Goal: Task Accomplishment & Management: Complete application form

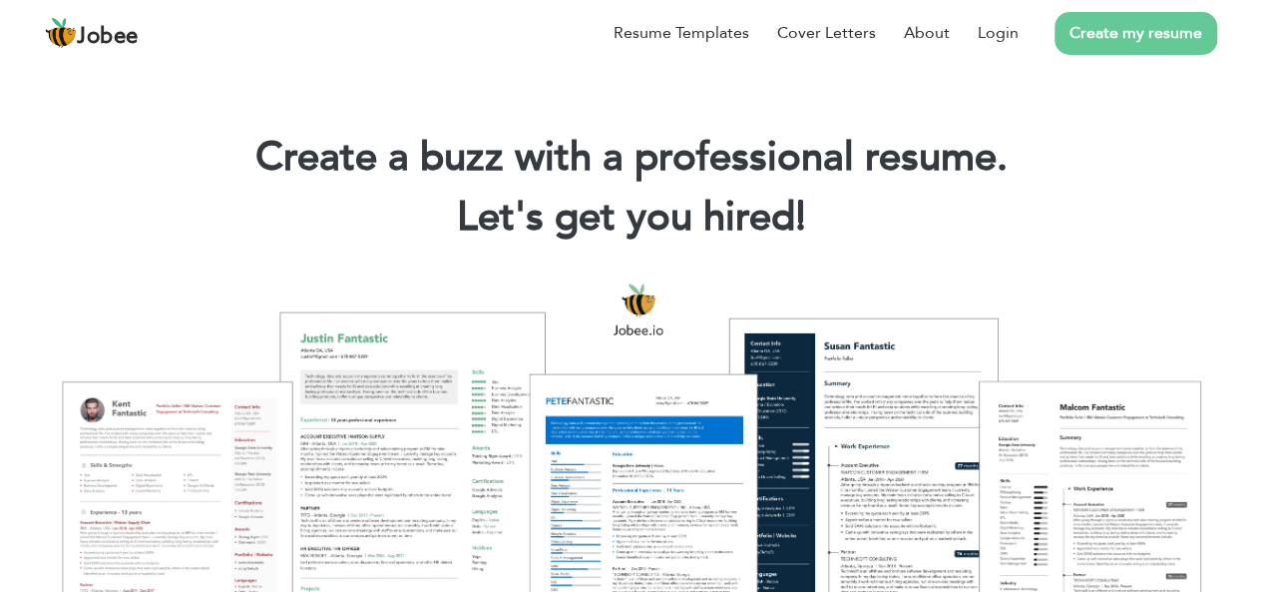
click at [1132, 39] on link "Create my resume" at bounding box center [1135, 33] width 163 height 43
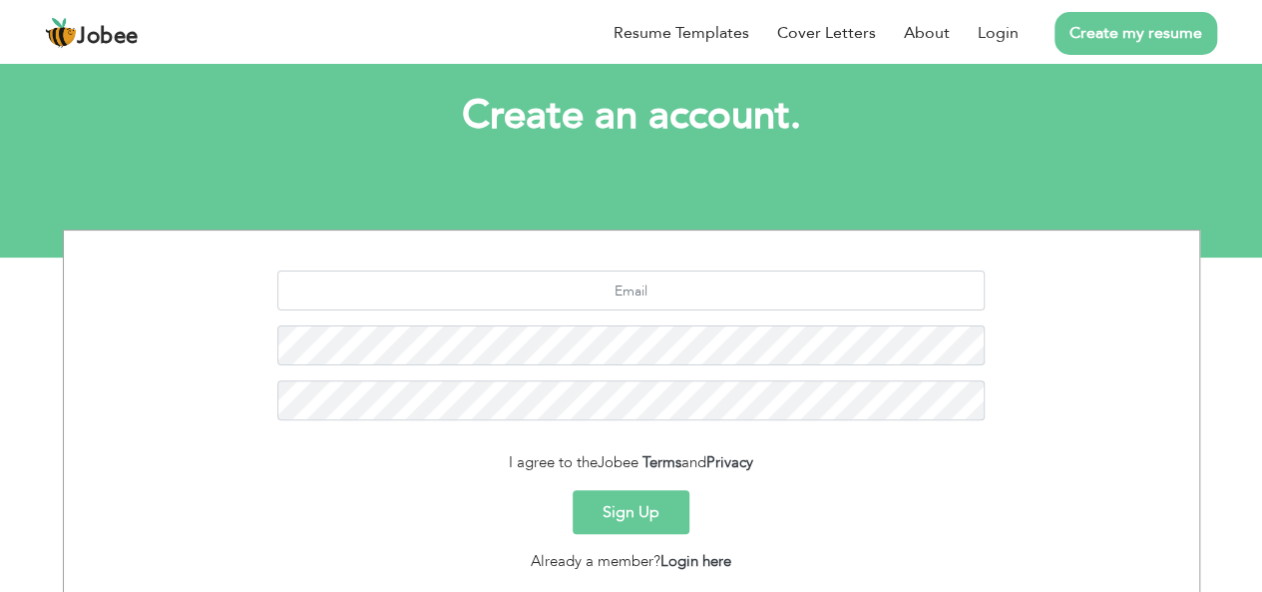
scroll to position [199, 0]
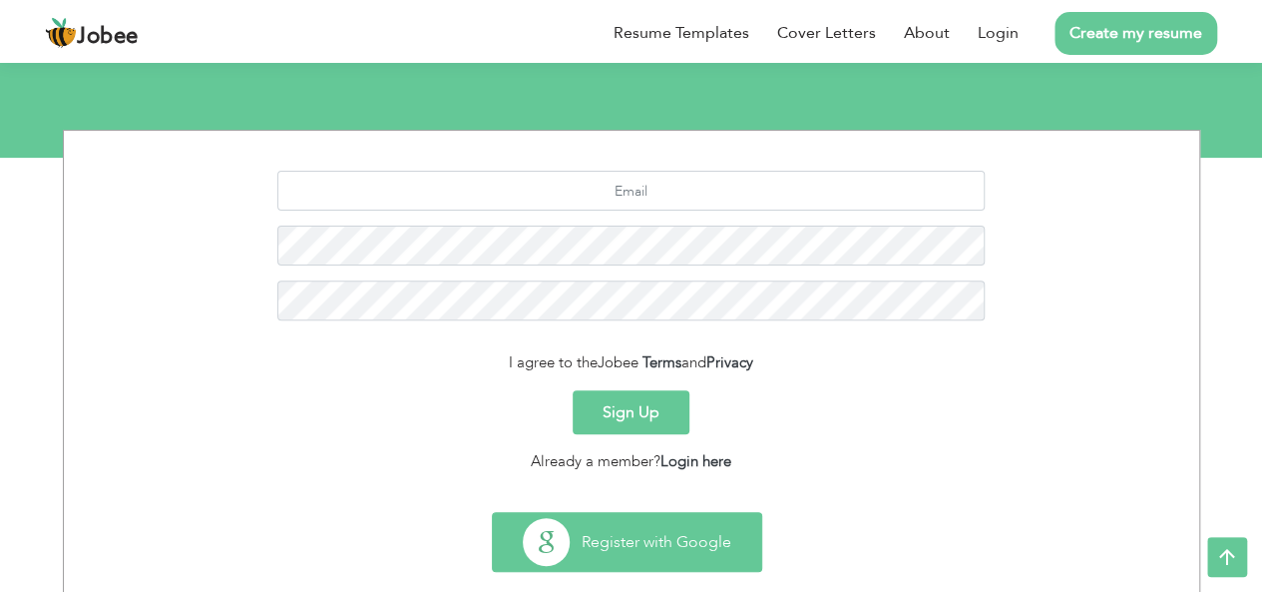
click at [648, 531] on button "Register with Google" at bounding box center [627, 542] width 268 height 58
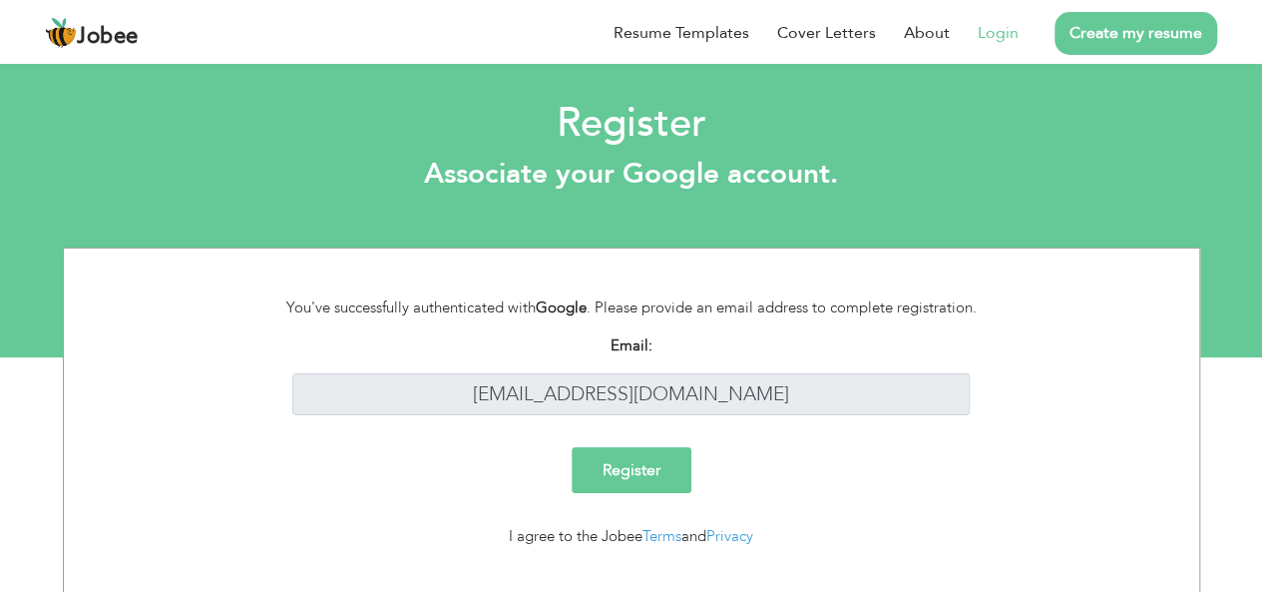
click at [656, 490] on input "Register" at bounding box center [632, 470] width 120 height 46
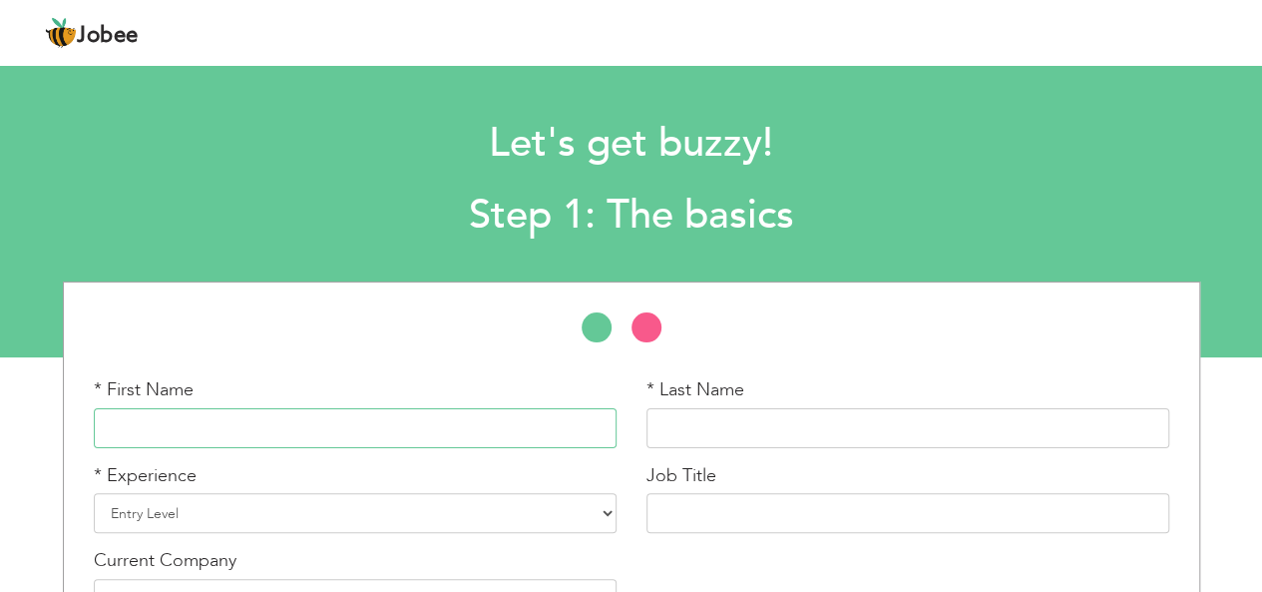
click at [311, 424] on input "text" at bounding box center [355, 428] width 523 height 40
click at [166, 428] on input "text" at bounding box center [355, 428] width 523 height 40
type input "Saira"
click at [721, 431] on input "text" at bounding box center [907, 428] width 523 height 40
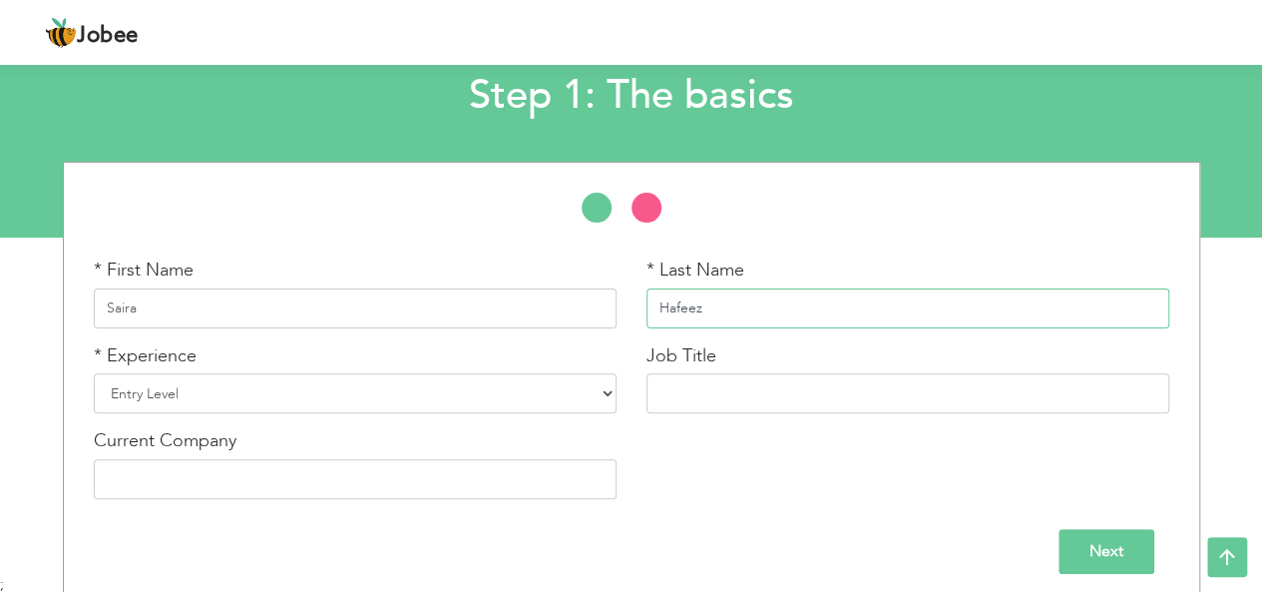
scroll to position [131, 0]
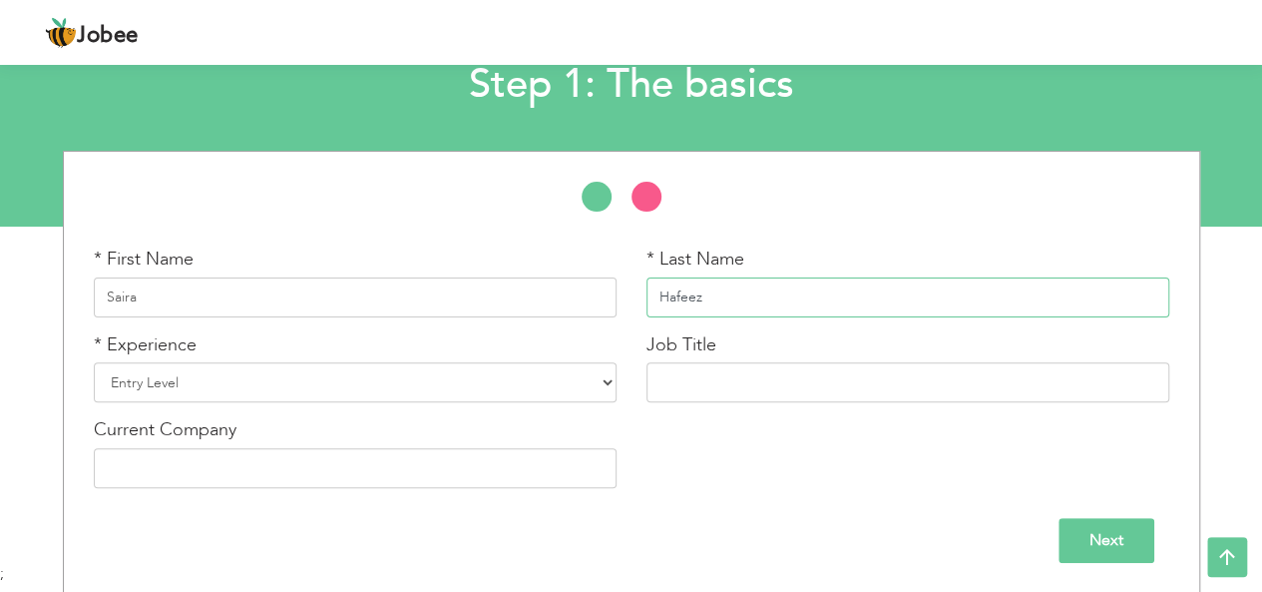
type input "Hafeez"
click at [608, 389] on select "Entry Level Less than 1 Year 1 Year 2 Years 3 Years 4 Years 5 Years 6 Years 7 Y…" at bounding box center [355, 382] width 523 height 40
select select "12"
click at [94, 362] on select "Entry Level Less than 1 Year 1 Year 2 Years 3 Years 4 Years 5 Years 6 Years 7 Y…" at bounding box center [355, 382] width 523 height 40
click at [681, 381] on input "text" at bounding box center [907, 382] width 523 height 40
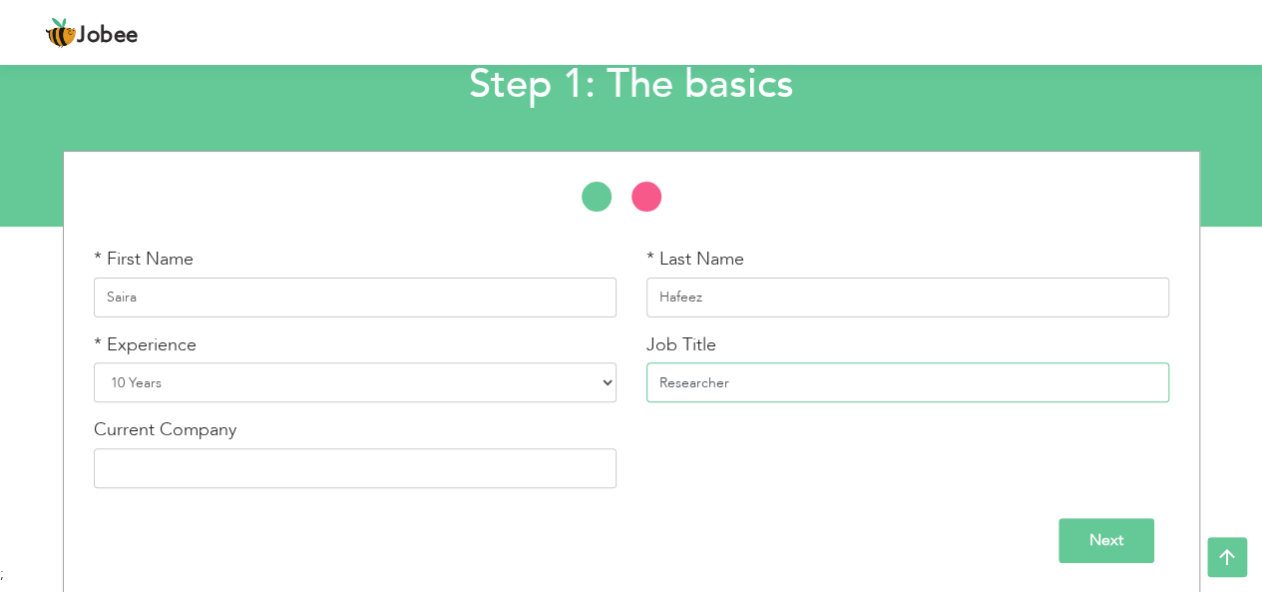
type input "Researcher"
click at [562, 470] on input "text" at bounding box center [355, 468] width 523 height 40
click at [1115, 534] on input "Next" at bounding box center [1106, 540] width 96 height 45
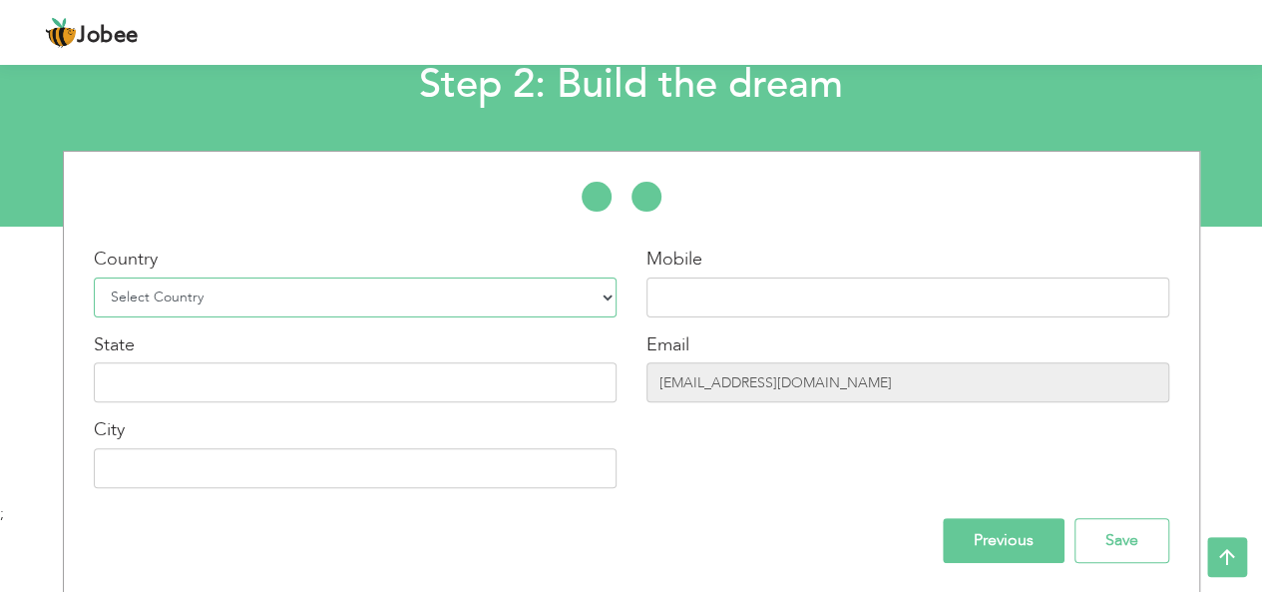
click at [610, 294] on select "Select Country Afghanistan Albania Algeria American Samoa Andorra Angola Anguil…" at bounding box center [355, 297] width 523 height 40
click at [94, 277] on select "Select Country Afghanistan Albania Algeria American Samoa Andorra Angola Anguil…" at bounding box center [355, 297] width 523 height 40
click at [597, 292] on select "Select Country Afghanistan Albania Algeria American Samoa Andorra Angola Anguil…" at bounding box center [355, 297] width 523 height 40
select select "166"
click at [94, 277] on select "Select Country Afghanistan Albania Algeria American Samoa Andorra Angola Anguil…" at bounding box center [355, 297] width 523 height 40
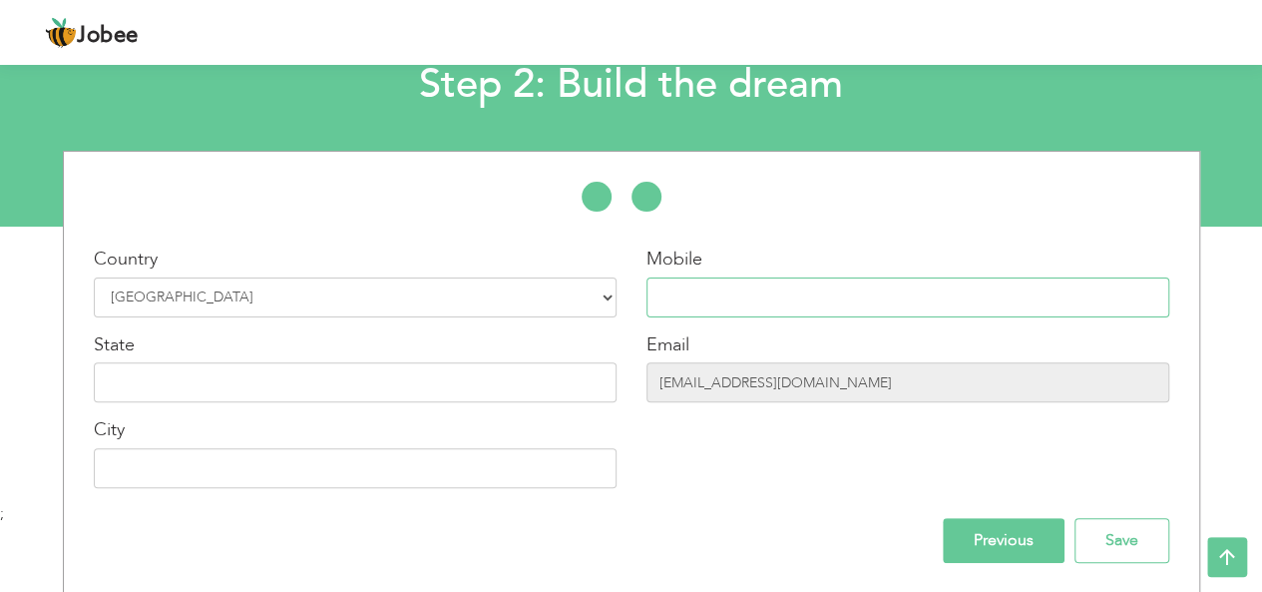
click at [690, 303] on input "text" at bounding box center [907, 297] width 523 height 40
type input "="
type input "_"
type input "[PHONE_NUMBER]"
click at [426, 382] on input "text" at bounding box center [355, 382] width 523 height 40
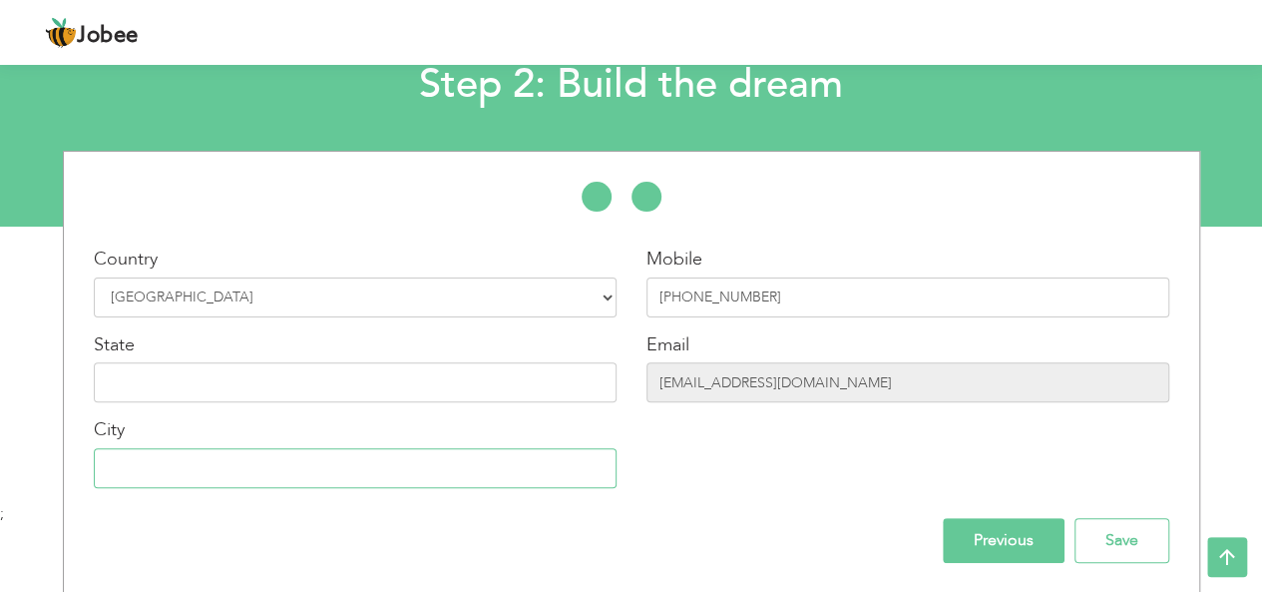
click at [392, 467] on input "text" at bounding box center [355, 468] width 523 height 40
type input "[GEOGRAPHIC_DATA]"
click at [1106, 542] on input "Save" at bounding box center [1121, 540] width 95 height 45
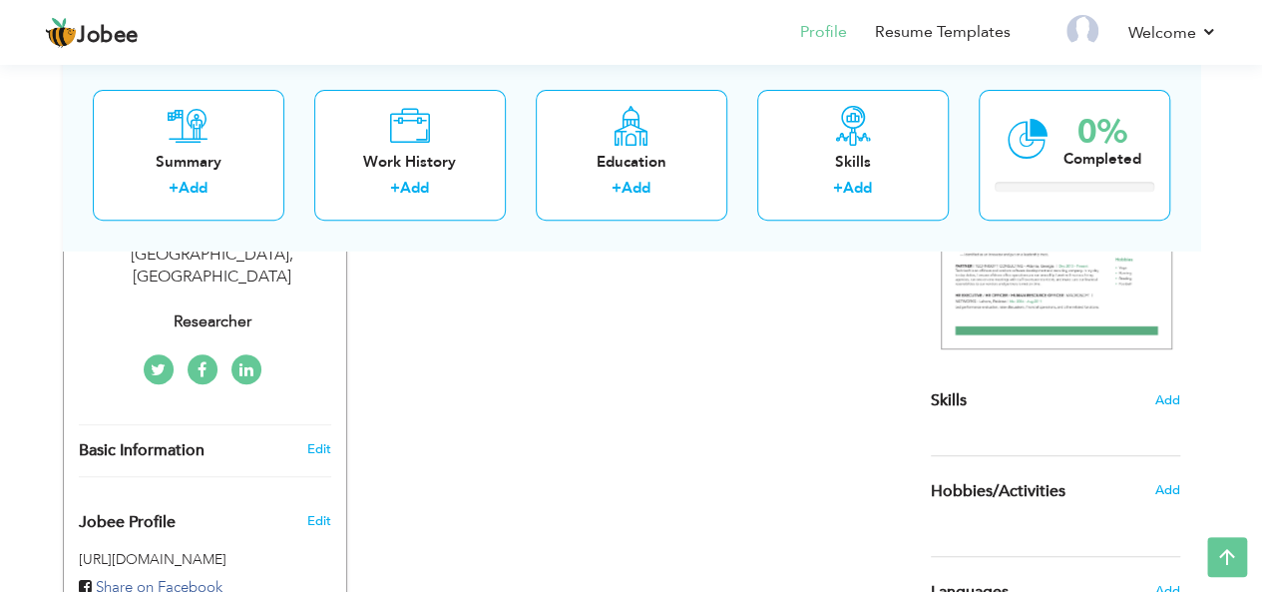
scroll to position [381, 0]
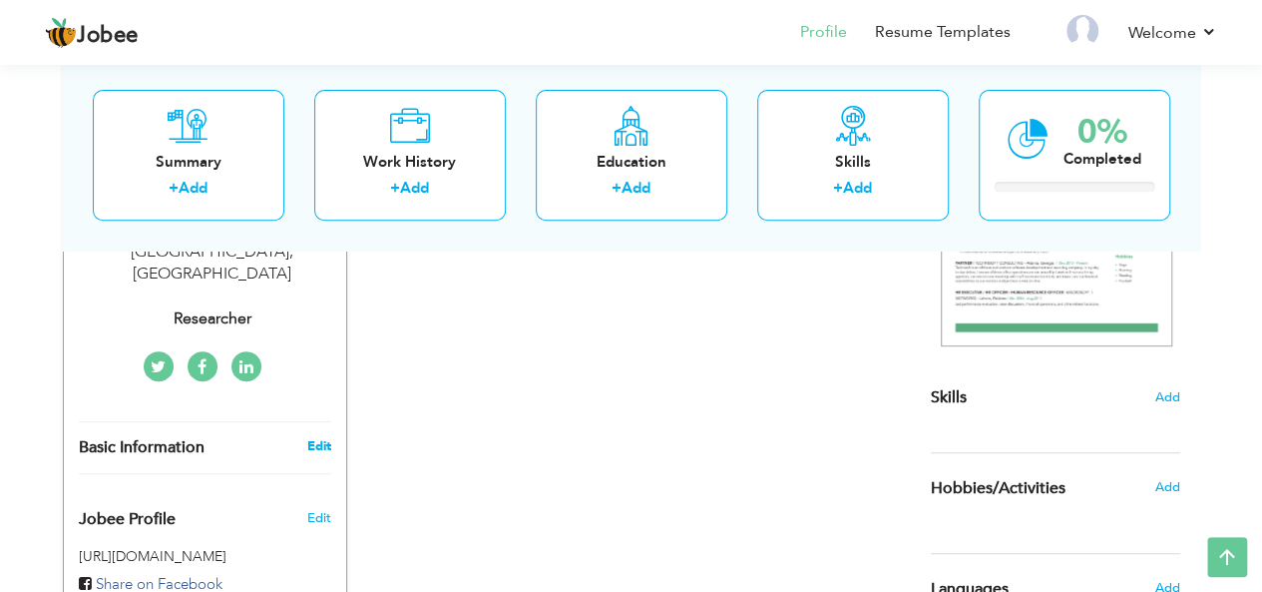
click at [318, 437] on link "Edit" at bounding box center [318, 446] width 24 height 18
type input "Saira"
type input "Hafeez"
type input "[PHONE_NUMBER]"
select select "number:166"
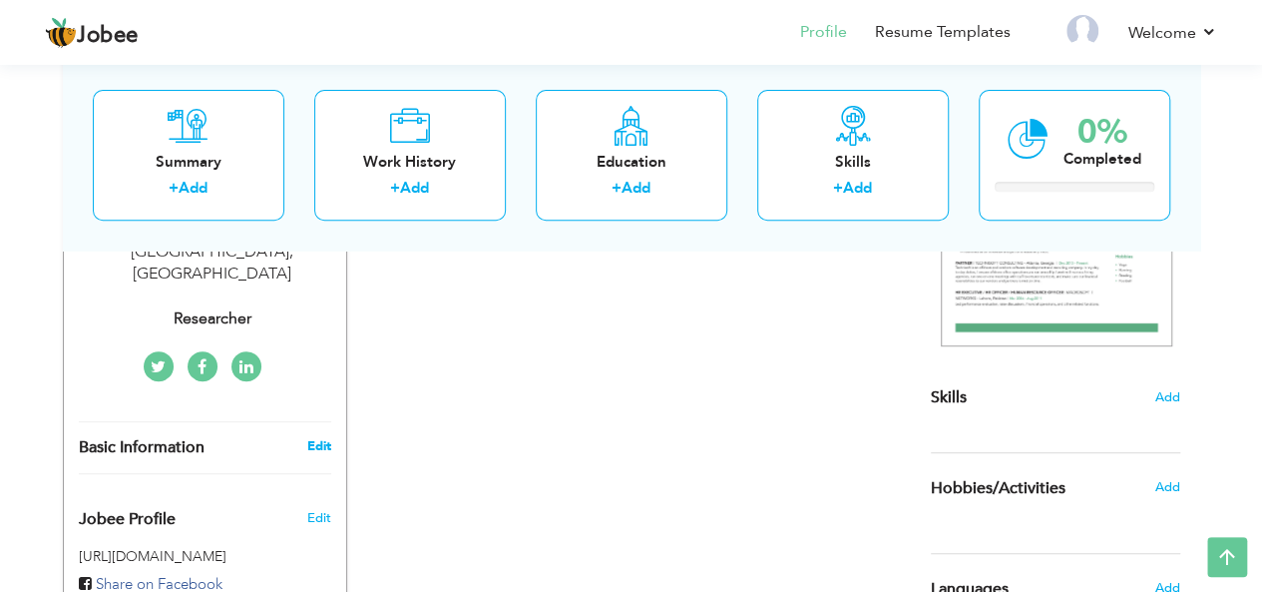
type input "[GEOGRAPHIC_DATA]"
select select "number:12"
type input "Researcher"
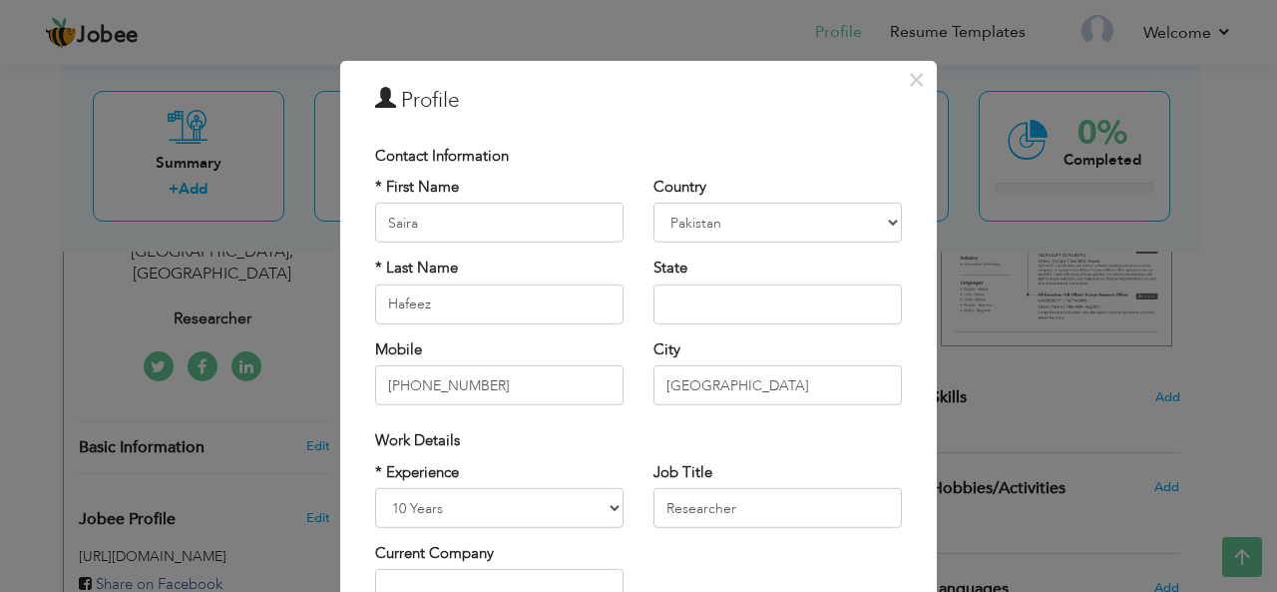
click at [957, 546] on div "× Profile Contact Information * First Name Saira * Last Name Hafeez" at bounding box center [638, 296] width 1277 height 592
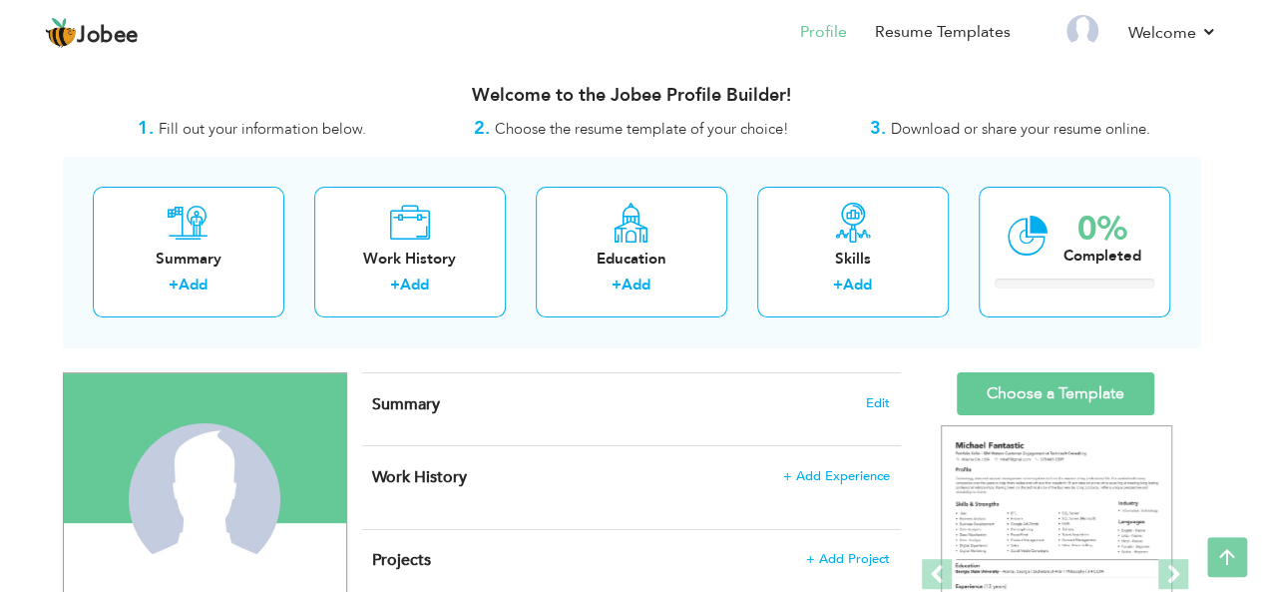
scroll to position [0, 0]
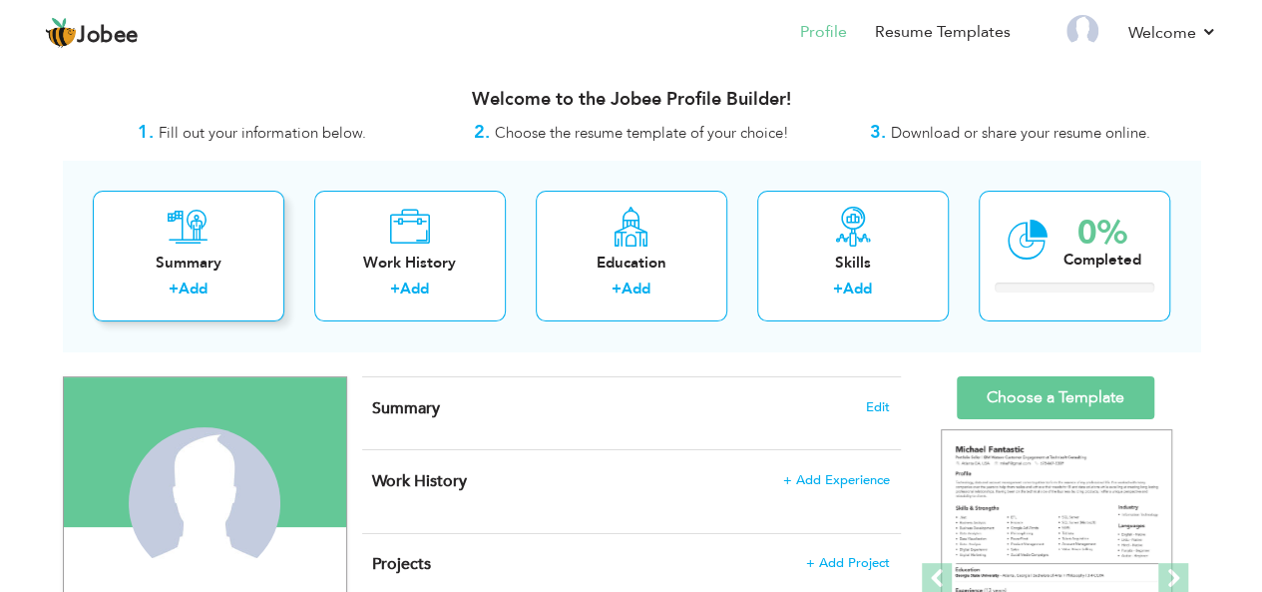
click at [193, 288] on link "Add" at bounding box center [193, 288] width 29 height 20
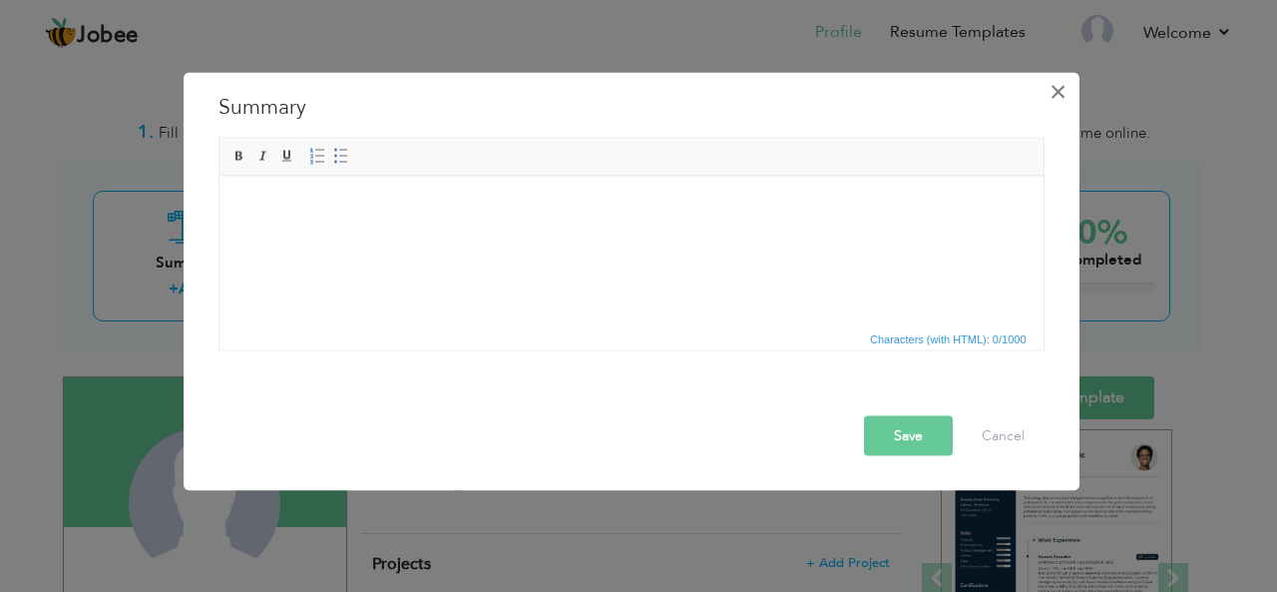
click at [1062, 88] on span "×" at bounding box center [1057, 91] width 17 height 36
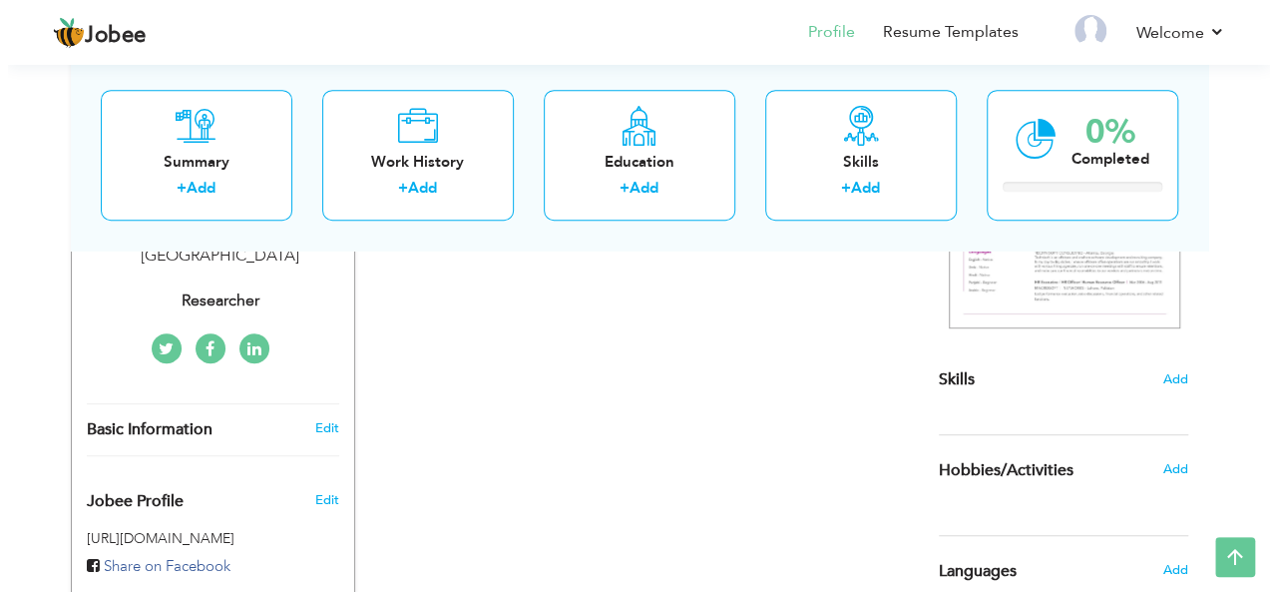
scroll to position [499, 0]
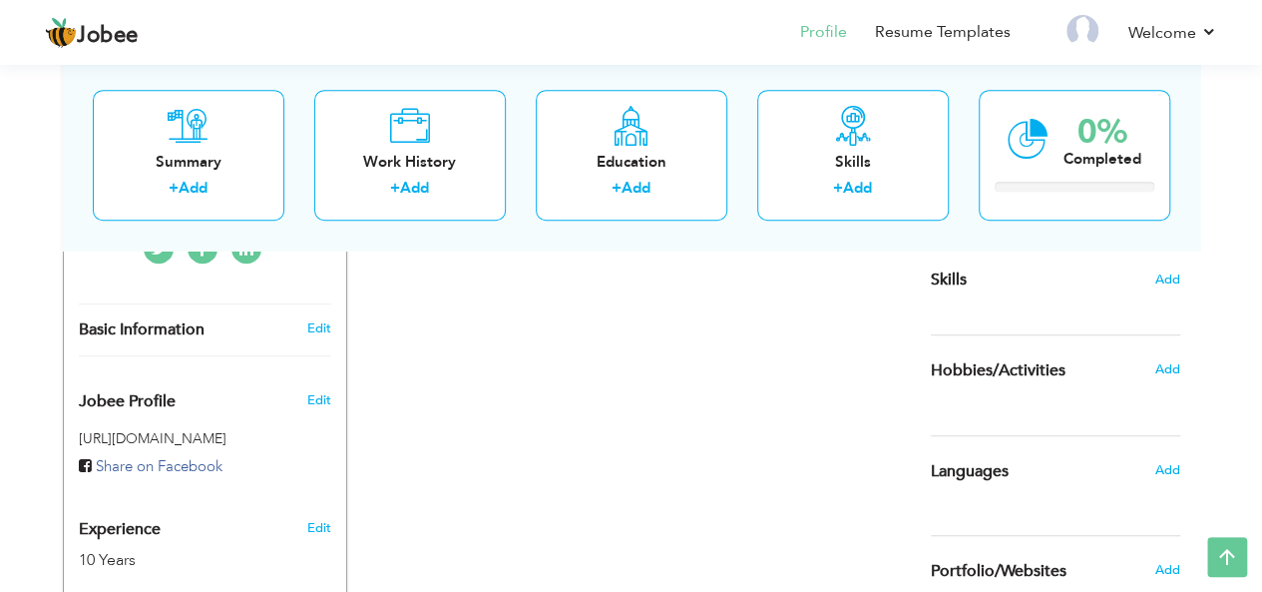
click at [333, 319] on div "Edit" at bounding box center [321, 328] width 47 height 18
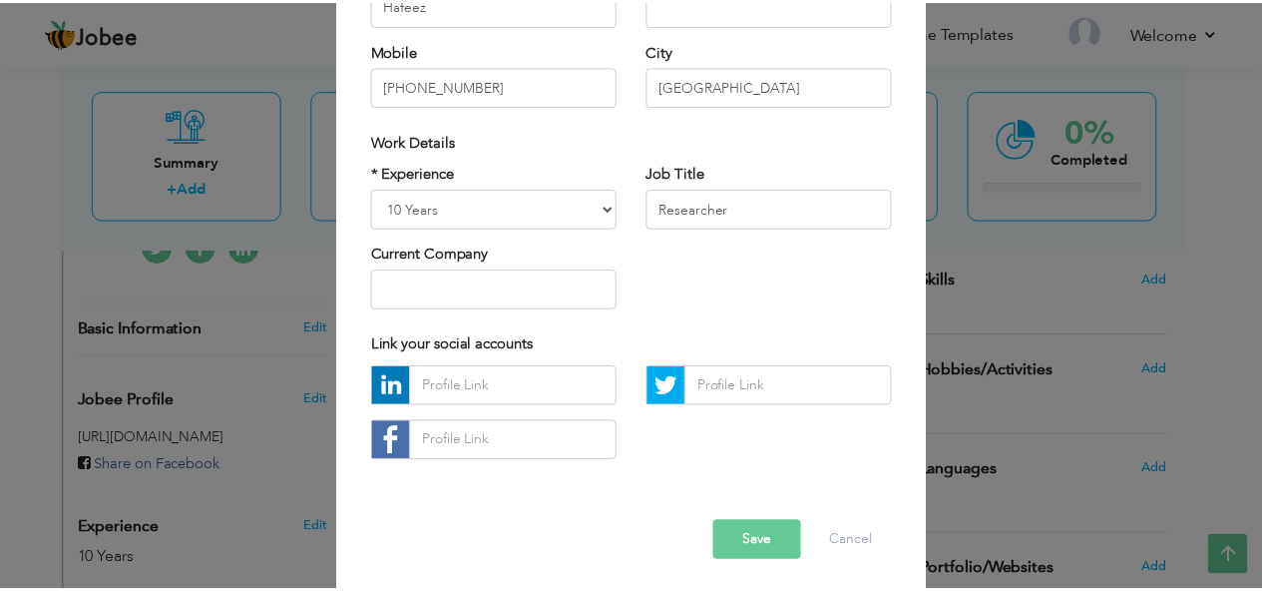
scroll to position [303, 0]
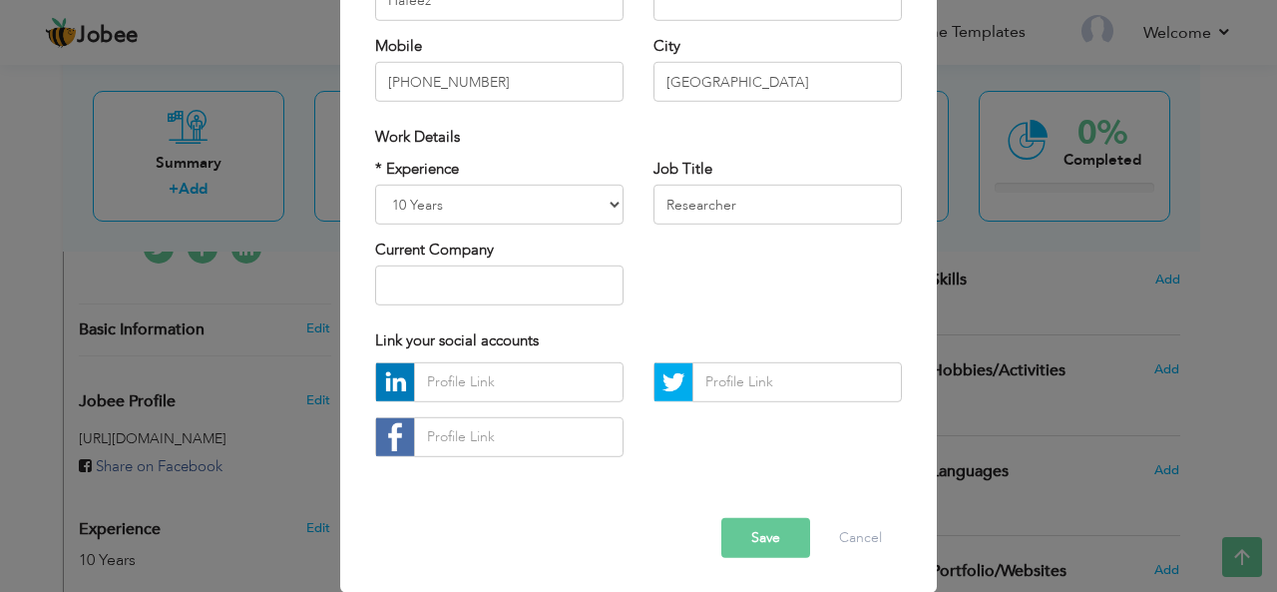
click at [731, 532] on button "Save" at bounding box center [765, 538] width 89 height 40
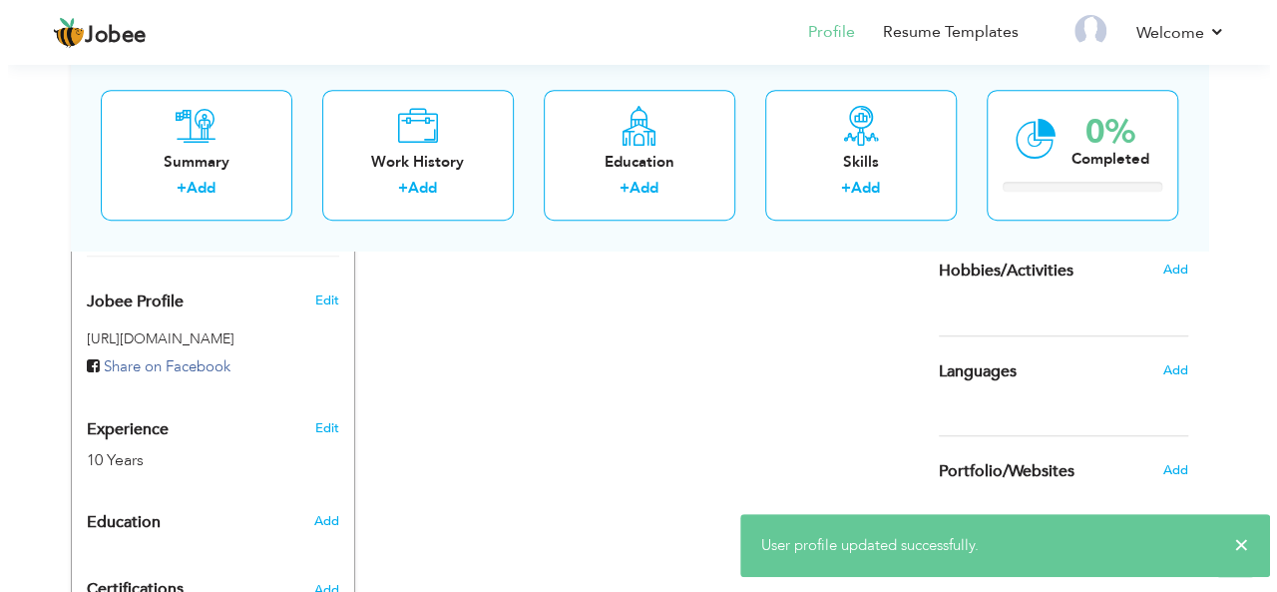
scroll to position [698, 0]
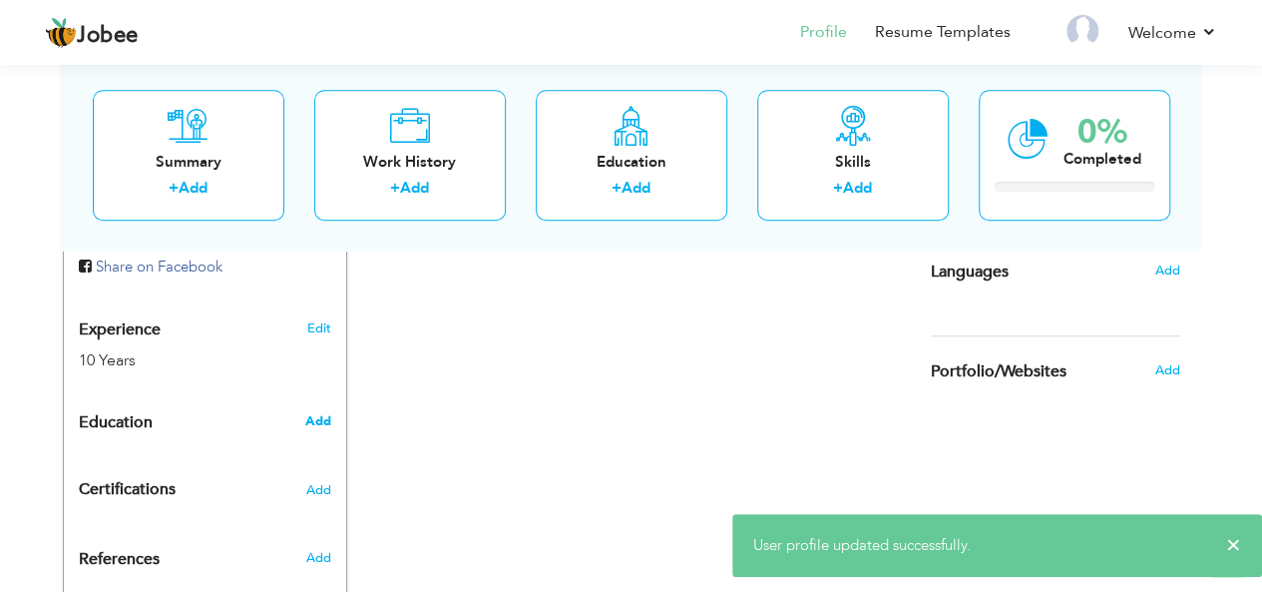
click at [317, 412] on span "Add" at bounding box center [317, 421] width 26 height 18
radio input "true"
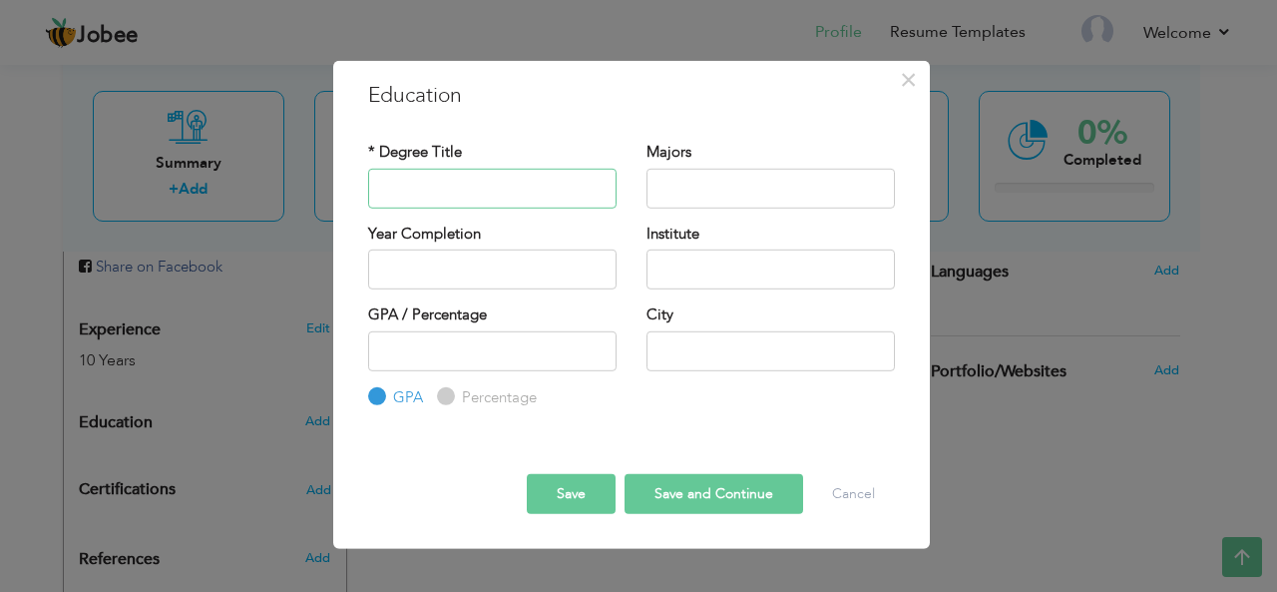
click at [391, 181] on input "text" at bounding box center [492, 188] width 248 height 40
type input "m"
type input "M. Phil"
click at [709, 177] on input "text" at bounding box center [770, 188] width 248 height 40
type input "Chemistry"
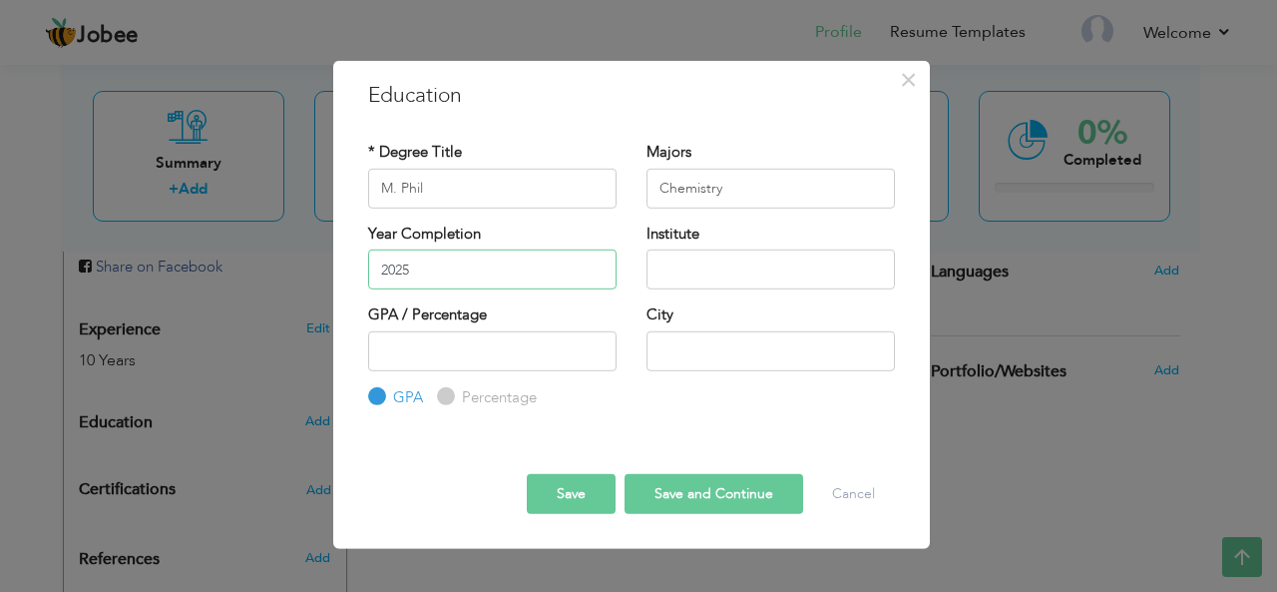
click at [552, 266] on input "2025" at bounding box center [492, 269] width 248 height 40
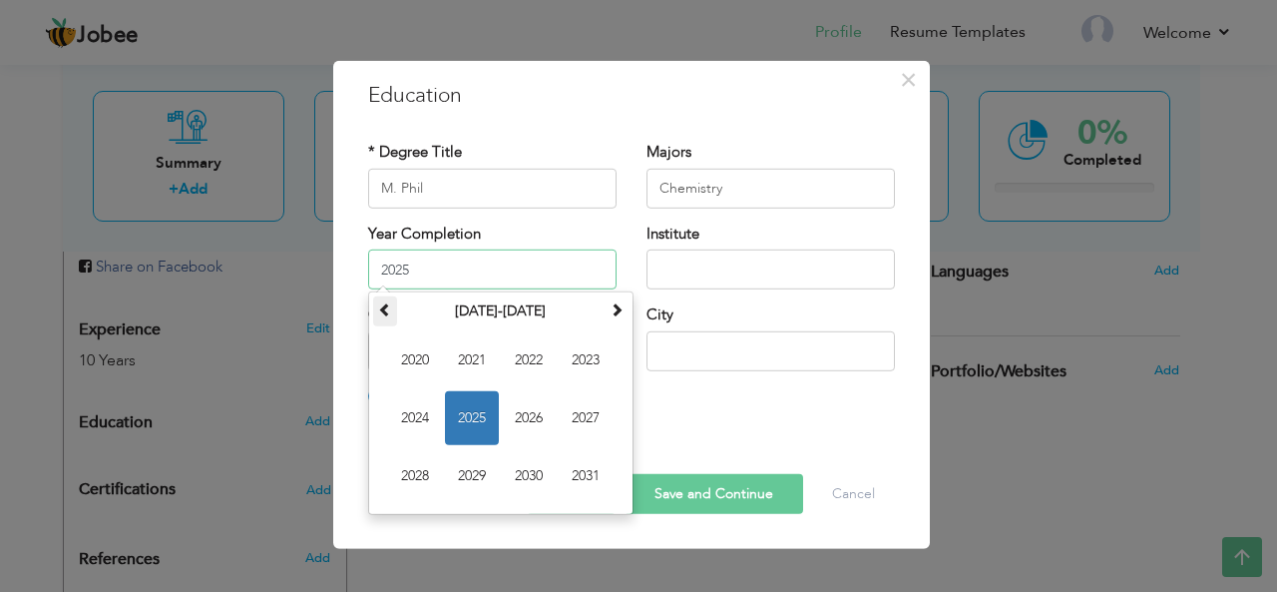
click at [384, 308] on span at bounding box center [385, 309] width 14 height 14
click at [413, 415] on span "2014" at bounding box center [415, 418] width 54 height 54
type input "2014"
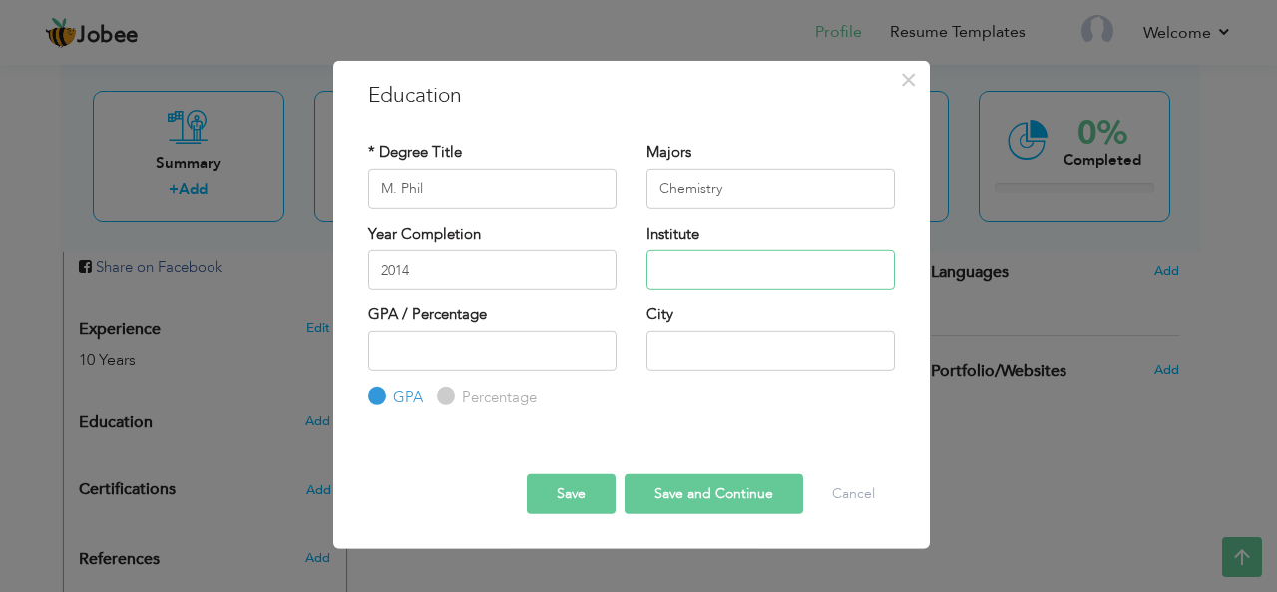
click at [732, 268] on input "text" at bounding box center [770, 269] width 248 height 40
type input "University of Azad Jammu & Kashmir Muzaffarabad Pakistan"
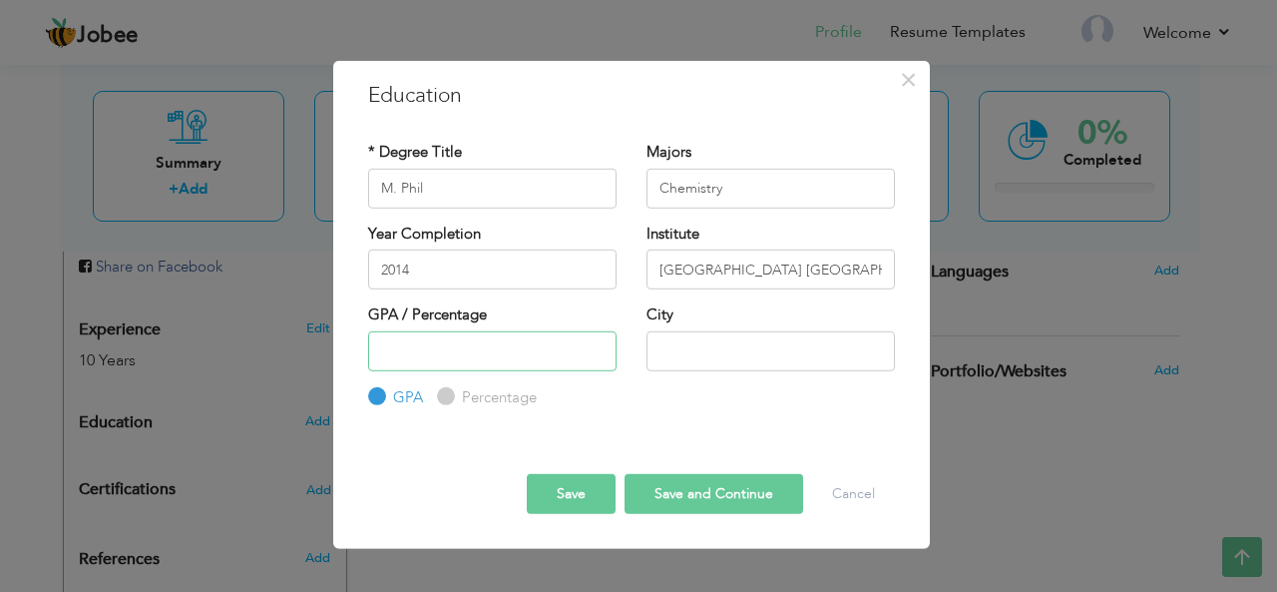
click at [540, 354] on input "number" at bounding box center [492, 350] width 248 height 40
click at [596, 356] on input "-1" at bounding box center [492, 350] width 248 height 40
click at [597, 342] on input "0" at bounding box center [492, 350] width 248 height 40
click at [597, 342] on input "1" at bounding box center [492, 350] width 248 height 40
click at [597, 342] on input "3" at bounding box center [492, 350] width 248 height 40
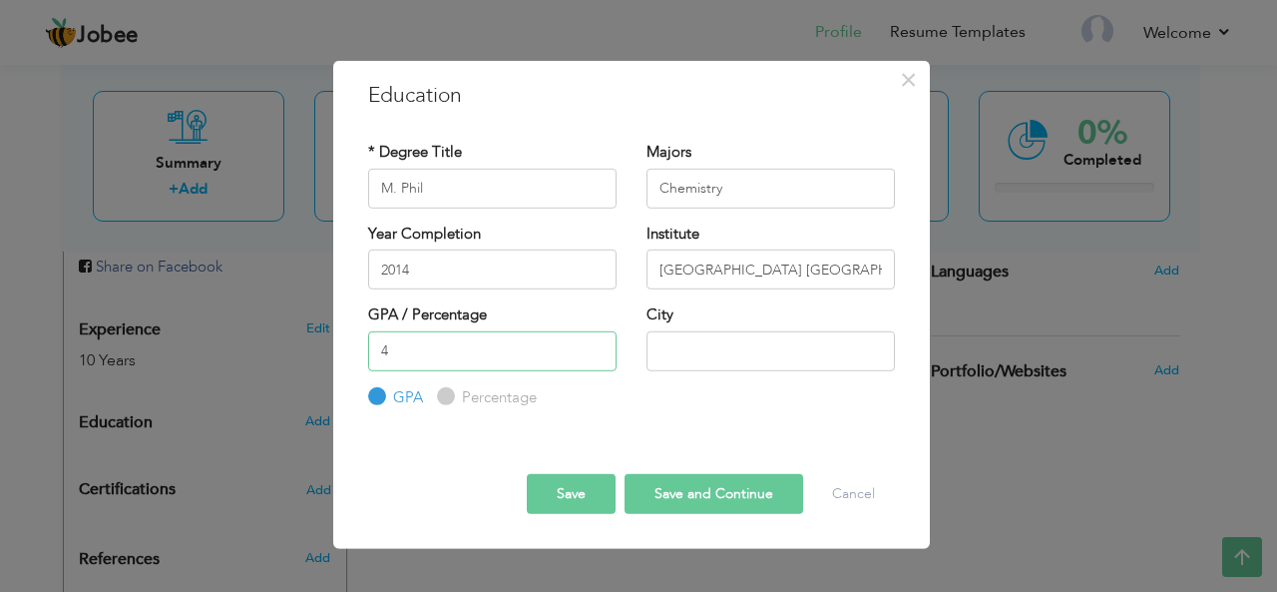
click at [597, 342] on input "4" at bounding box center [492, 350] width 248 height 40
click at [597, 342] on input "5" at bounding box center [492, 350] width 248 height 40
type input "4"
click at [598, 353] on input "4" at bounding box center [492, 350] width 248 height 40
click at [693, 352] on input "text" at bounding box center [770, 350] width 248 height 40
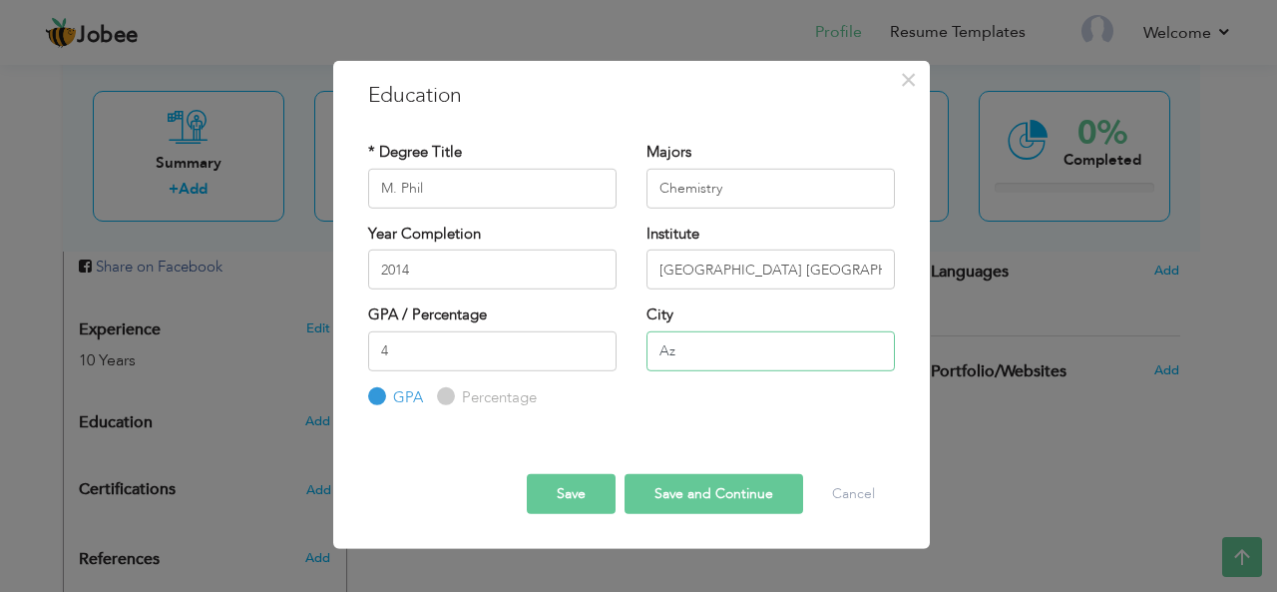
type input "A"
type input "Muzaffarabad"
click at [680, 498] on button "Save and Continue" at bounding box center [713, 494] width 179 height 40
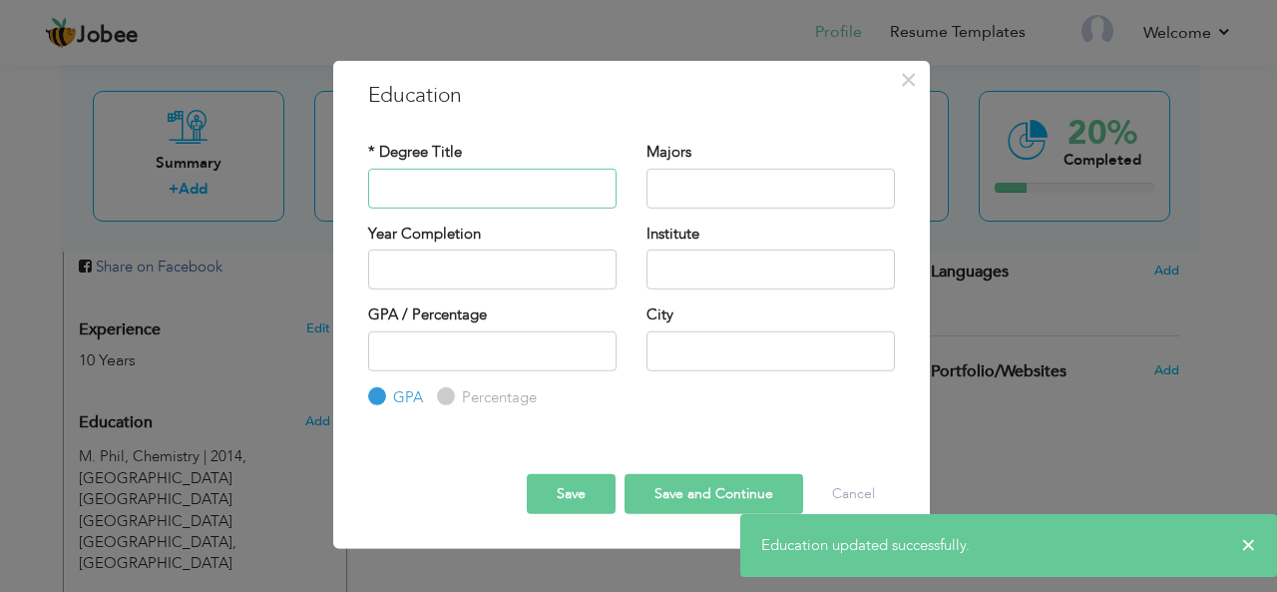
click at [501, 189] on input "text" at bounding box center [492, 188] width 248 height 40
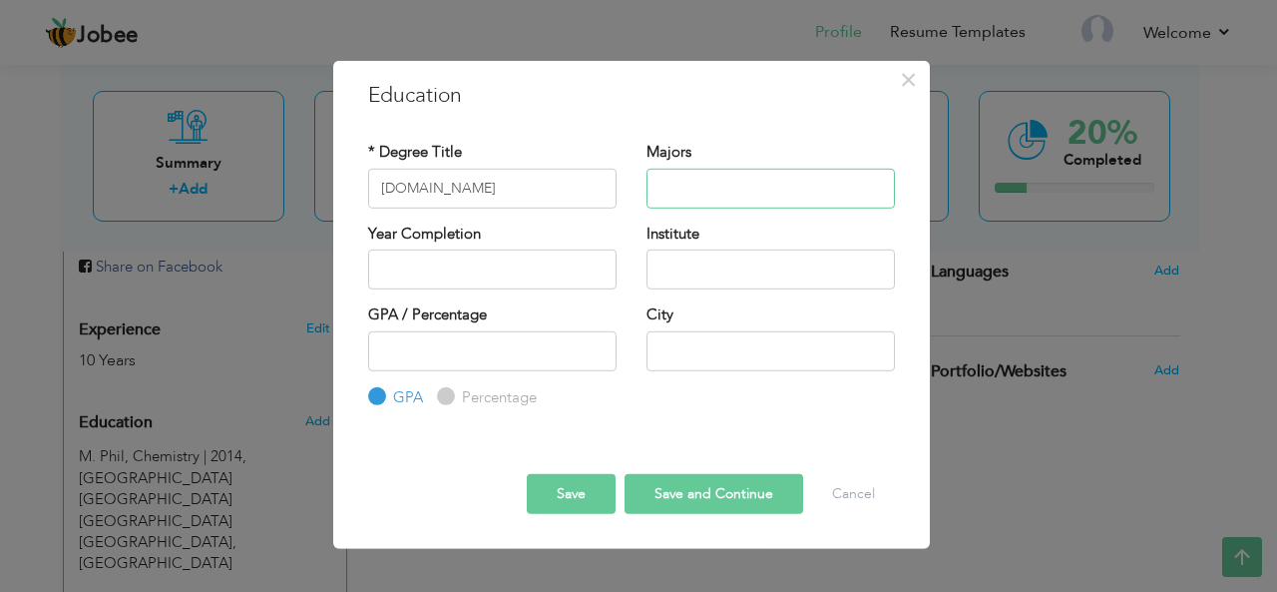
click at [702, 183] on input "text" at bounding box center [770, 188] width 248 height 40
click at [420, 194] on input "M.Sc" at bounding box center [492, 188] width 248 height 40
type input "M.Sc."
click at [651, 184] on input "text" at bounding box center [770, 188] width 248 height 40
type input "Chemistry"
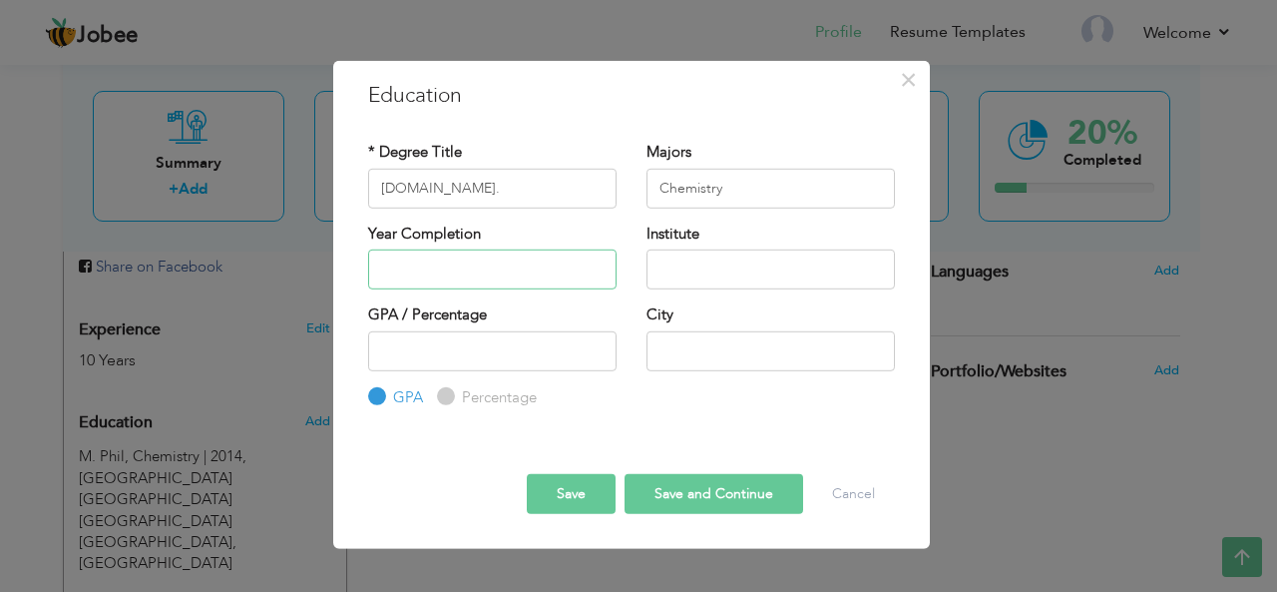
click at [467, 274] on input "text" at bounding box center [492, 269] width 248 height 40
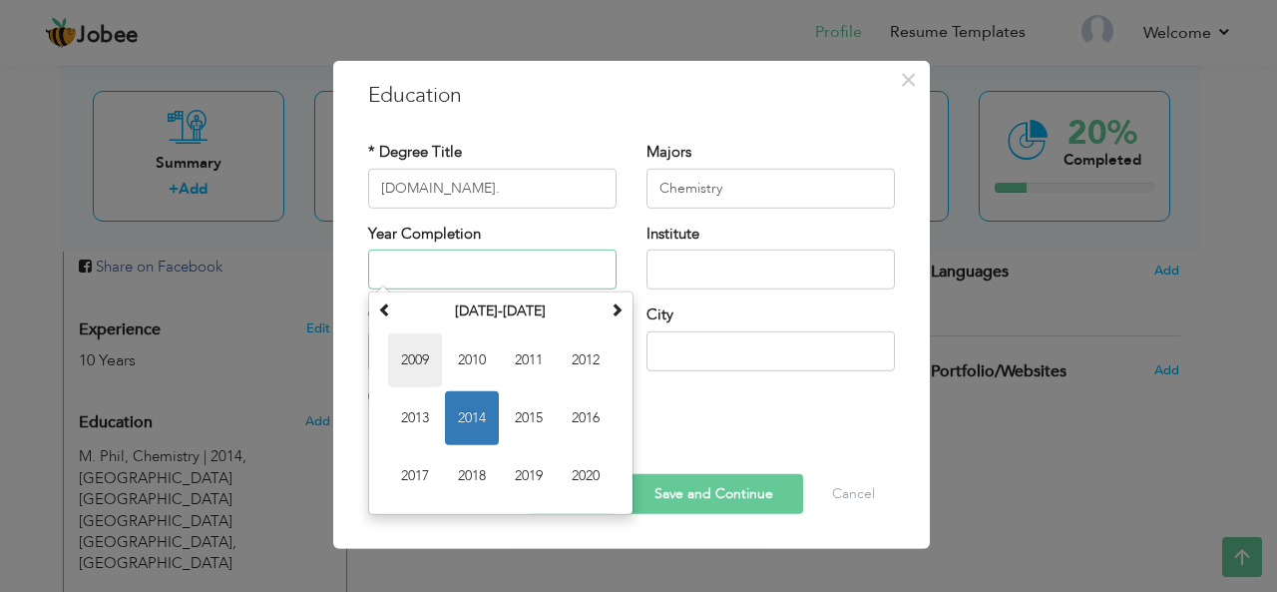
click at [423, 360] on span "2009" at bounding box center [415, 360] width 54 height 54
type input "2009"
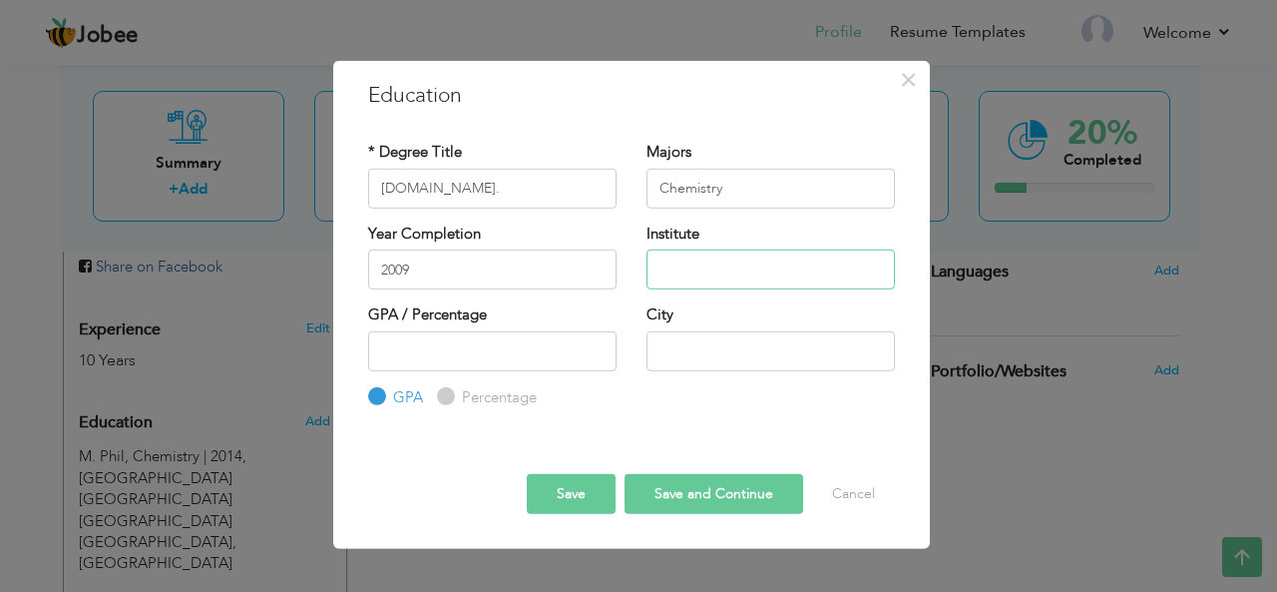
click at [710, 266] on input "text" at bounding box center [770, 269] width 248 height 40
type input "University of Azad Jammu & Kashmir Muzaffarabad Pakistan"
click at [479, 348] on input "number" at bounding box center [492, 350] width 248 height 40
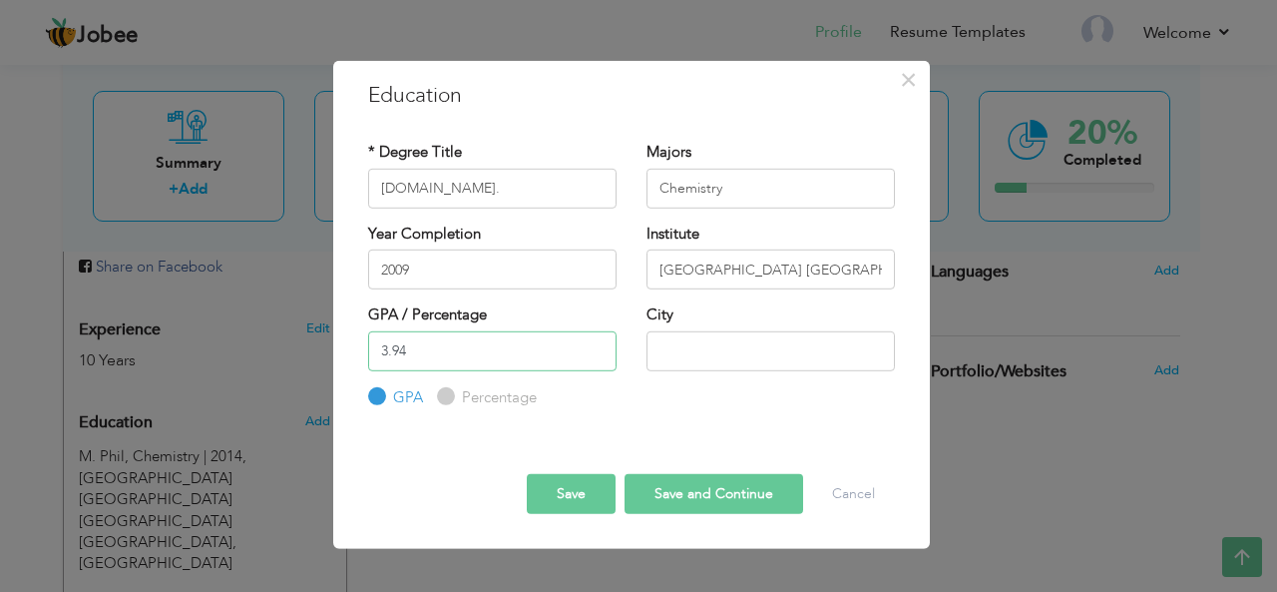
type input "3.94"
click at [682, 350] on input "text" at bounding box center [770, 350] width 248 height 40
type input "[GEOGRAPHIC_DATA]"
click at [694, 499] on button "Save and Continue" at bounding box center [713, 494] width 179 height 40
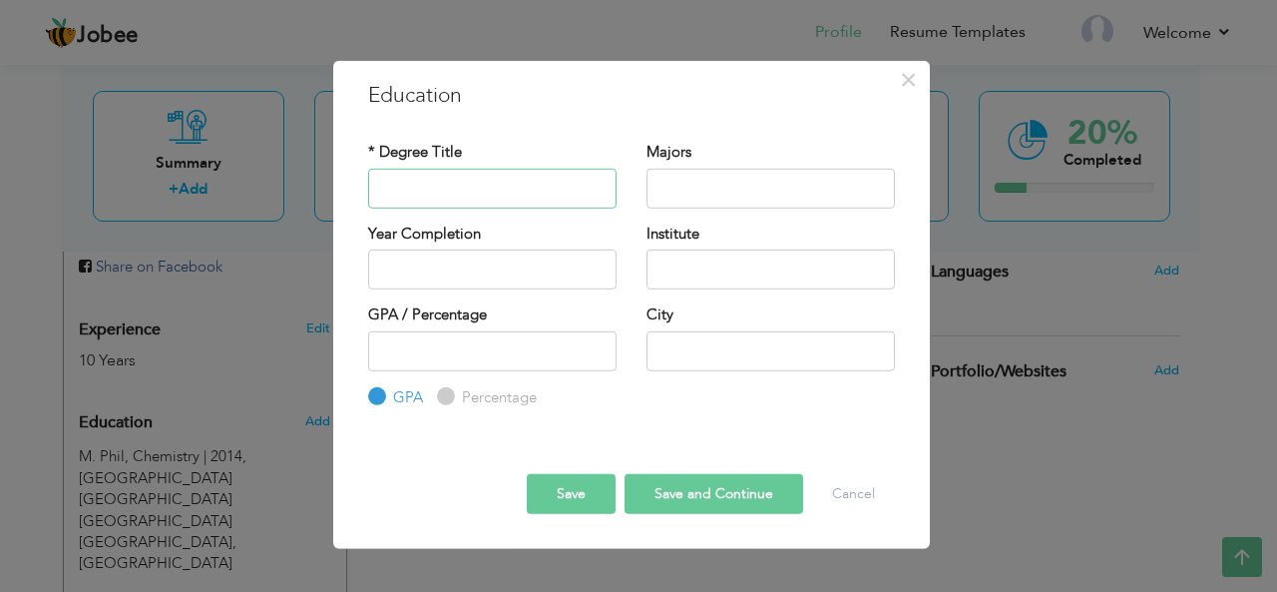
click at [493, 189] on input "text" at bounding box center [492, 188] width 248 height 40
type input "[DOMAIN_NAME]."
click at [685, 187] on input "text" at bounding box center [770, 188] width 248 height 40
type input "Botany/ Zoology/ Chemistry"
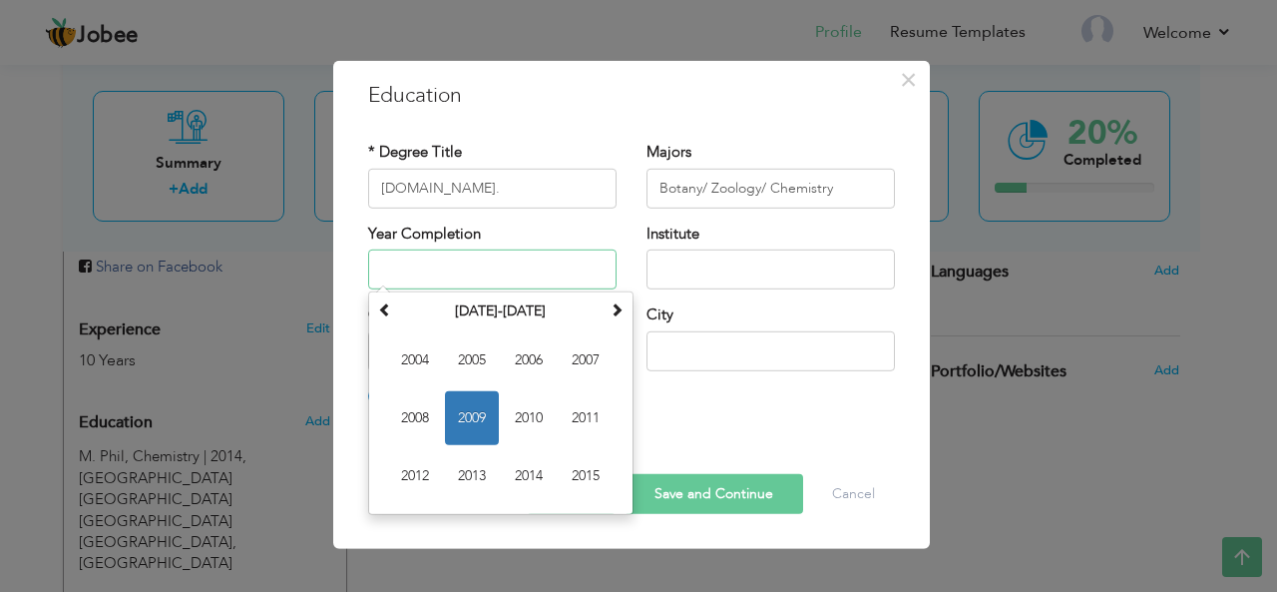
click at [519, 273] on input "text" at bounding box center [492, 269] width 248 height 40
type input "2006"
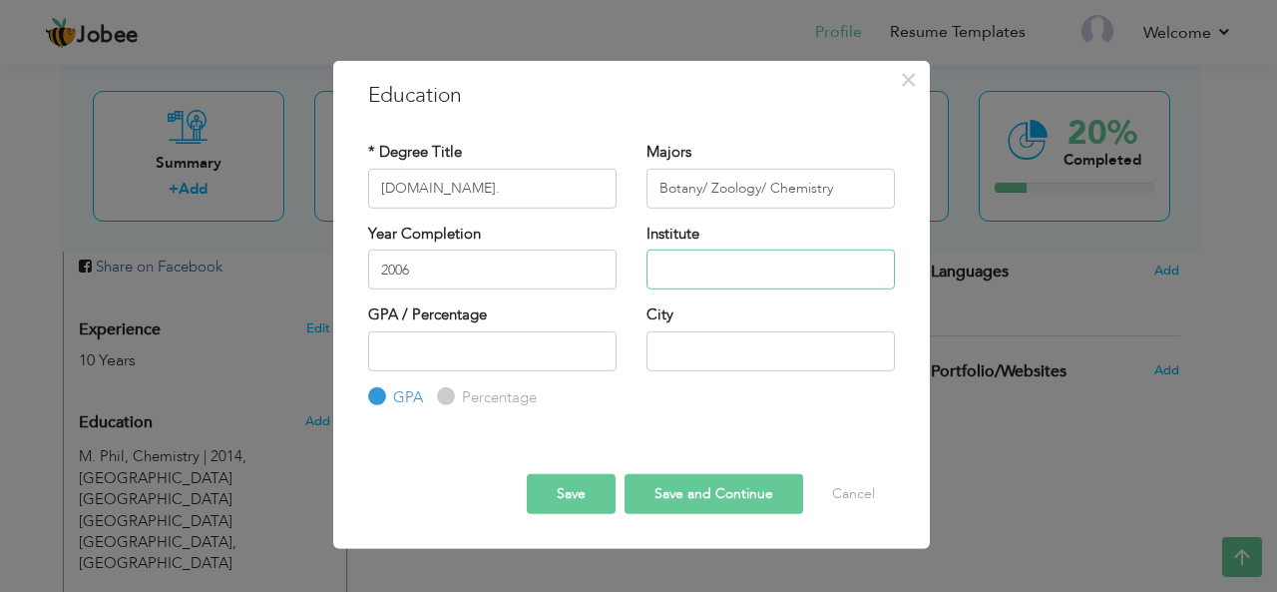
click at [706, 264] on input "text" at bounding box center [770, 269] width 248 height 40
type input "University of Azad Jammu & Kashmir Muzaffarabad"
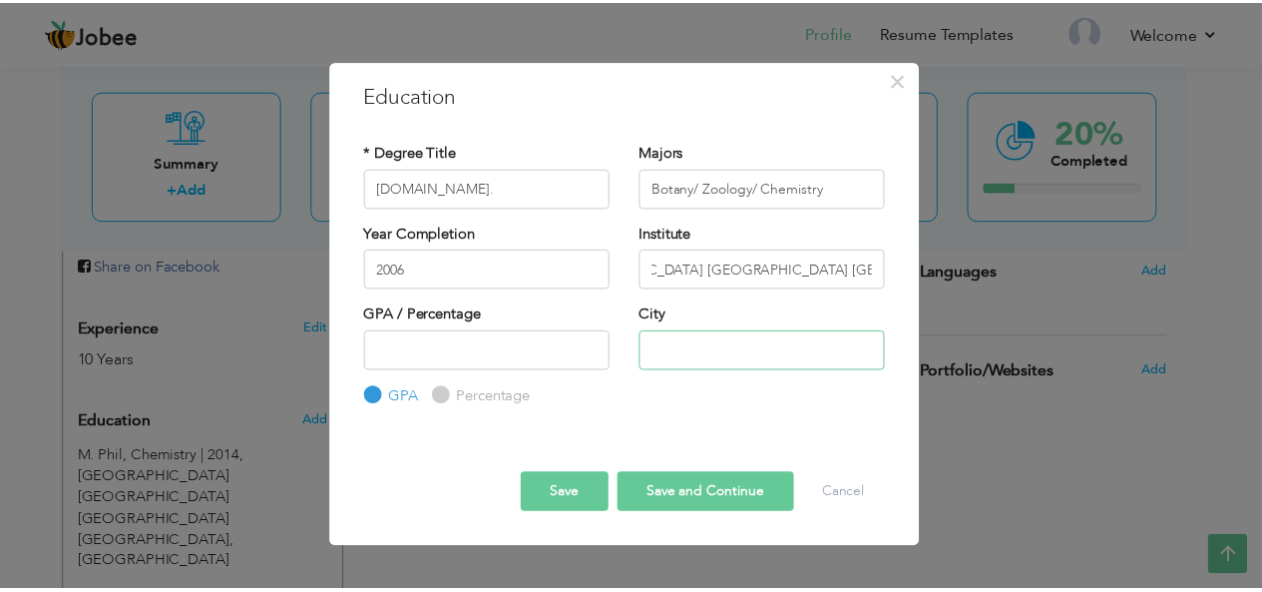
scroll to position [0, 0]
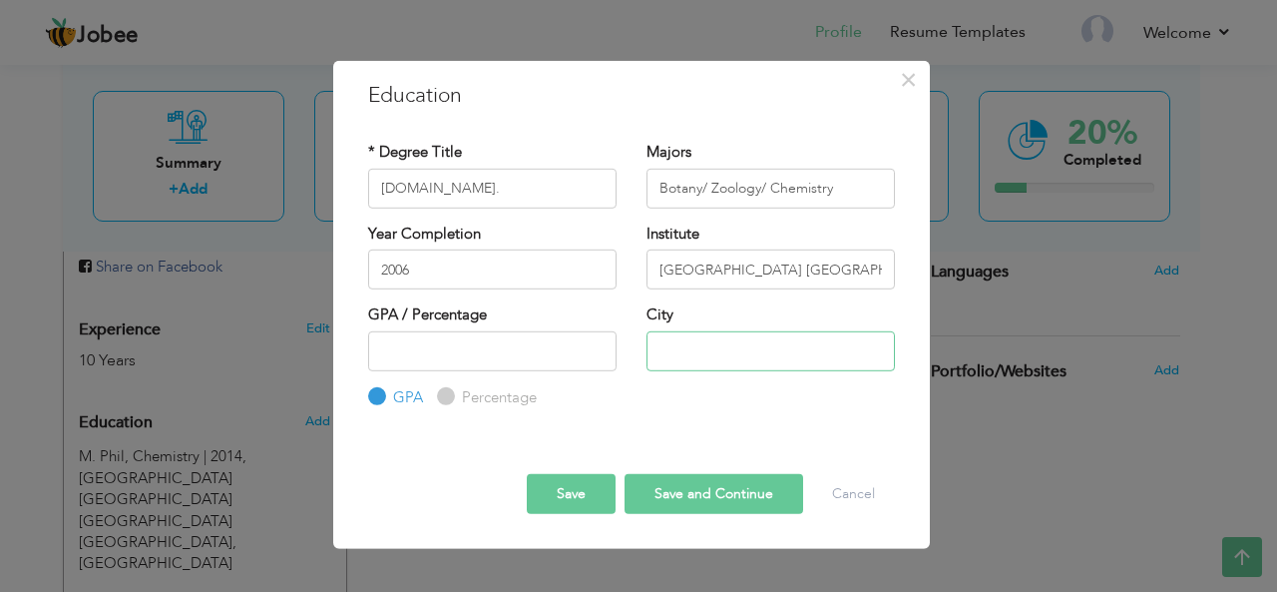
click at [686, 352] on input "text" at bounding box center [770, 350] width 248 height 40
type input "[GEOGRAPHIC_DATA]"
click at [476, 401] on label "Percentage" at bounding box center [497, 397] width 80 height 21
click at [450, 401] on input "Percentage" at bounding box center [443, 396] width 13 height 13
radio input "true"
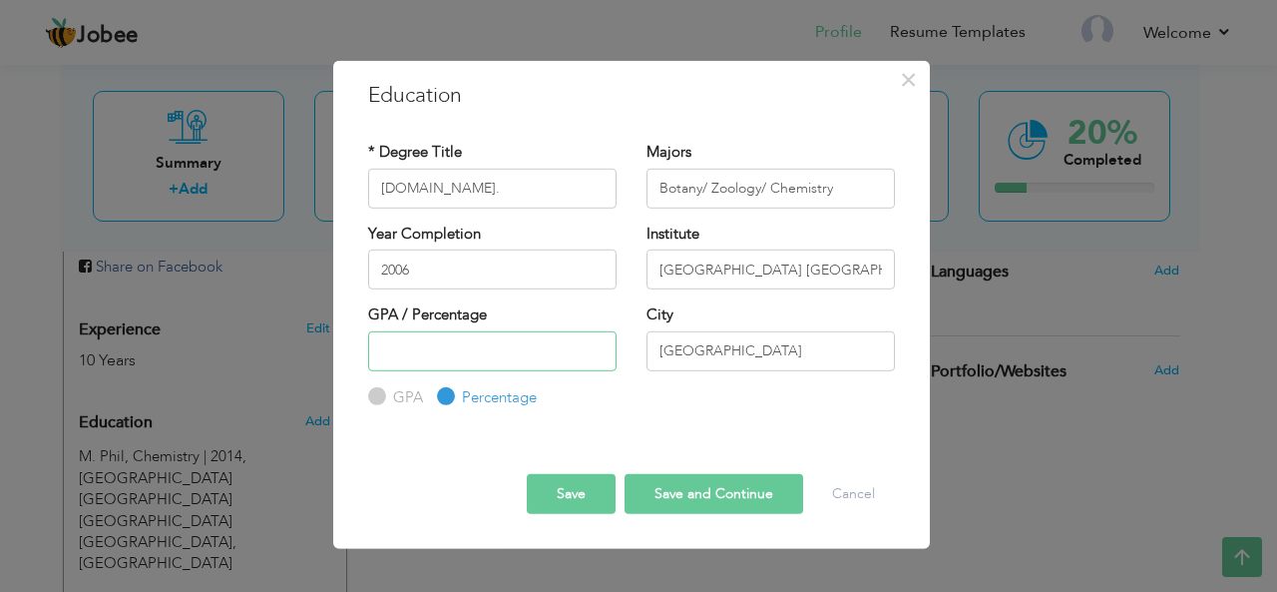
click at [473, 362] on input "number" at bounding box center [492, 350] width 248 height 40
type input "64"
click at [579, 498] on button "Save" at bounding box center [571, 494] width 89 height 40
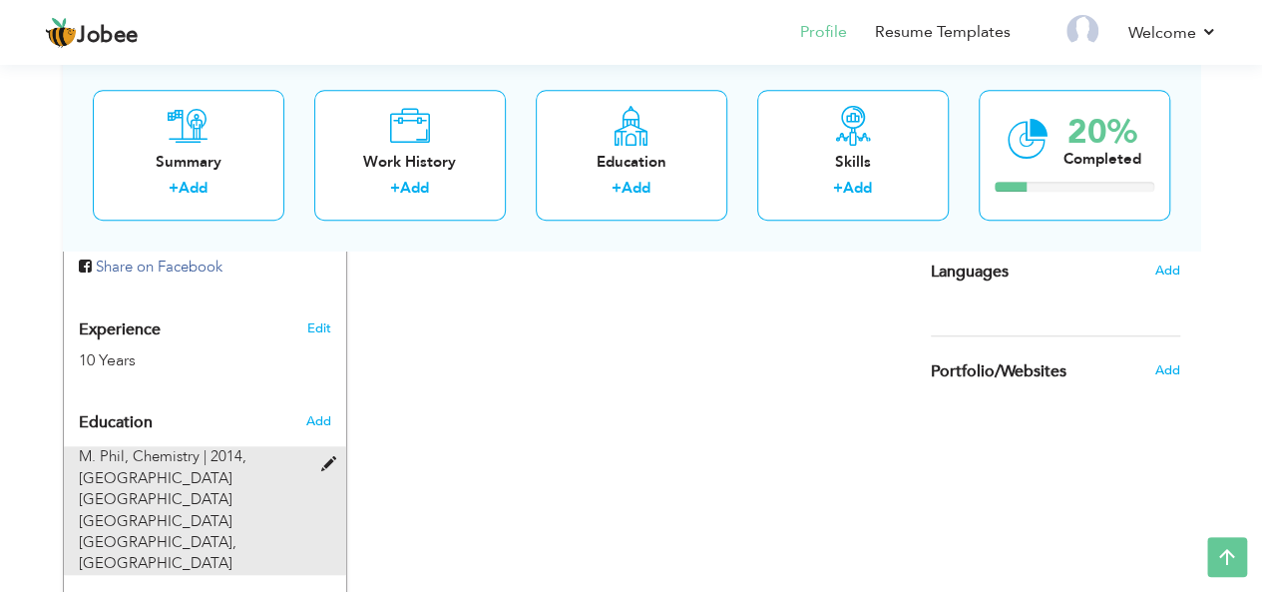
click at [327, 457] on span at bounding box center [332, 464] width 25 height 15
type input "M. Phil"
type input "Chemistry"
type input "2014"
type input "[GEOGRAPHIC_DATA] [GEOGRAPHIC_DATA] [GEOGRAPHIC_DATA] [GEOGRAPHIC_DATA]"
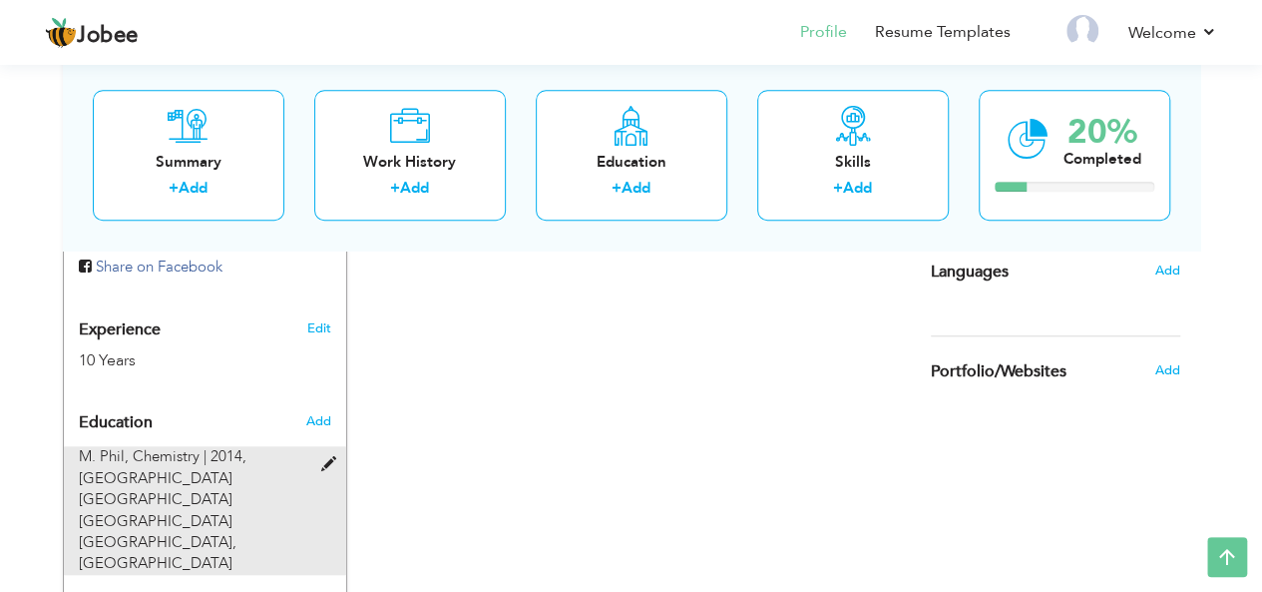
type input "4"
radio input "true"
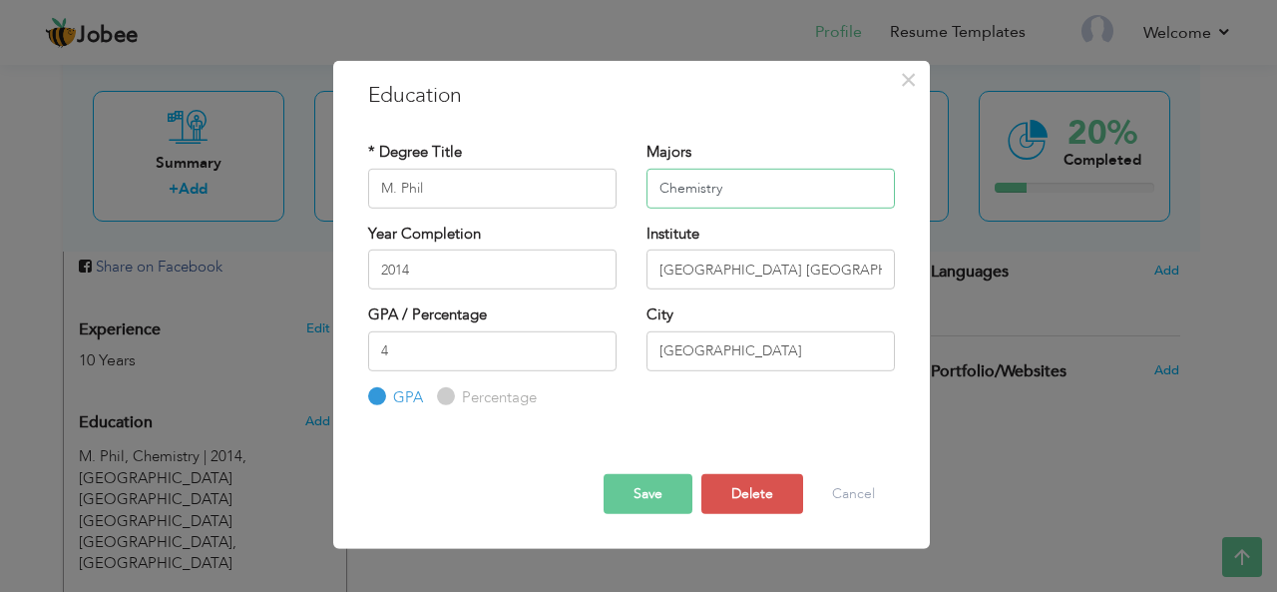
click at [656, 190] on input "Chemistry" at bounding box center [770, 188] width 248 height 40
type input "Organic Chemistry"
click at [641, 491] on button "Save" at bounding box center [647, 494] width 89 height 40
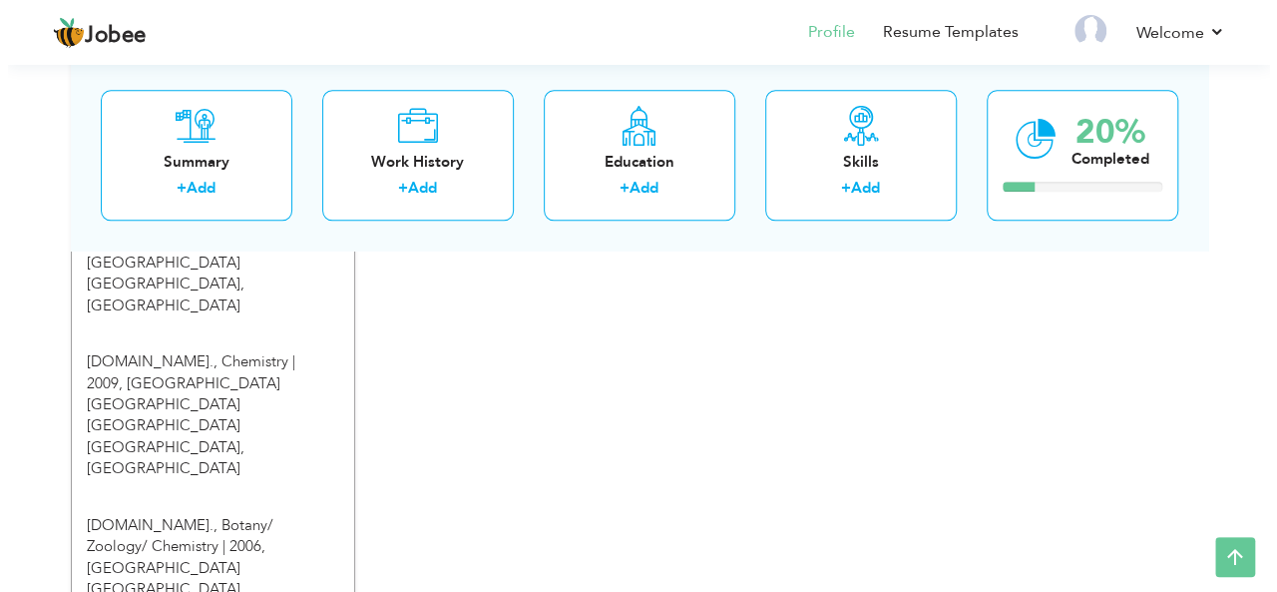
scroll to position [1017, 0]
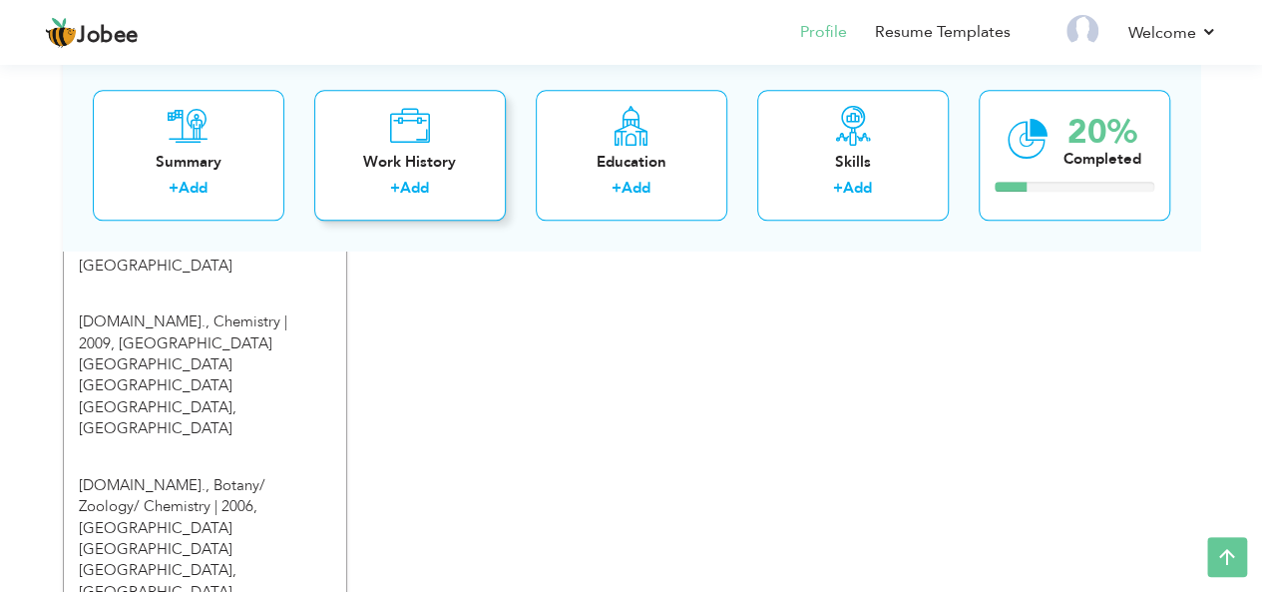
click at [423, 190] on link "Add" at bounding box center [414, 189] width 29 height 20
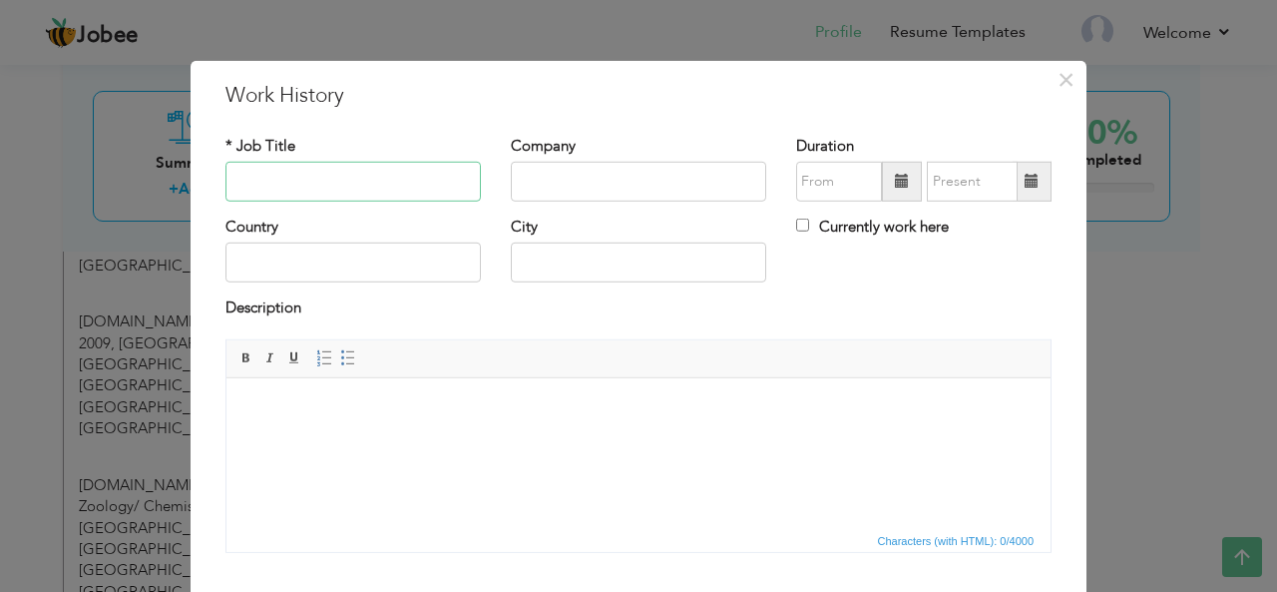
type input "r"
type input "Research Associate"
click at [539, 175] on input "text" at bounding box center [638, 182] width 255 height 40
click at [385, 257] on input "text" at bounding box center [352, 262] width 255 height 40
type input "[GEOGRAPHIC_DATA]"
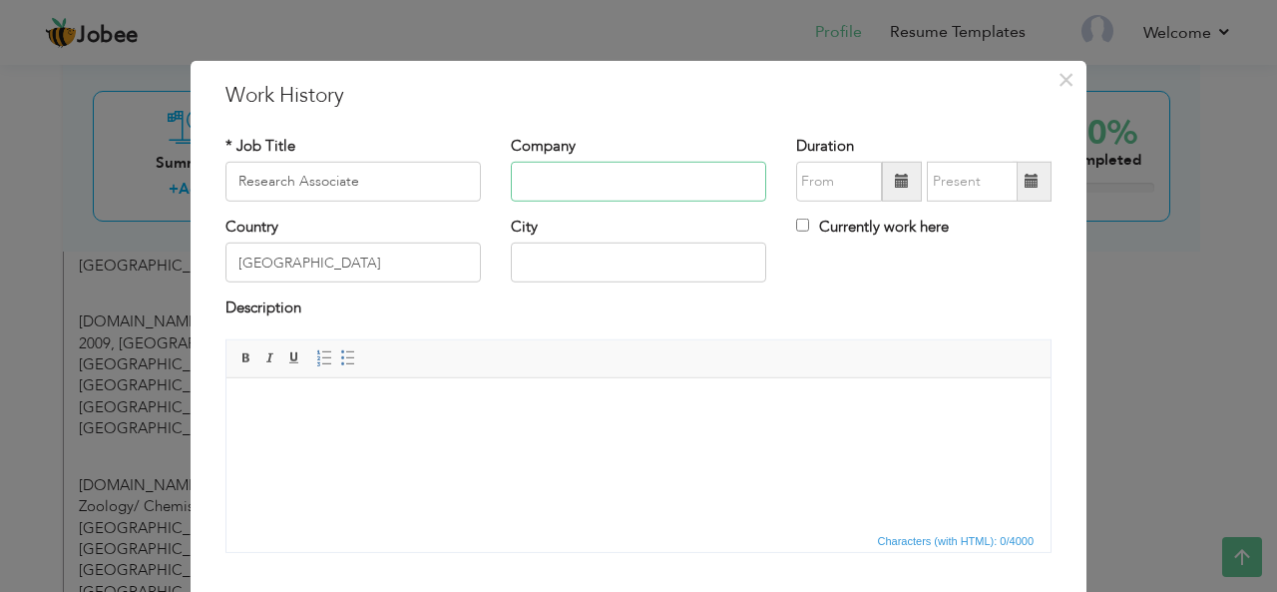
click at [581, 185] on input "text" at bounding box center [638, 182] width 255 height 40
type input "U"
click at [583, 186] on input "Quaid e [GEOGRAPHIC_DATA]" at bounding box center [638, 182] width 255 height 40
type input "Quaid e [GEOGRAPHIC_DATA]"
drag, startPoint x: 809, startPoint y: 563, endPoint x: 550, endPoint y: 457, distance: 280.1
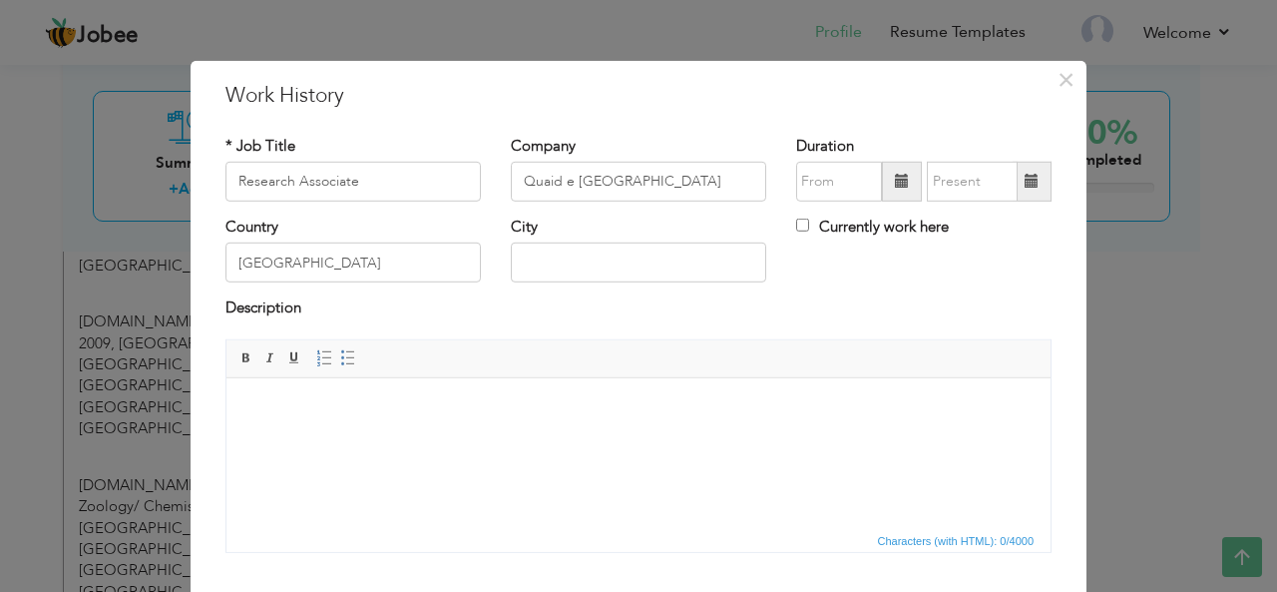
click at [550, 438] on html at bounding box center [638, 407] width 824 height 61
click at [618, 265] on input "text" at bounding box center [638, 262] width 255 height 40
type input "[GEOGRAPHIC_DATA]"
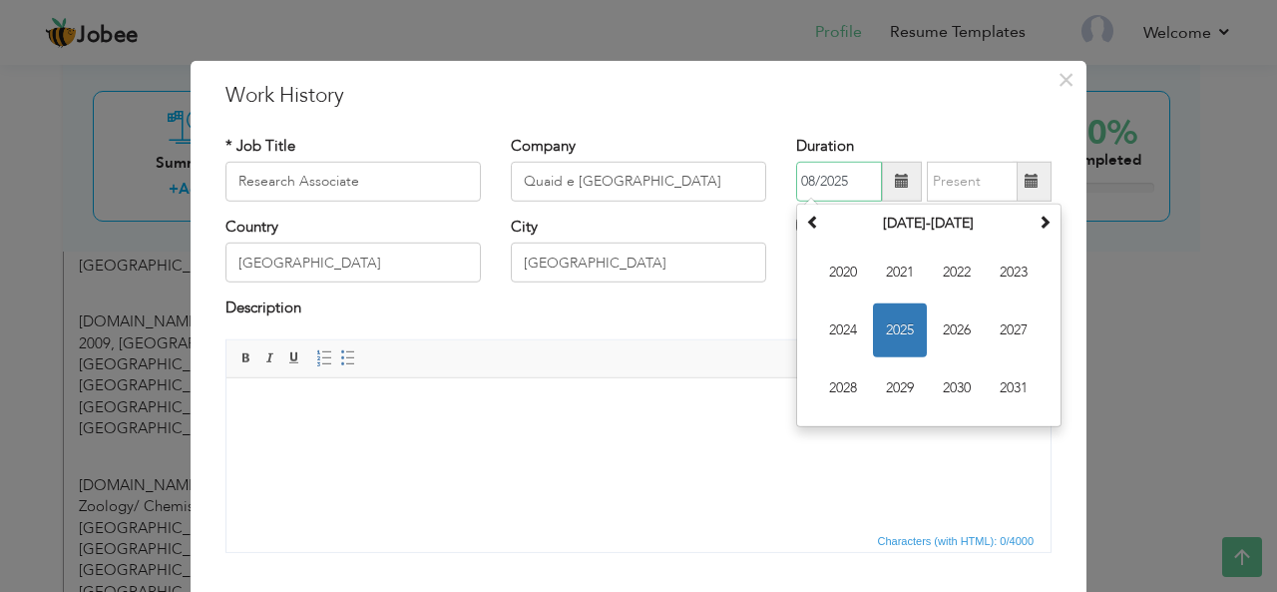
click at [820, 185] on input "08/2025" at bounding box center [839, 182] width 86 height 40
click at [836, 270] on span "2020" at bounding box center [843, 272] width 54 height 54
click at [949, 377] on span "Nov" at bounding box center [957, 388] width 54 height 54
type input "11/2020"
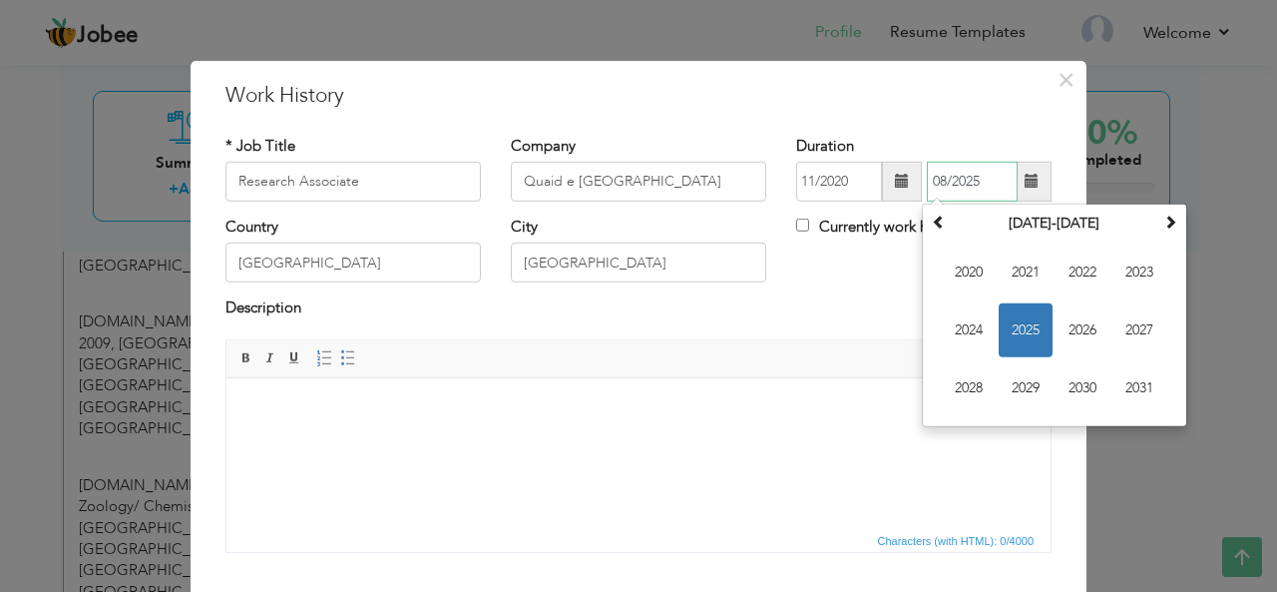
click at [960, 186] on input "08/2025" at bounding box center [972, 182] width 91 height 40
click at [1024, 330] on span "2025" at bounding box center [1025, 330] width 54 height 54
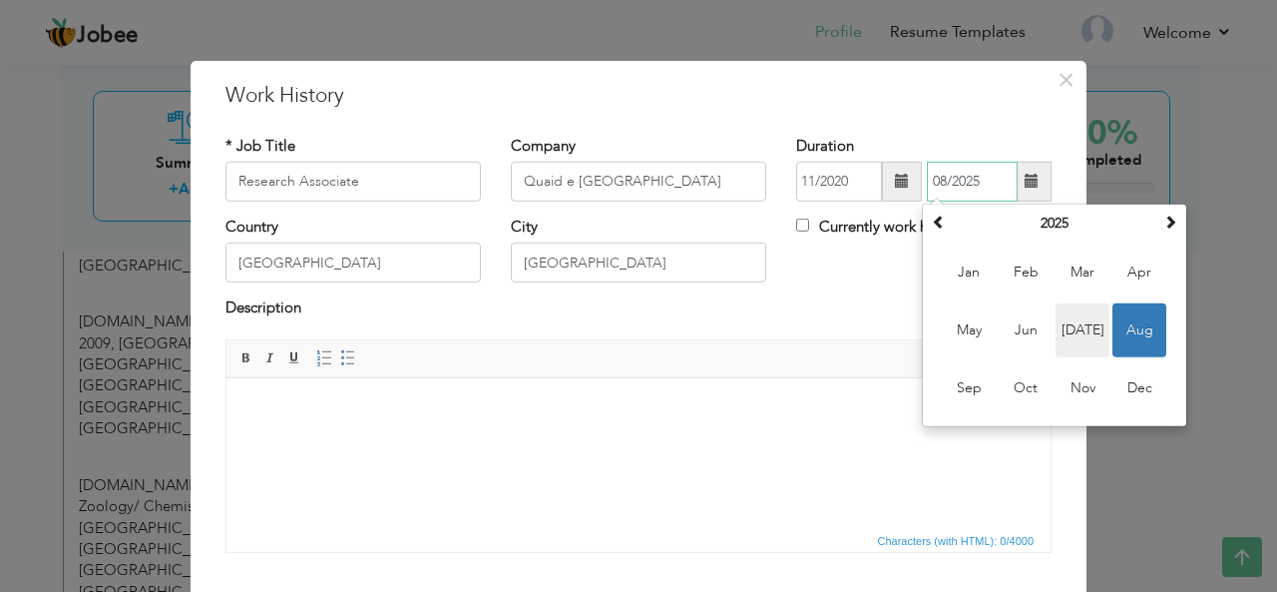
click at [1070, 327] on span "Jul" at bounding box center [1082, 330] width 54 height 54
type input "07/2025"
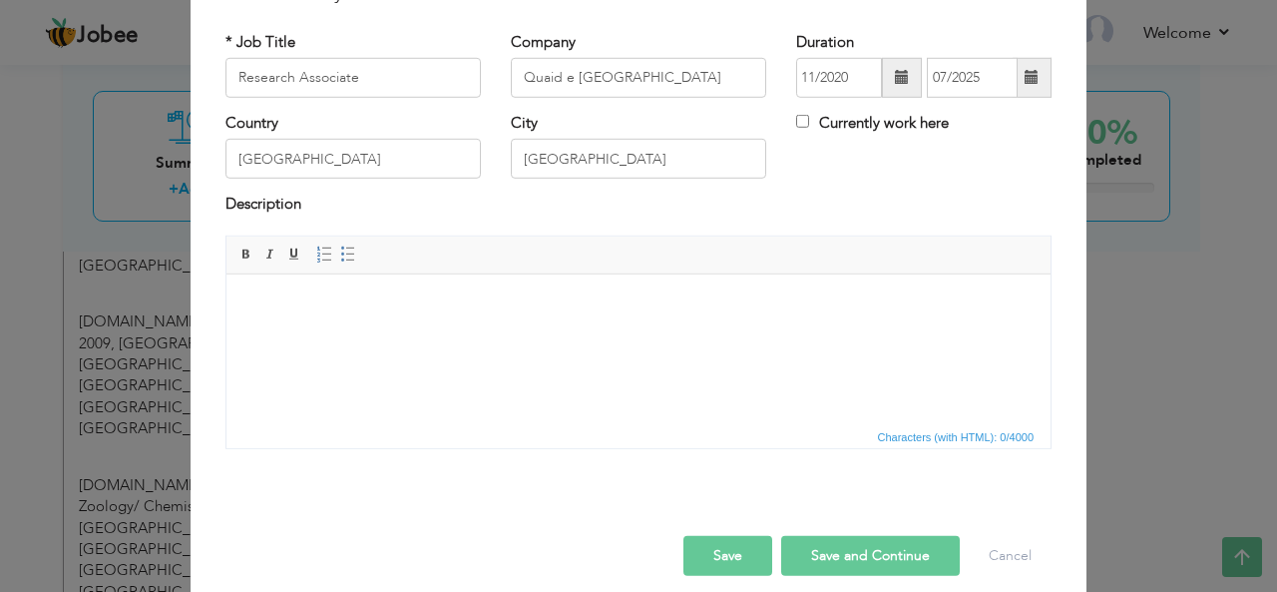
scroll to position [121, 0]
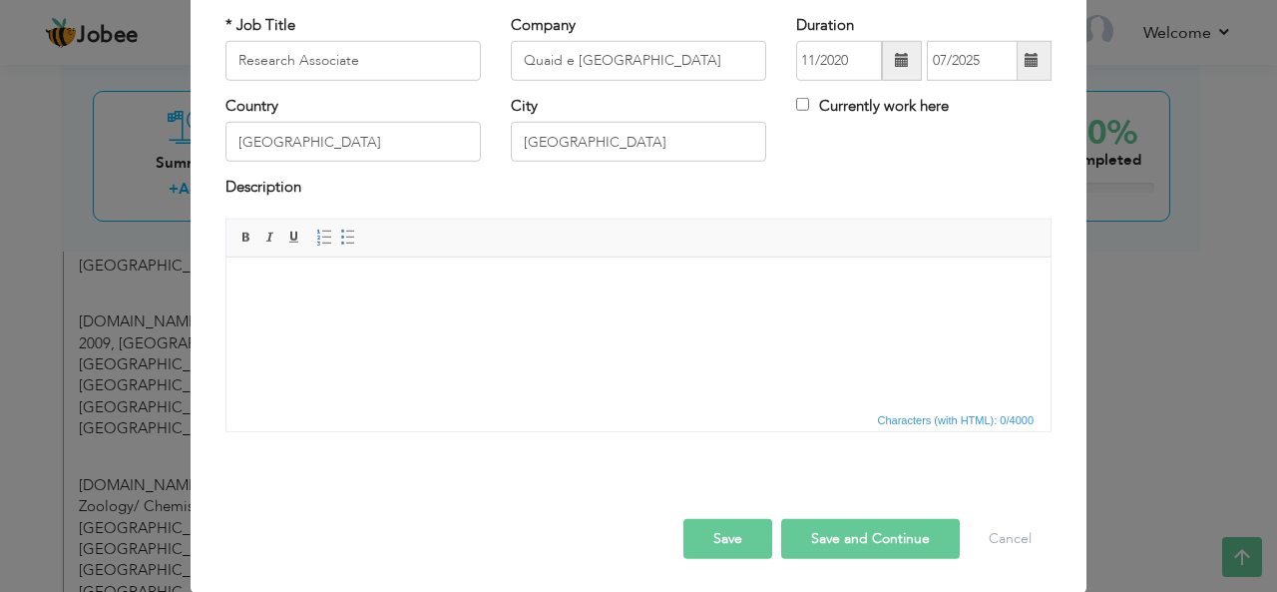
click at [834, 538] on button "Save and Continue" at bounding box center [870, 539] width 179 height 40
click at [383, 55] on input "text" at bounding box center [352, 61] width 255 height 40
type input "Research Assistant"
click at [604, 60] on input "text" at bounding box center [638, 61] width 255 height 40
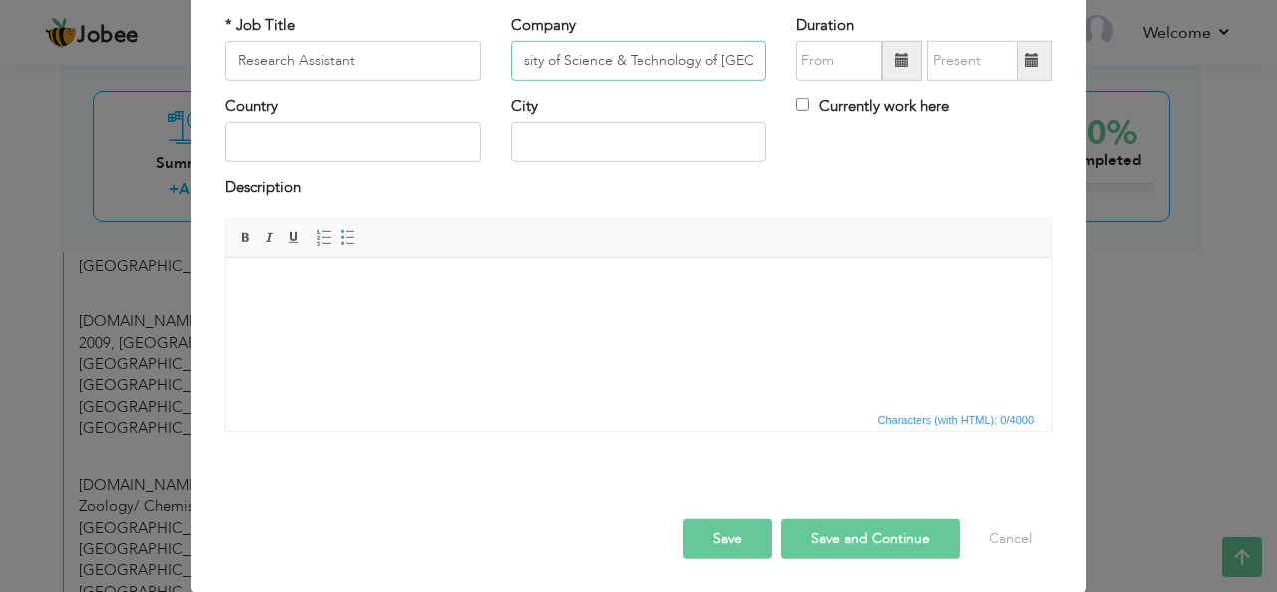
type input "University of Science & Technology of [GEOGRAPHIC_DATA]"
click at [593, 144] on input "text" at bounding box center [638, 142] width 255 height 40
type input "Hefei"
click at [322, 146] on input "text" at bounding box center [352, 142] width 255 height 40
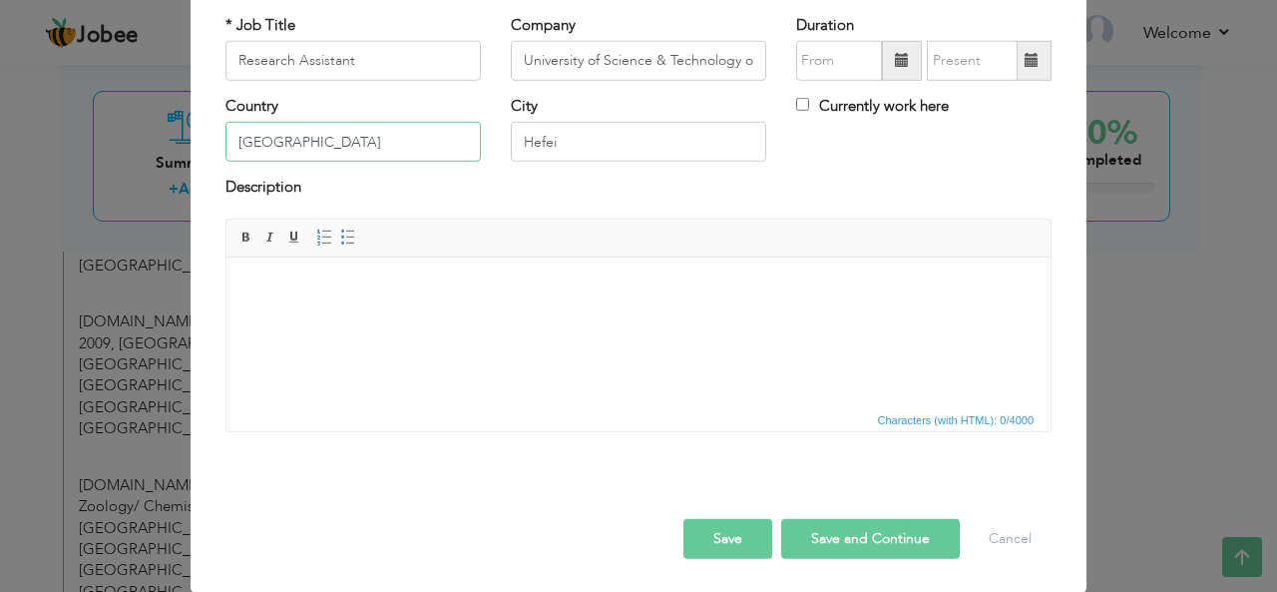
type input "China"
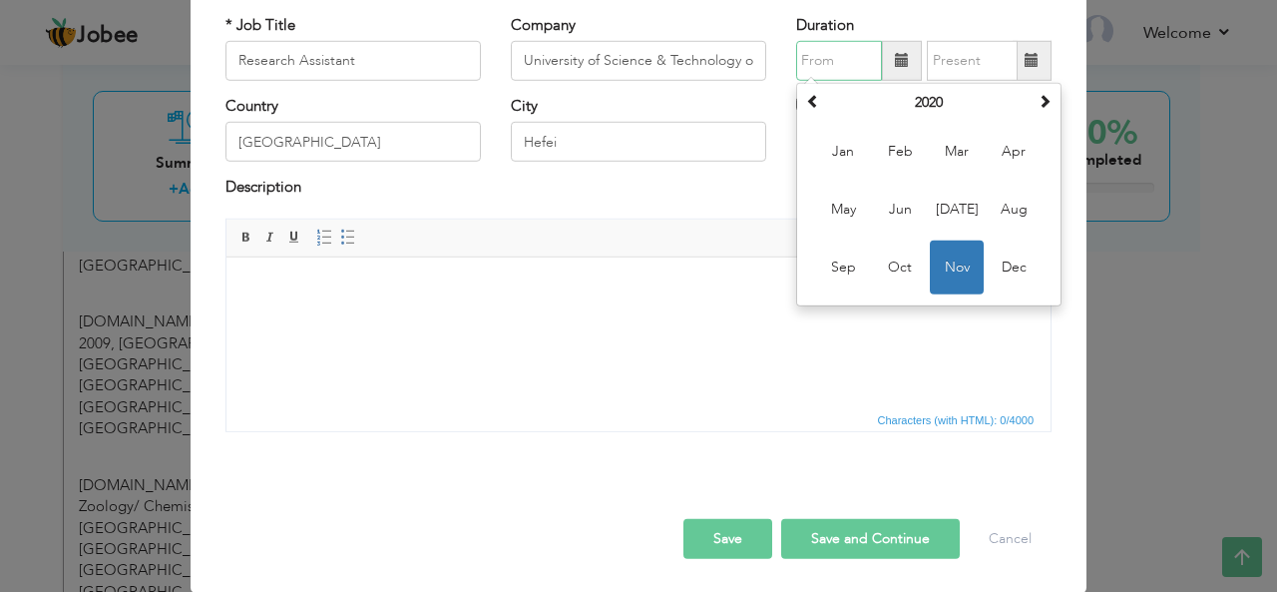
click at [832, 65] on input "text" at bounding box center [839, 61] width 86 height 40
click at [806, 95] on span at bounding box center [813, 101] width 14 height 14
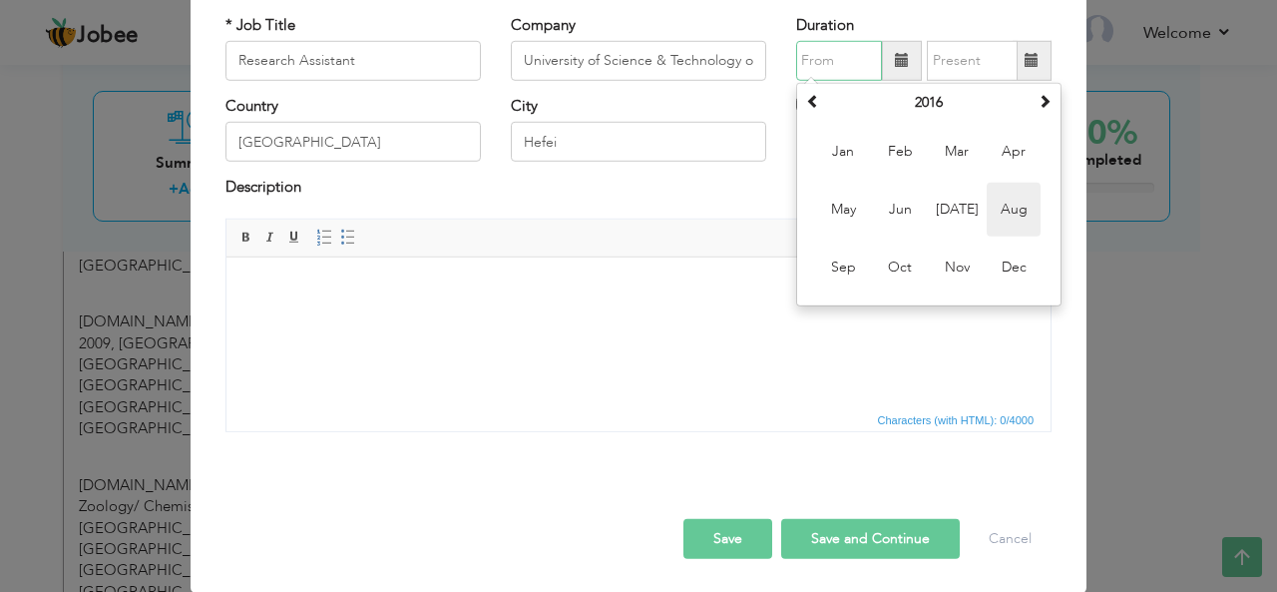
click at [1012, 204] on span "Aug" at bounding box center [1014, 210] width 54 height 54
type input "08/2016"
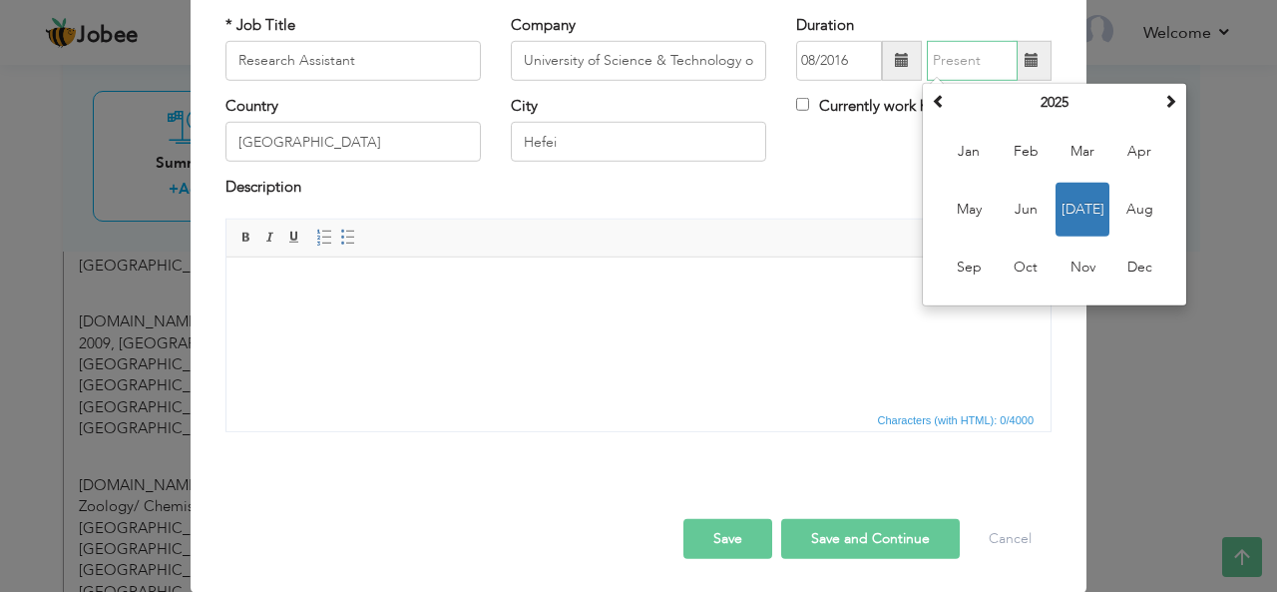
click at [980, 63] on input "text" at bounding box center [972, 61] width 91 height 40
click at [934, 101] on span at bounding box center [939, 101] width 14 height 14
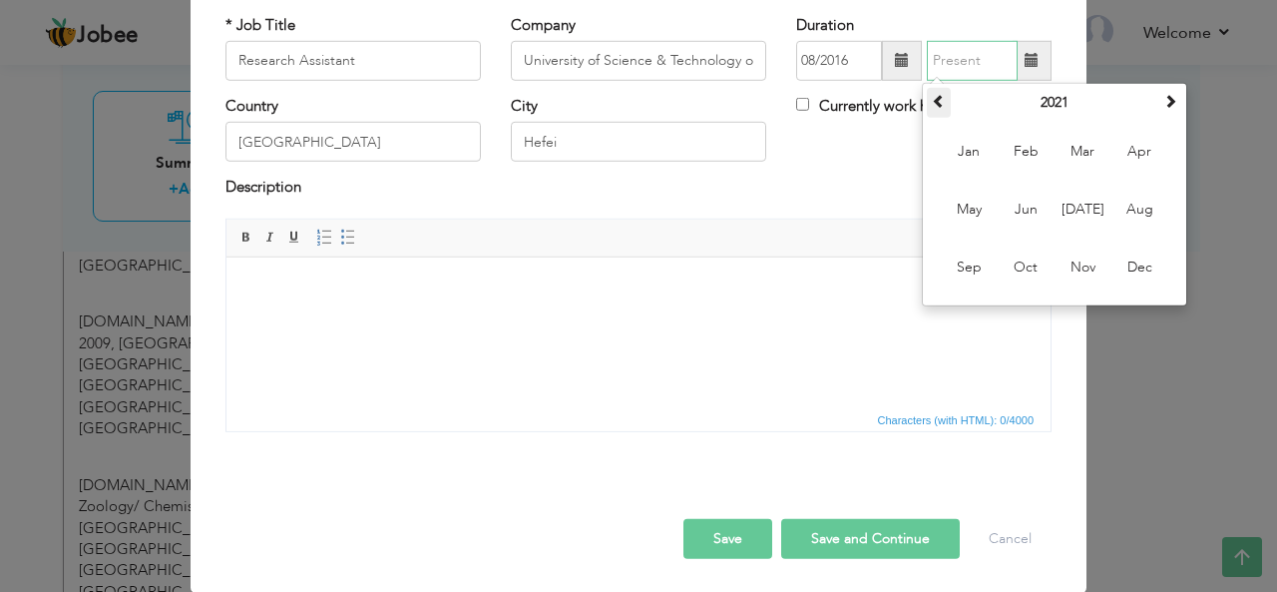
click at [934, 101] on span at bounding box center [939, 101] width 14 height 14
click at [1127, 207] on span "Aug" at bounding box center [1139, 210] width 54 height 54
type input "08/2020"
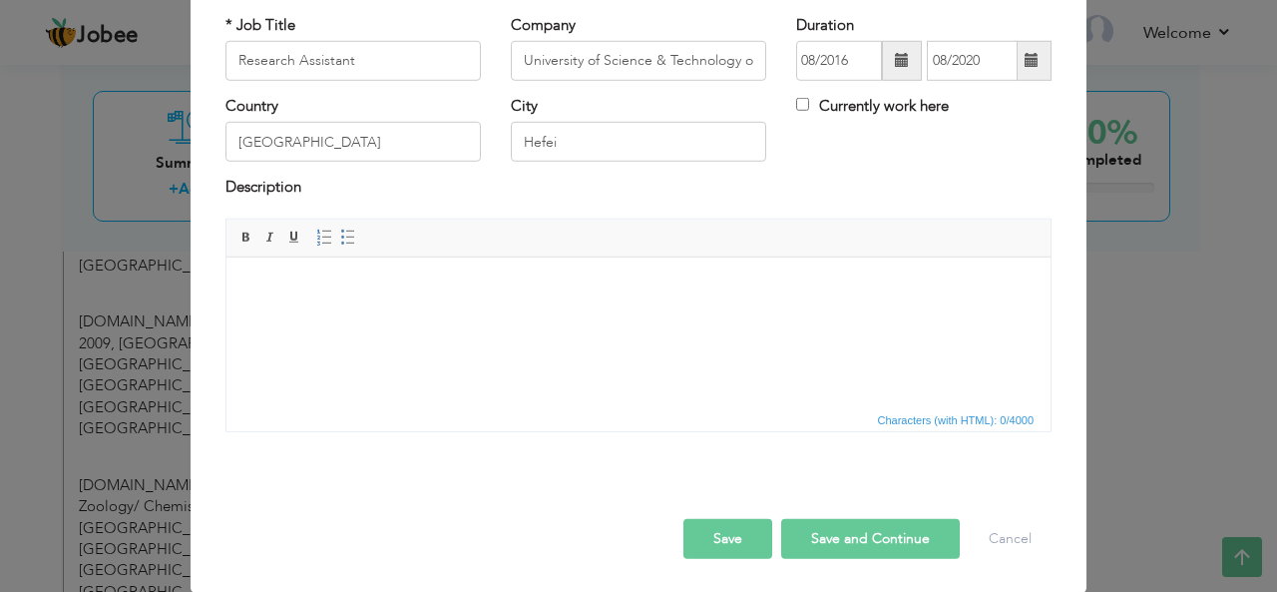
click at [825, 542] on button "Save and Continue" at bounding box center [870, 539] width 179 height 40
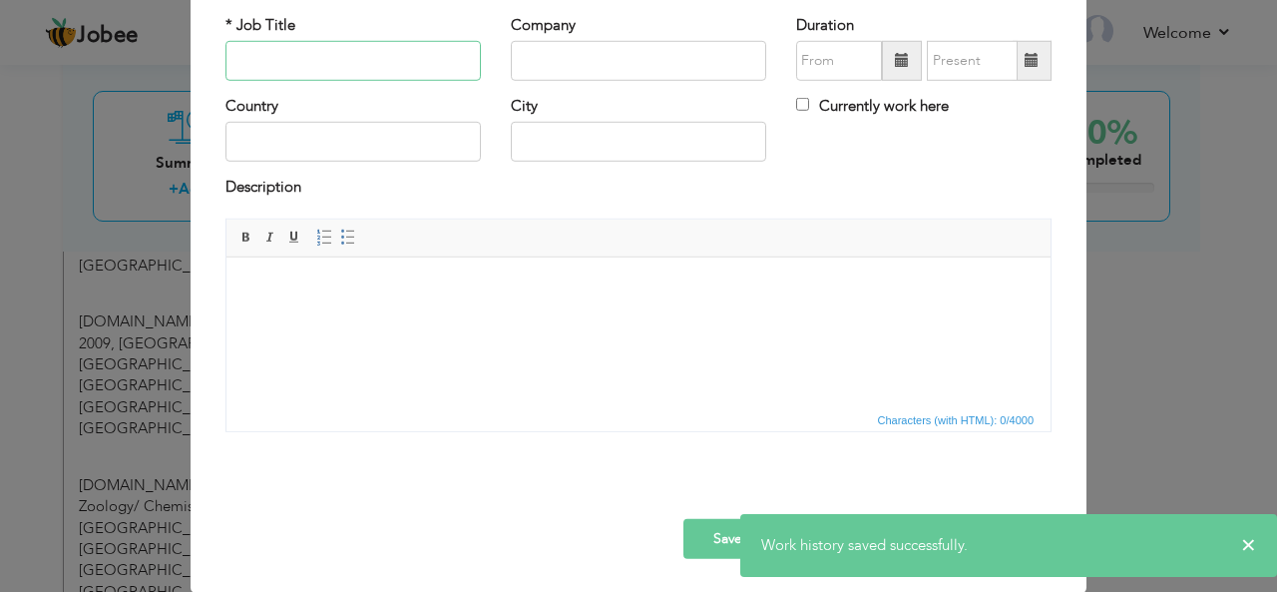
click at [367, 62] on input "text" at bounding box center [352, 61] width 255 height 40
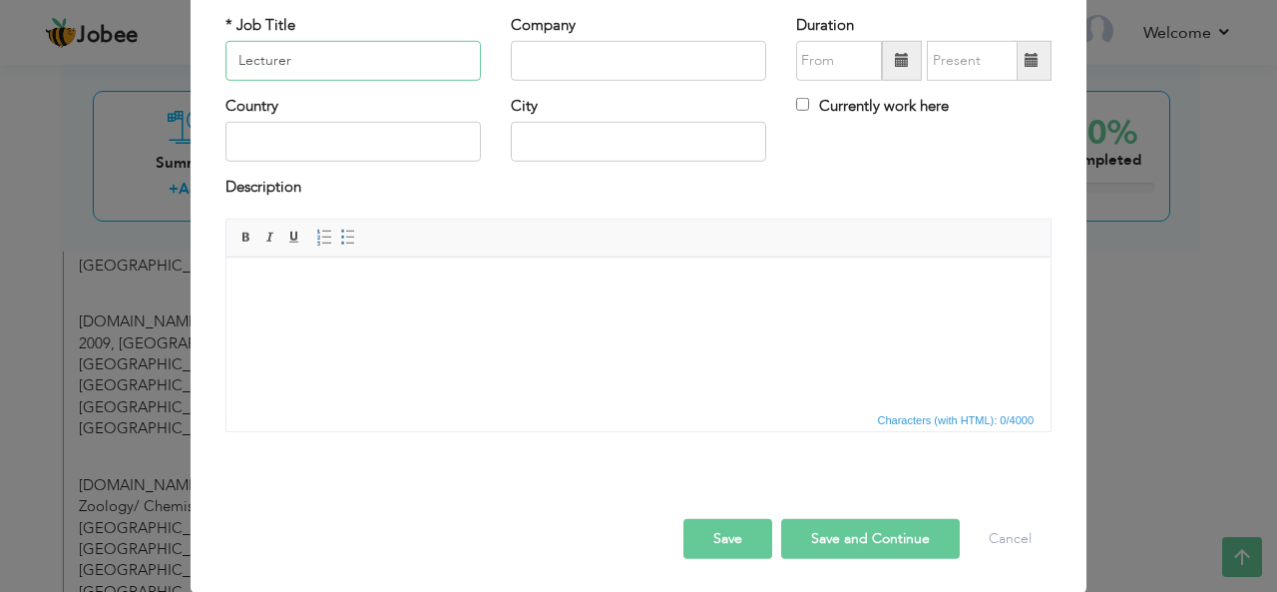
type input "Lecturer"
click at [564, 63] on input "text" at bounding box center [638, 61] width 255 height 40
type input "[PERSON_NAME] Islamic University [PERSON_NAME]"
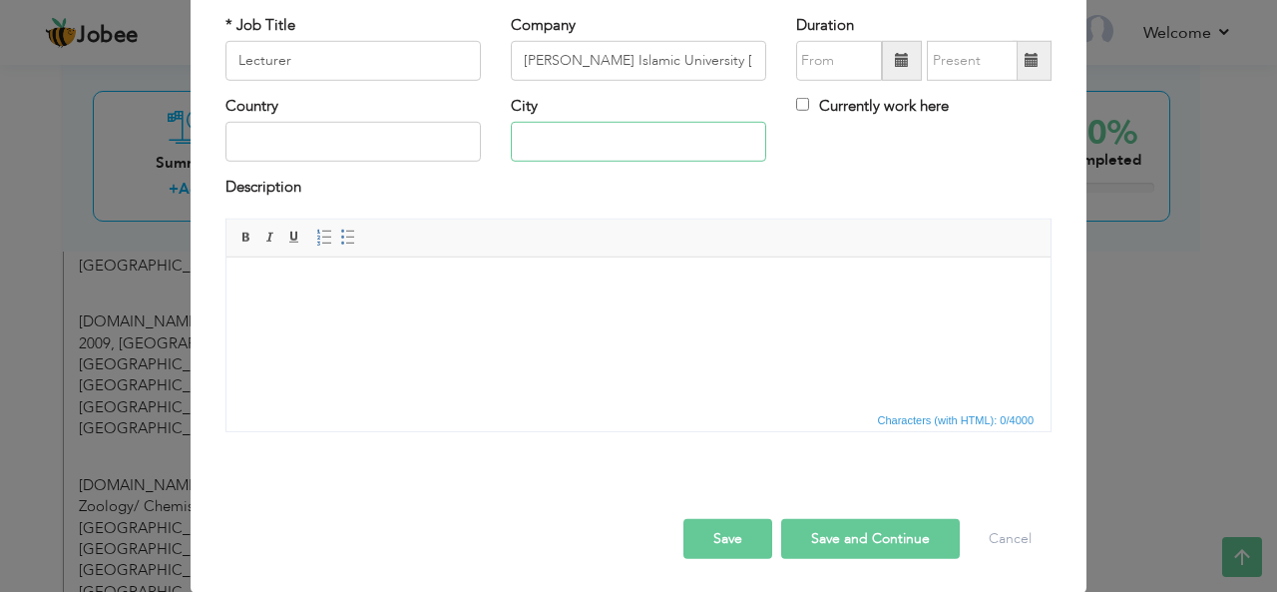
click at [614, 139] on input "text" at bounding box center [638, 142] width 255 height 40
type input "Tararkhal"
click at [406, 142] on input "text" at bounding box center [352, 142] width 255 height 40
type input "Pakistan"
click at [583, 145] on input "Tararkhal" at bounding box center [638, 142] width 255 height 40
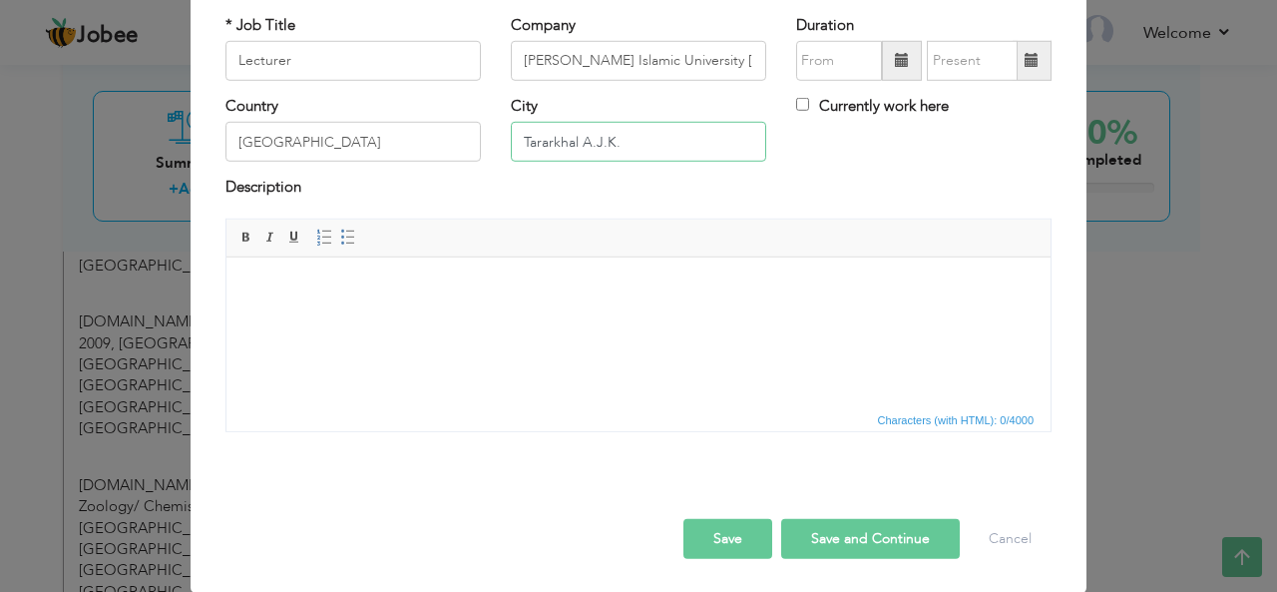
type input "Tararkhal A.J.K."
click at [326, 65] on input "Lecturer" at bounding box center [352, 61] width 255 height 40
type input "Lecturer Chemistry"
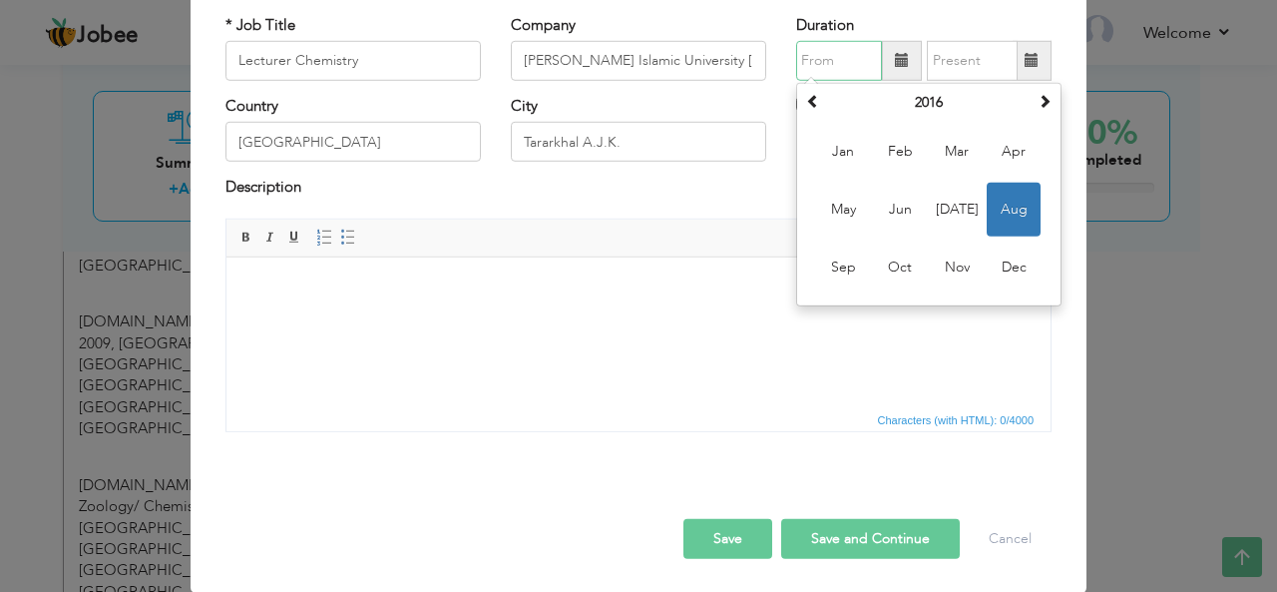
click at [822, 53] on input "text" at bounding box center [839, 61] width 86 height 40
click at [806, 101] on span at bounding box center [813, 101] width 14 height 14
click at [955, 157] on span "Mar" at bounding box center [957, 152] width 54 height 54
type input "03/2014"
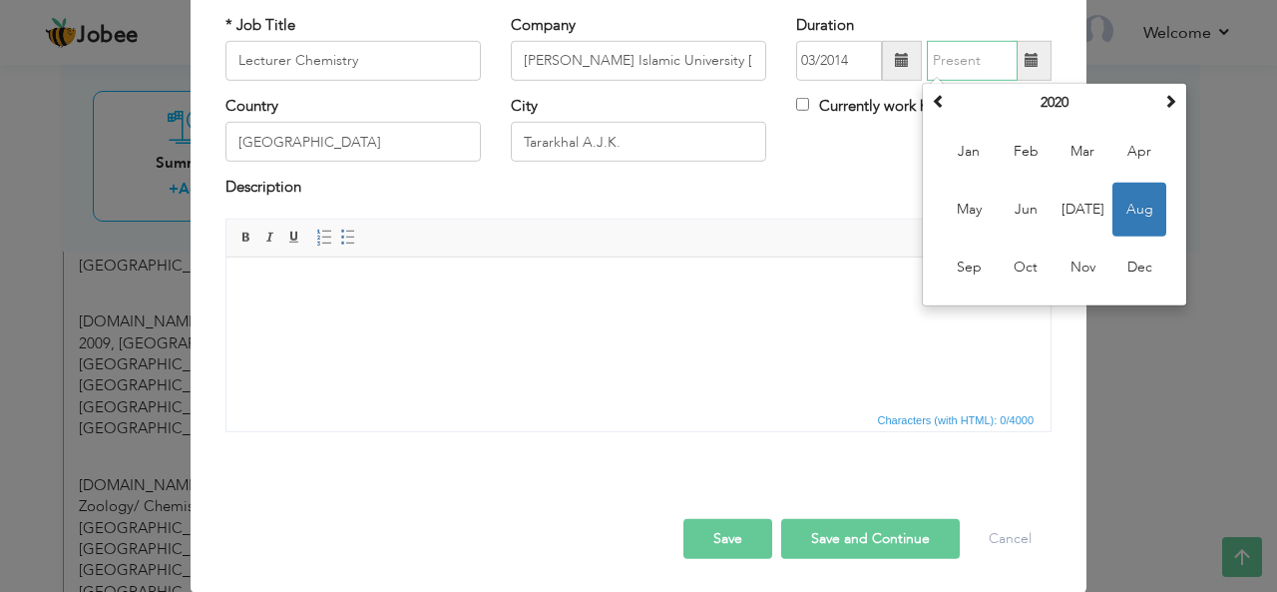
click at [964, 63] on input "text" at bounding box center [972, 61] width 91 height 40
click at [1071, 202] on span "Jul" at bounding box center [1082, 210] width 54 height 54
type input "07/2020"
click at [982, 67] on input "07/2020" at bounding box center [972, 61] width 91 height 40
click at [932, 94] on span at bounding box center [939, 101] width 14 height 14
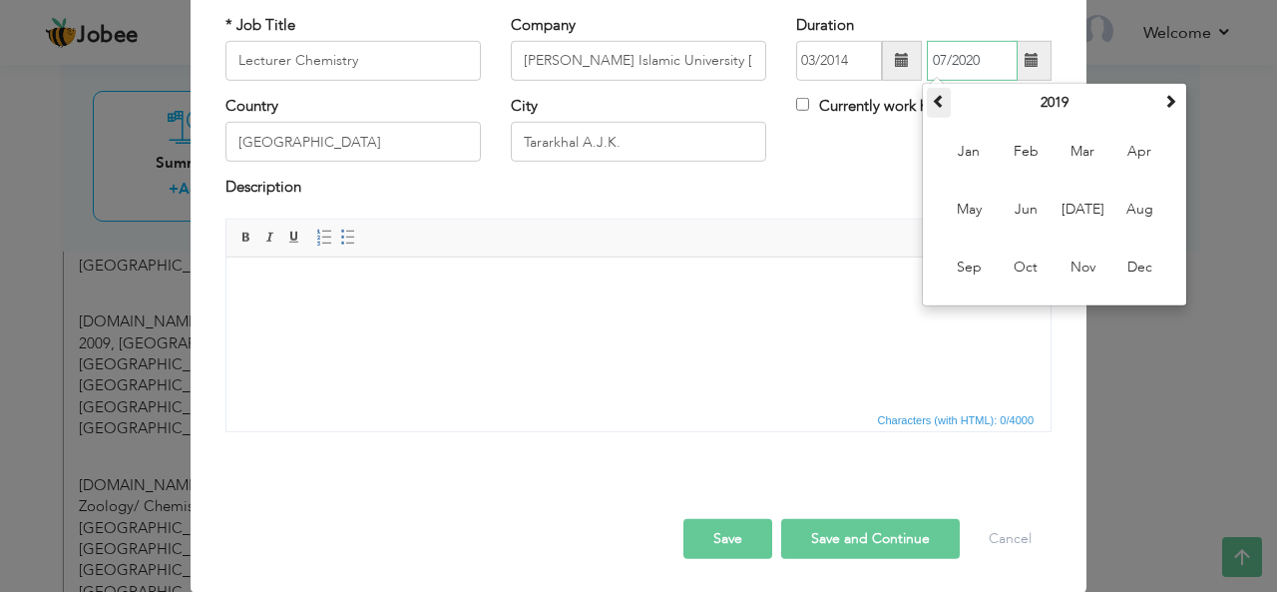
click at [932, 94] on span at bounding box center [939, 101] width 14 height 14
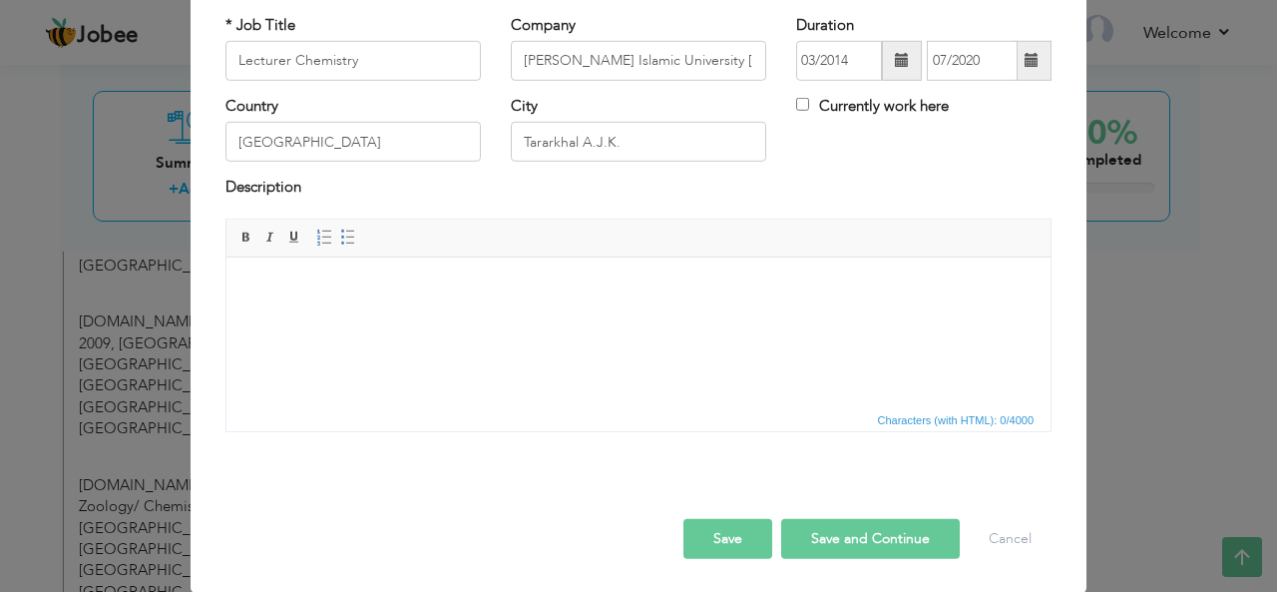
click at [817, 530] on button "Save and Continue" at bounding box center [870, 539] width 179 height 40
click at [709, 546] on button "Save" at bounding box center [727, 539] width 89 height 40
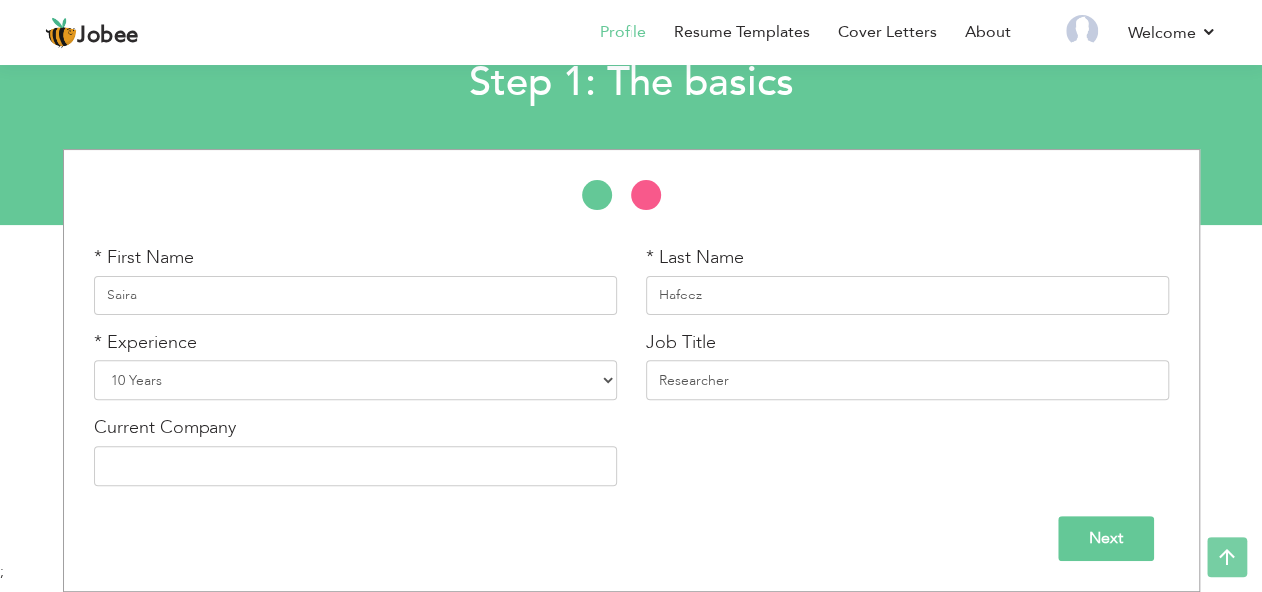
scroll to position [131, 0]
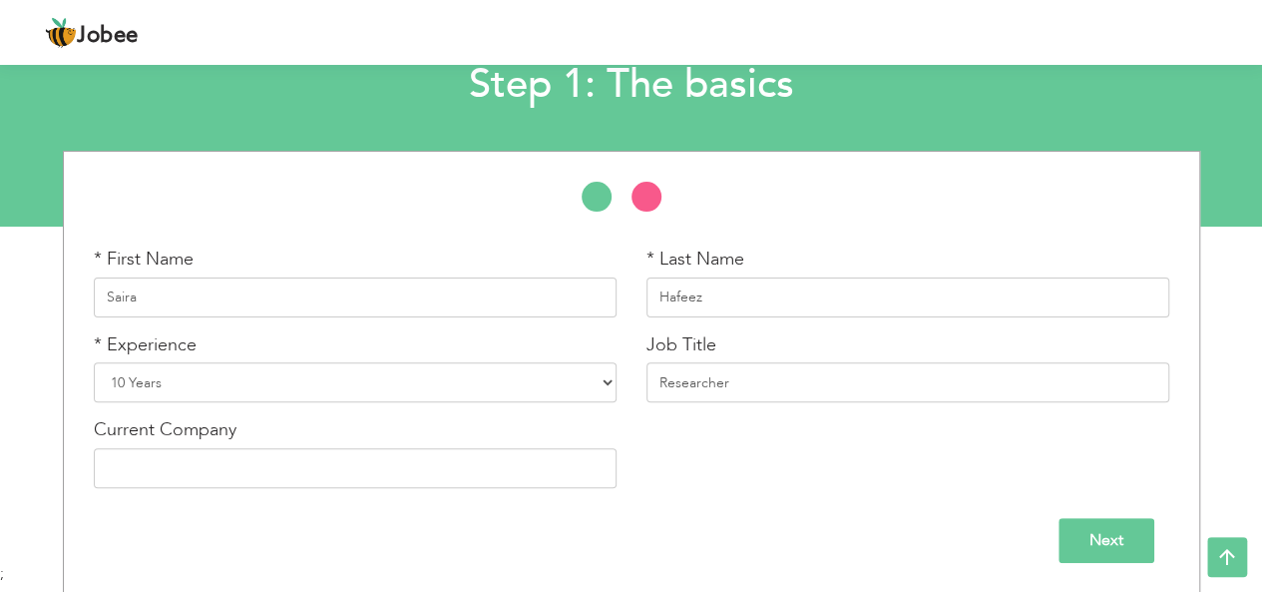
click at [1101, 548] on input "Next" at bounding box center [1106, 540] width 96 height 45
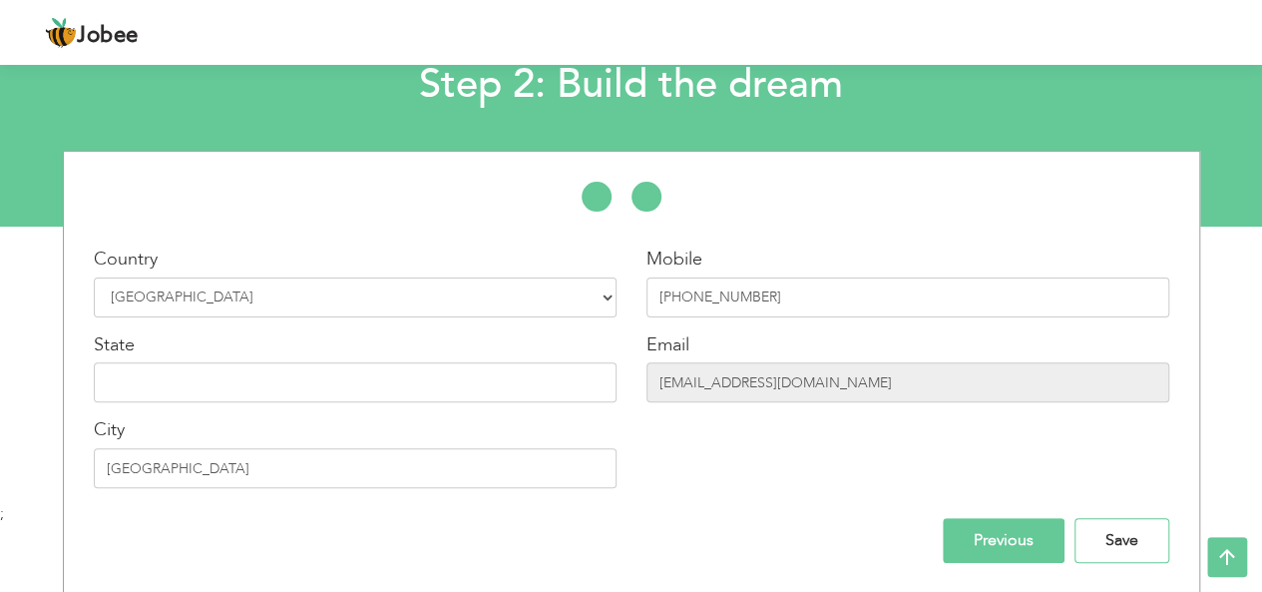
click at [1101, 548] on input "Save" at bounding box center [1121, 540] width 95 height 45
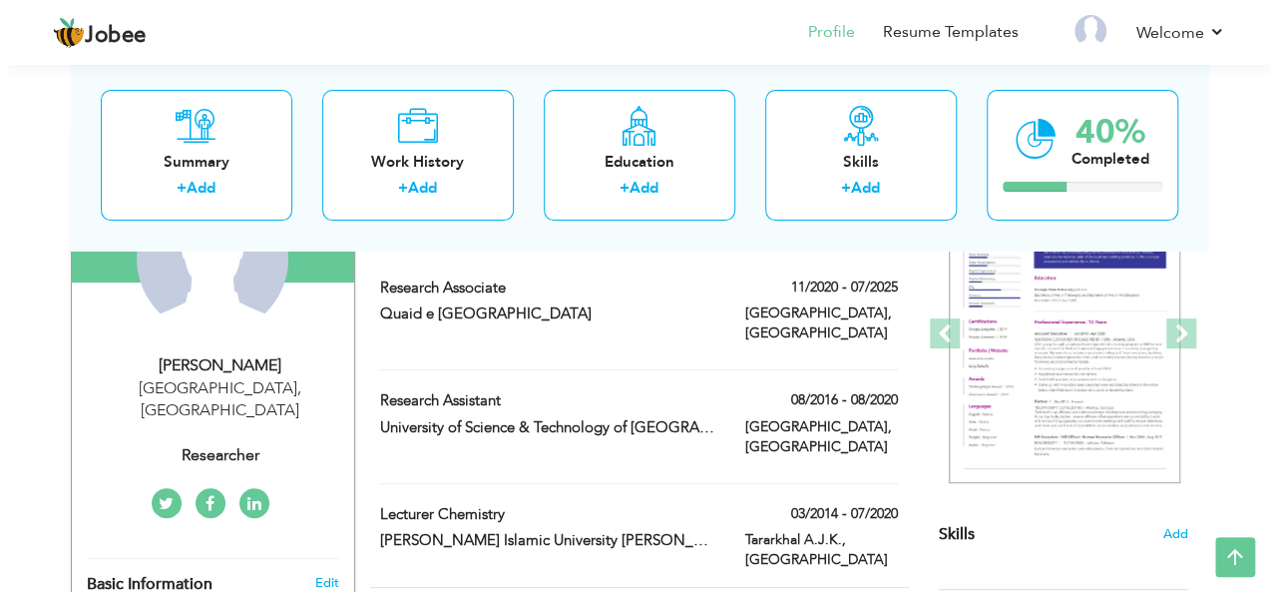
scroll to position [284, 0]
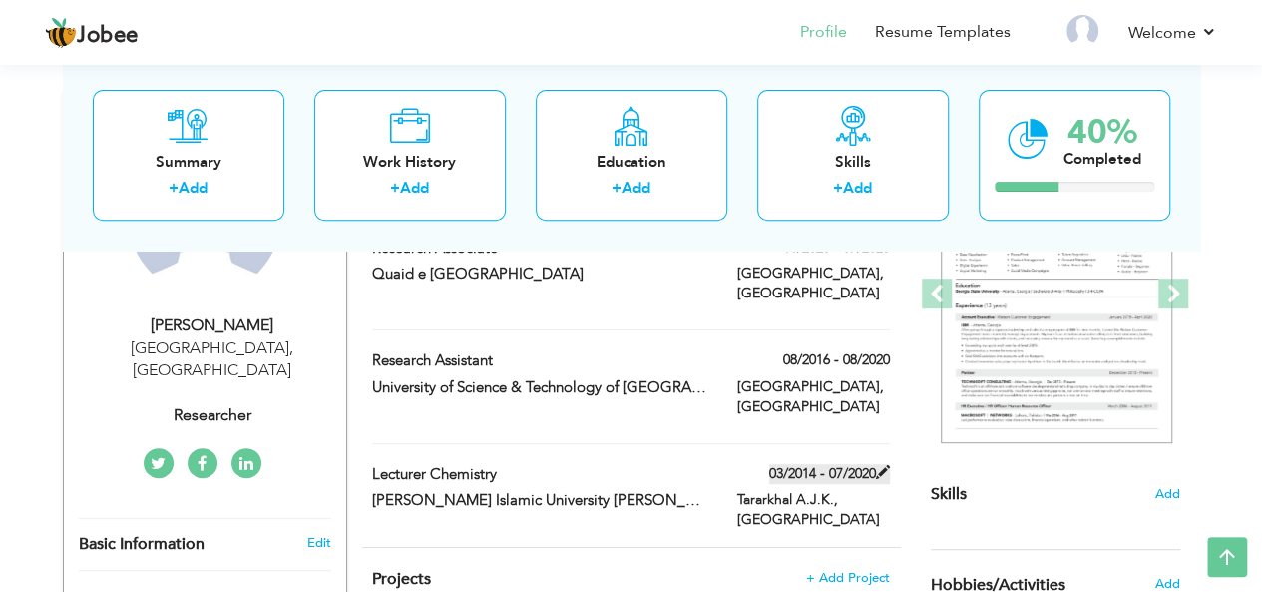
click at [882, 465] on span at bounding box center [883, 472] width 14 height 14
type input "Lecturer Chemistry"
type input "[PERSON_NAME] Islamic University [PERSON_NAME]"
type input "03/2014"
type input "07/2020"
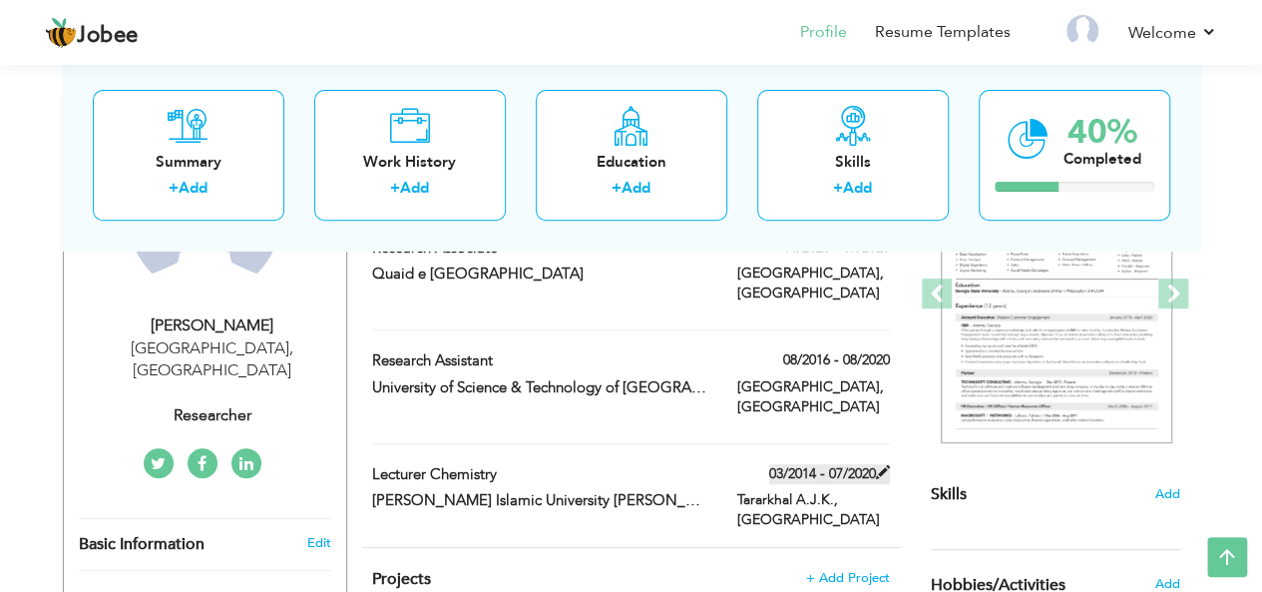
type input "[GEOGRAPHIC_DATA]"
type input "Tararkhal A.J.K."
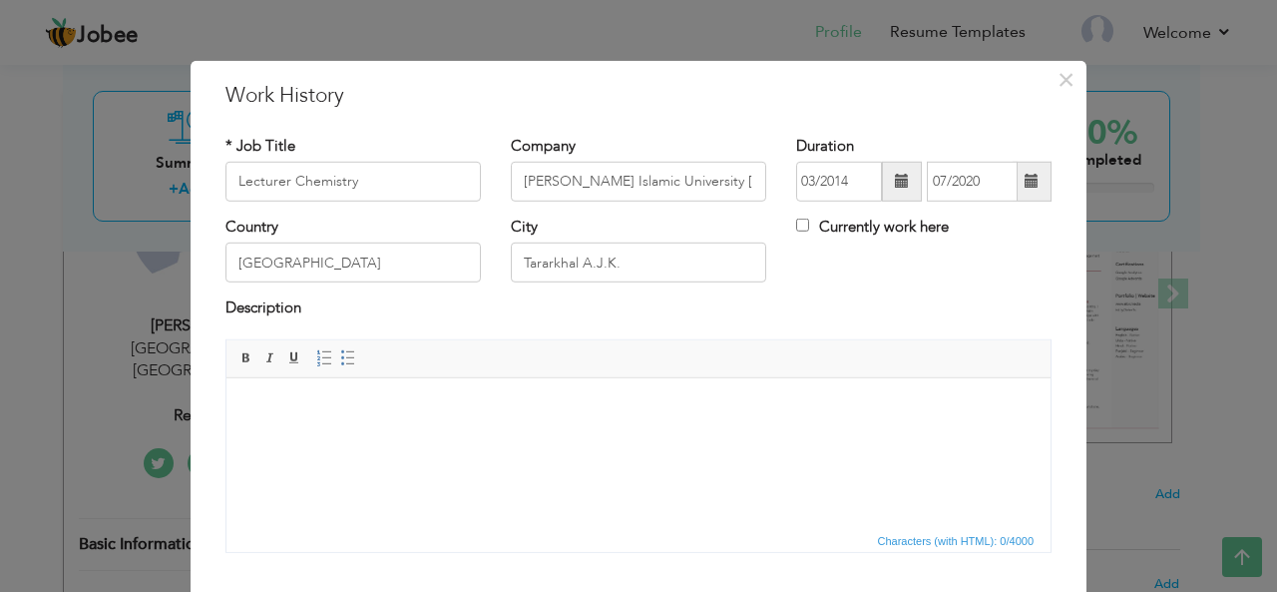
click at [1024, 184] on span at bounding box center [1031, 181] width 14 height 14
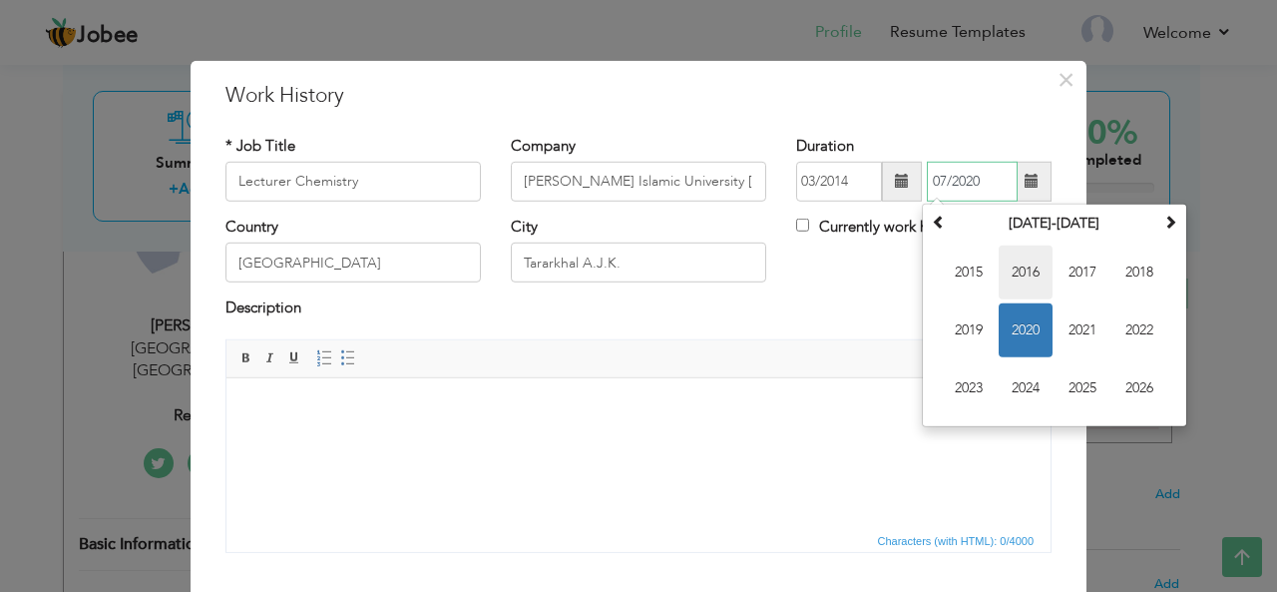
click at [1017, 256] on span "2016" at bounding box center [1025, 272] width 54 height 54
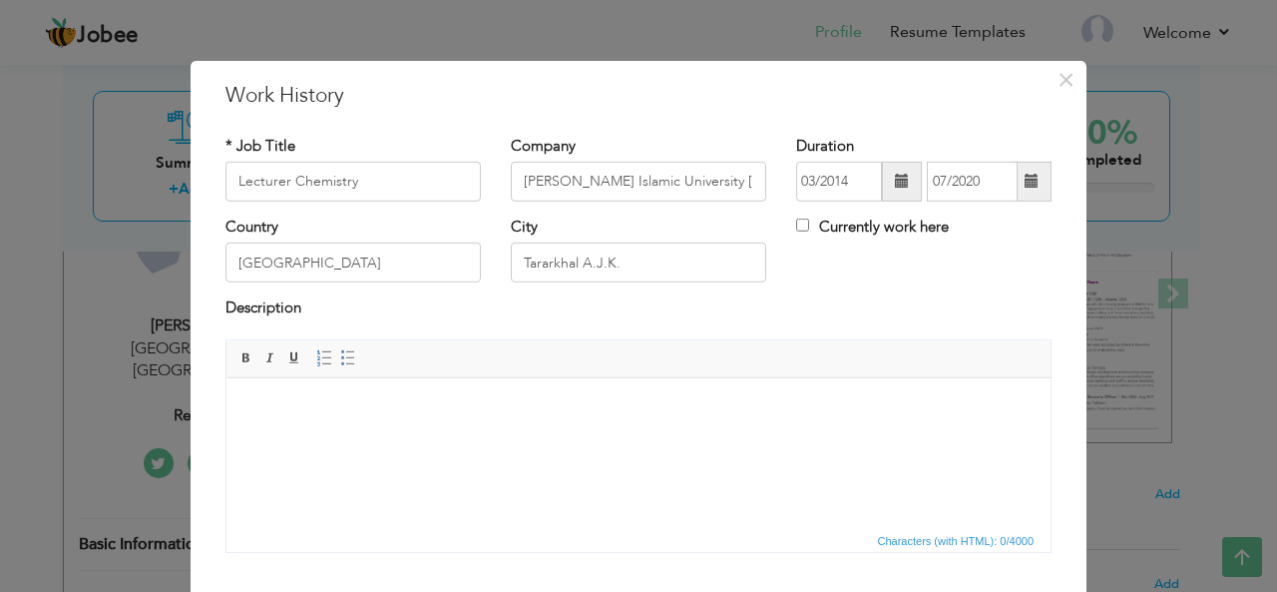
click at [676, 438] on html at bounding box center [638, 407] width 824 height 61
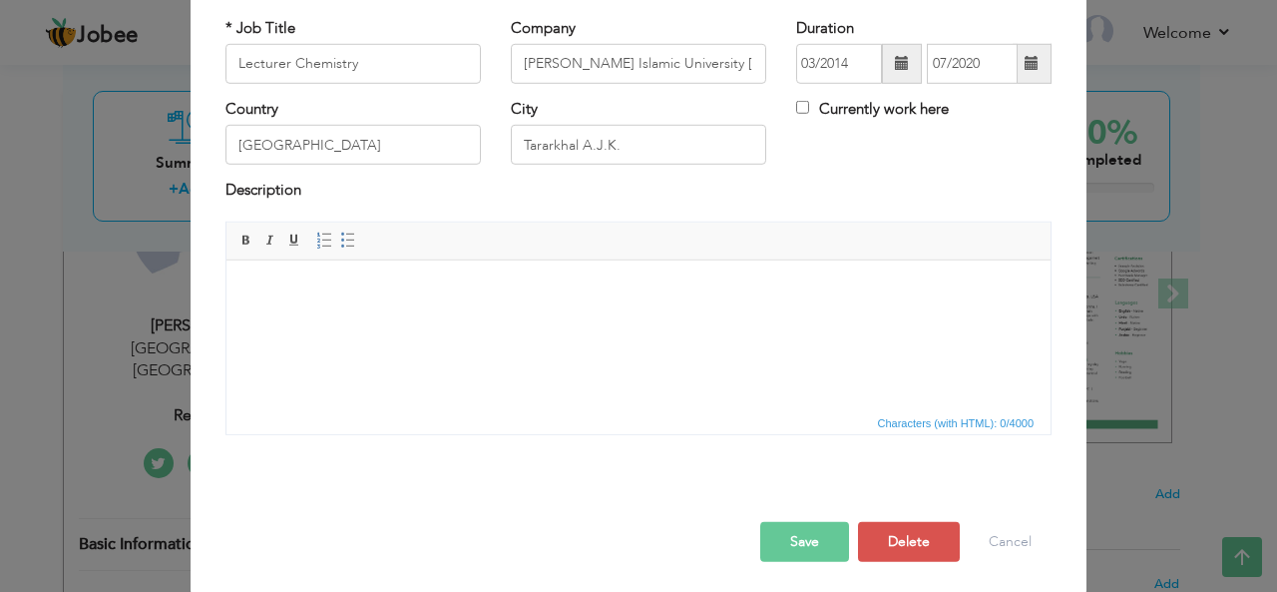
scroll to position [120, 0]
click at [788, 526] on button "Save" at bounding box center [804, 540] width 89 height 40
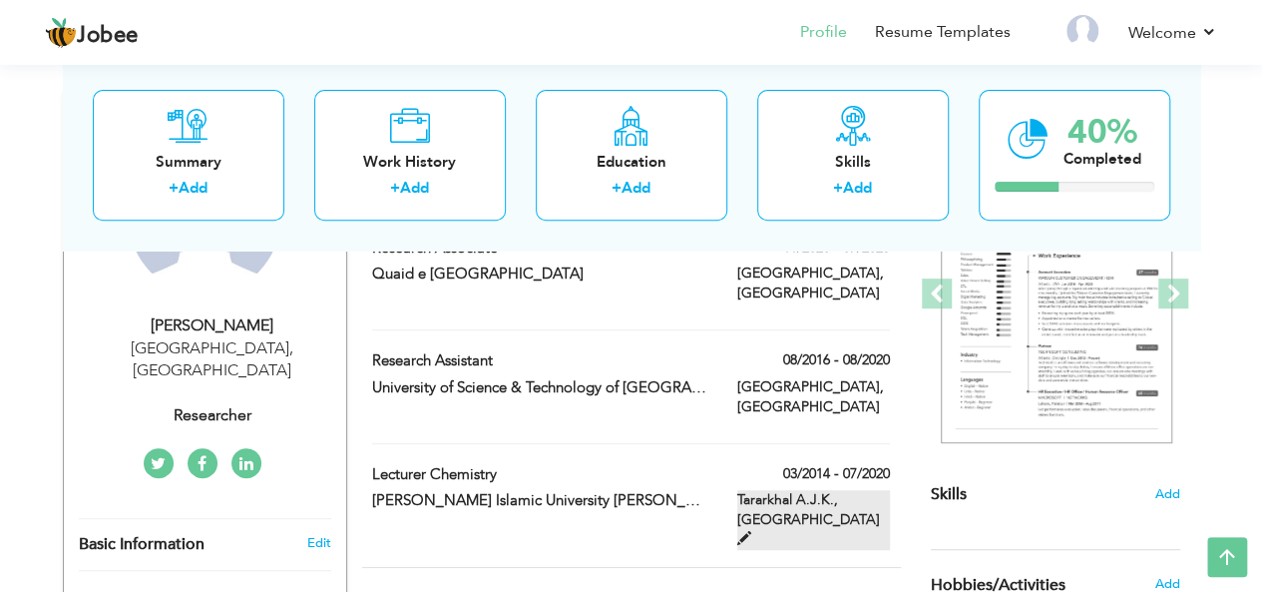
click at [786, 490] on label "Tararkhal A.J.K., Pakistan" at bounding box center [813, 520] width 153 height 60
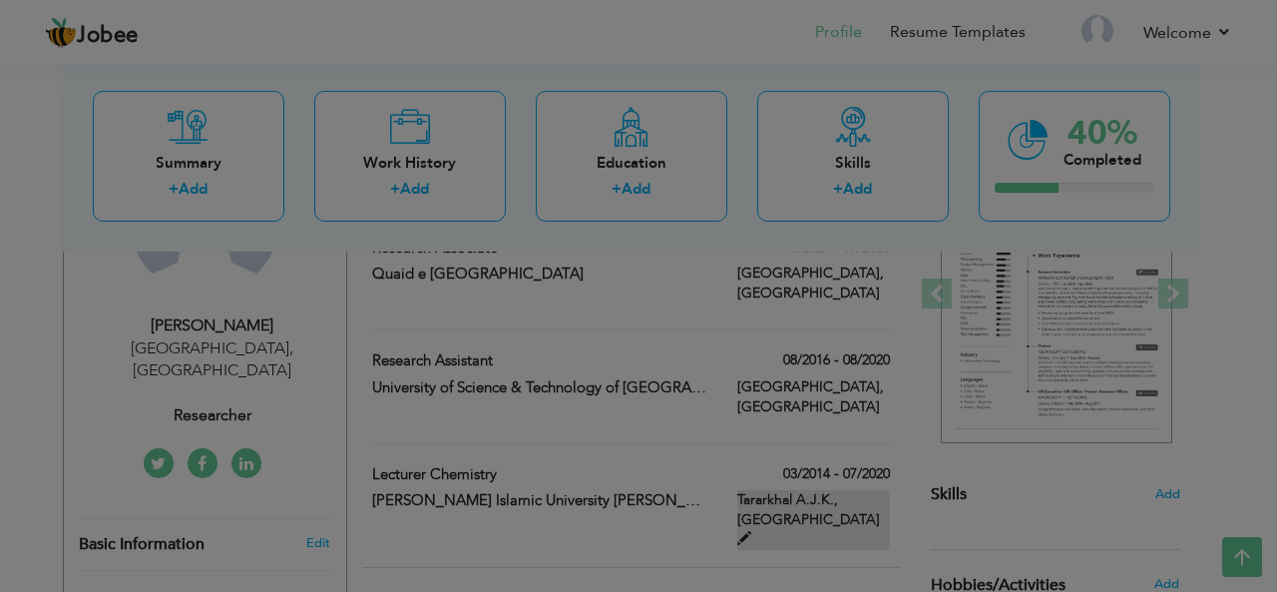
scroll to position [0, 0]
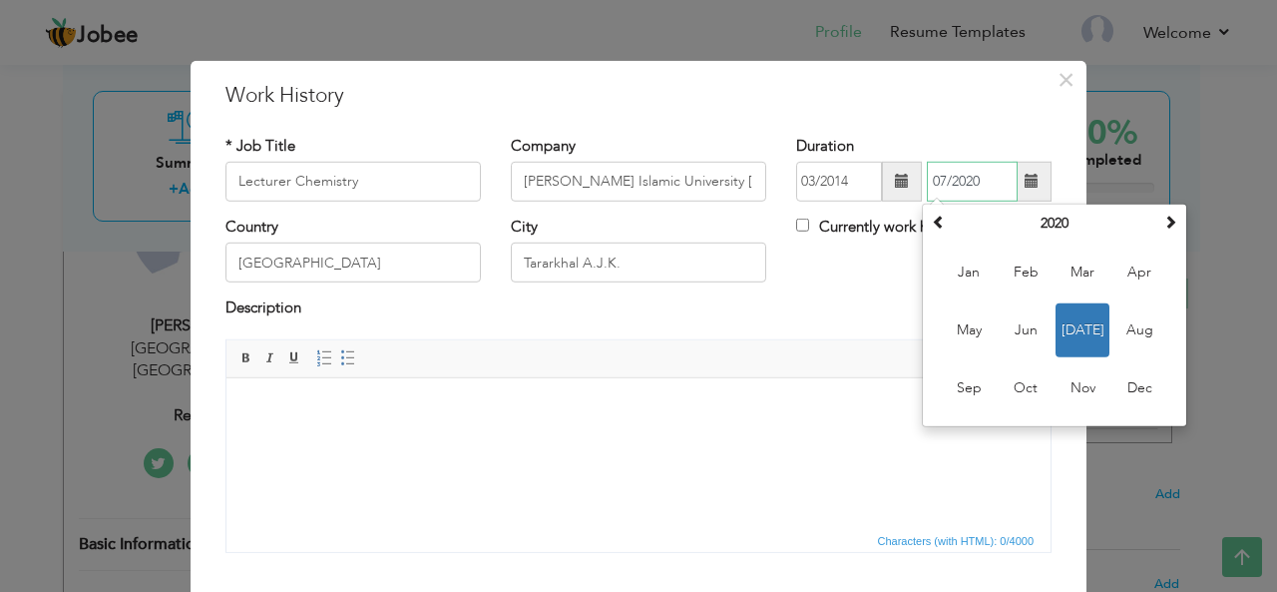
click at [981, 172] on input "07/2020" at bounding box center [972, 182] width 91 height 40
type input "07/2016"
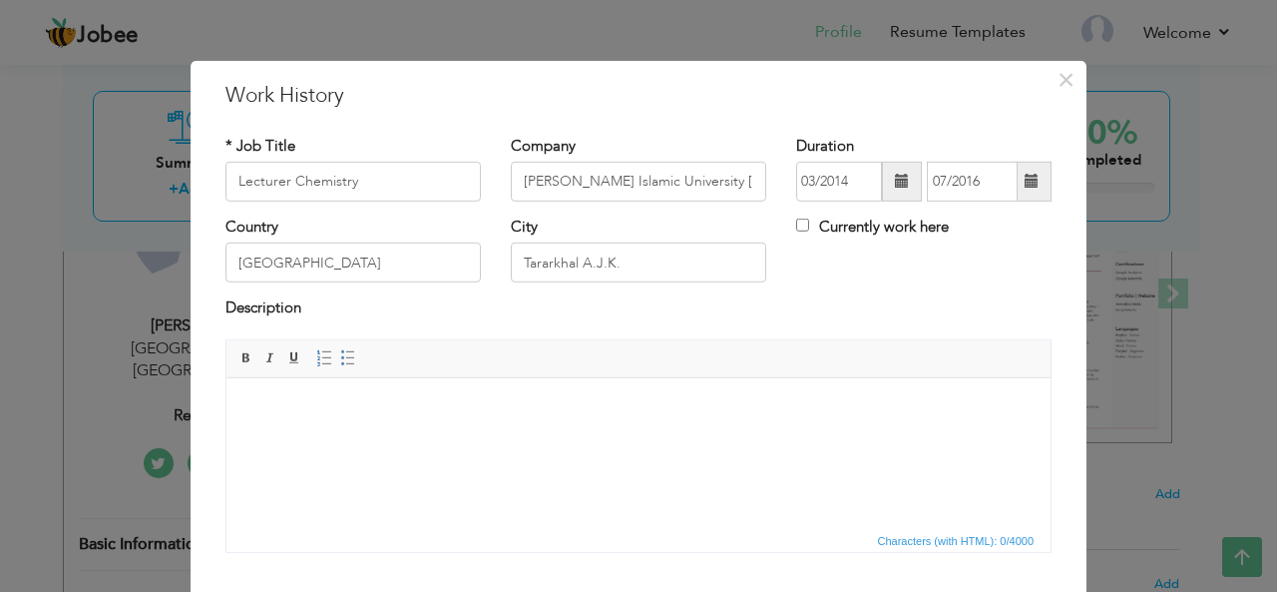
click at [867, 438] on html at bounding box center [638, 407] width 824 height 61
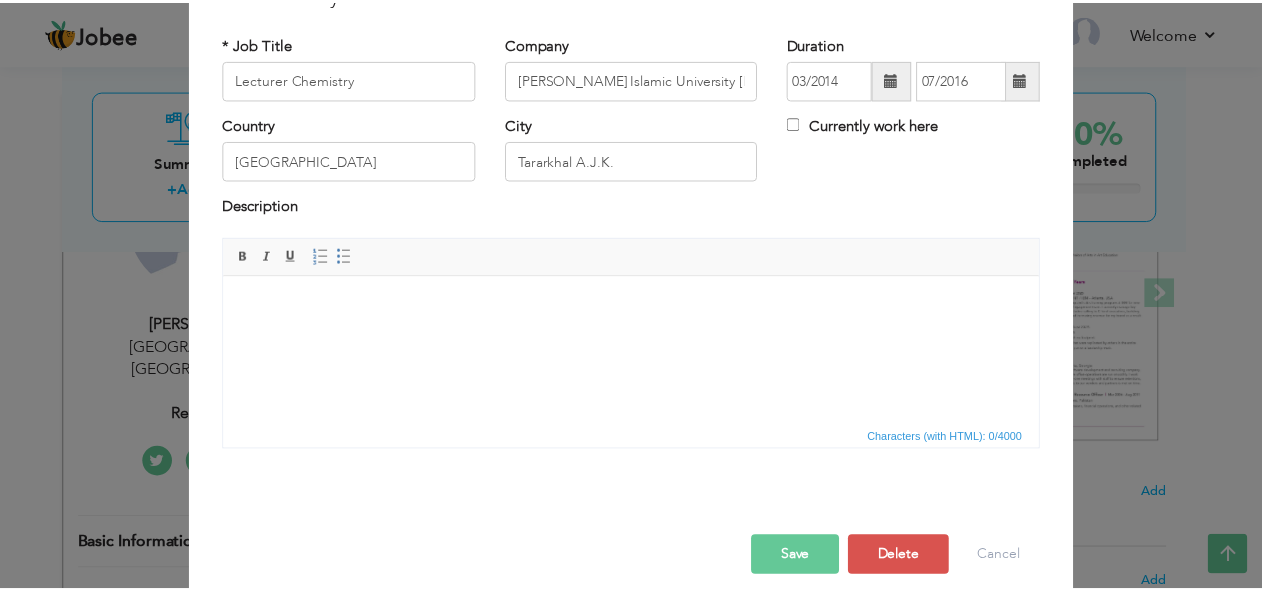
scroll to position [121, 0]
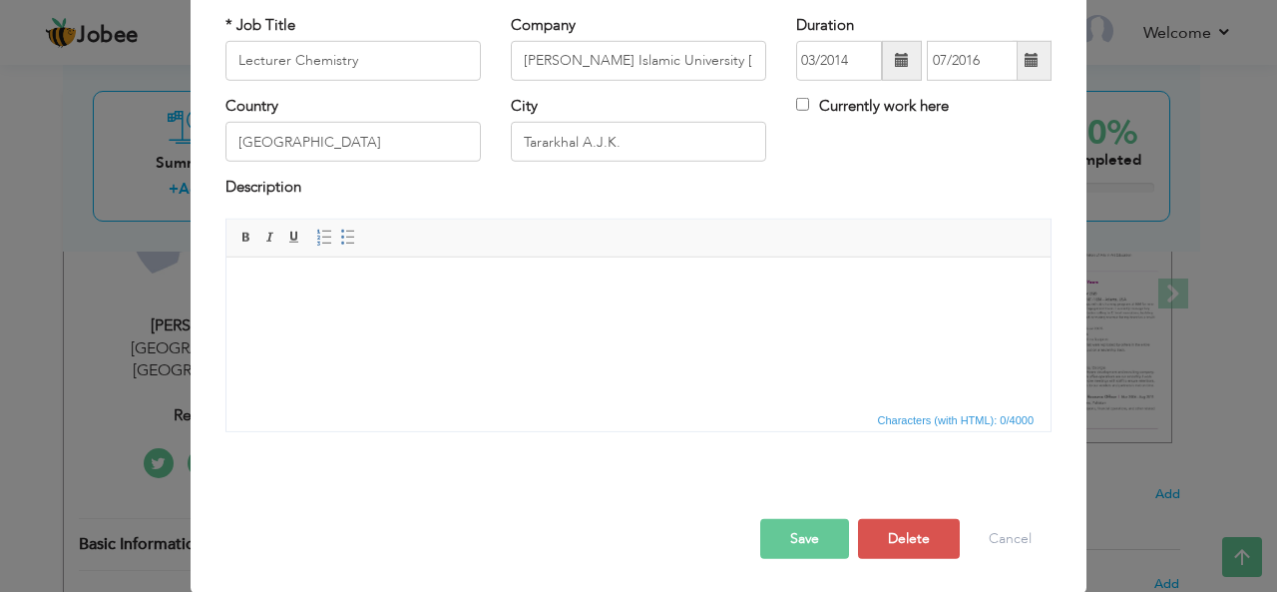
click at [808, 532] on button "Save" at bounding box center [804, 539] width 89 height 40
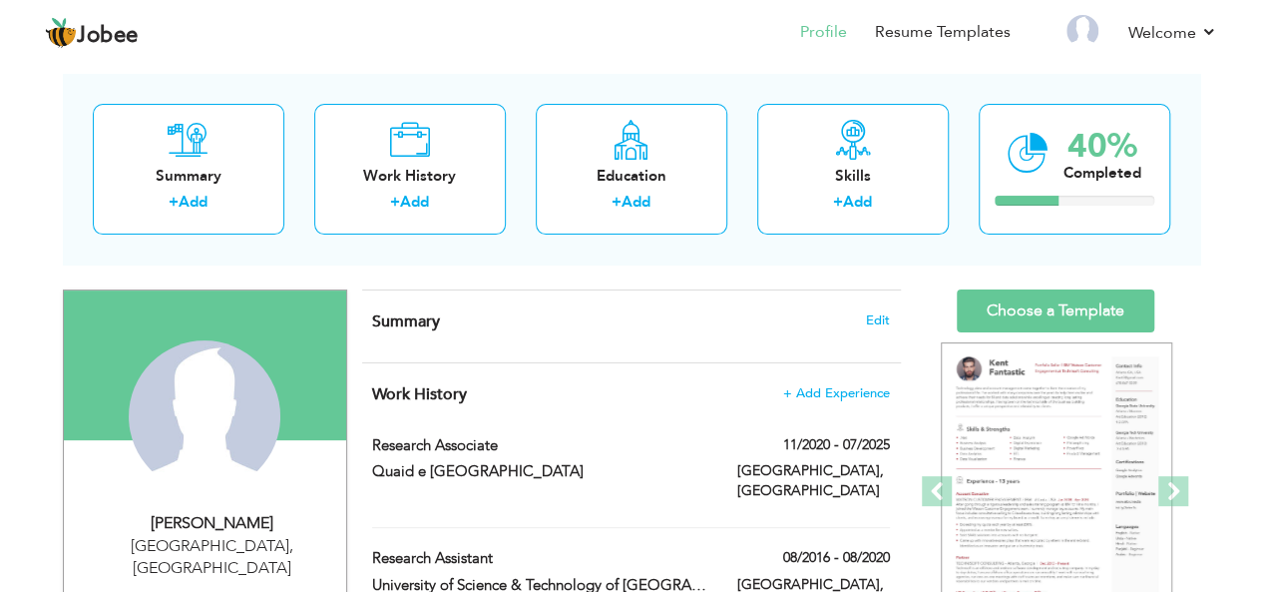
scroll to position [89, 0]
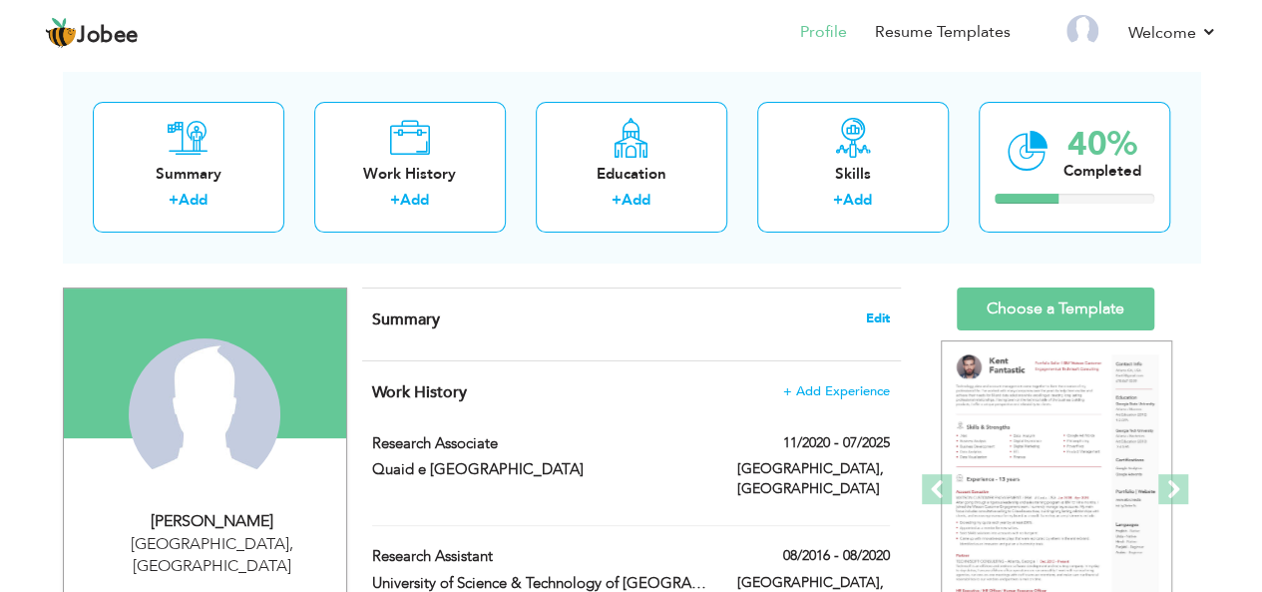
click at [880, 311] on span "Edit" at bounding box center [878, 318] width 24 height 14
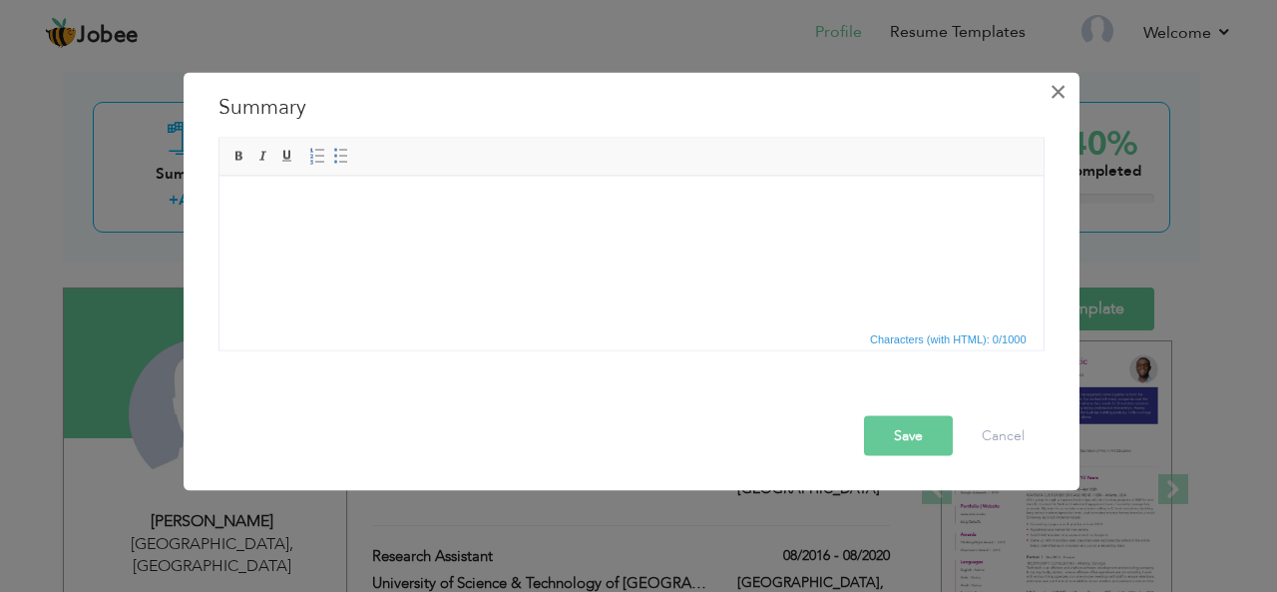
click at [1055, 86] on span "×" at bounding box center [1057, 91] width 17 height 36
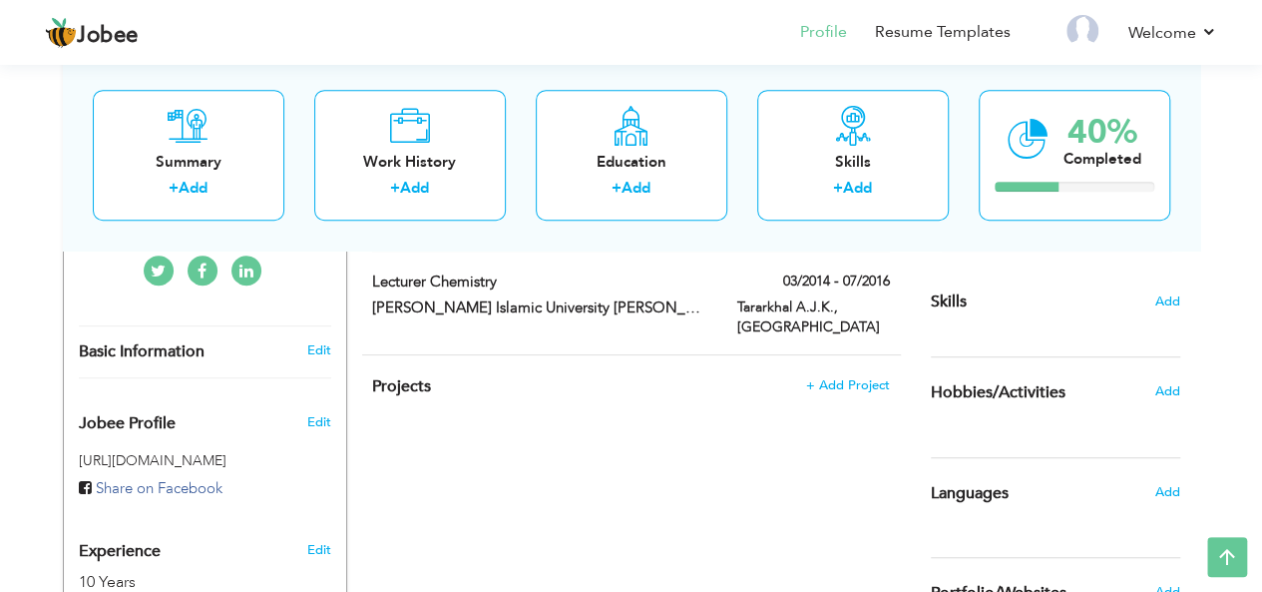
scroll to position [479, 0]
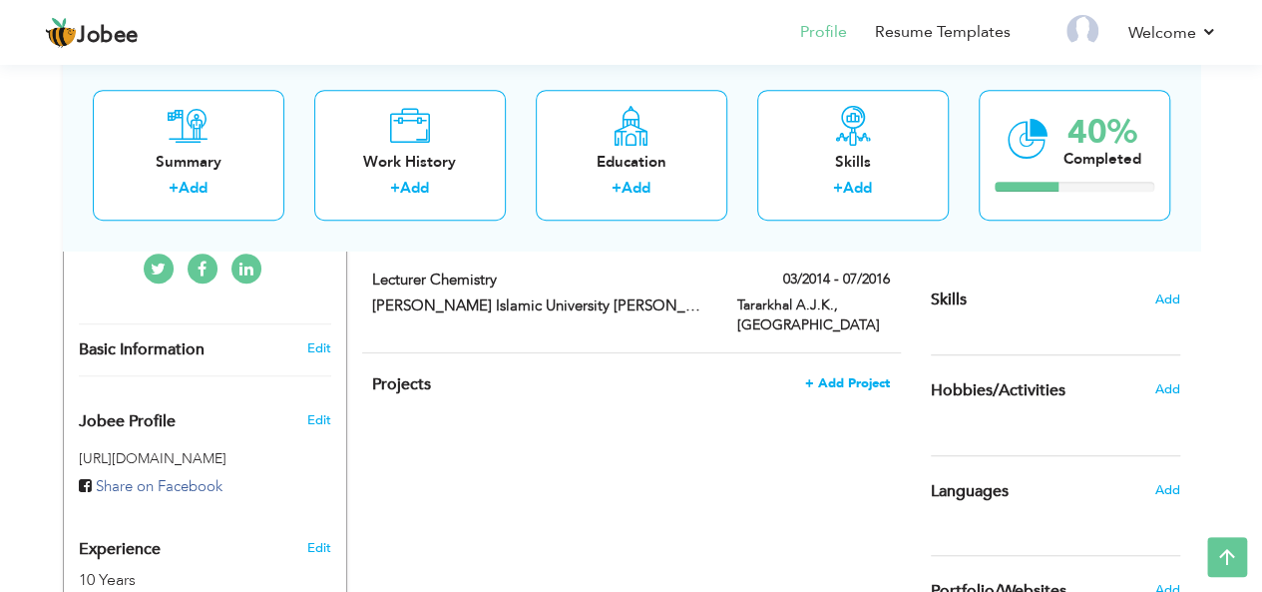
click at [834, 376] on span "+ Add Project" at bounding box center [847, 383] width 85 height 14
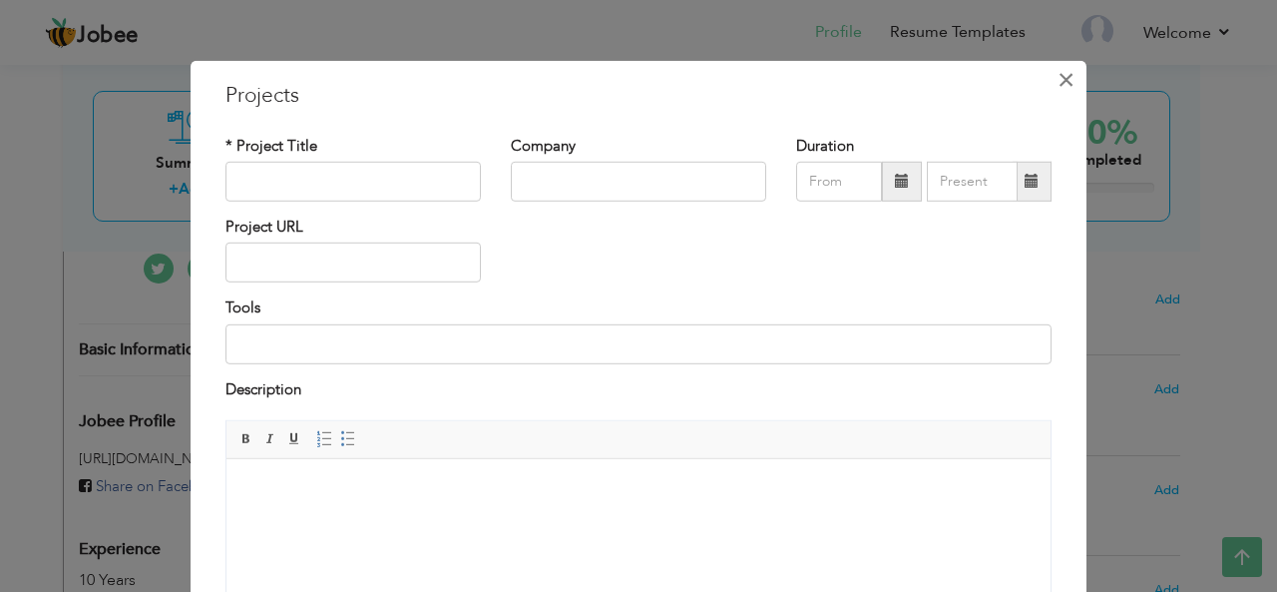
click at [1057, 77] on span "×" at bounding box center [1065, 79] width 17 height 36
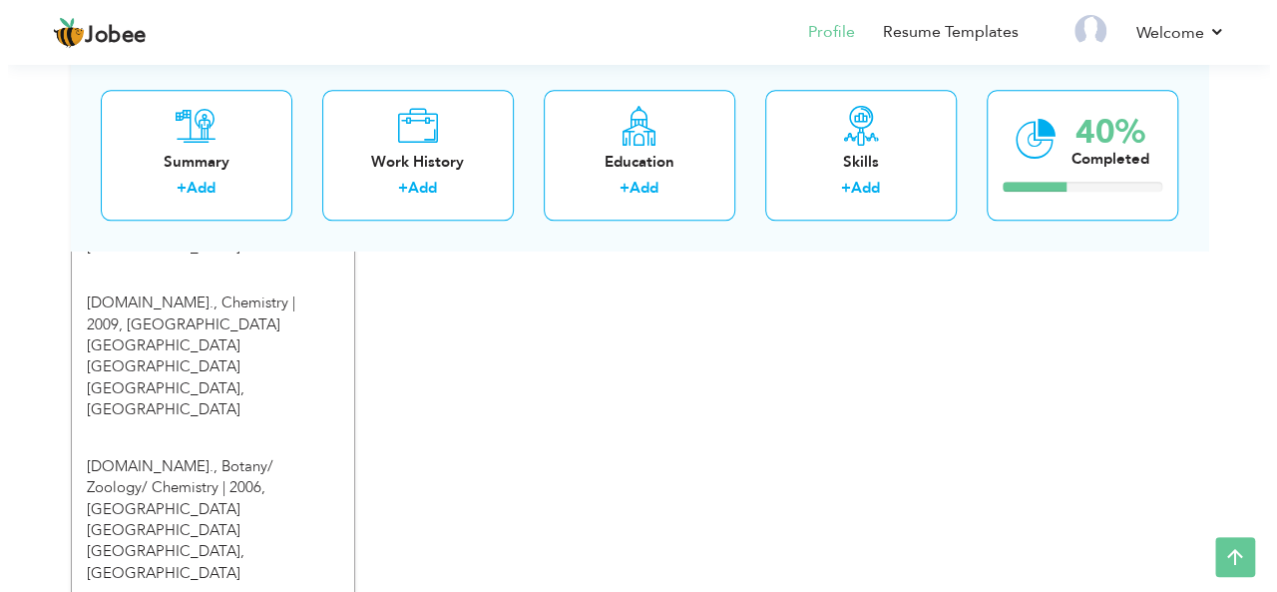
scroll to position [1123, 0]
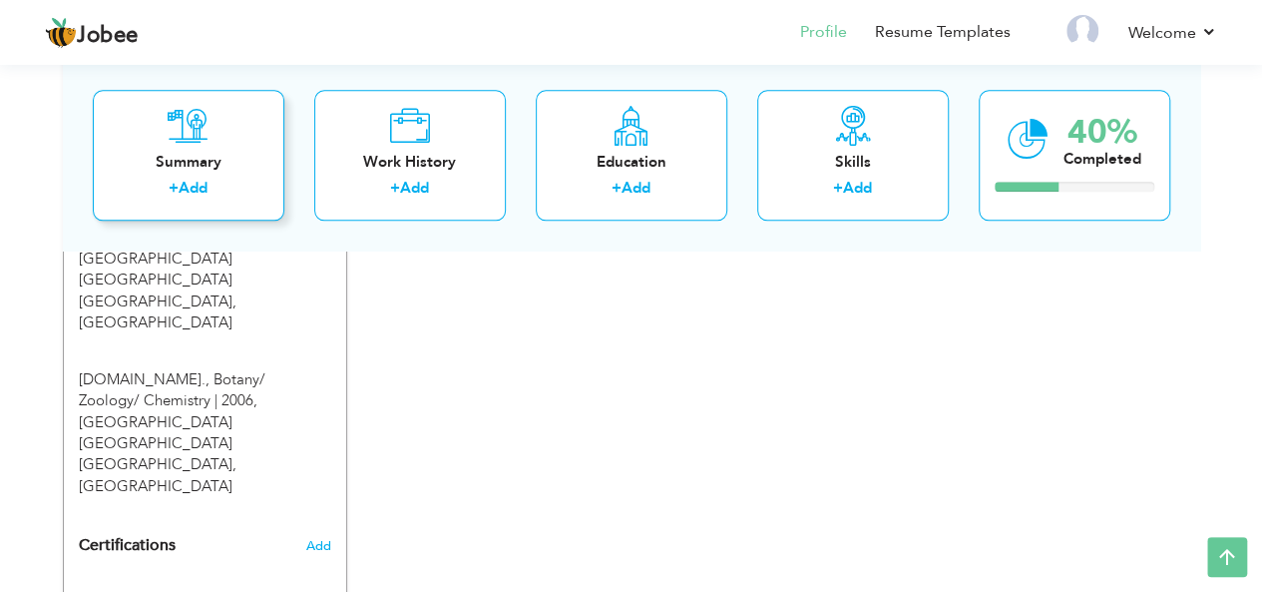
click at [188, 187] on link "Add" at bounding box center [193, 189] width 29 height 20
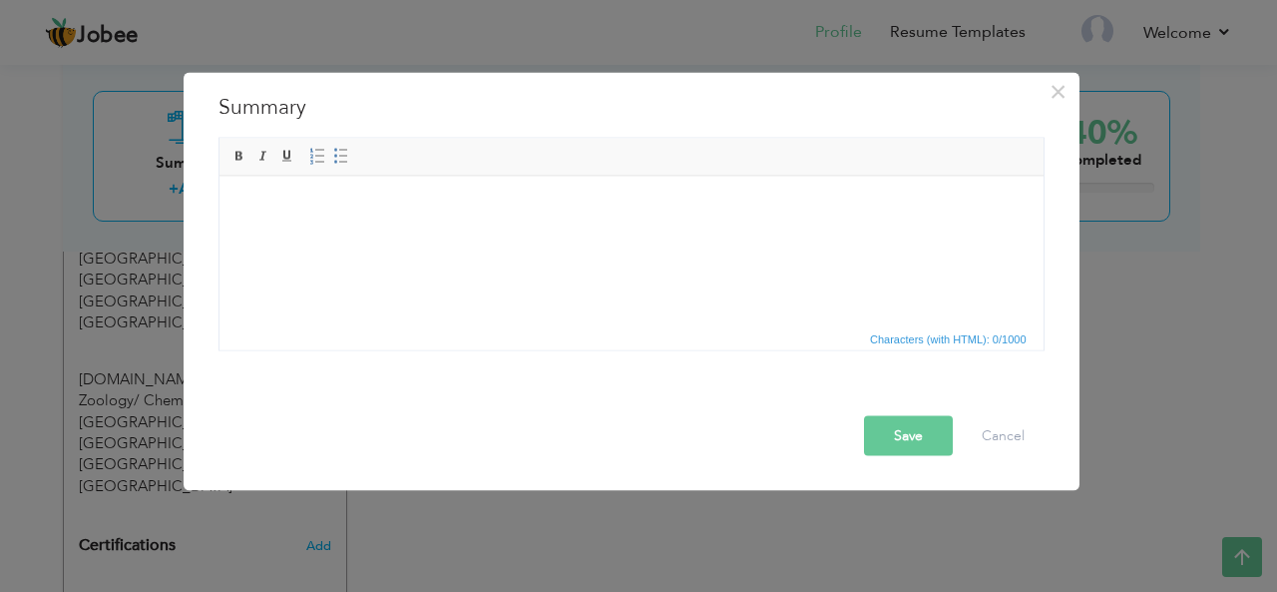
click at [273, 206] on body at bounding box center [630, 206] width 784 height 21
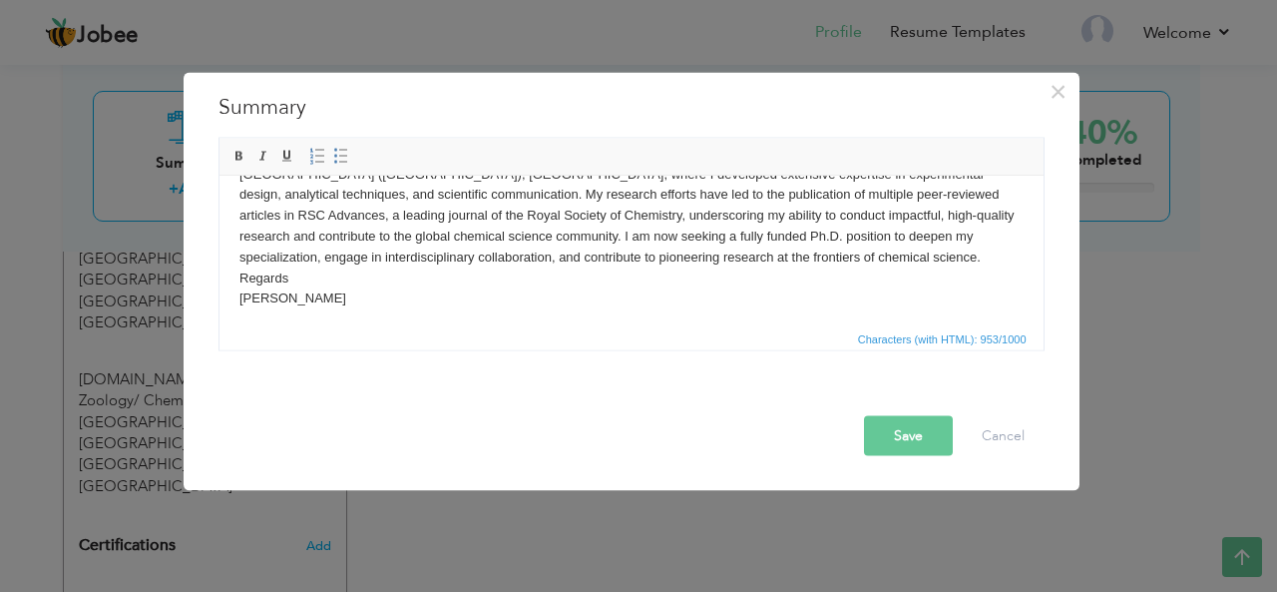
scroll to position [75, 0]
click at [292, 276] on body "Dedicated and analytically driven chemistry postgraduate with a solid academic …" at bounding box center [630, 224] width 784 height 207
click at [289, 280] on body "Dedicated and analytically driven chemistry postgraduate with a solid academic …" at bounding box center [630, 224] width 784 height 207
click at [880, 434] on button "Save" at bounding box center [908, 435] width 89 height 40
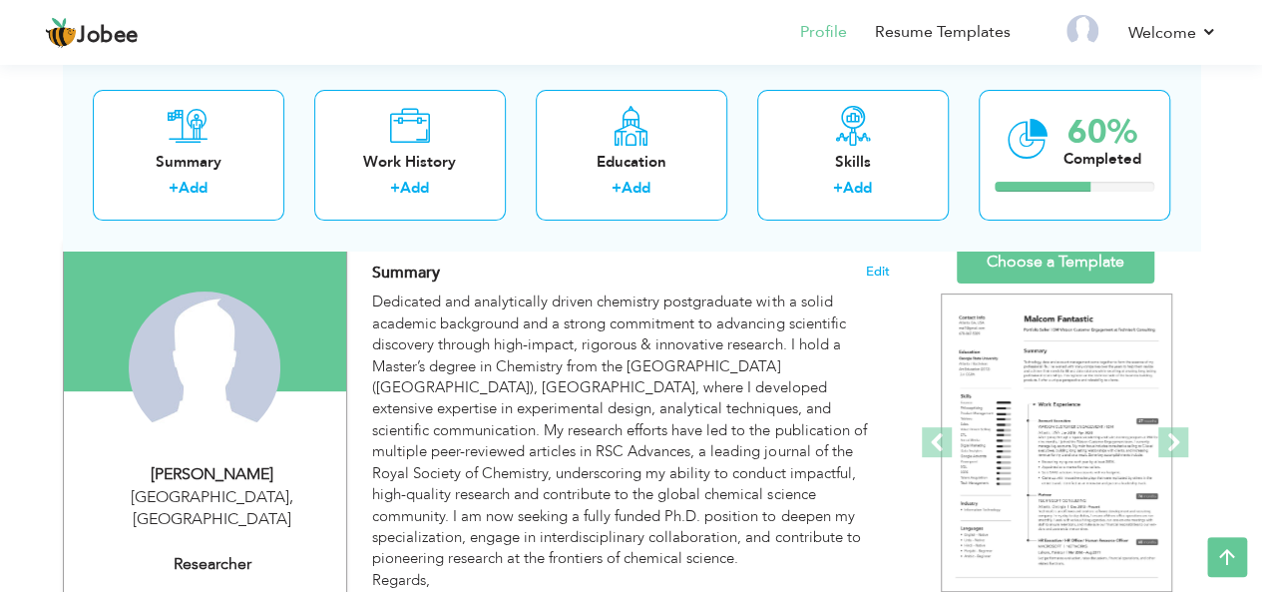
scroll to position [138, 0]
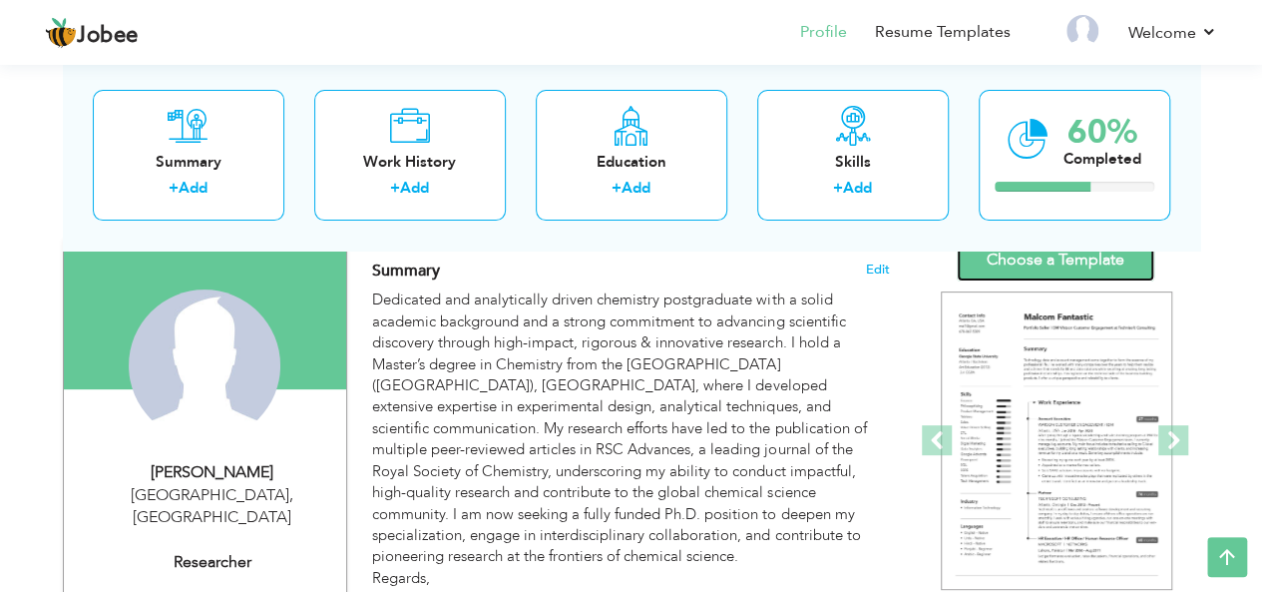
click at [1067, 257] on link "Choose a Template" at bounding box center [1056, 259] width 198 height 43
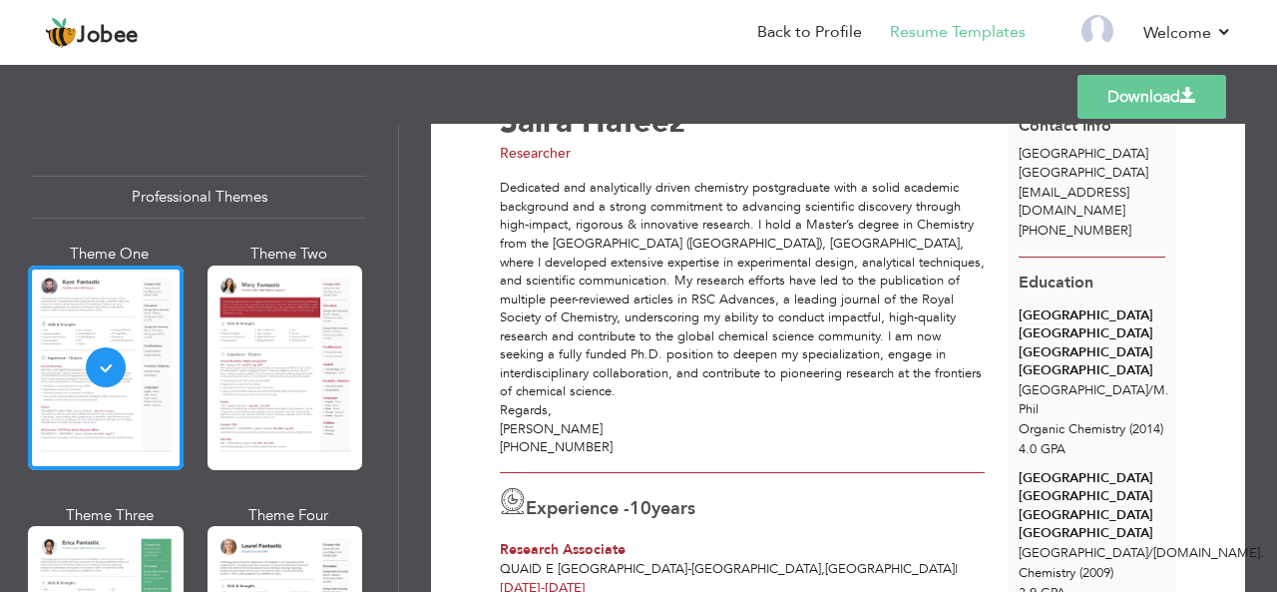
scroll to position [89, 0]
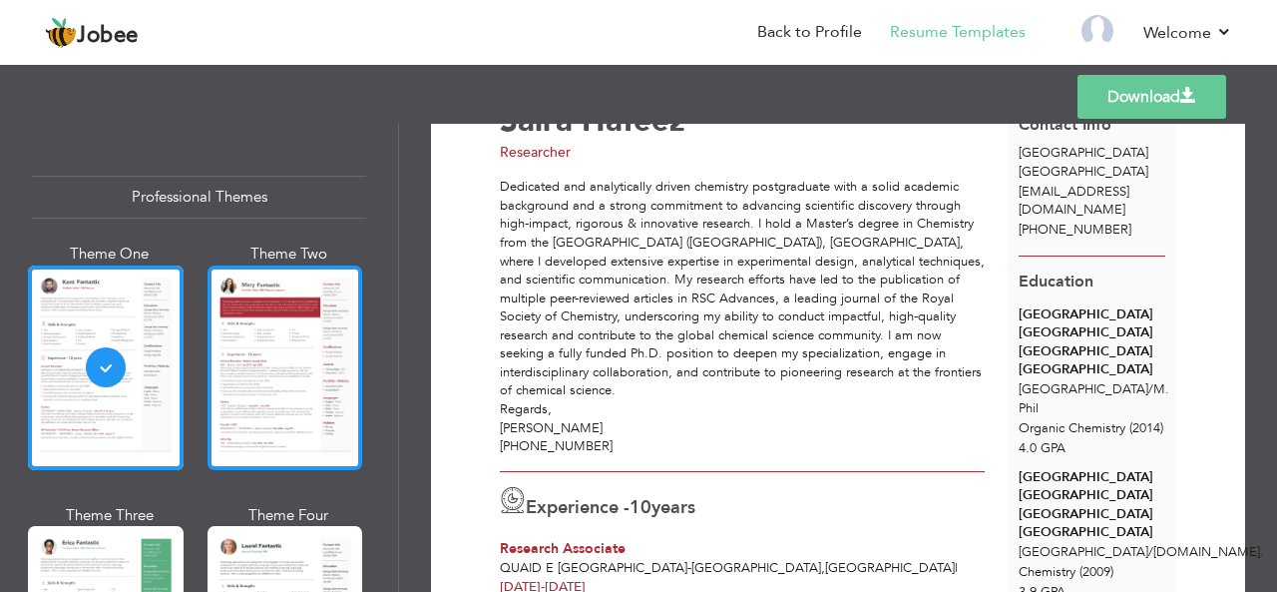
click at [308, 370] on div at bounding box center [285, 367] width 156 height 204
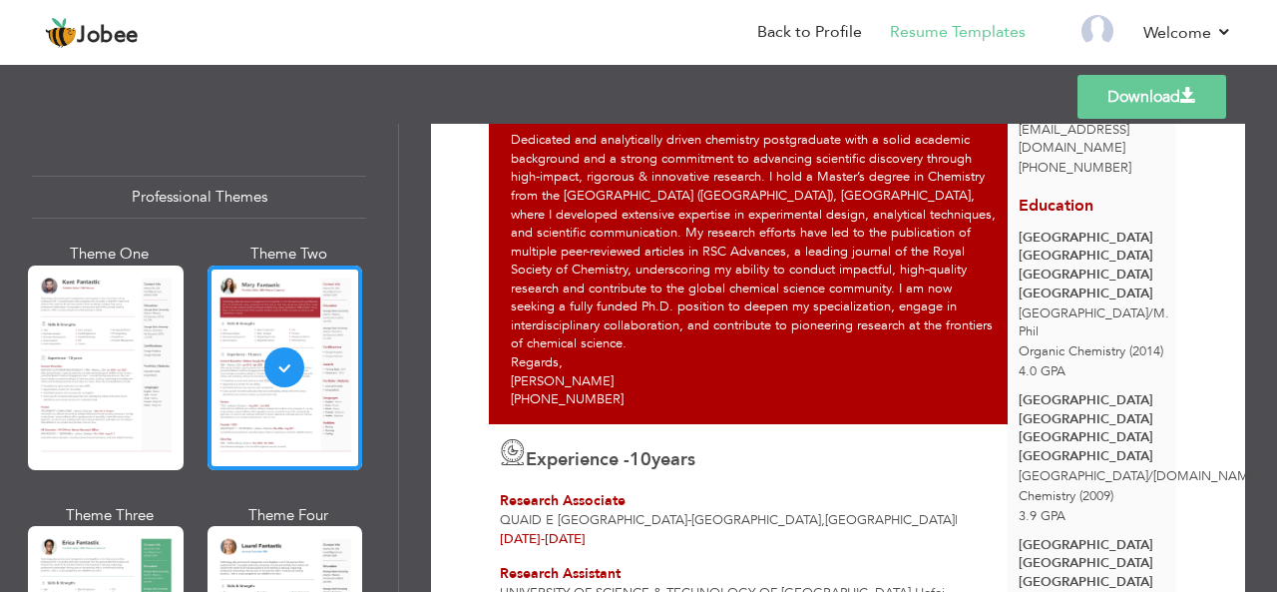
scroll to position [148, 0]
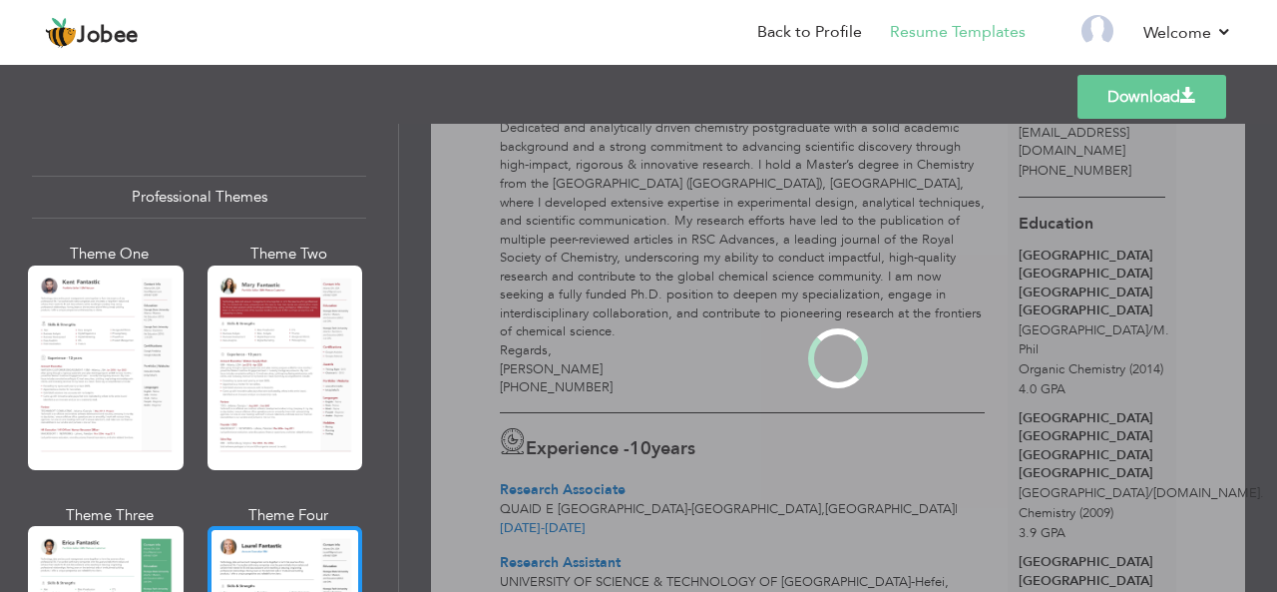
scroll to position [0, 0]
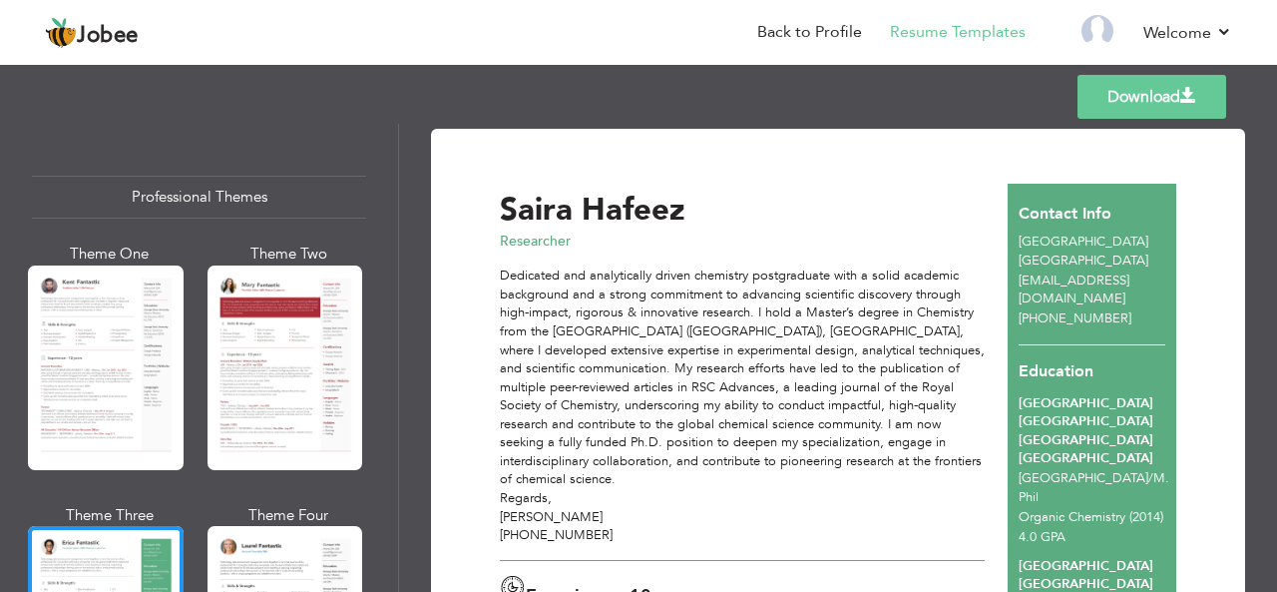
click at [398, 161] on div "Professional Themes Theme One Theme Two Theme Three Theme Four Theme Five" at bounding box center [199, 358] width 399 height 468
drag, startPoint x: 398, startPoint y: 147, endPoint x: 385, endPoint y: 176, distance: 31.7
click at [385, 176] on div "Professional Themes Theme One Theme Two Theme Three Theme Four Theme Five" at bounding box center [199, 358] width 399 height 468
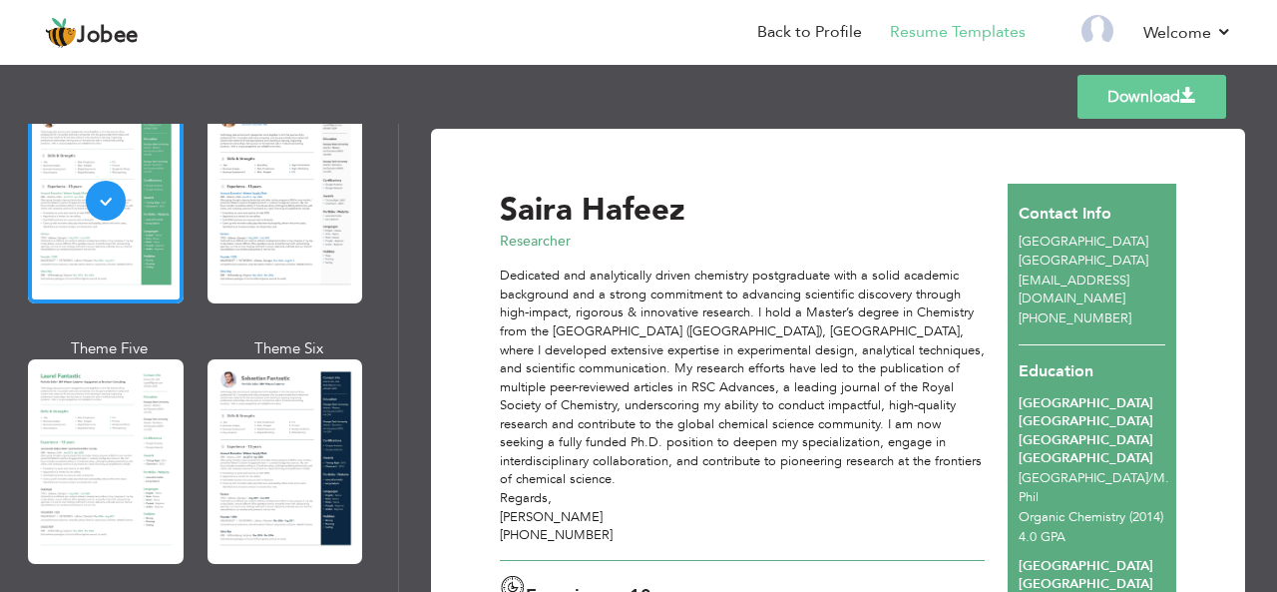
scroll to position [439, 0]
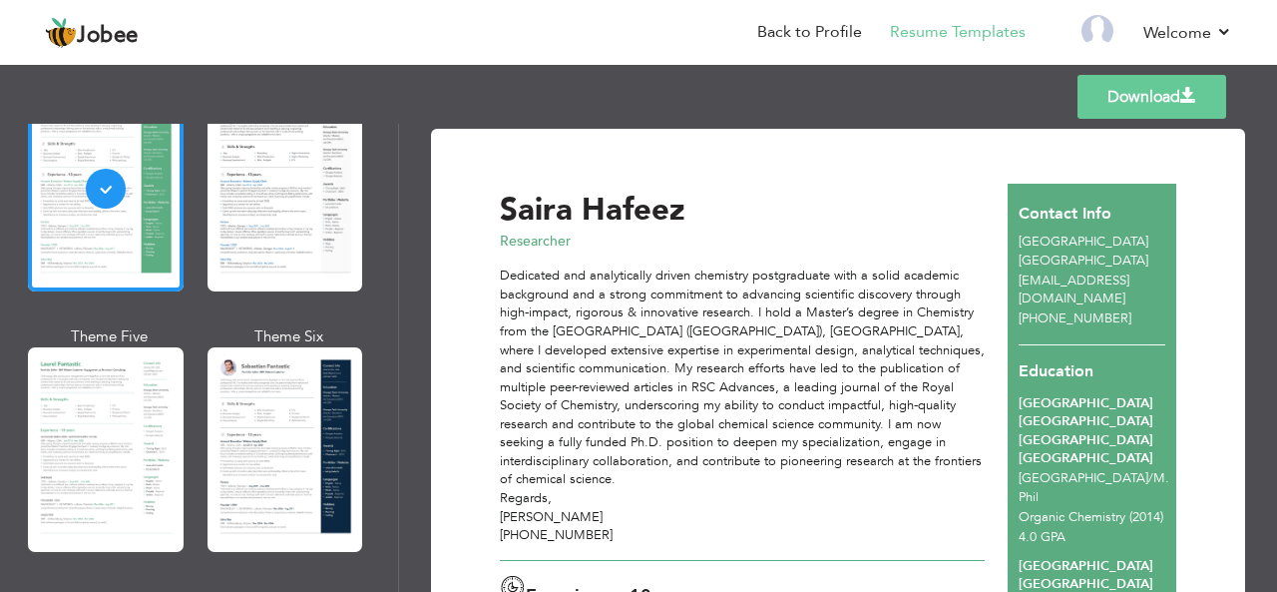
click at [148, 388] on div at bounding box center [106, 449] width 156 height 204
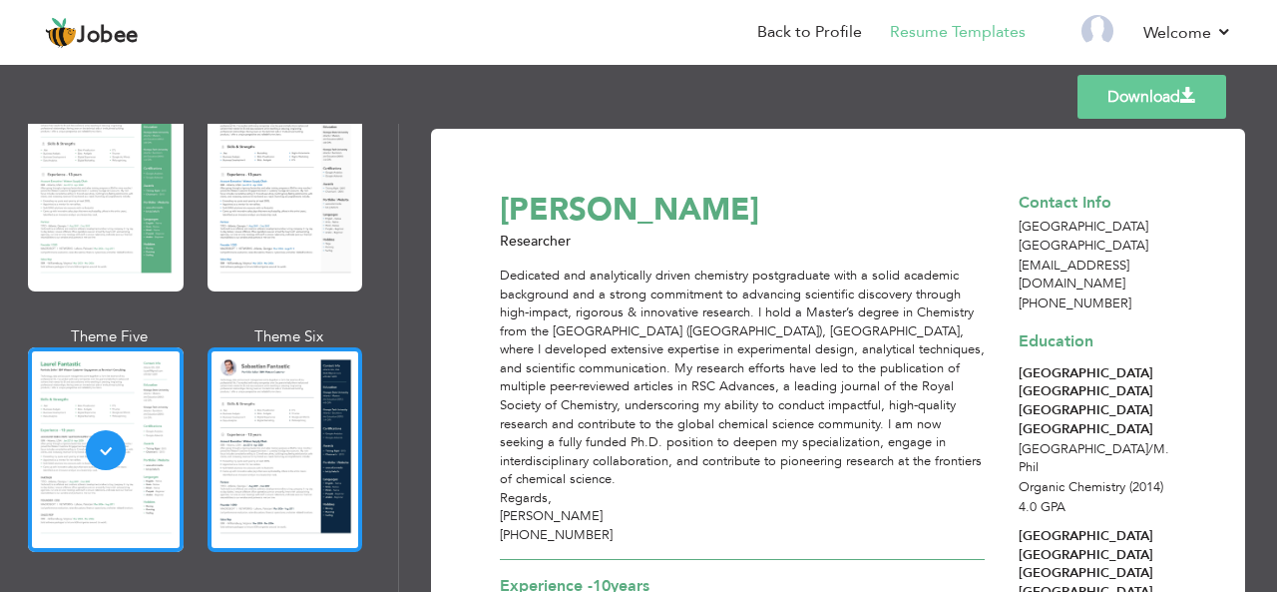
click at [271, 388] on div at bounding box center [285, 449] width 156 height 204
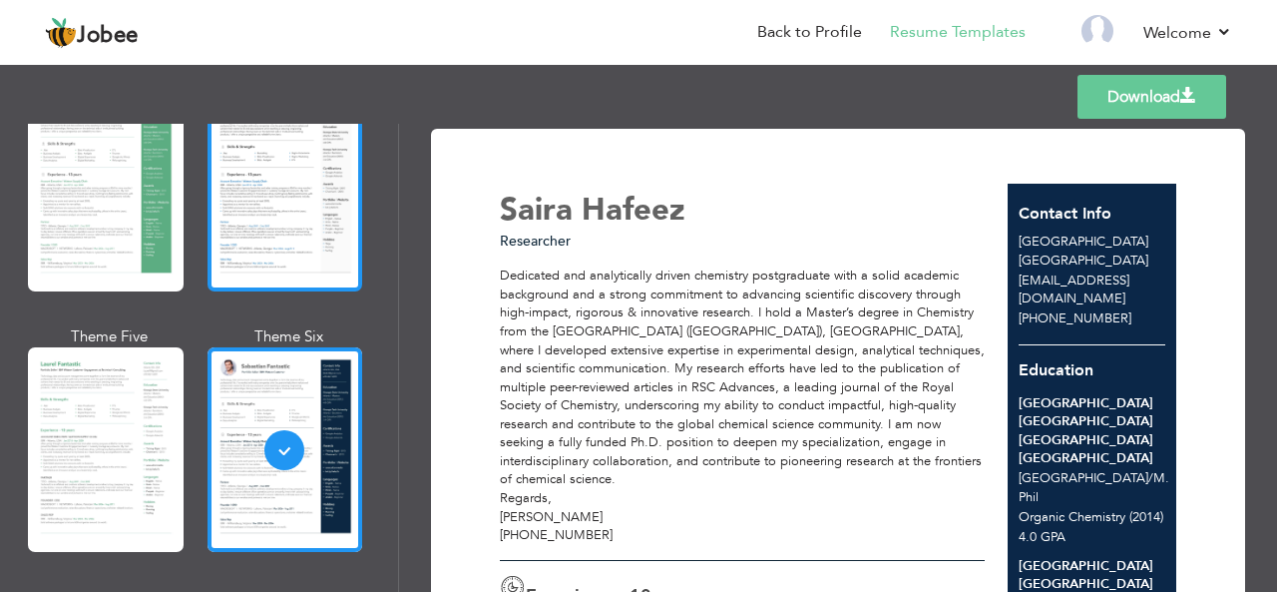
click at [267, 230] on div at bounding box center [285, 189] width 156 height 204
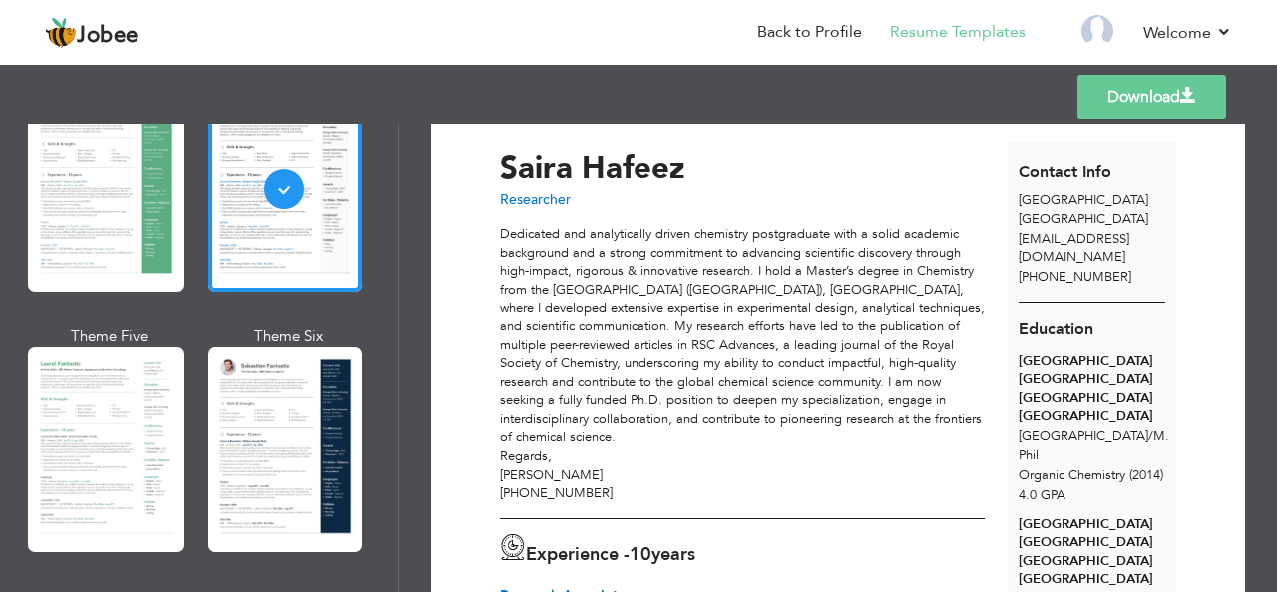
scroll to position [0, 0]
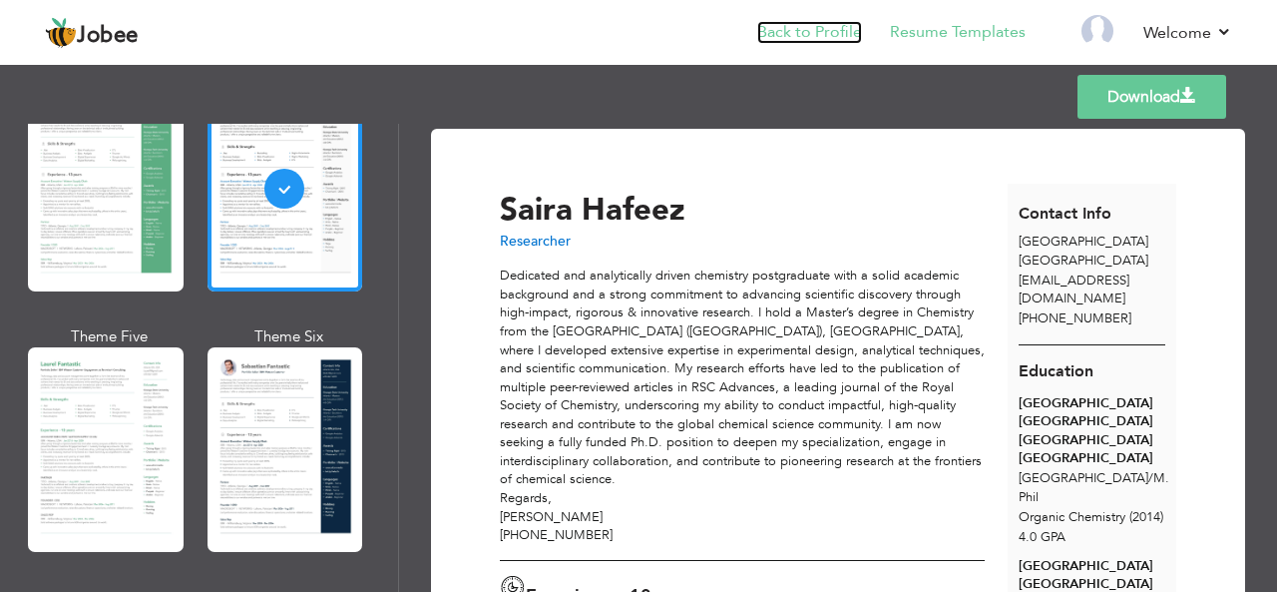
click at [848, 36] on link "Back to Profile" at bounding box center [809, 32] width 105 height 23
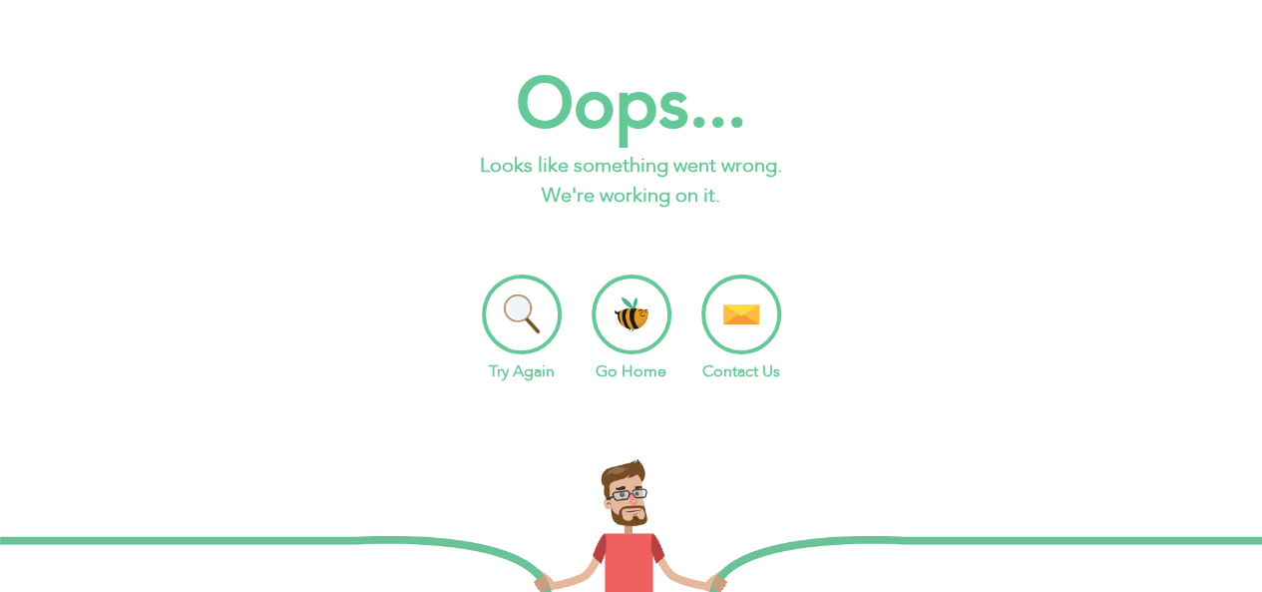
click at [642, 300] on li "Go Home" at bounding box center [632, 328] width 80 height 109
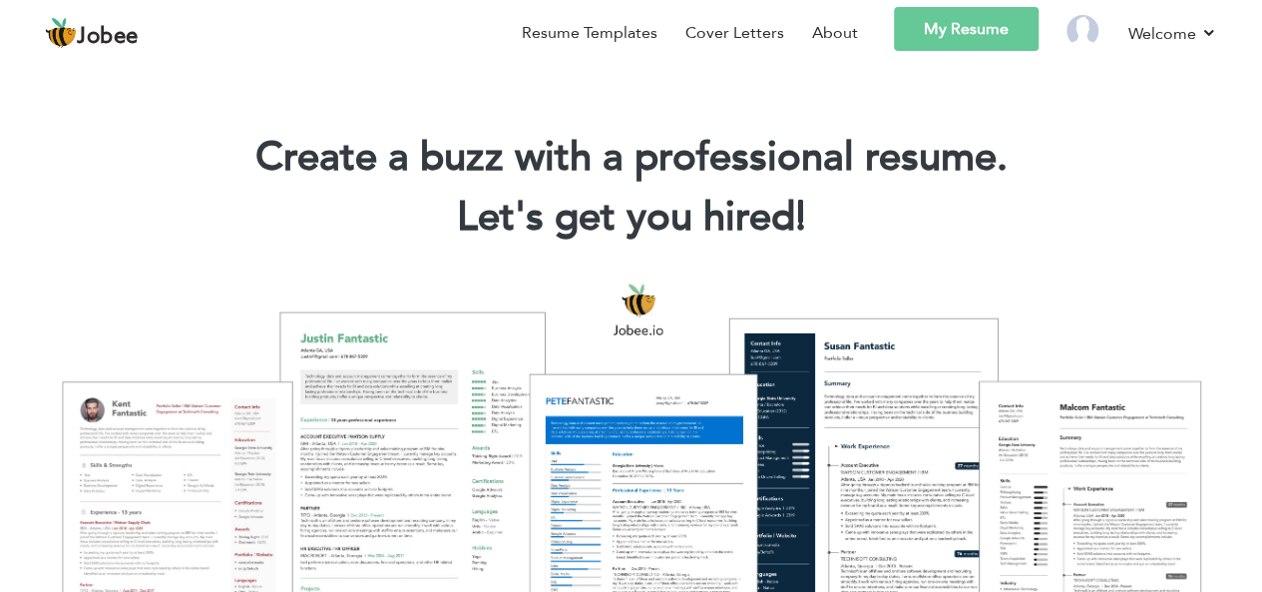
click at [956, 23] on link "My Resume" at bounding box center [966, 29] width 145 height 44
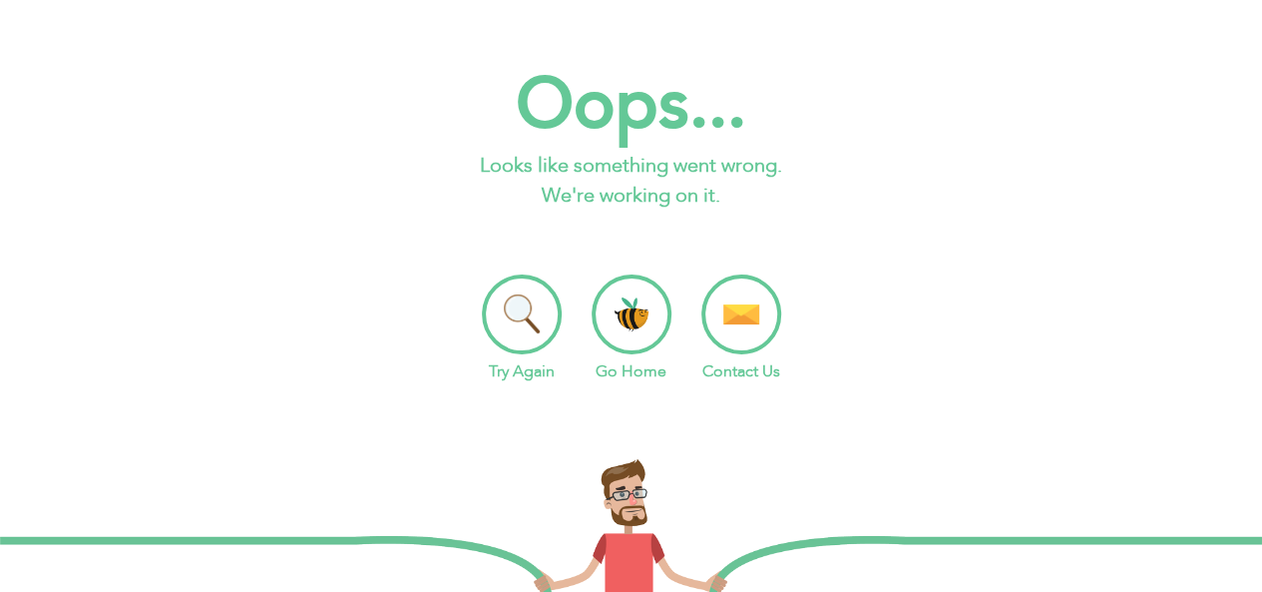
click at [622, 317] on li "Go Home" at bounding box center [632, 328] width 80 height 109
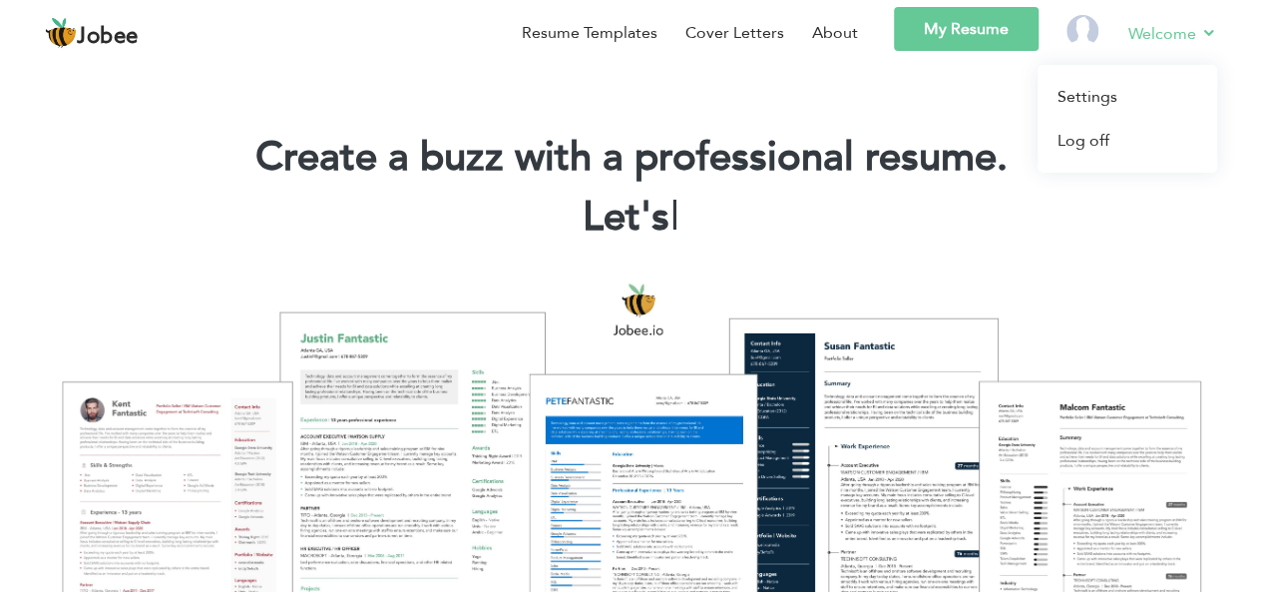
click at [1144, 36] on link "Welcome" at bounding box center [1172, 33] width 89 height 25
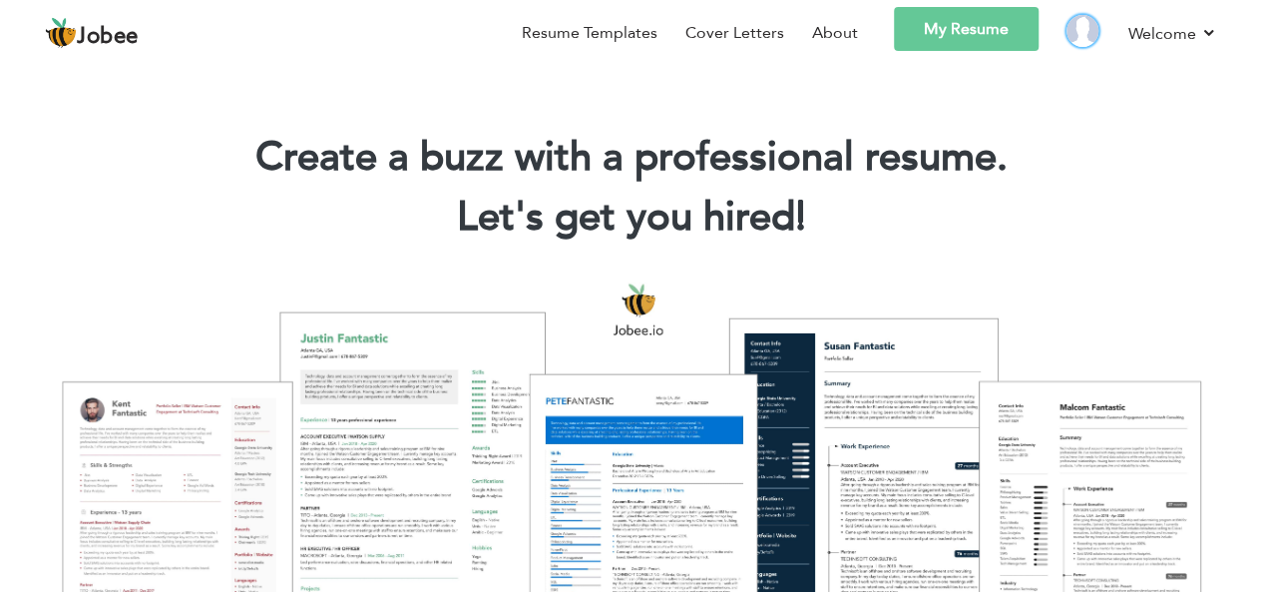
click at [1085, 40] on img at bounding box center [1082, 31] width 32 height 32
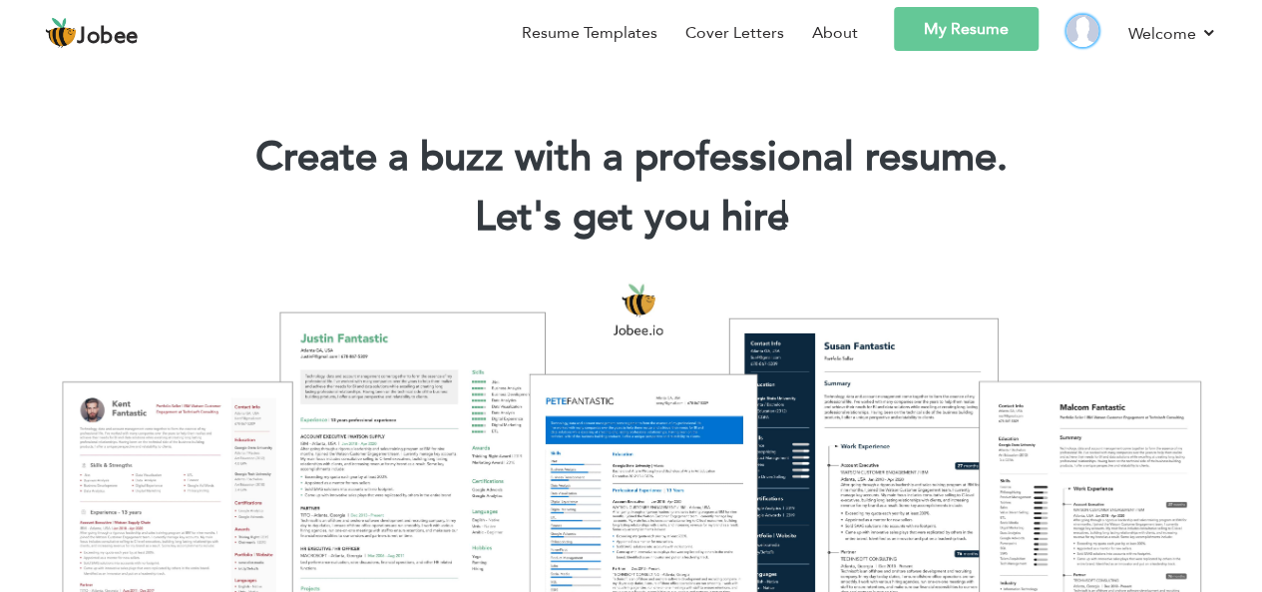
click at [1090, 37] on img at bounding box center [1082, 31] width 32 height 32
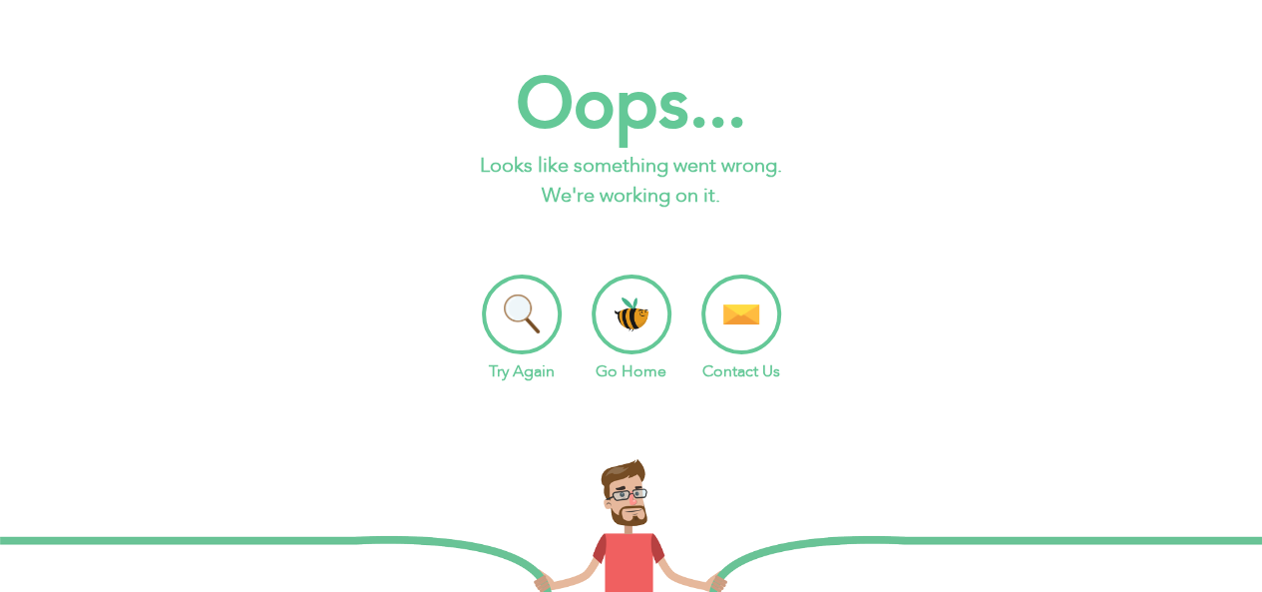
click at [637, 310] on li "Go Home" at bounding box center [632, 328] width 80 height 109
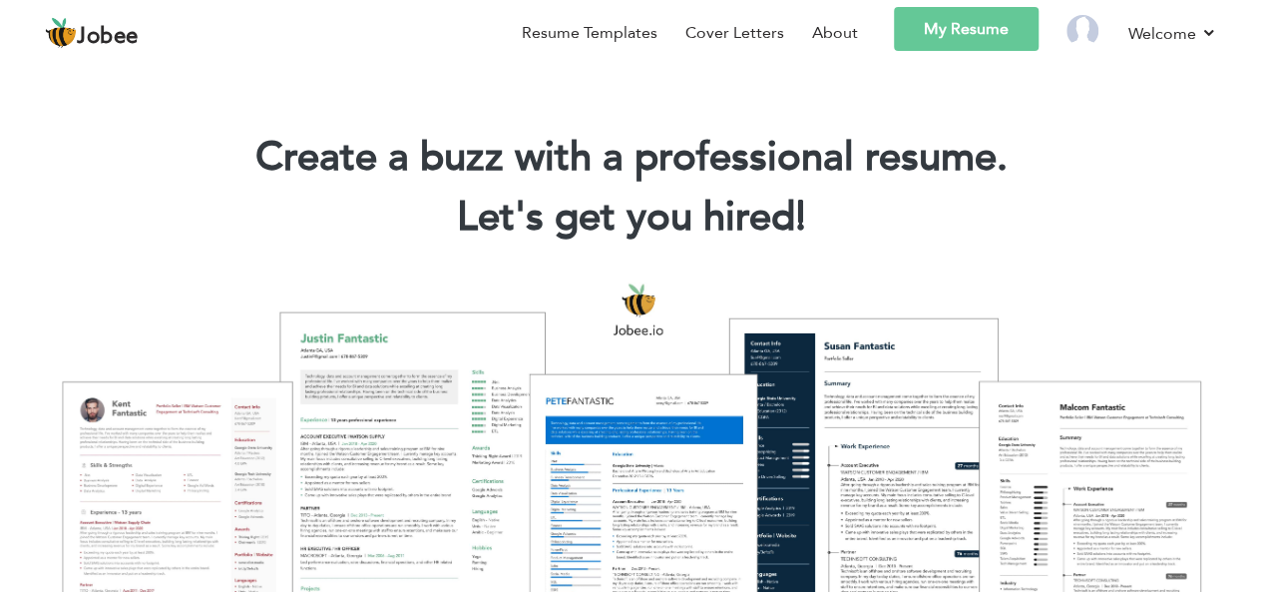
click at [956, 25] on link "My Resume" at bounding box center [966, 29] width 145 height 44
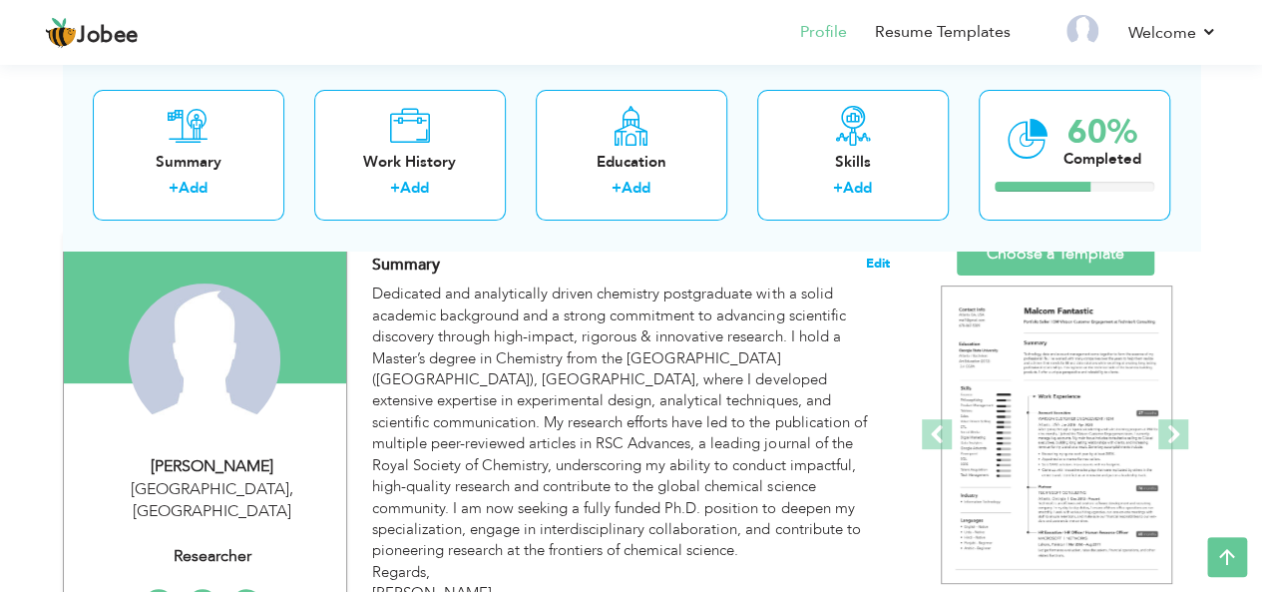
click at [874, 264] on span "Edit" at bounding box center [878, 263] width 24 height 14
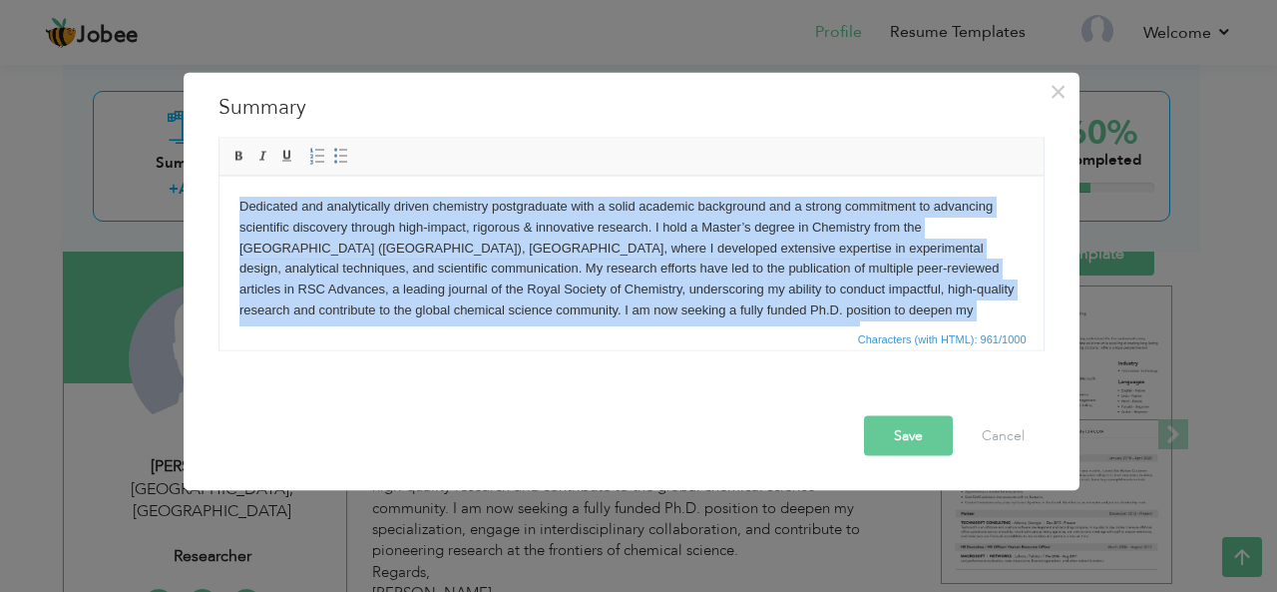
scroll to position [98, 0]
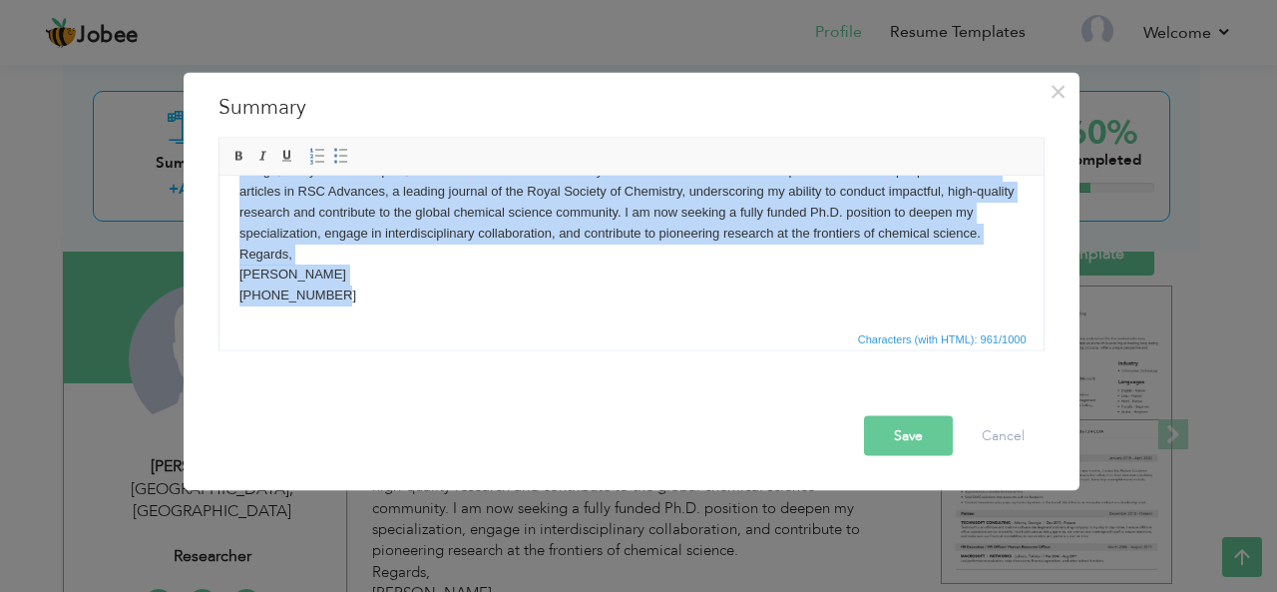
drag, startPoint x: 229, startPoint y: 206, endPoint x: 936, endPoint y: 287, distance: 710.8
click at [936, 287] on html "Dedicated and analytically driven chemistry postgraduate with a solid academic …" at bounding box center [630, 201] width 824 height 247
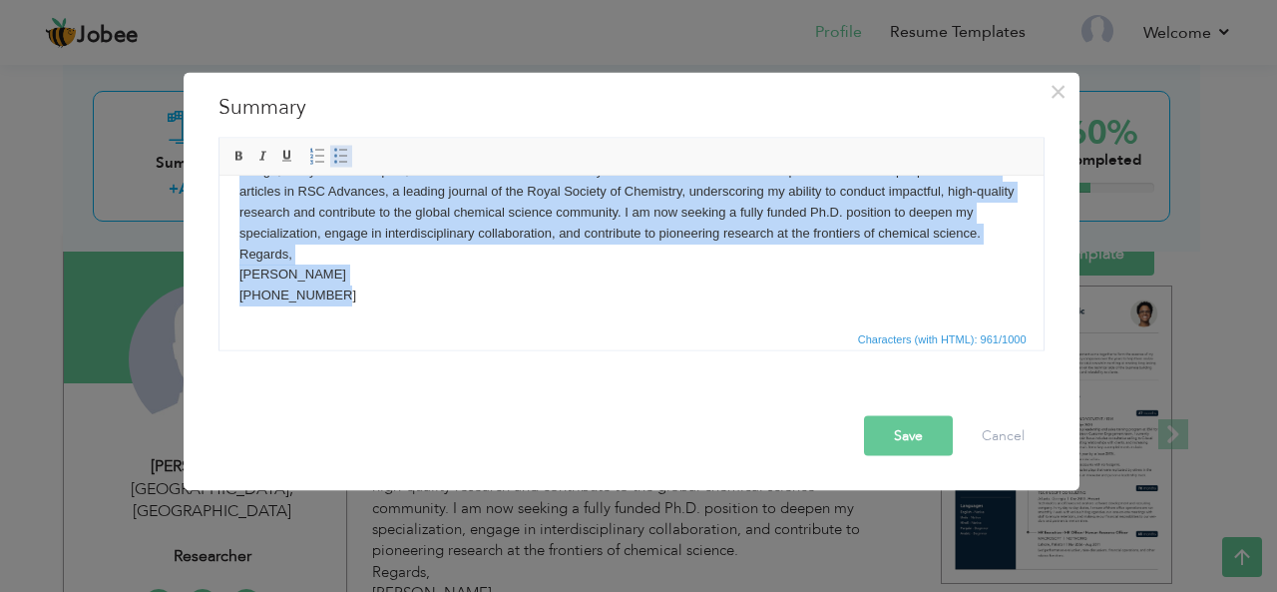
click at [339, 148] on span at bounding box center [341, 156] width 16 height 16
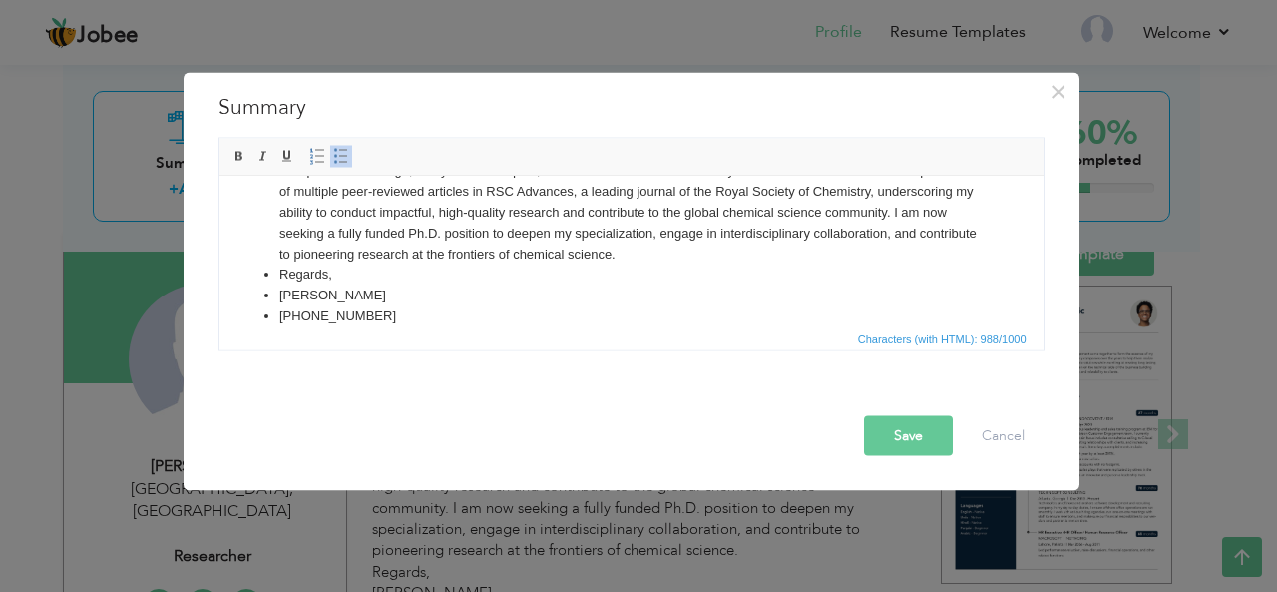
click at [339, 148] on span at bounding box center [341, 156] width 16 height 16
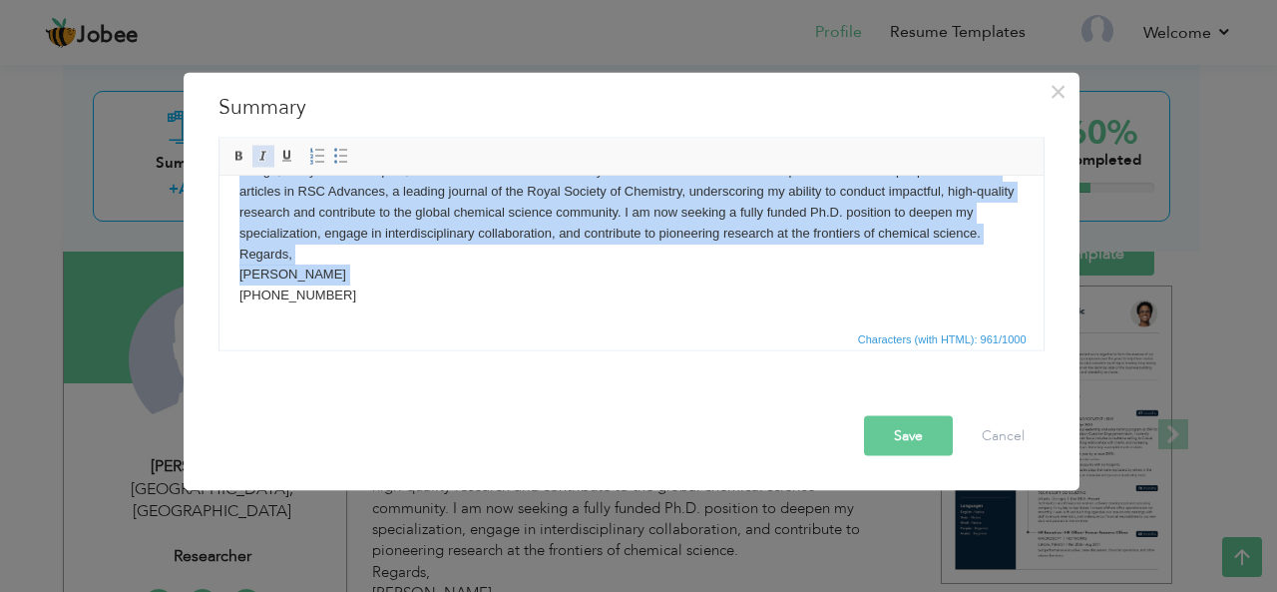
click at [269, 154] on link "Italic" at bounding box center [263, 156] width 22 height 22
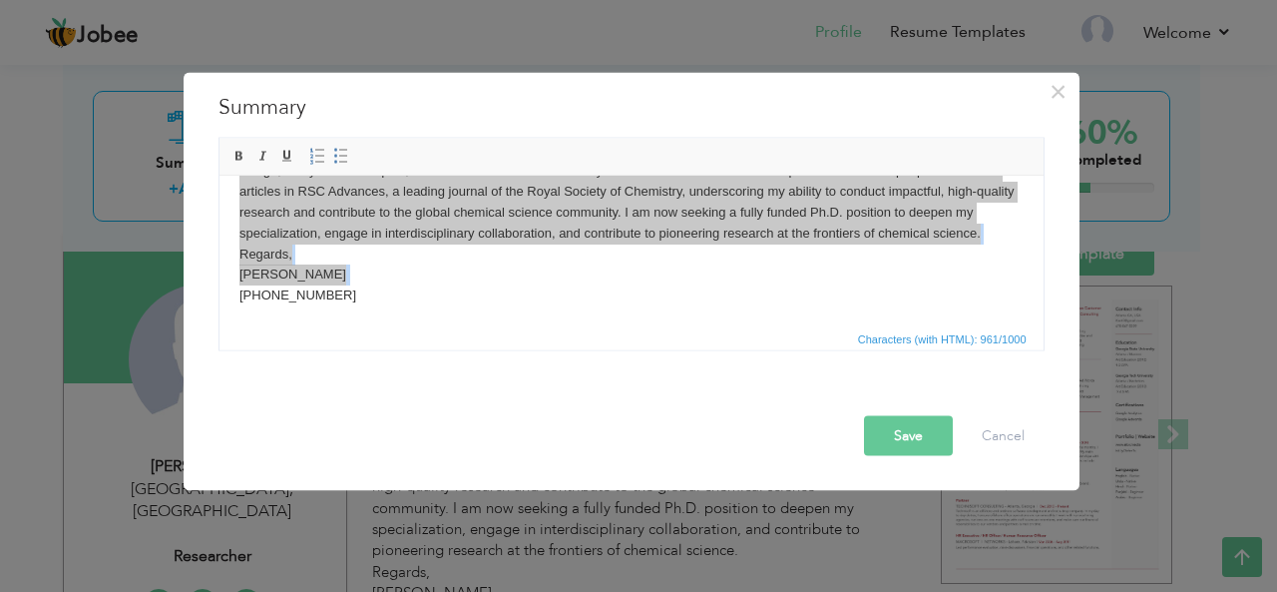
click at [1051, 288] on div "Regards, Saira Hafeez +923459264252 Rich Text Editor, summaryEditor Editor tool…" at bounding box center [631, 243] width 856 height 213
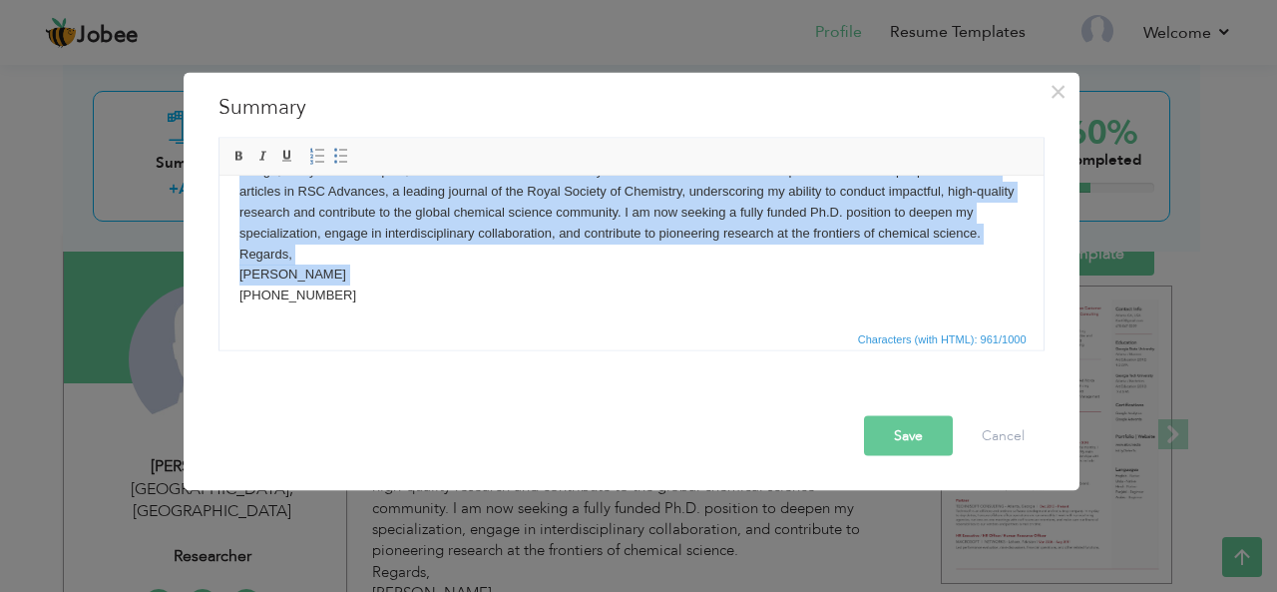
scroll to position [0, 0]
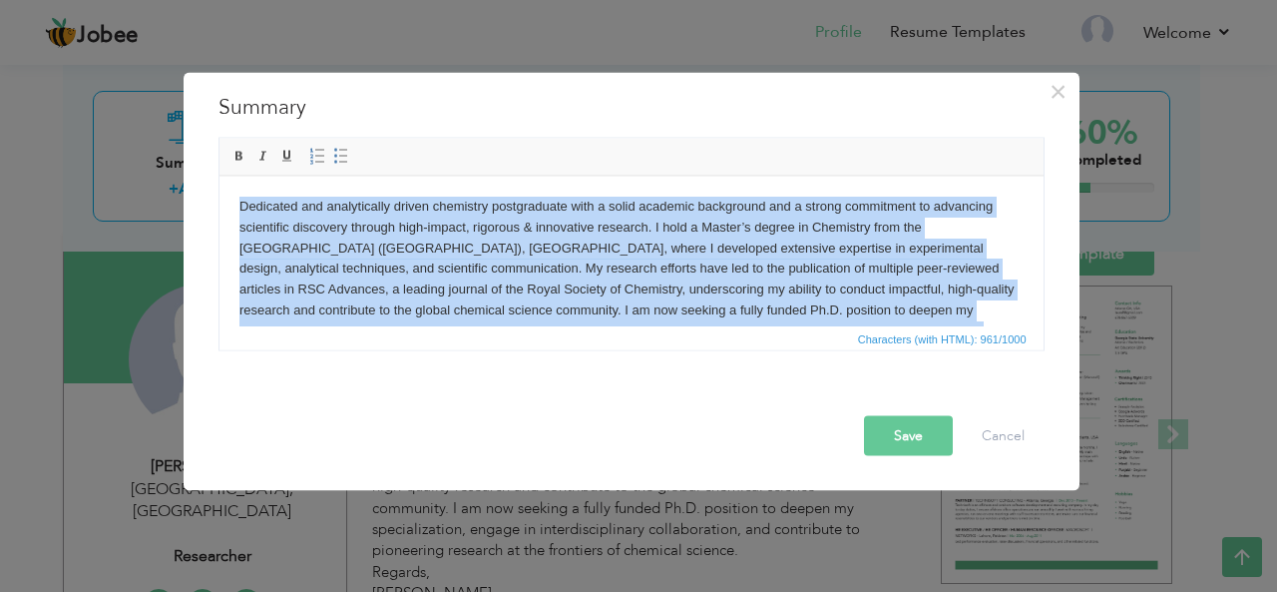
click at [234, 201] on html "Dedicated and analytically driven chemistry postgraduate with a solid academic …" at bounding box center [630, 299] width 824 height 247
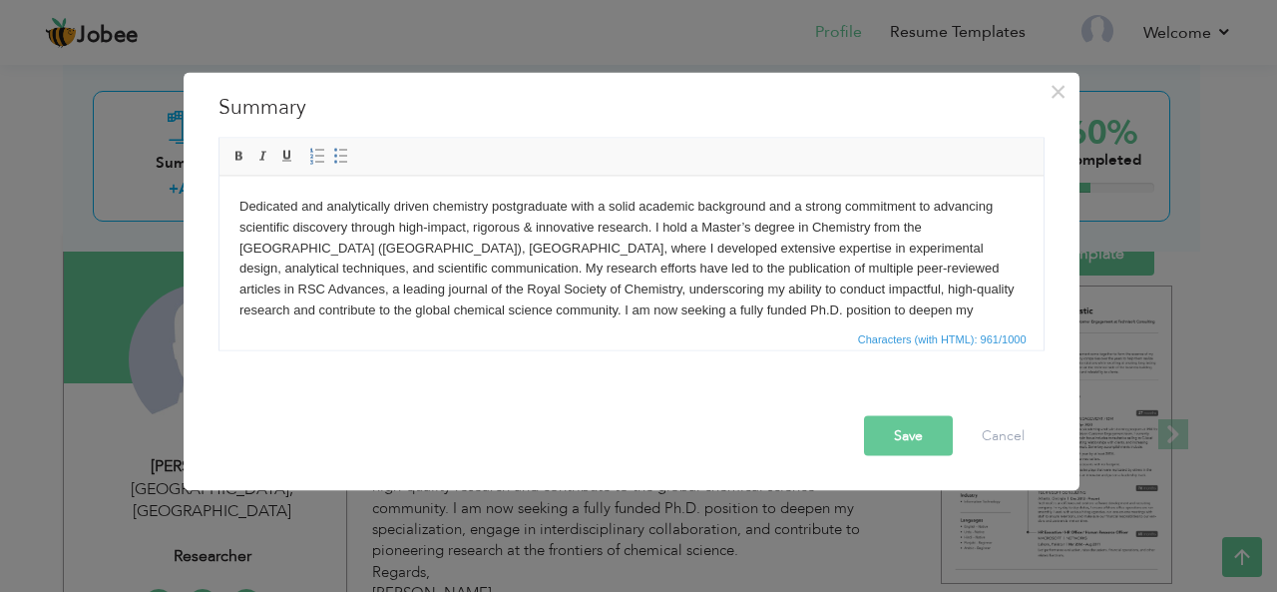
click at [235, 202] on html "Dedicated and analytically driven chemistry postgraduate with a solid academic …" at bounding box center [630, 299] width 824 height 247
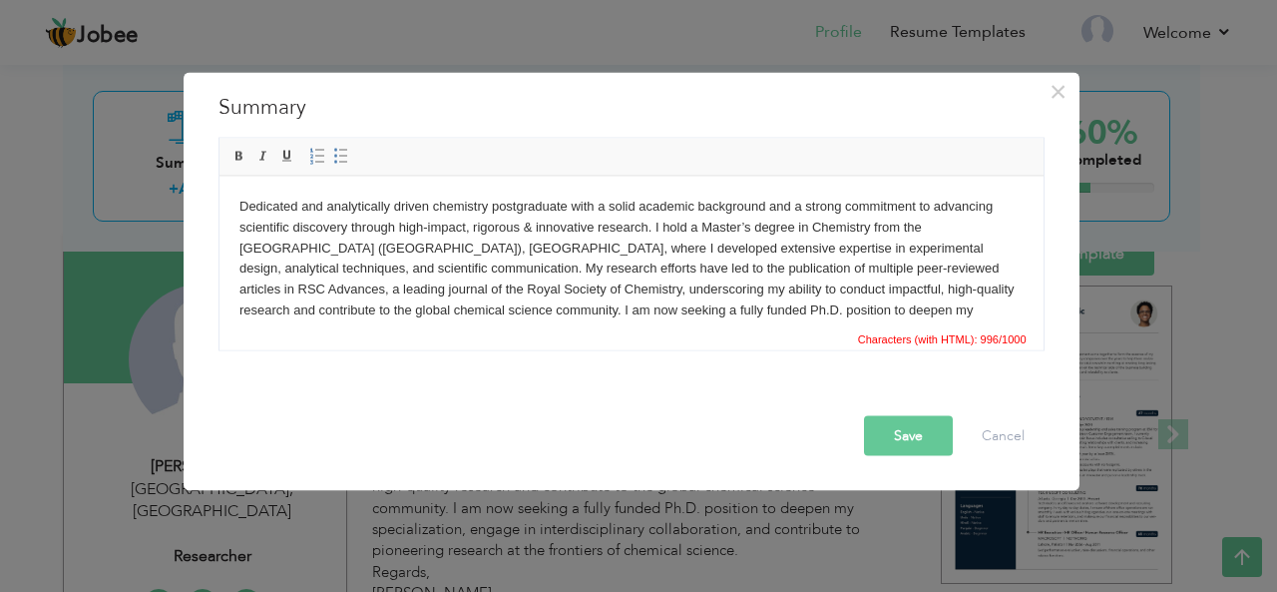
click at [279, 202] on body "Dedicated and analytically driven chemistry postgraduate with a solid academic …" at bounding box center [630, 299] width 784 height 207
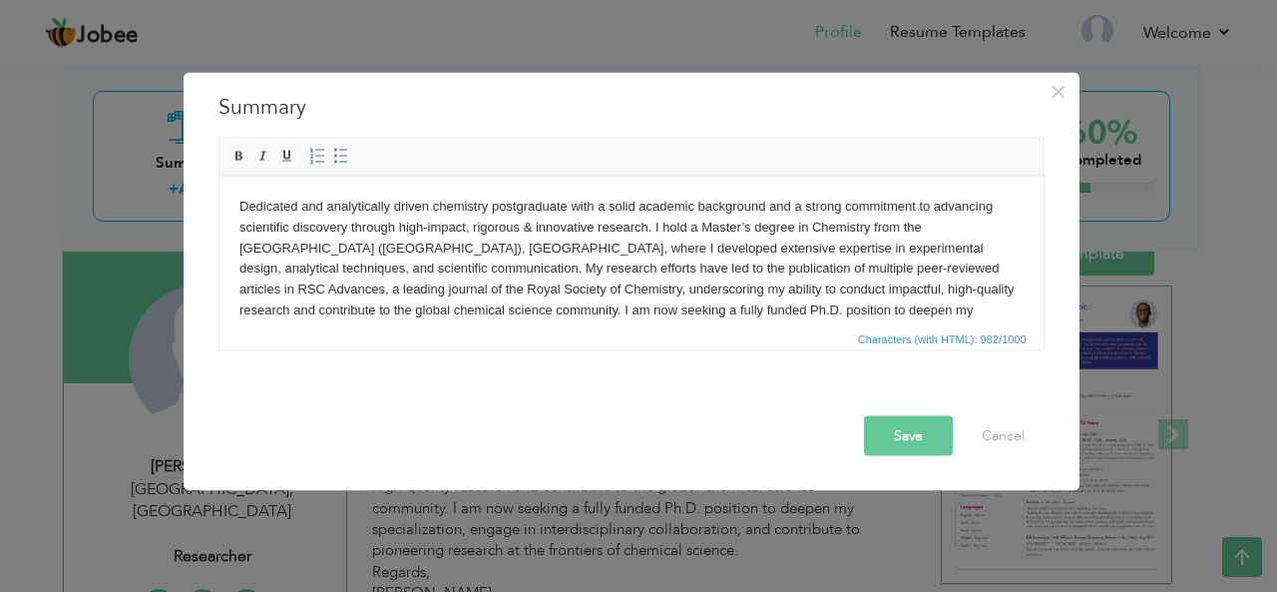
click at [415, 160] on span "Editor toolbars Basic Styles Bold Italic Underline Paragraph Insert/Remove Numb…" at bounding box center [631, 157] width 824 height 38
click at [333, 162] on span at bounding box center [341, 156] width 16 height 16
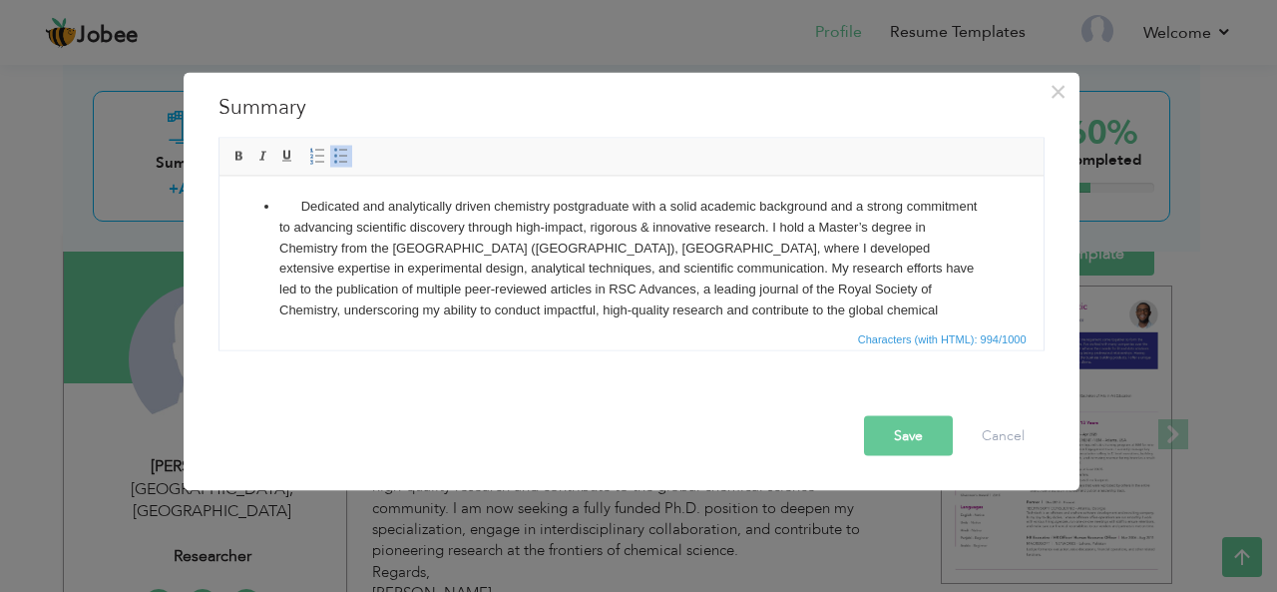
click at [333, 162] on span at bounding box center [341, 156] width 16 height 16
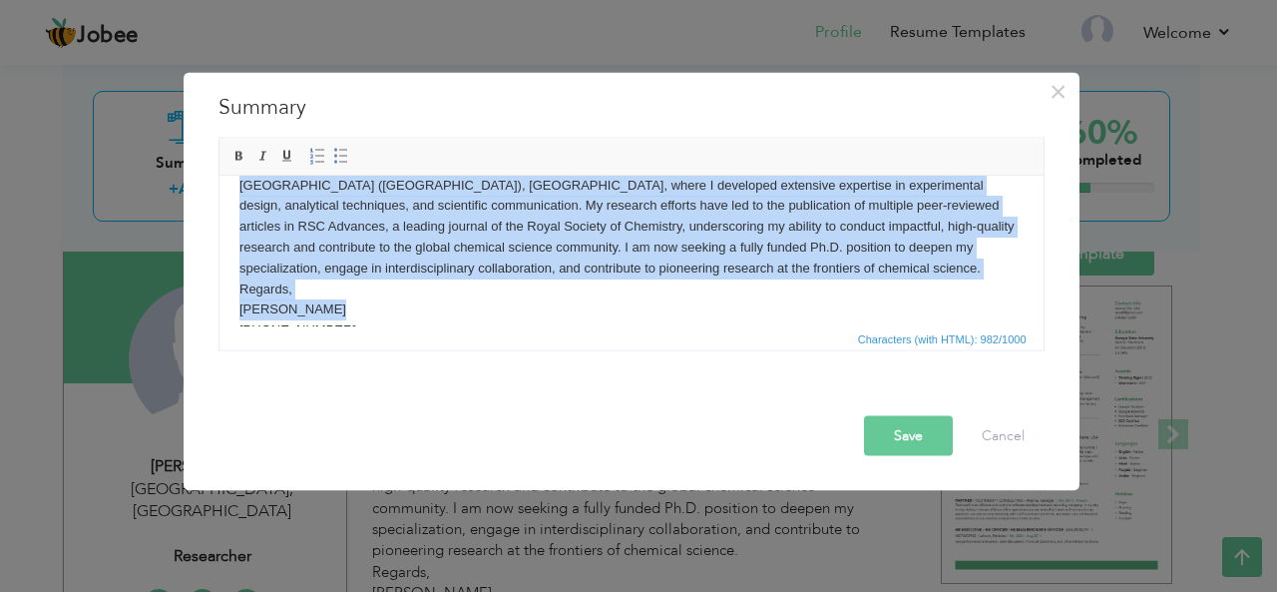
scroll to position [98, 0]
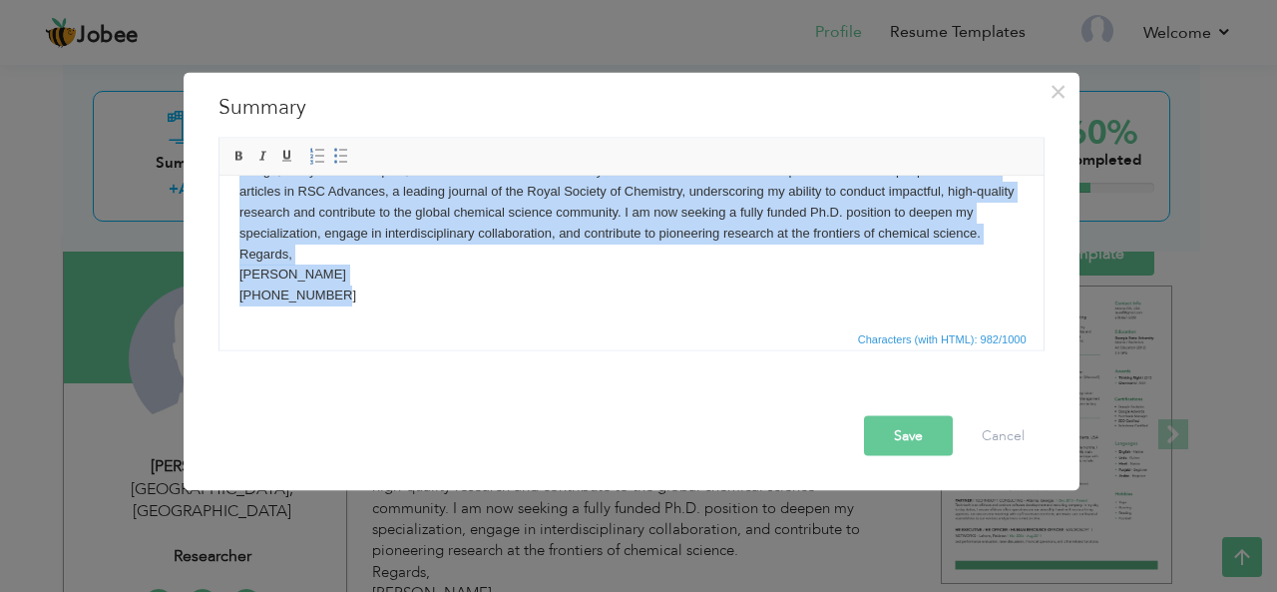
drag, startPoint x: 255, startPoint y: 198, endPoint x: 1248, endPoint y: 512, distance: 1041.1
click at [1029, 325] on html "Dedicated and analytically driven chemistry postgraduate with a solid academic …" at bounding box center [630, 201] width 824 height 247
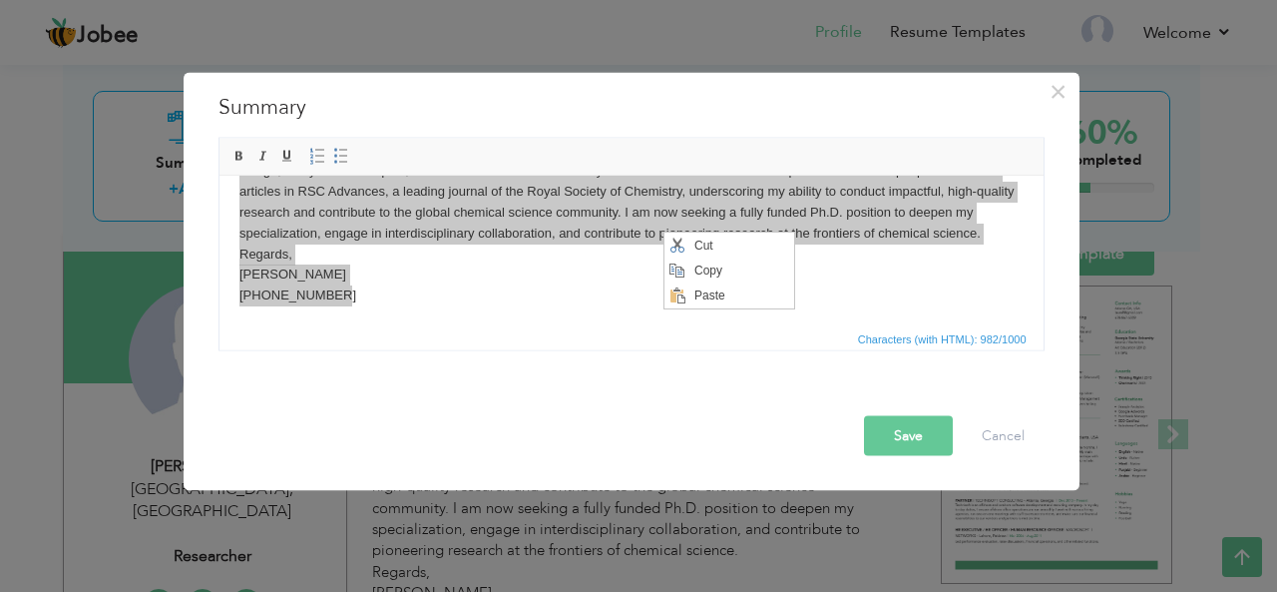
scroll to position [0, 0]
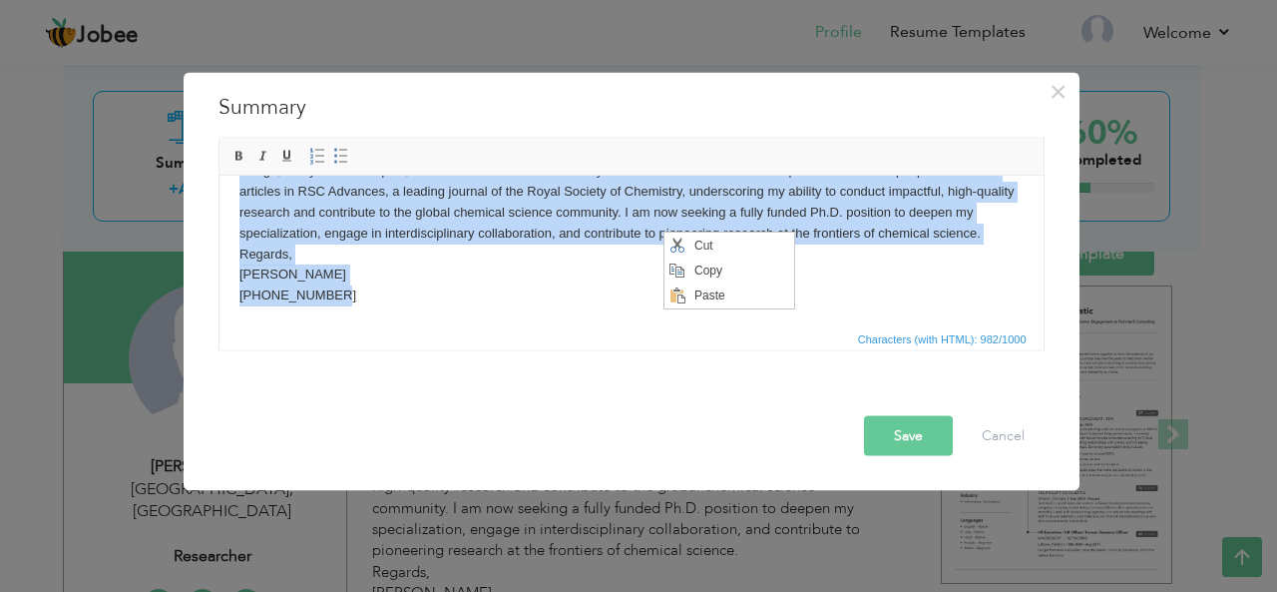
click at [531, 297] on body "Dedicated and analytically driven chemistry postgraduate with a solid academic …" at bounding box center [630, 201] width 784 height 207
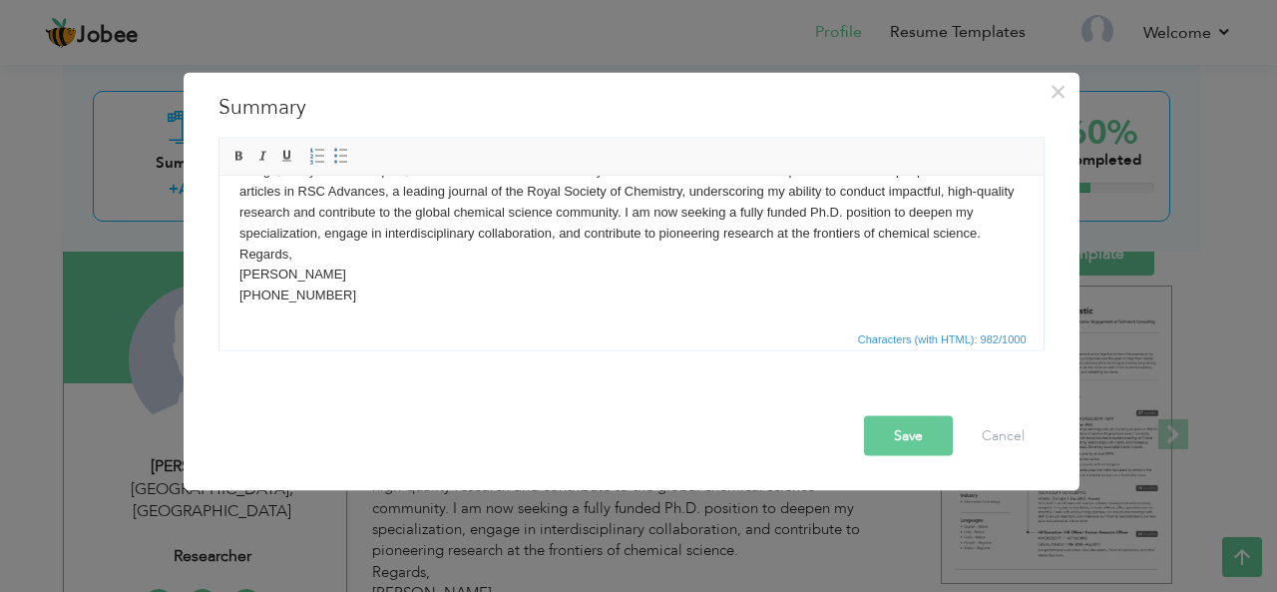
click at [889, 456] on div "Save Cancel" at bounding box center [631, 417] width 856 height 105
click at [904, 430] on button "Save" at bounding box center [908, 435] width 89 height 40
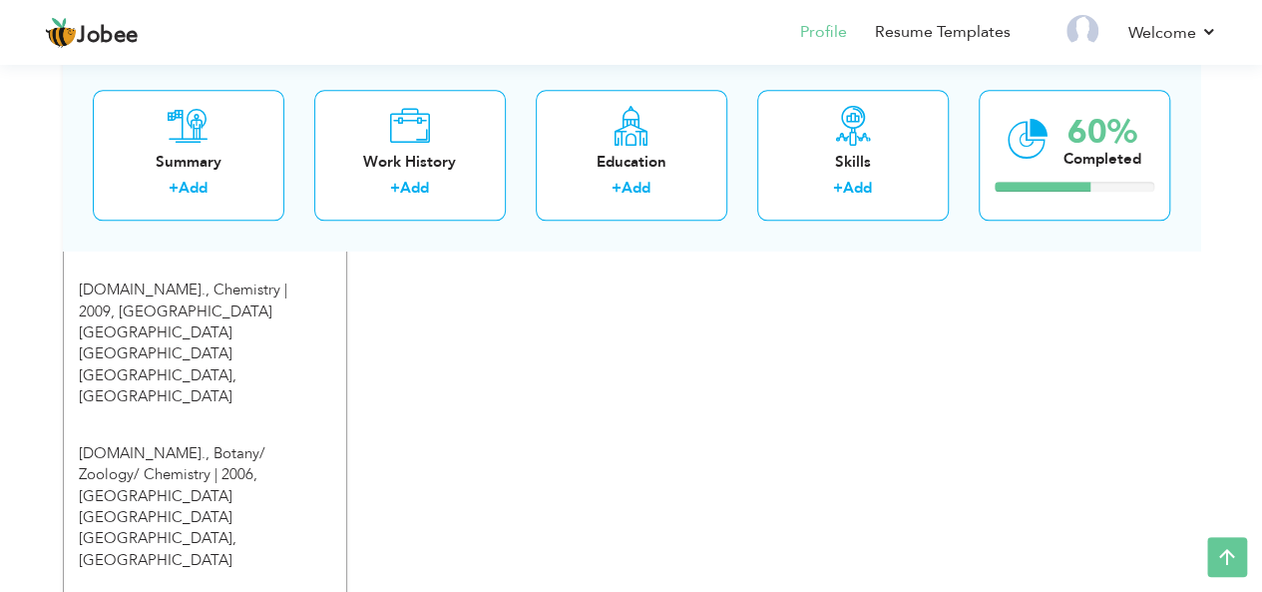
scroll to position [1123, 0]
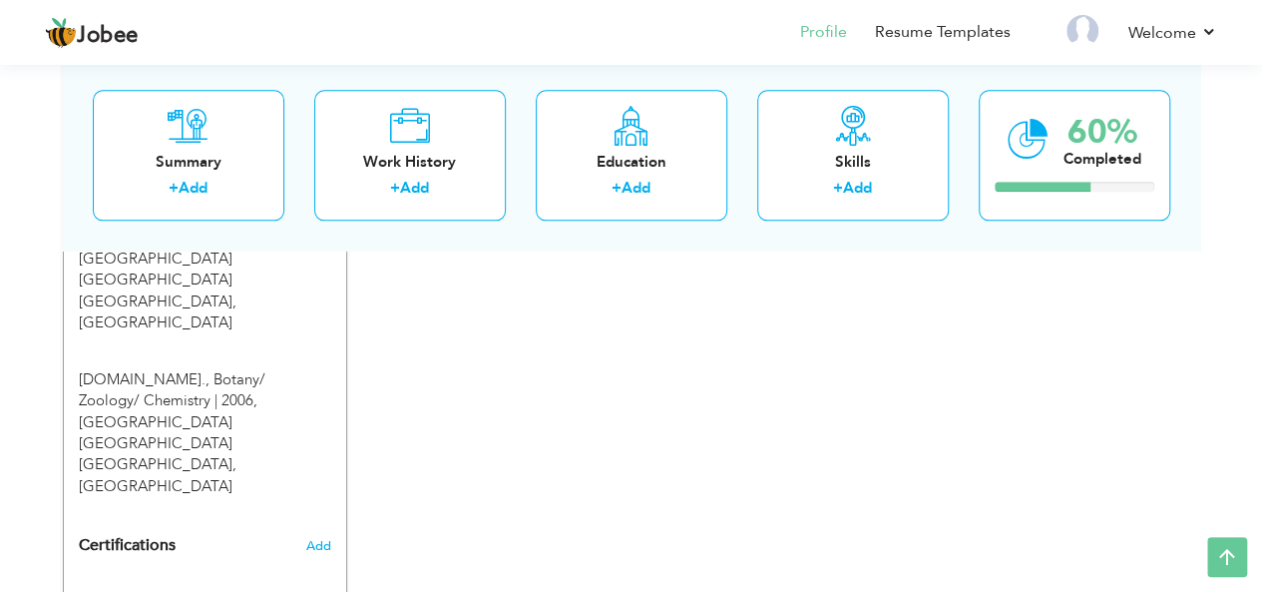
drag, startPoint x: 160, startPoint y: 437, endPoint x: 277, endPoint y: 411, distance: 120.5
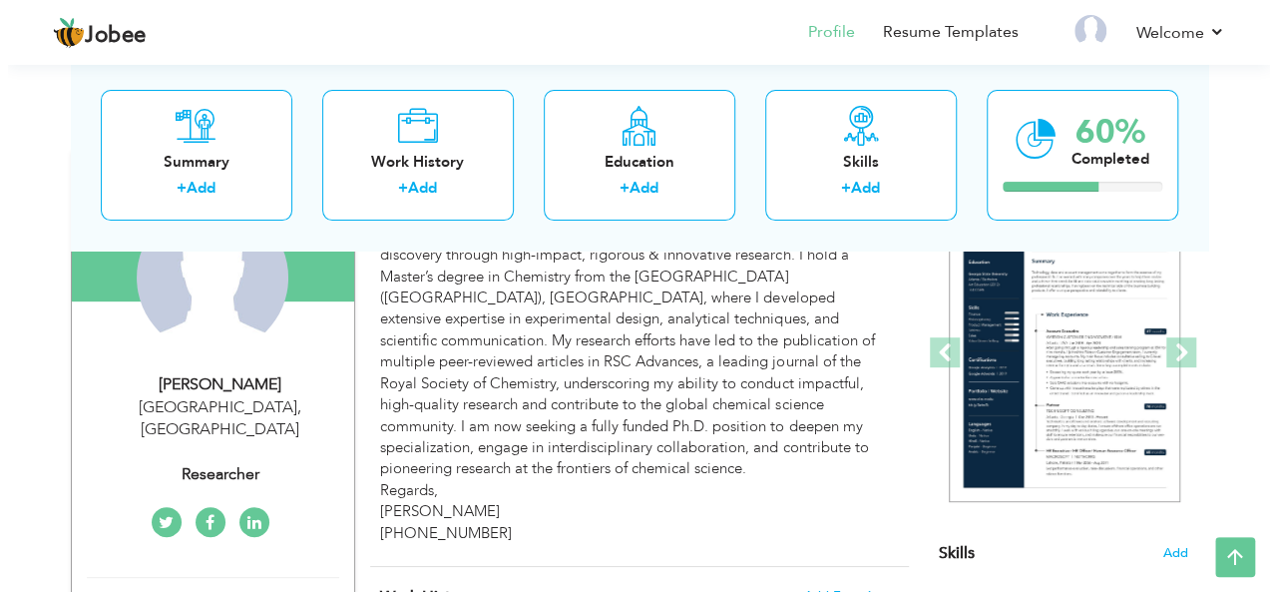
scroll to position [126, 0]
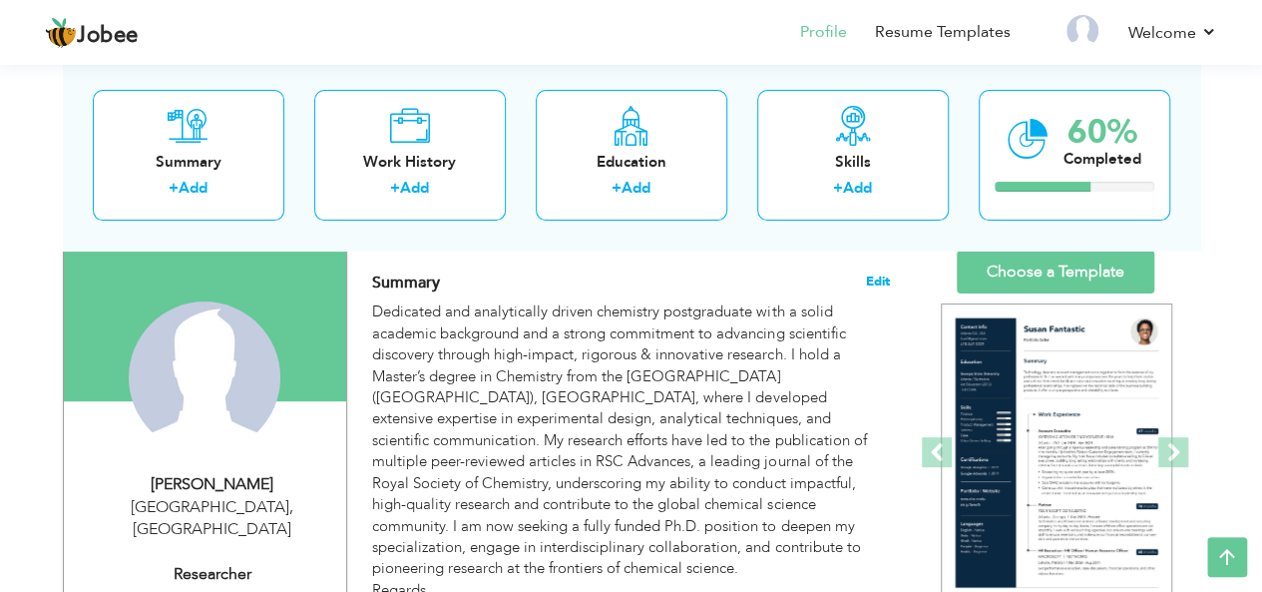
click at [884, 274] on span "Edit" at bounding box center [878, 281] width 24 height 14
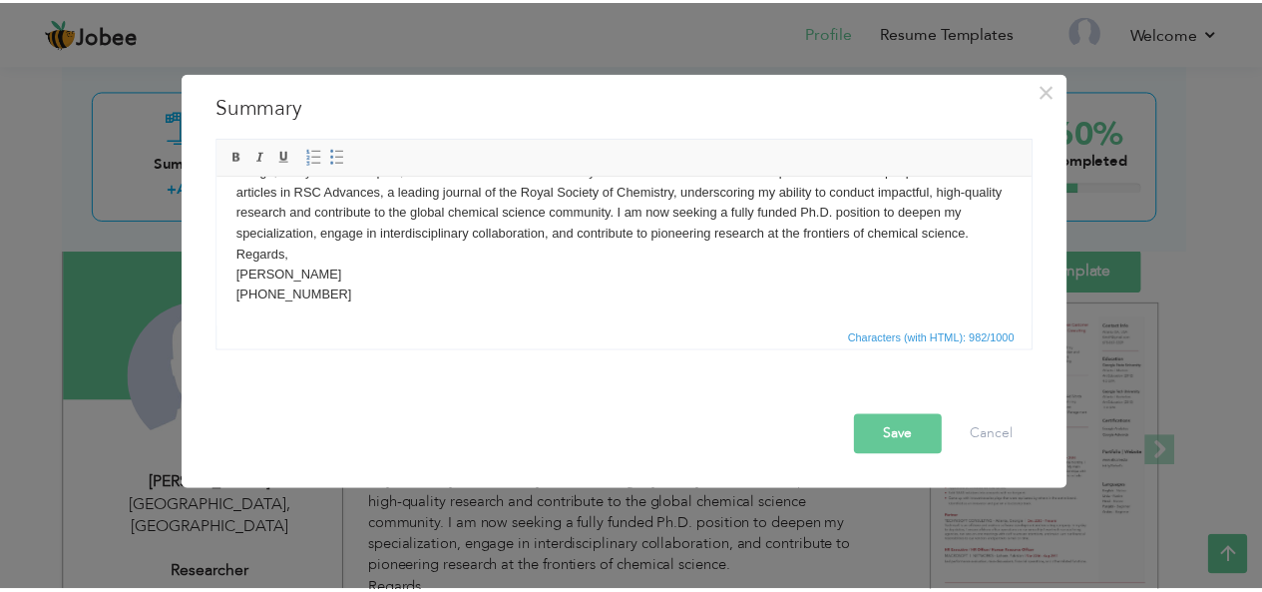
scroll to position [0, 0]
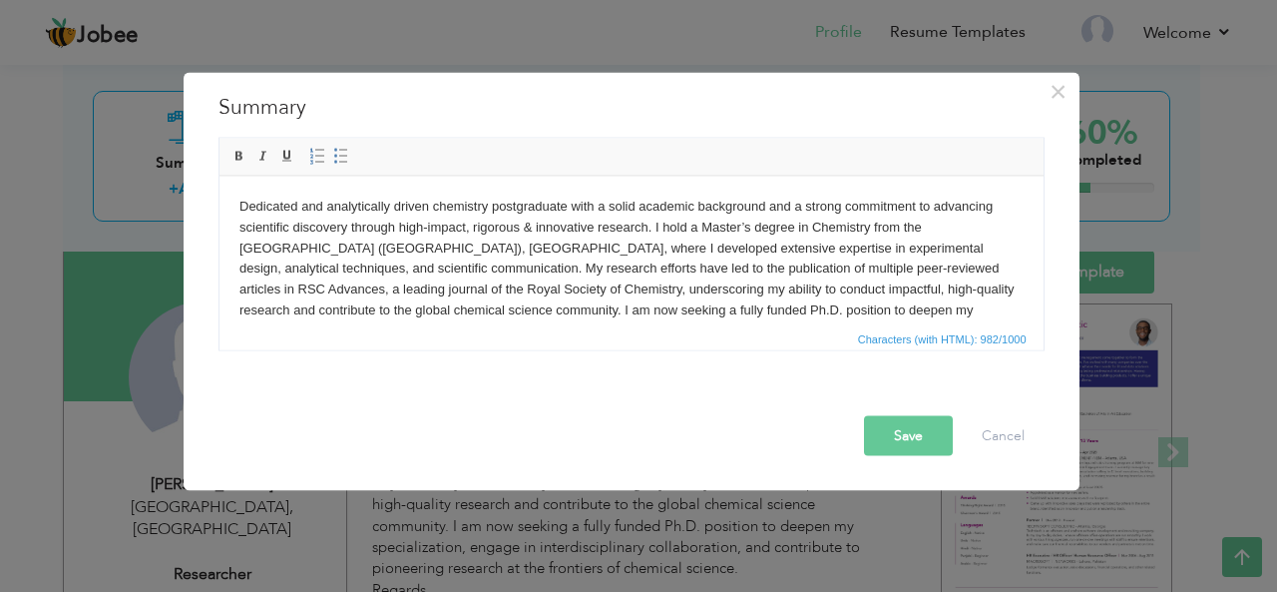
click at [909, 429] on button "Save" at bounding box center [908, 435] width 89 height 40
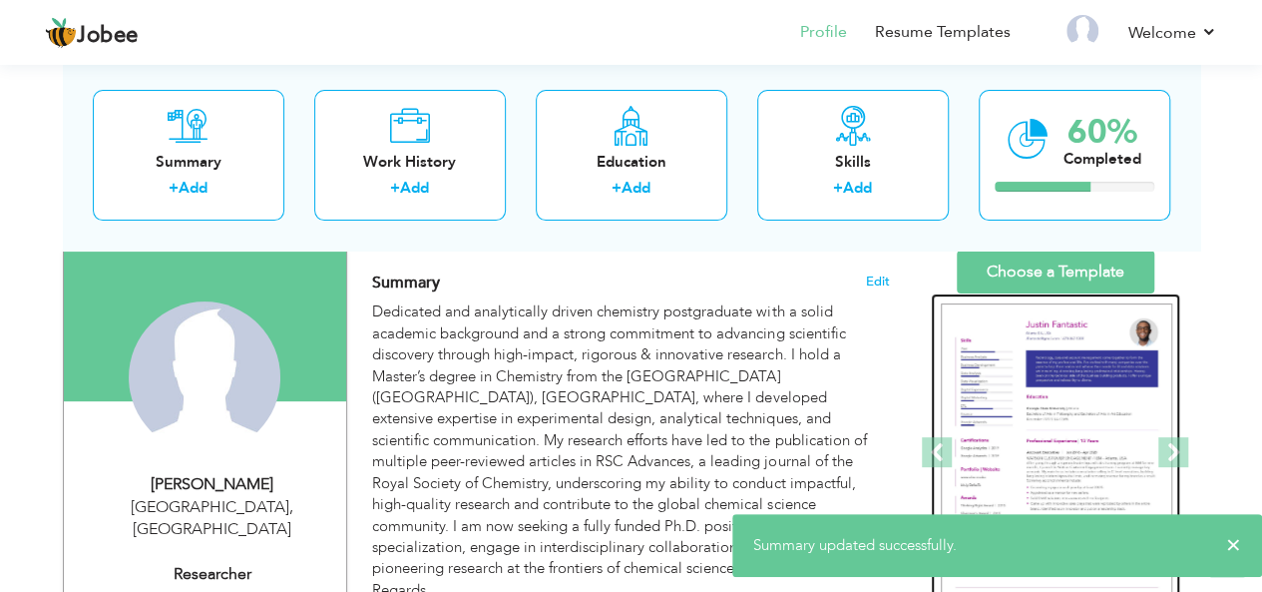
click at [1055, 351] on img at bounding box center [1056, 452] width 231 height 299
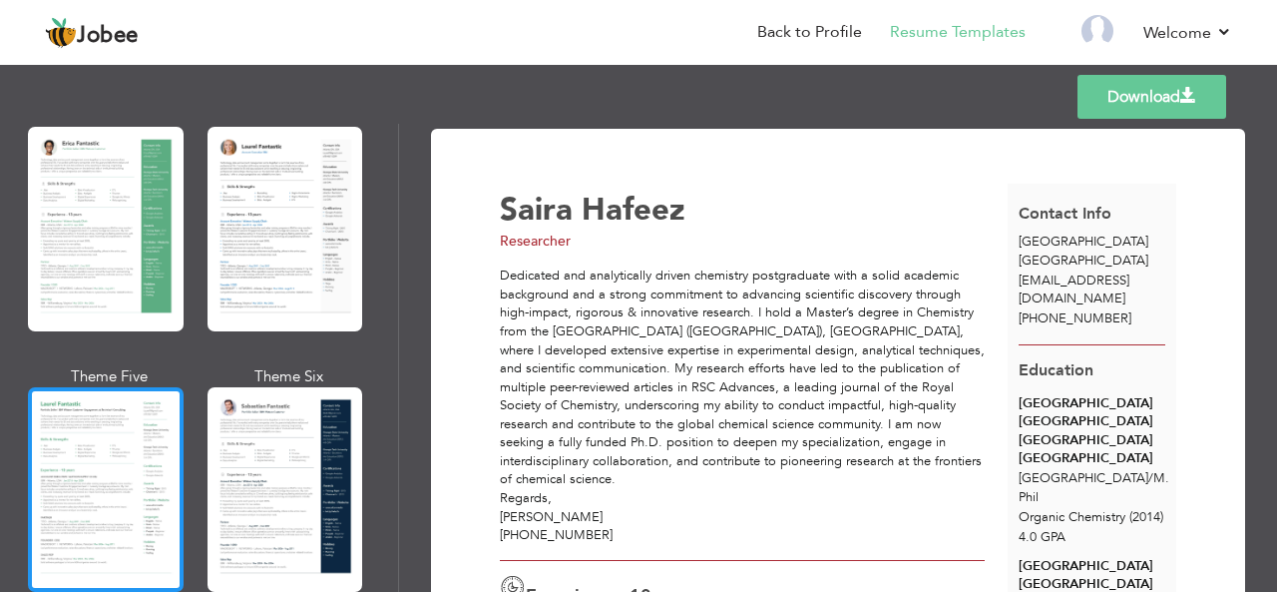
scroll to position [598, 0]
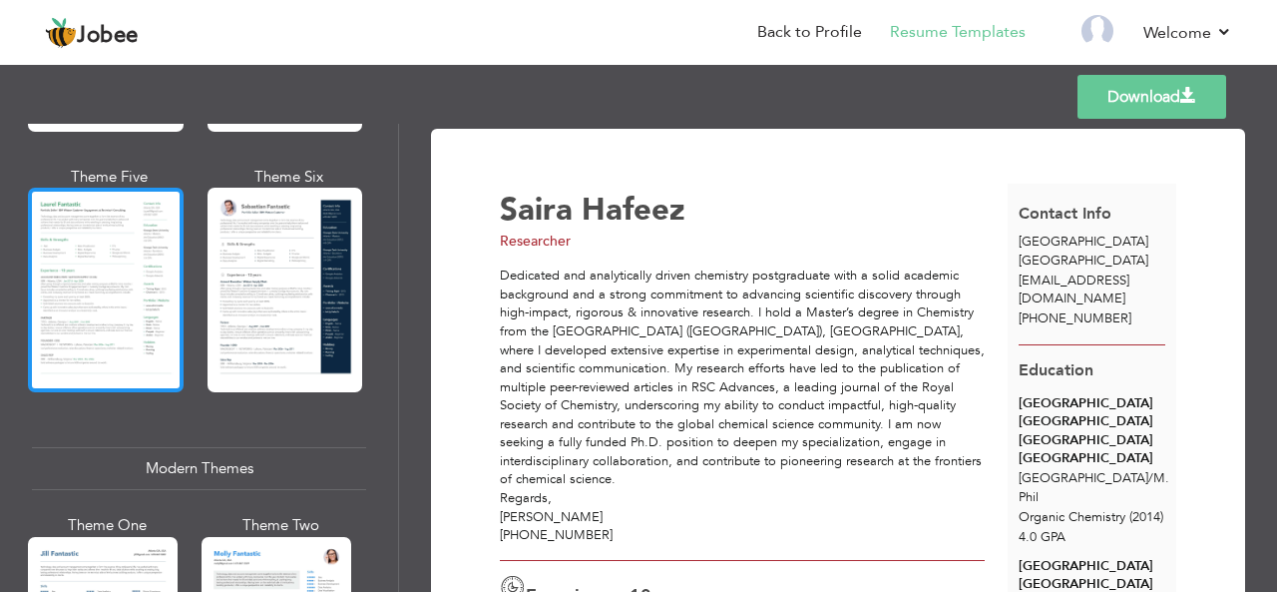
click at [78, 335] on div at bounding box center [106, 290] width 156 height 204
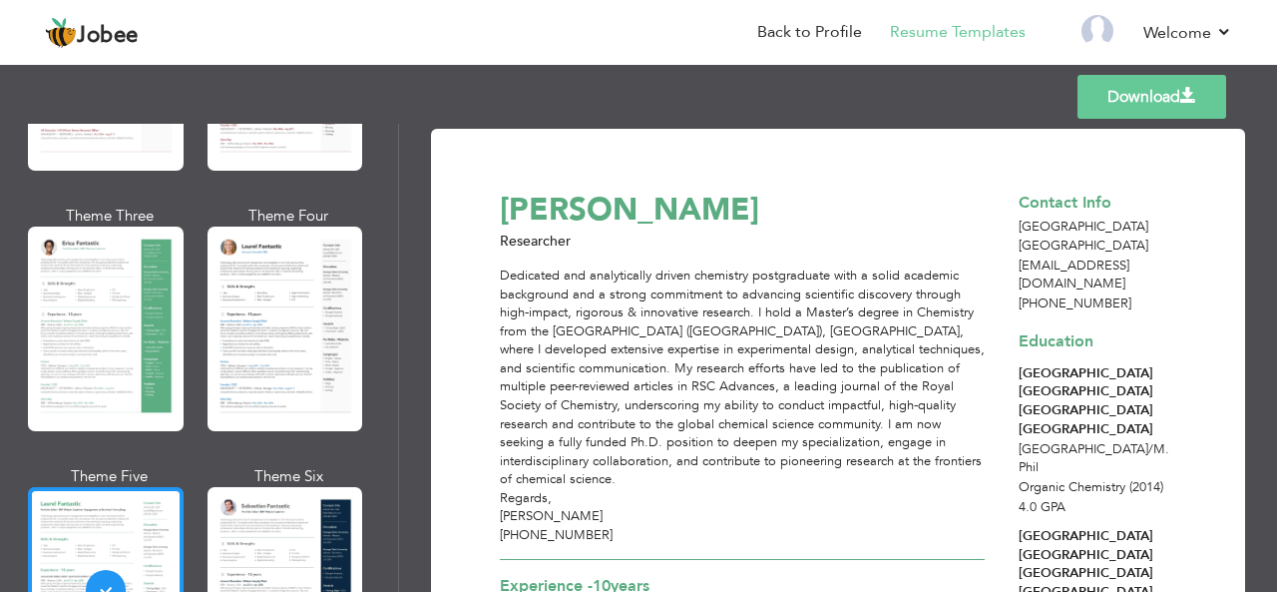
scroll to position [0, 0]
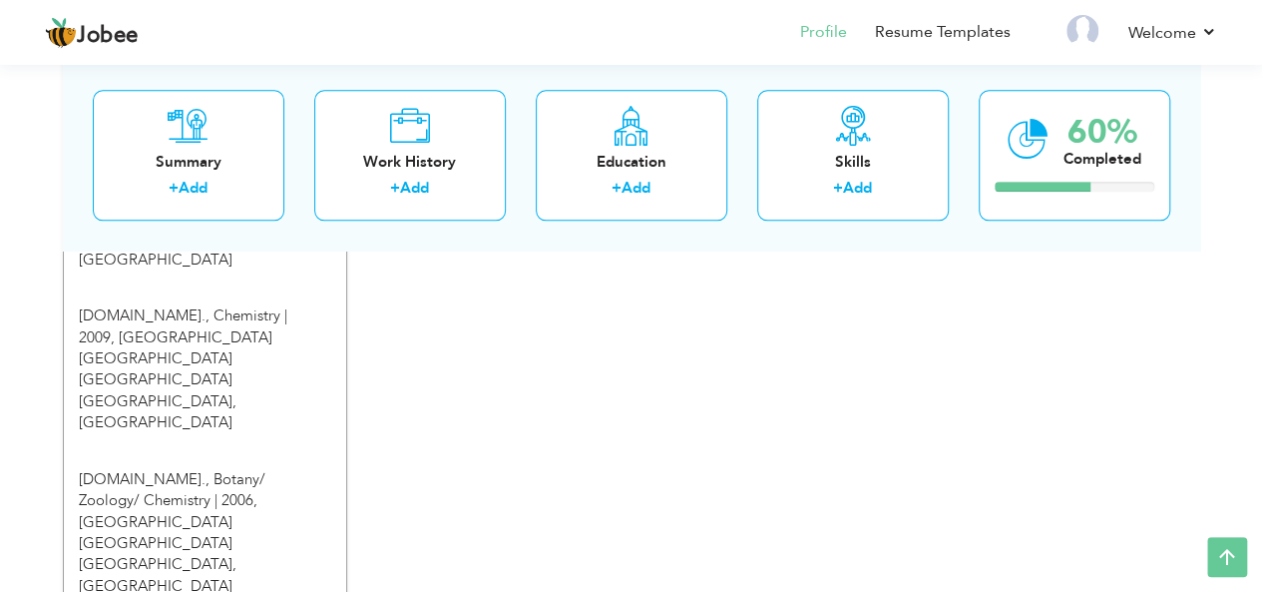
scroll to position [1123, 0]
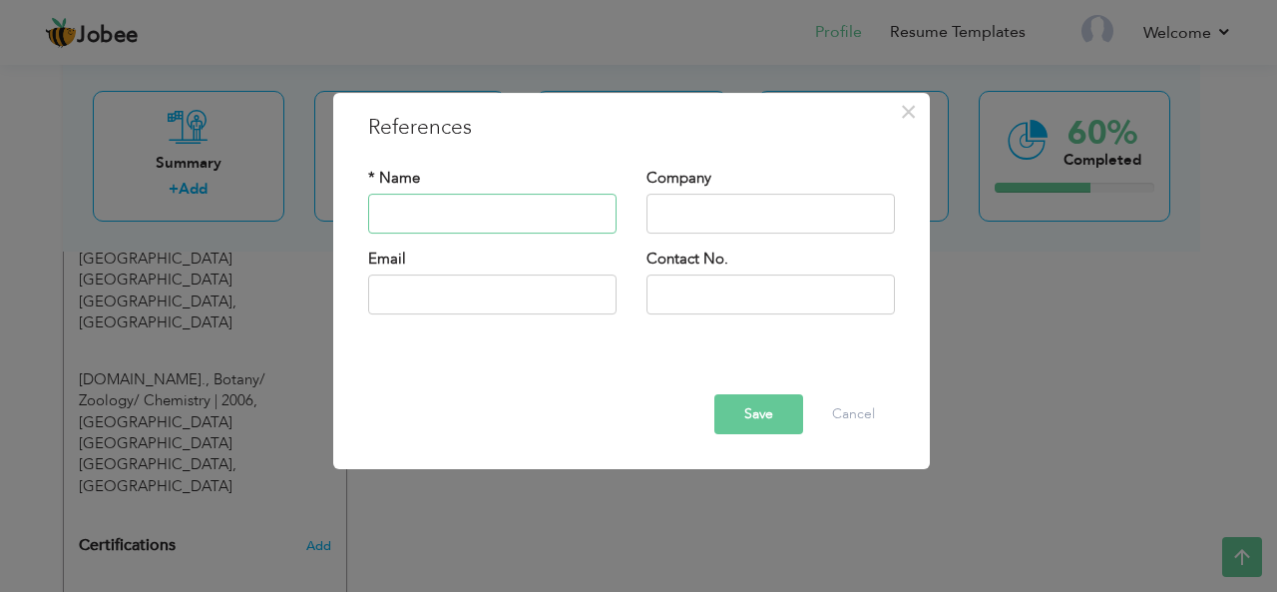
click at [415, 204] on input "text" at bounding box center [492, 214] width 248 height 40
type input "Prof.[PERSON_NAME]"
click at [695, 222] on input "text" at bounding box center [770, 214] width 248 height 40
type input "QAU [GEOGRAPHIC_DATA]"
click at [488, 312] on input "text" at bounding box center [492, 294] width 248 height 40
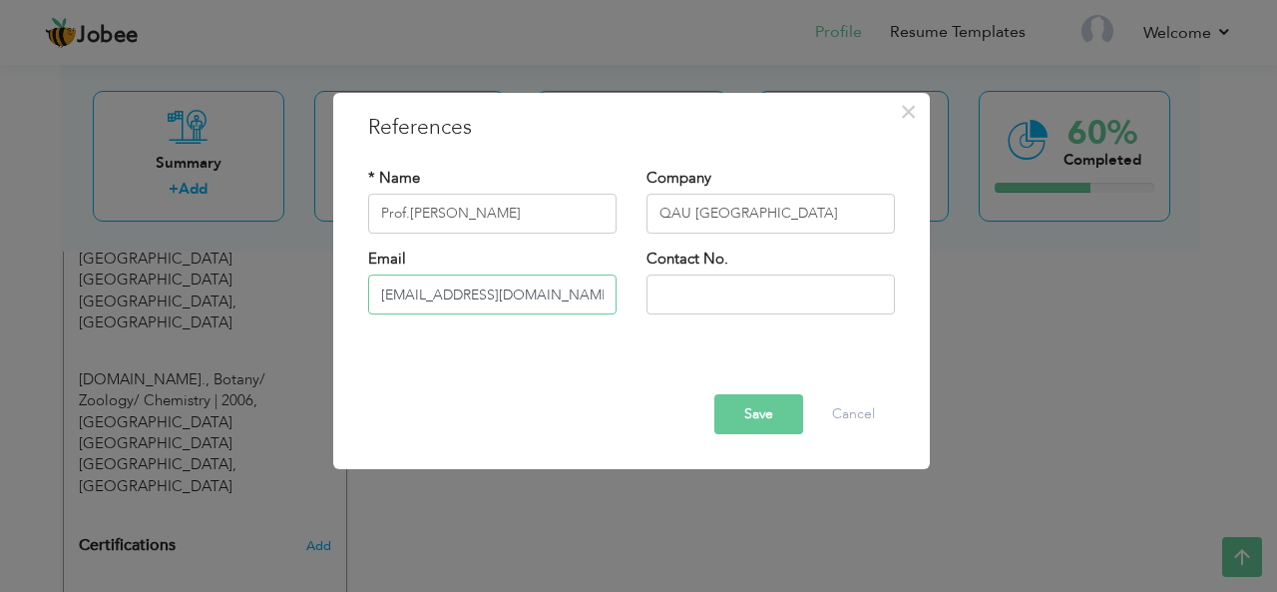
type input "[EMAIL_ADDRESS][DOMAIN_NAME]"
click at [820, 305] on input "text" at bounding box center [770, 294] width 248 height 40
click at [785, 423] on button "Save" at bounding box center [758, 414] width 89 height 40
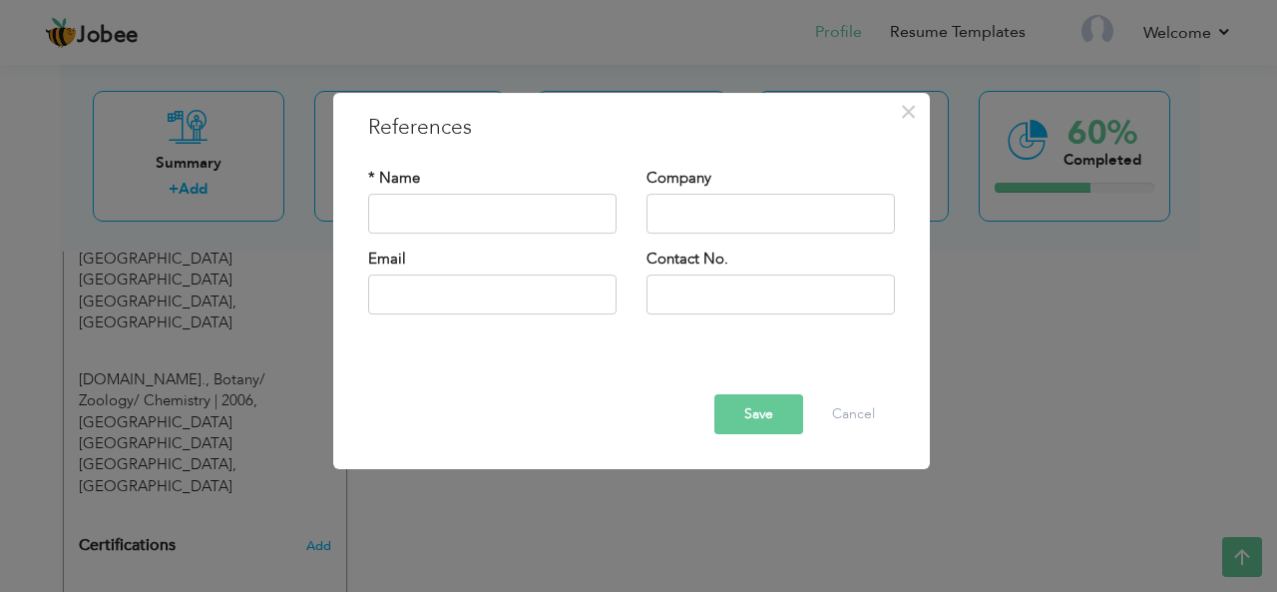
click at [328, 512] on div "× References * Name Company Email" at bounding box center [638, 296] width 1277 height 592
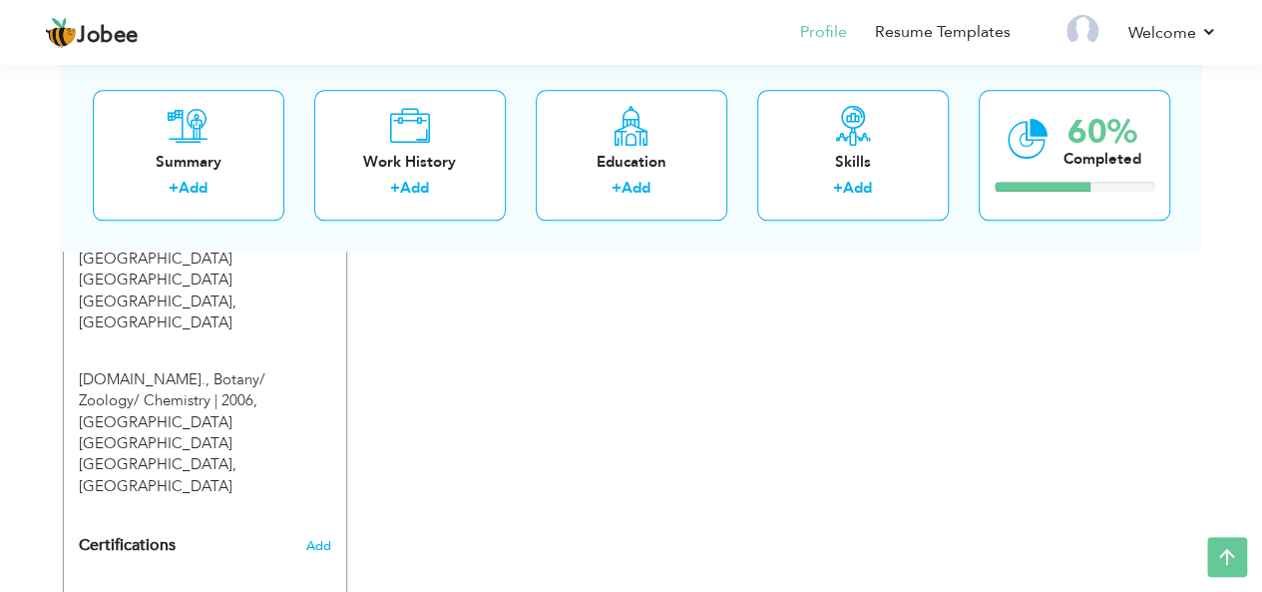
type input "Prof.[PERSON_NAME]"
type input "QAU [GEOGRAPHIC_DATA]"
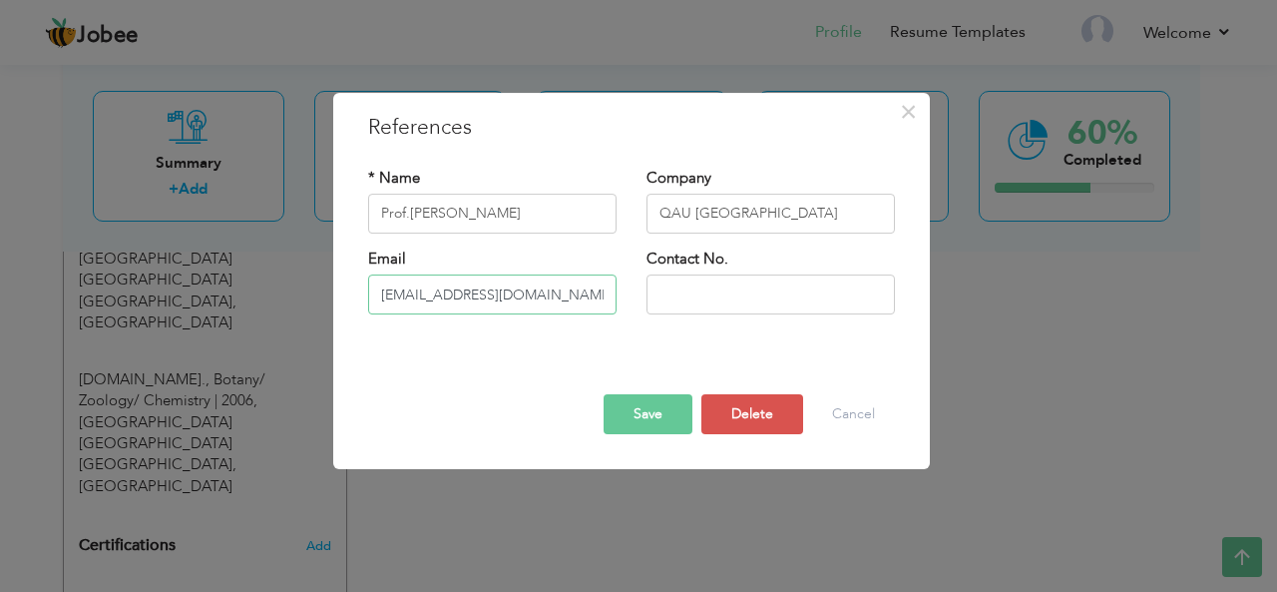
click at [555, 304] on input "[EMAIL_ADDRESS][DOMAIN_NAME]" at bounding box center [492, 294] width 248 height 40
type input "a"
type input "[EMAIL_ADDRESS][DOMAIN_NAME]"
click at [656, 296] on input "text" at bounding box center [770, 294] width 248 height 40
drag, startPoint x: 753, startPoint y: 298, endPoint x: 685, endPoint y: 291, distance: 68.2
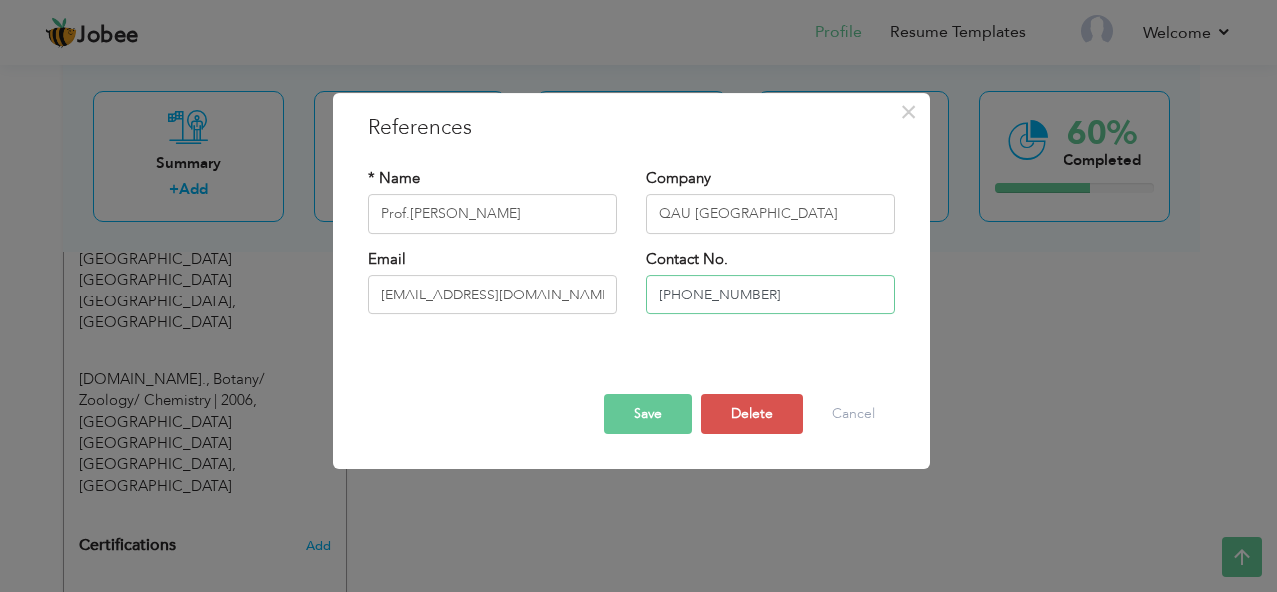
click at [685, 291] on input "[PHONE_NUMBER]" at bounding box center [770, 294] width 248 height 40
click at [745, 302] on input "+92321" at bounding box center [770, 294] width 248 height 40
type input "[PHONE_NUMBER]"
click at [656, 417] on button "Save" at bounding box center [647, 414] width 89 height 40
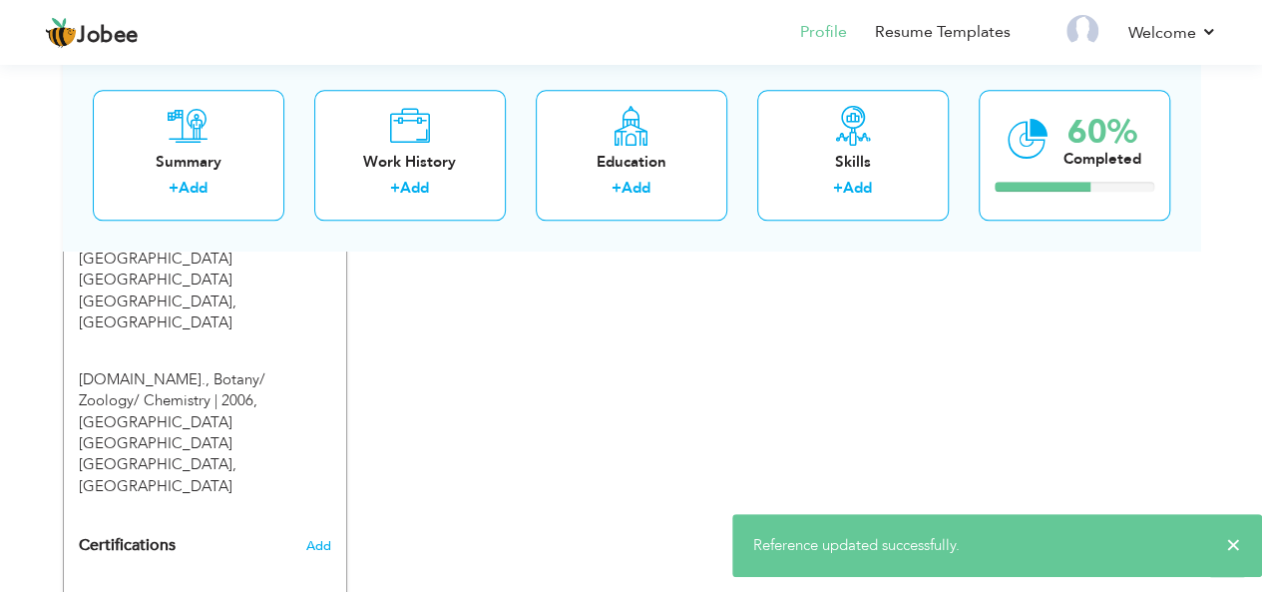
scroll to position [1223, 0]
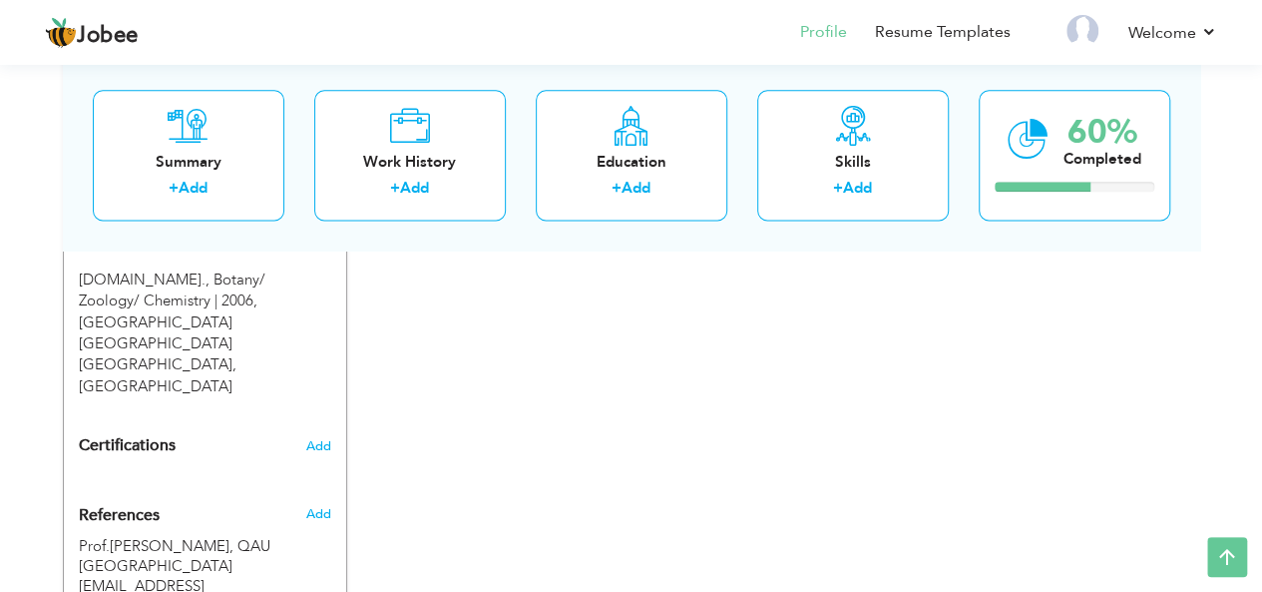
click at [331, 505] on div "Add" at bounding box center [321, 514] width 47 height 18
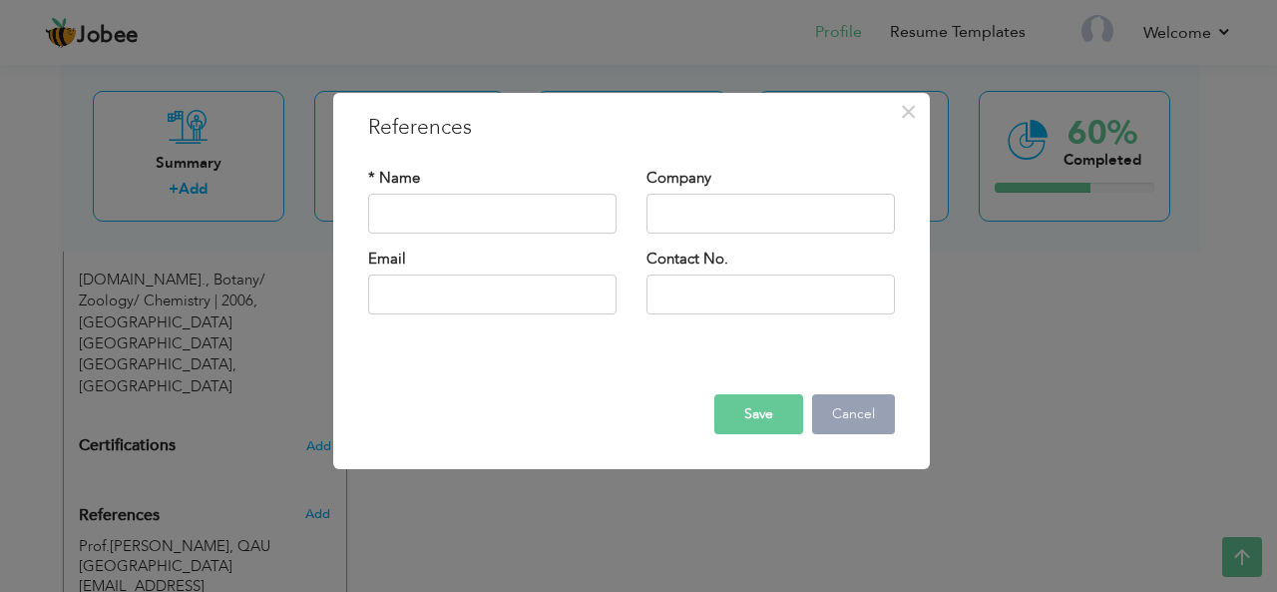
click at [855, 404] on button "Cancel" at bounding box center [853, 414] width 83 height 40
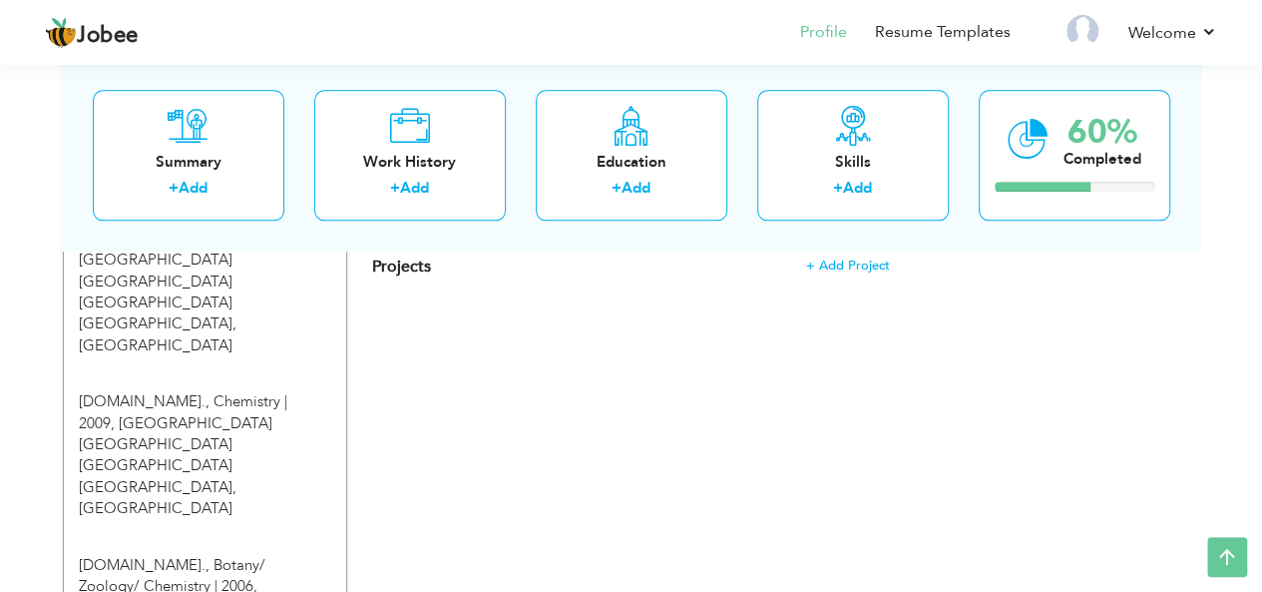
scroll to position [738, 0]
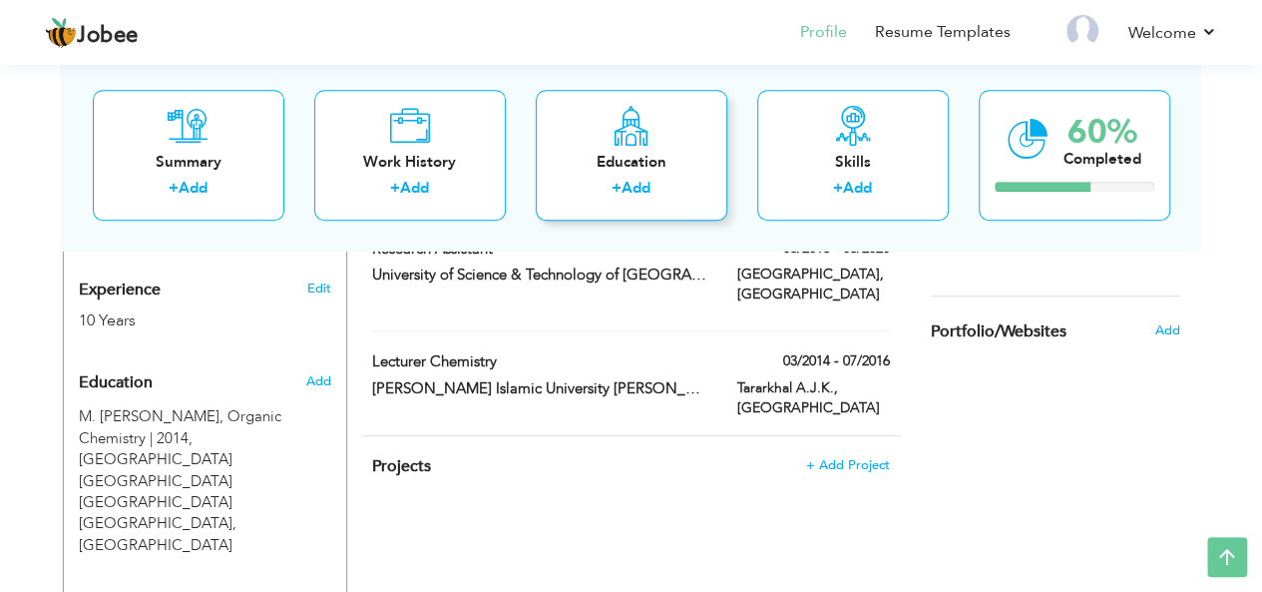
click at [604, 187] on div "+ Add" at bounding box center [632, 192] width 160 height 26
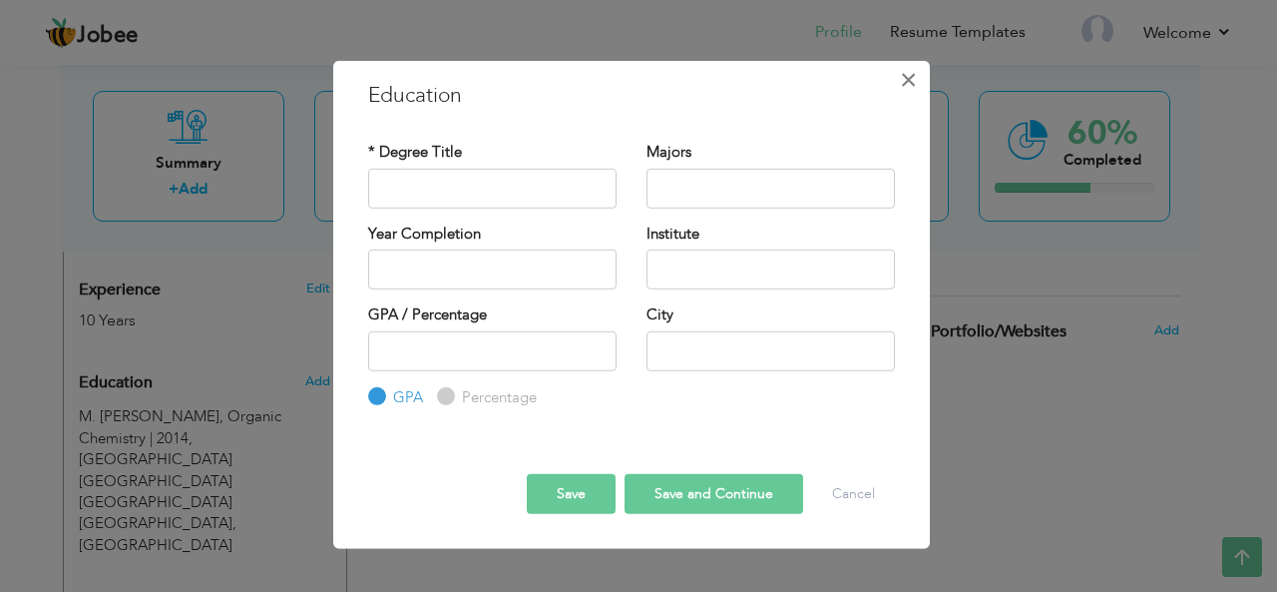
drag, startPoint x: 900, startPoint y: 85, endPoint x: 886, endPoint y: 105, distance: 24.4
click at [900, 85] on span "×" at bounding box center [908, 79] width 17 height 36
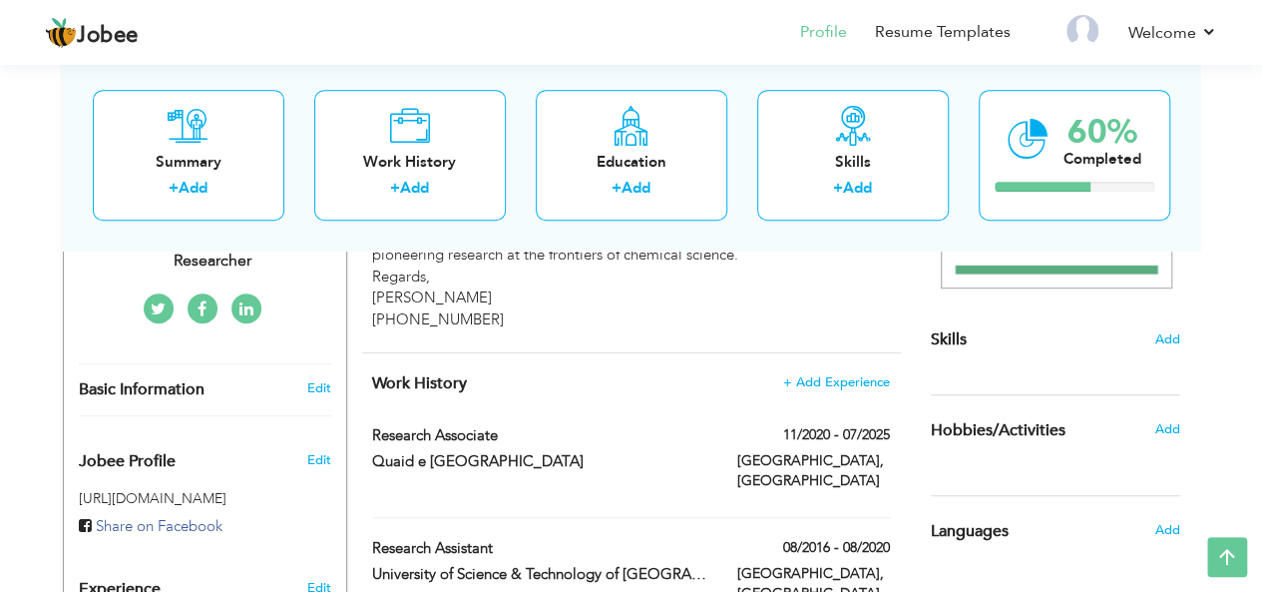
scroll to position [539, 0]
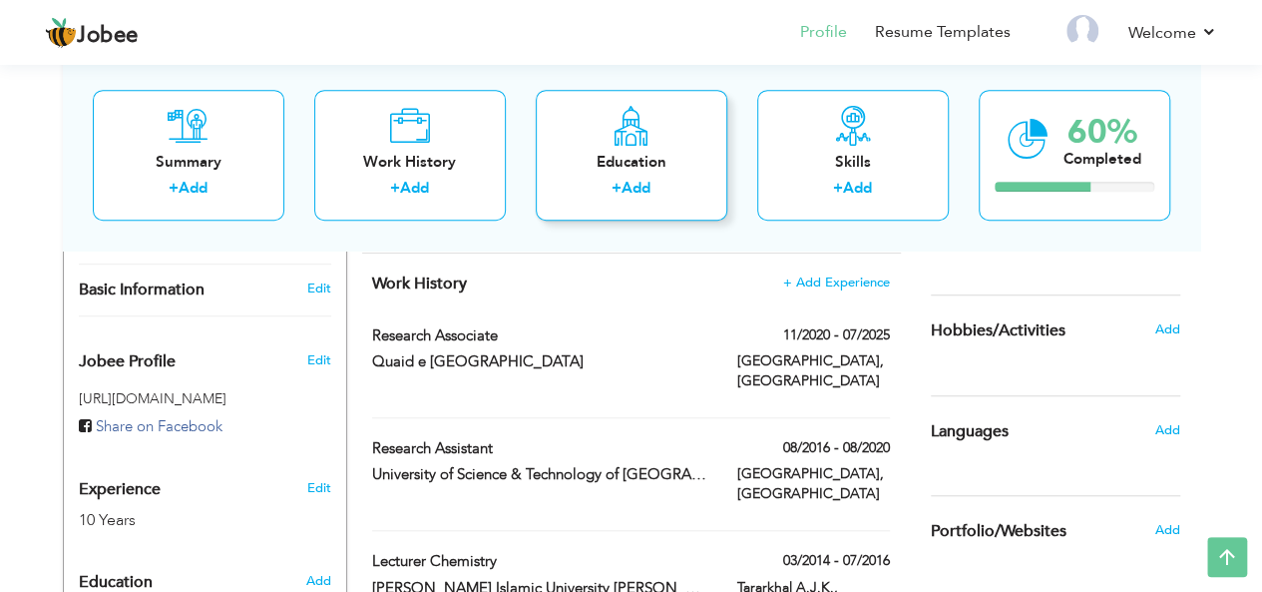
click at [616, 181] on label "+" at bounding box center [616, 189] width 10 height 21
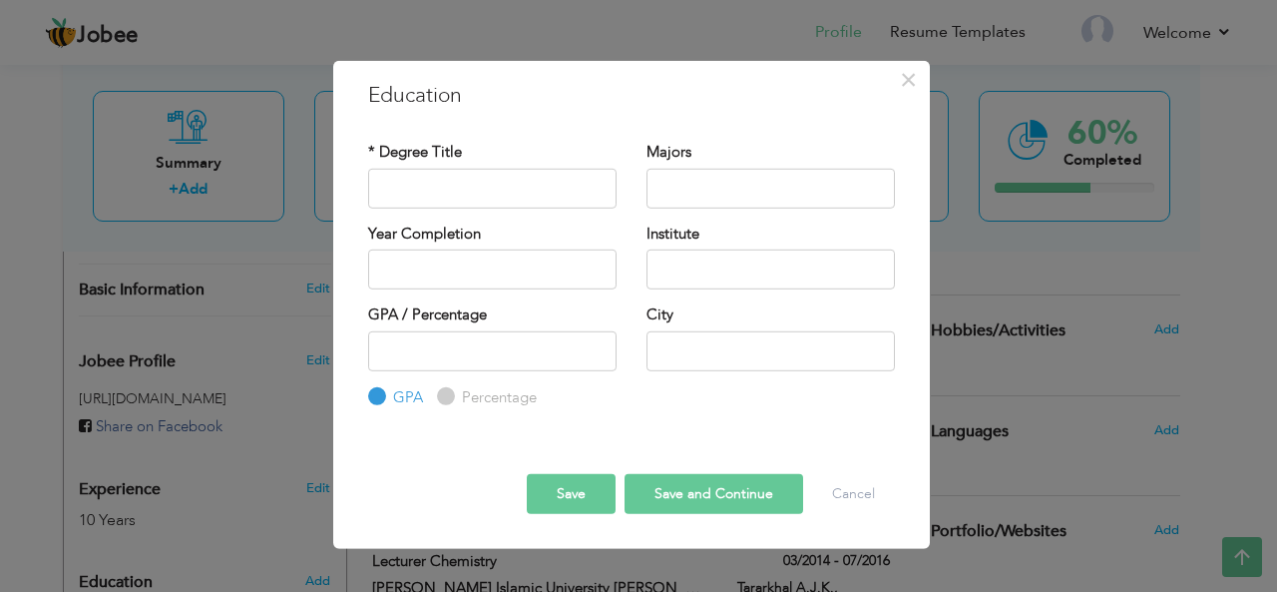
click at [577, 500] on button "Save" at bounding box center [571, 494] width 89 height 40
click at [579, 482] on button "Save" at bounding box center [571, 494] width 89 height 40
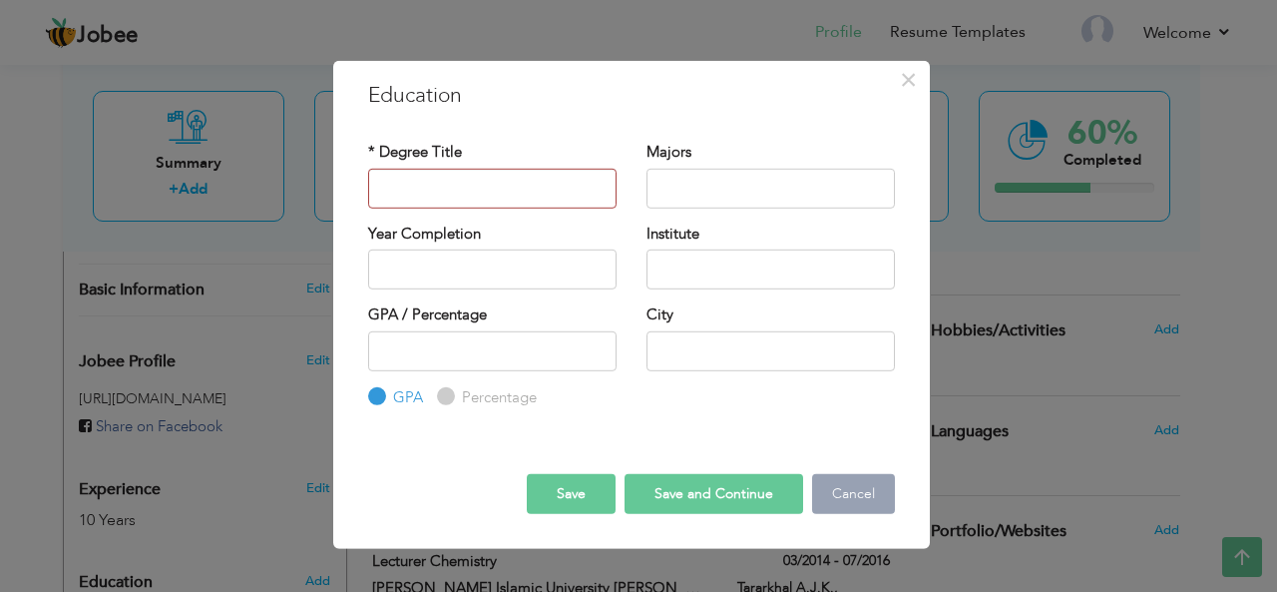
click at [860, 488] on button "Cancel" at bounding box center [853, 494] width 83 height 40
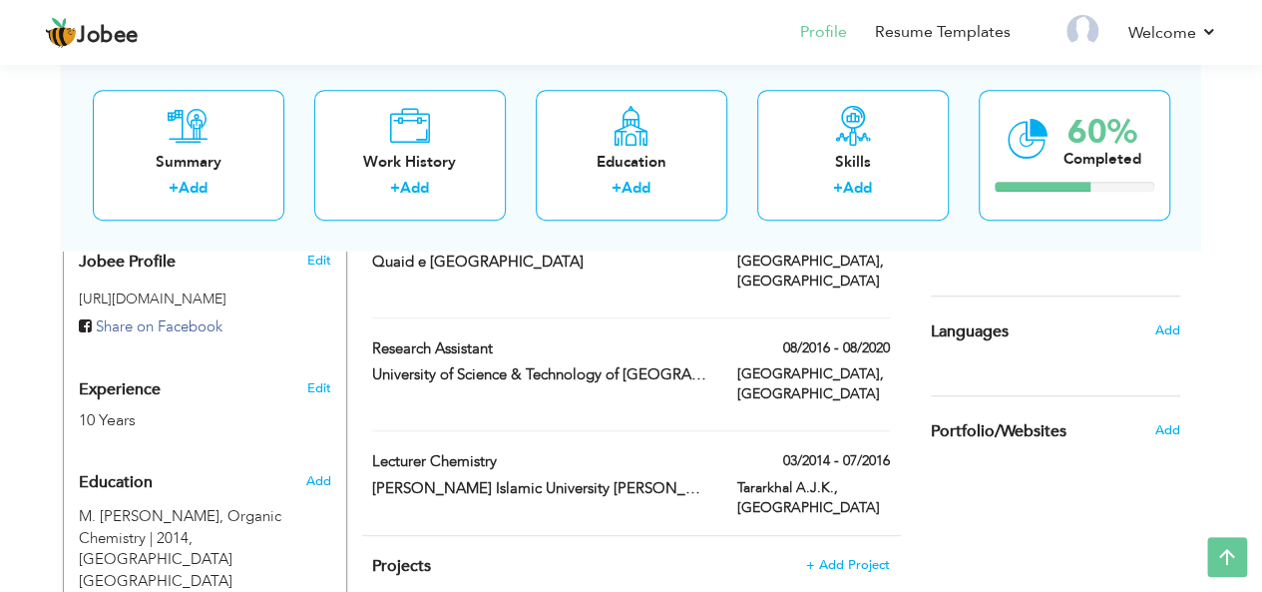
scroll to position [838, 0]
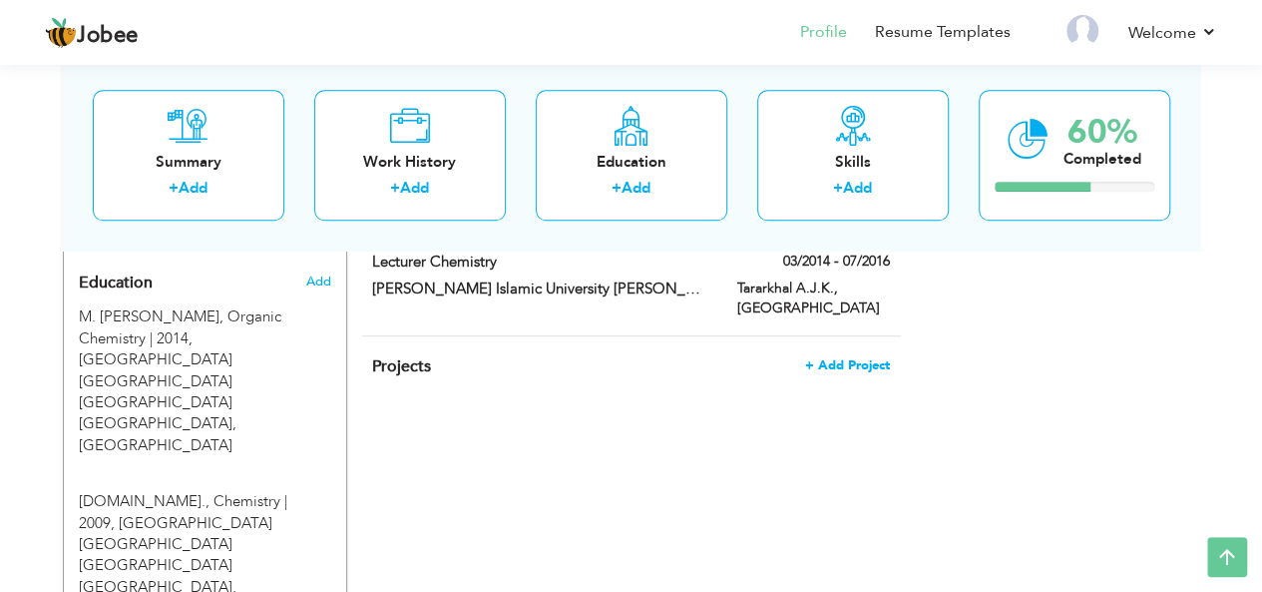
click at [838, 358] on span "+ Add Project" at bounding box center [847, 365] width 85 height 14
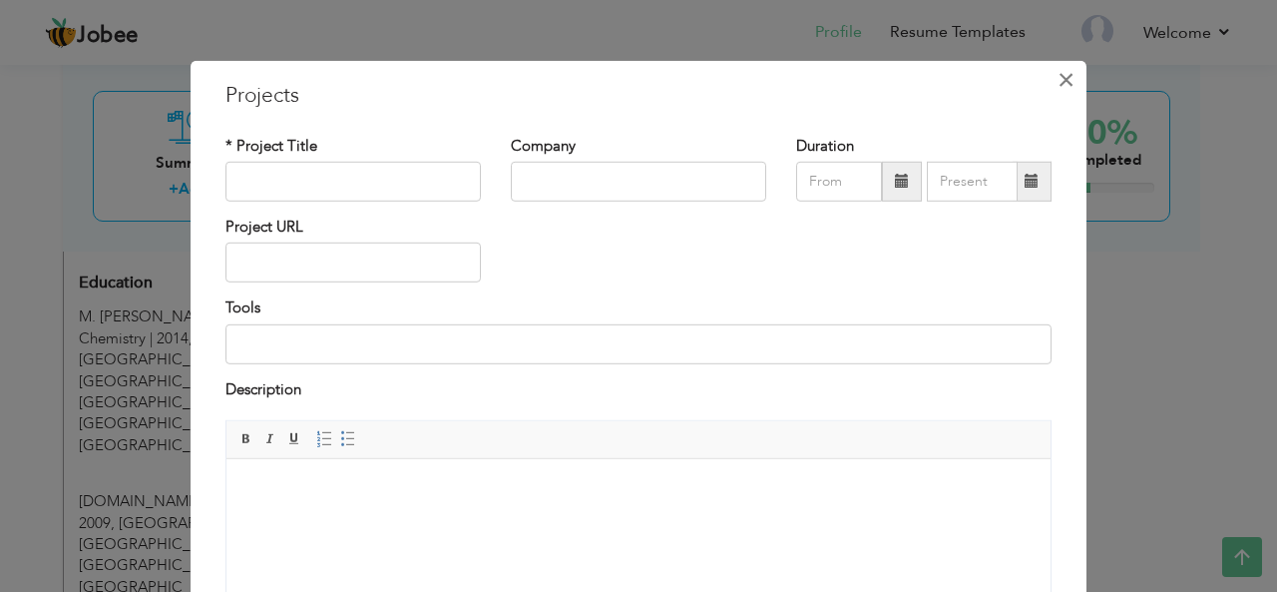
click at [1049, 73] on button "×" at bounding box center [1065, 79] width 32 height 32
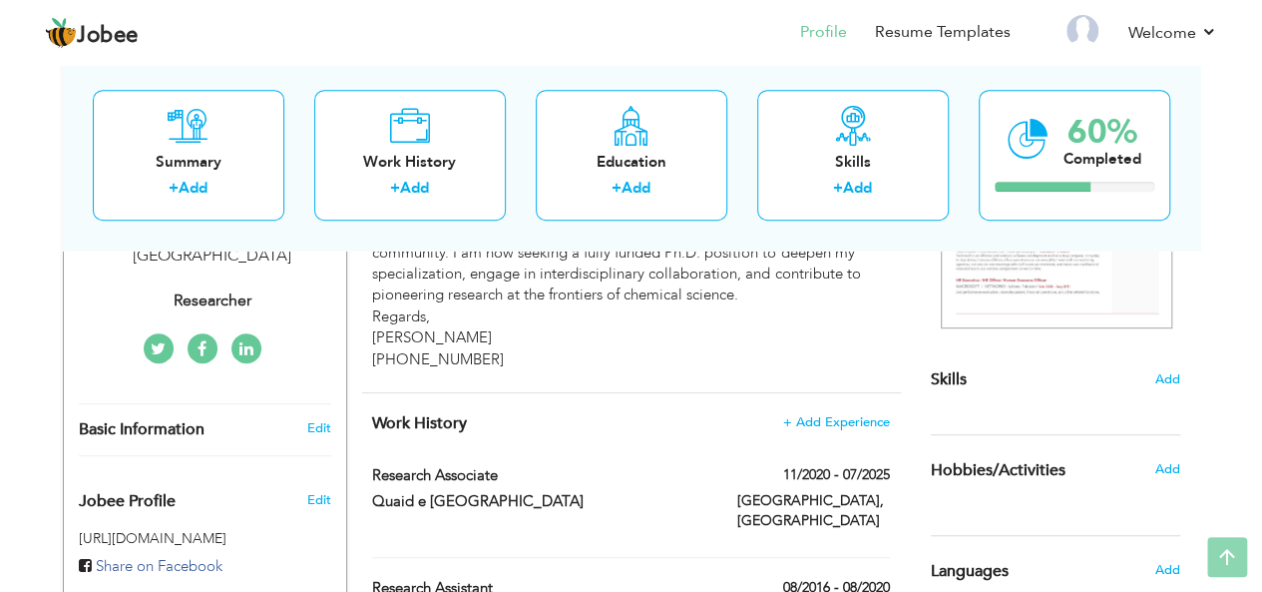
scroll to position [0, 0]
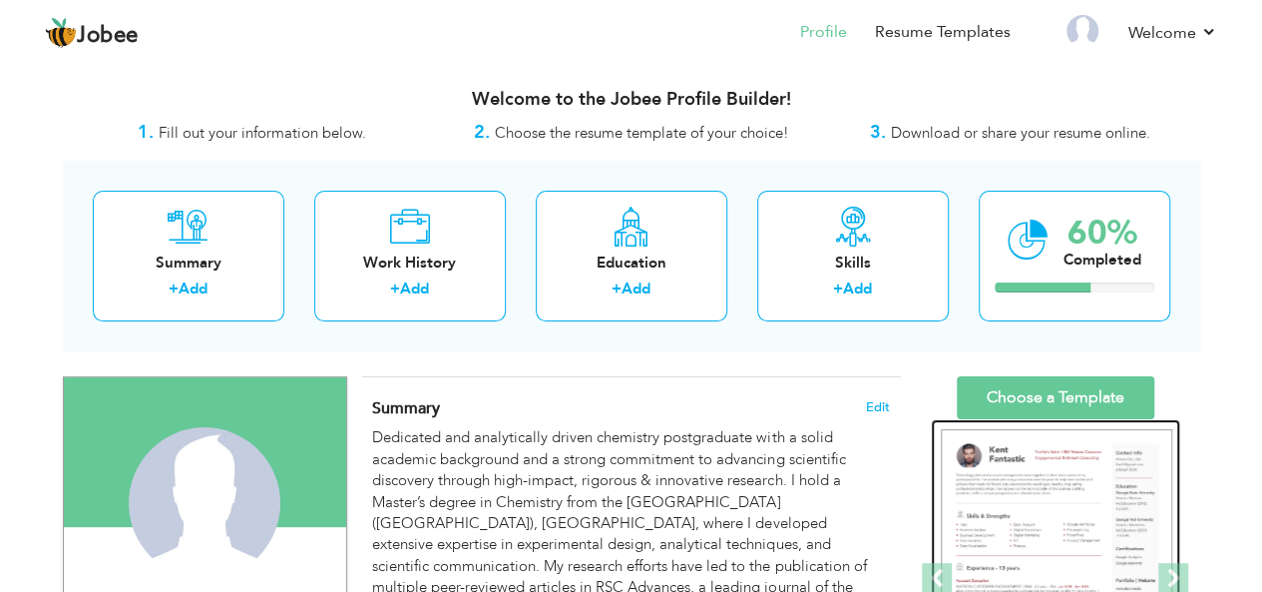
click at [1027, 487] on img at bounding box center [1056, 578] width 231 height 299
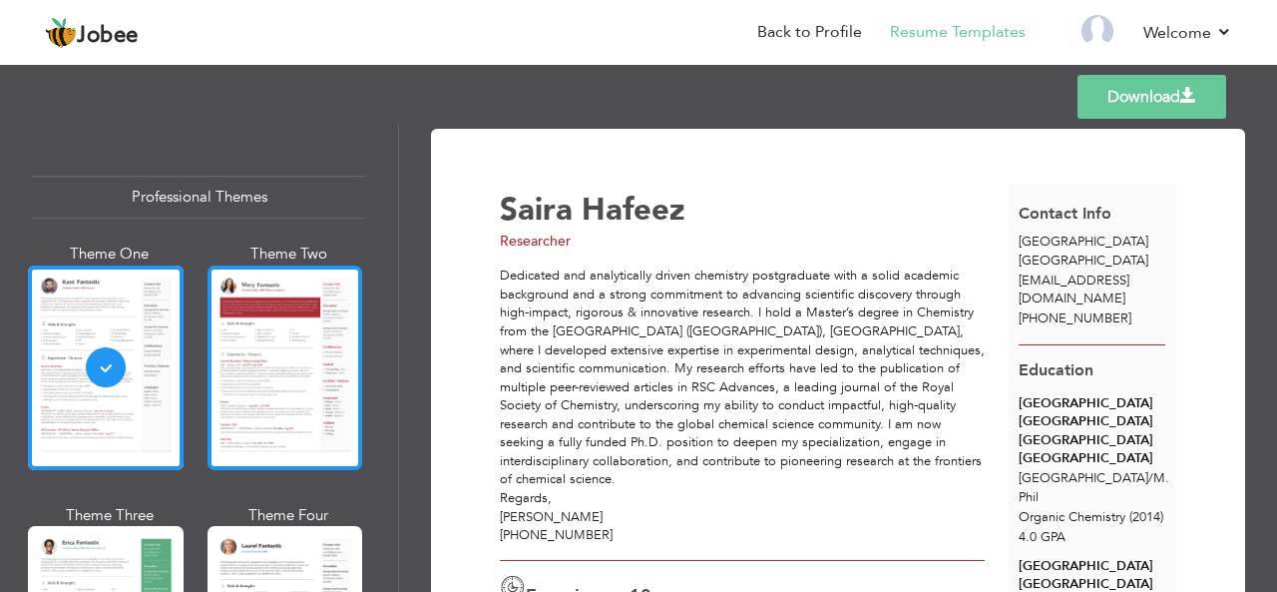
click at [273, 378] on div at bounding box center [285, 367] width 156 height 204
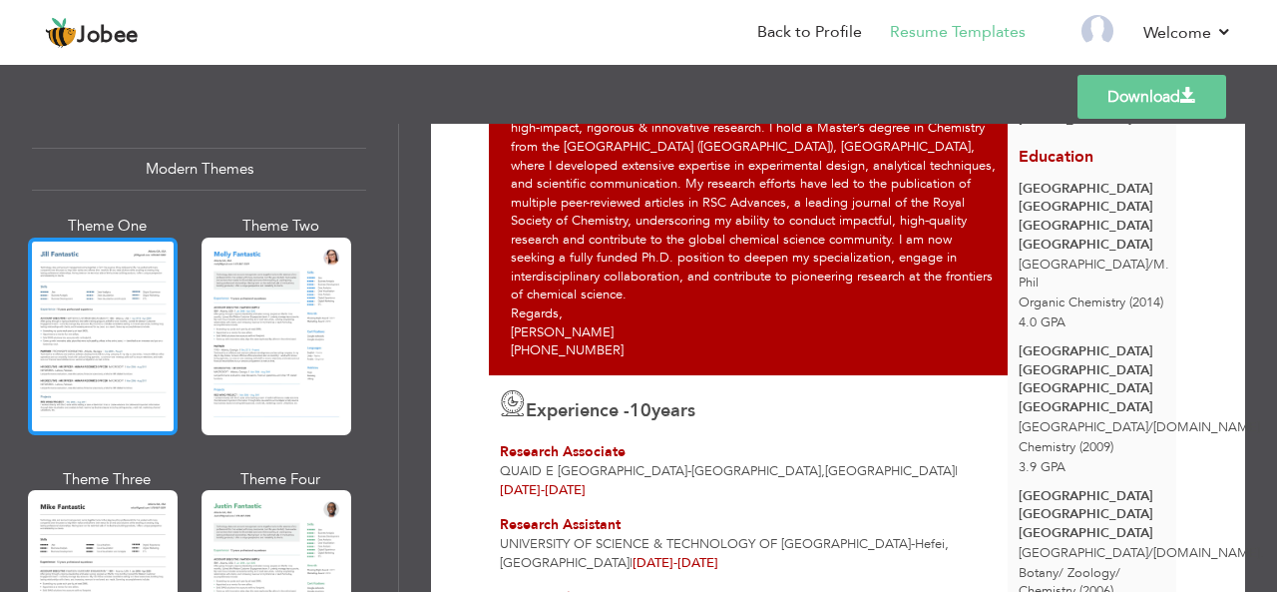
scroll to position [997, 0]
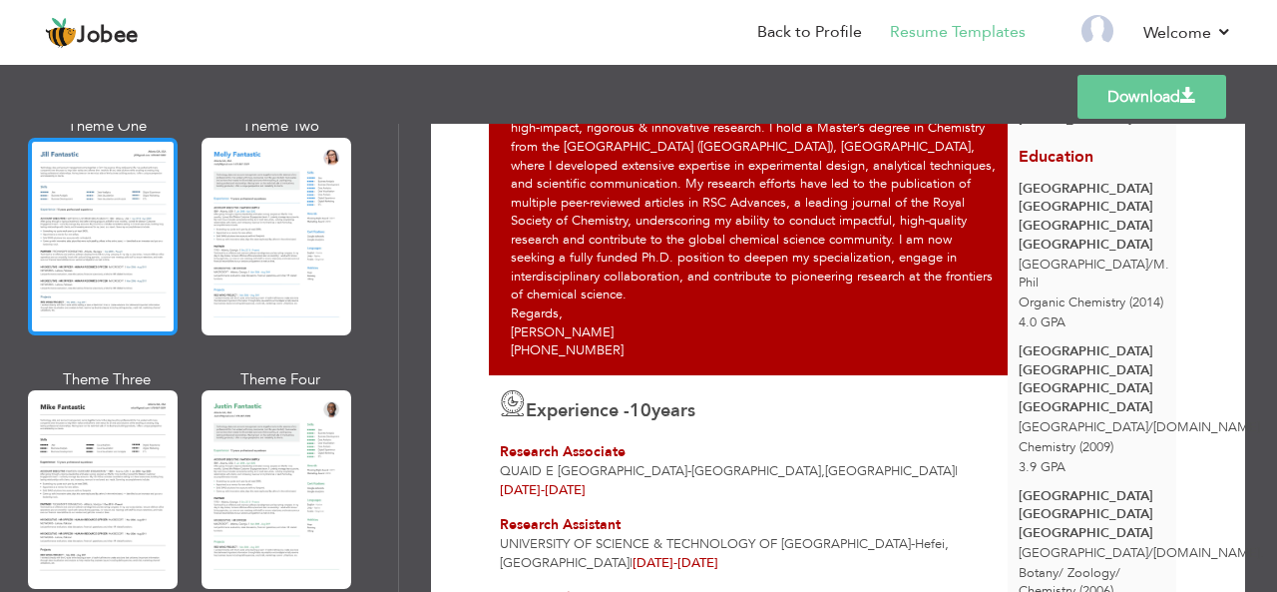
click at [118, 278] on div at bounding box center [103, 237] width 150 height 198
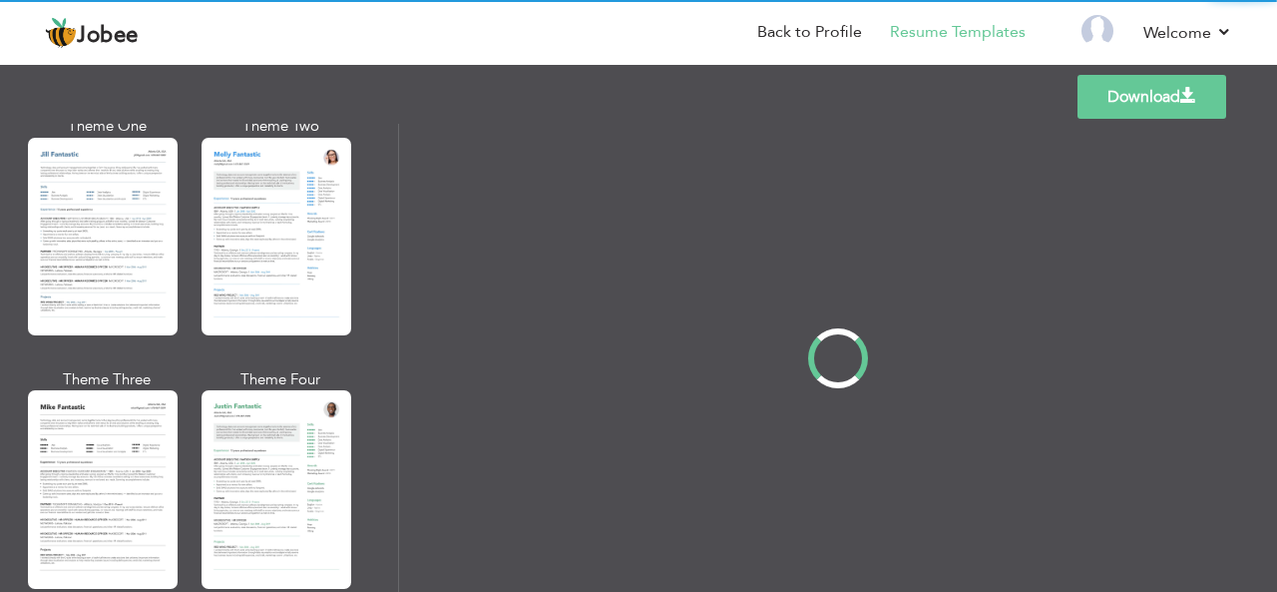
scroll to position [0, 0]
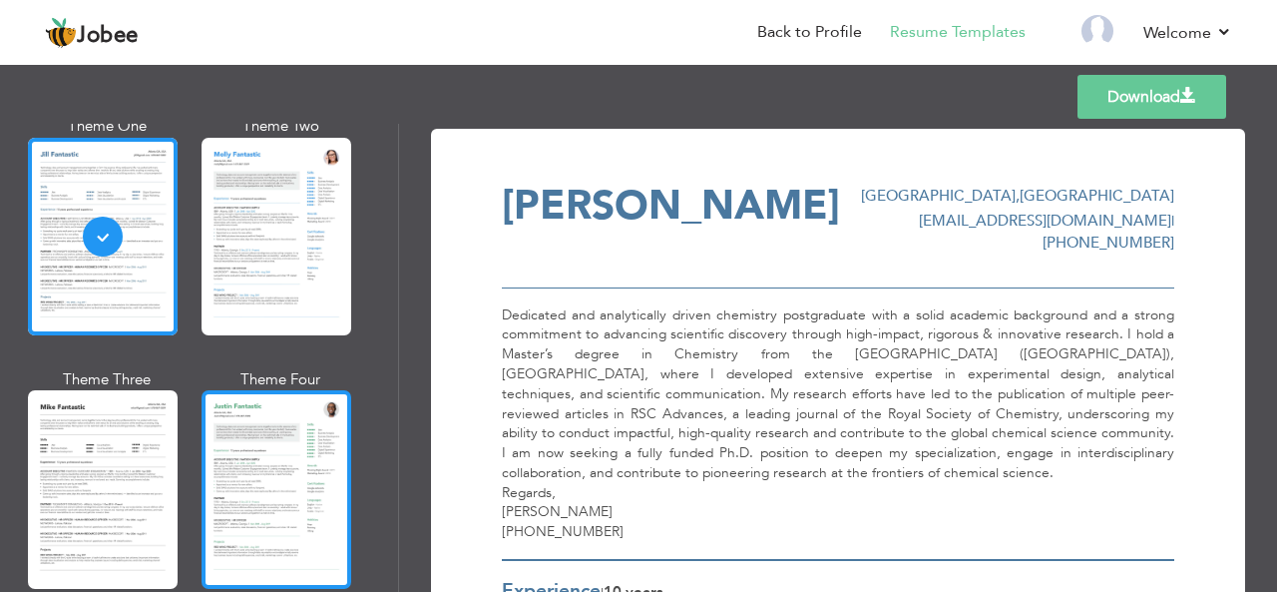
click at [246, 498] on div at bounding box center [276, 489] width 150 height 198
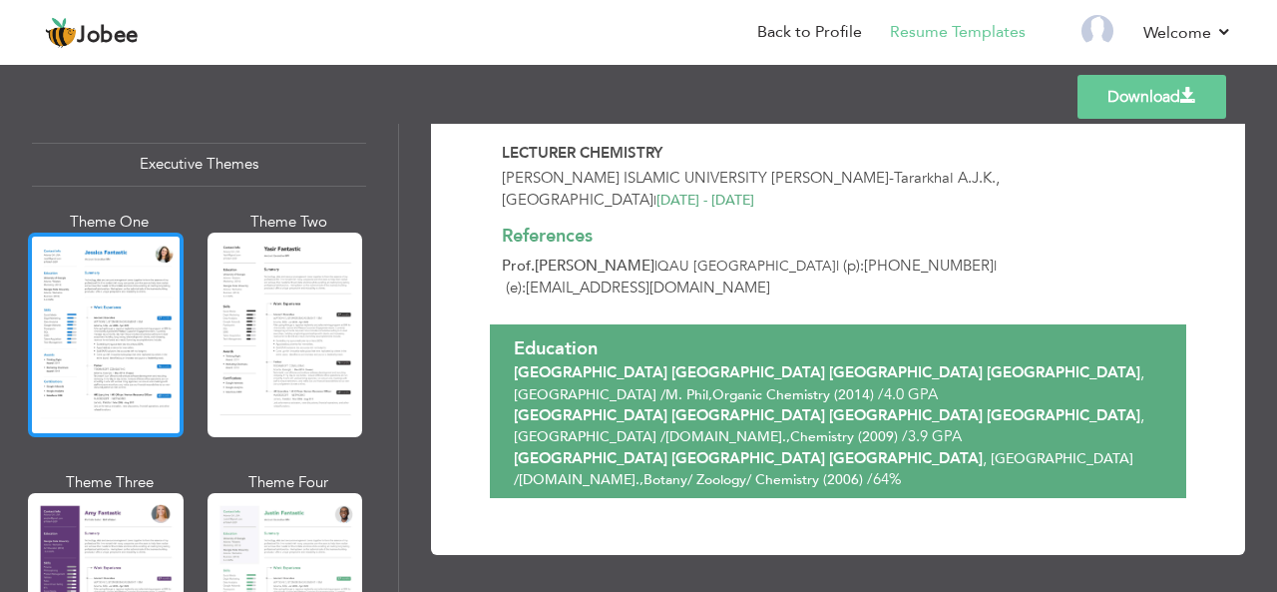
scroll to position [1596, 0]
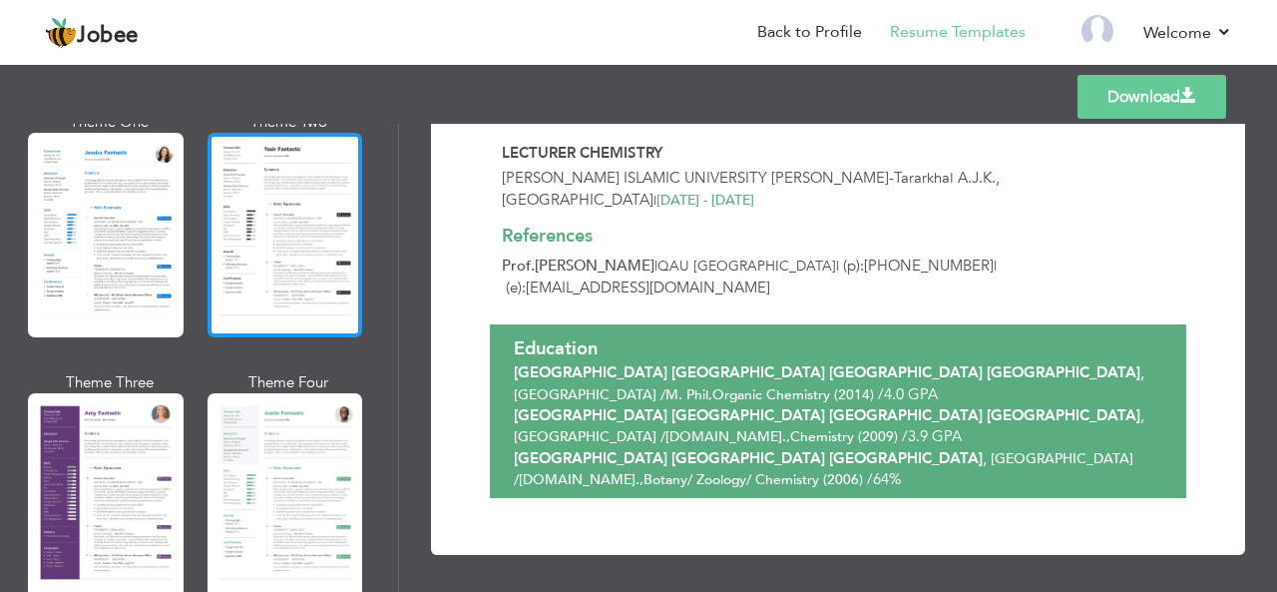
click at [275, 252] on div at bounding box center [285, 235] width 156 height 204
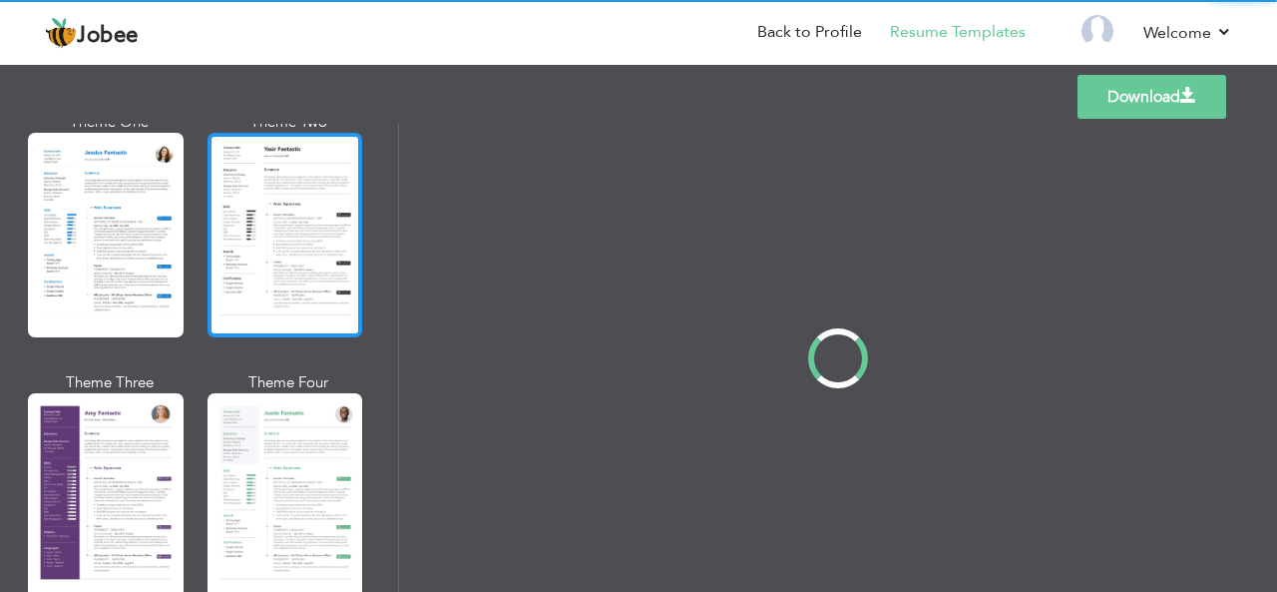
scroll to position [0, 0]
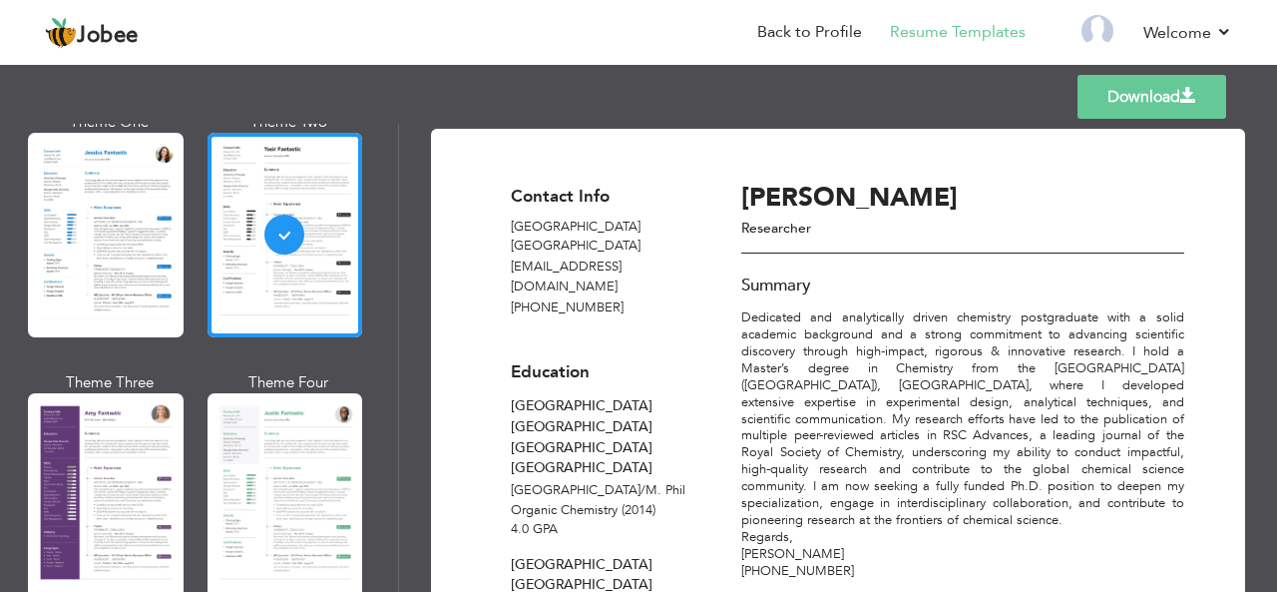
click at [253, 418] on div at bounding box center [285, 495] width 156 height 204
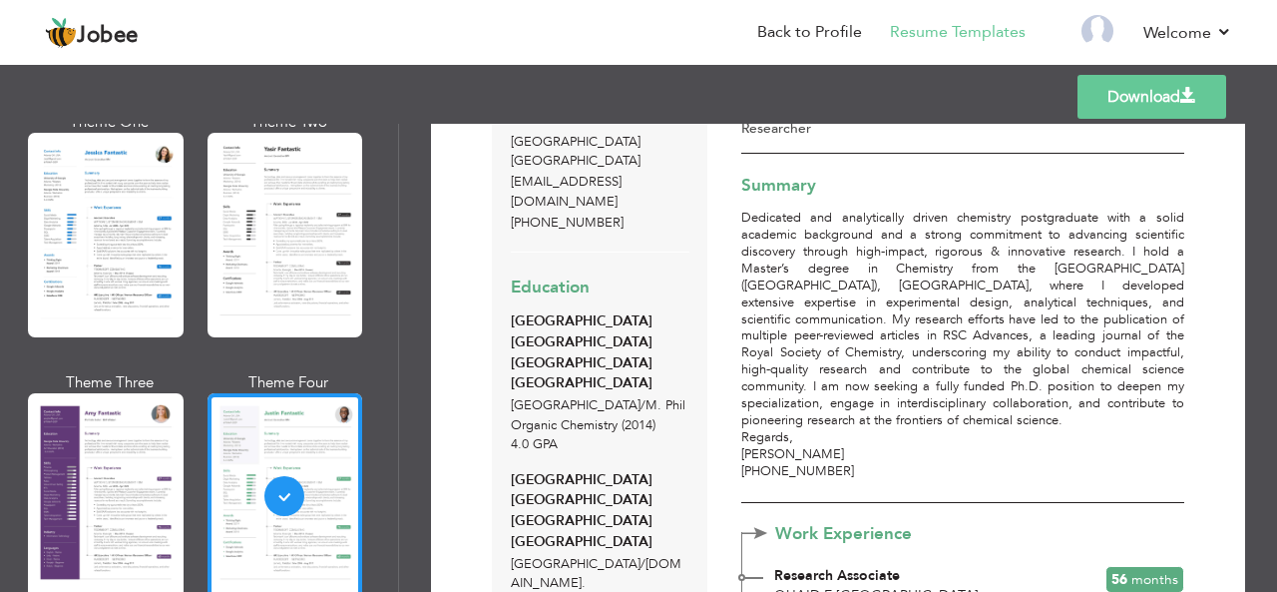
scroll to position [199, 0]
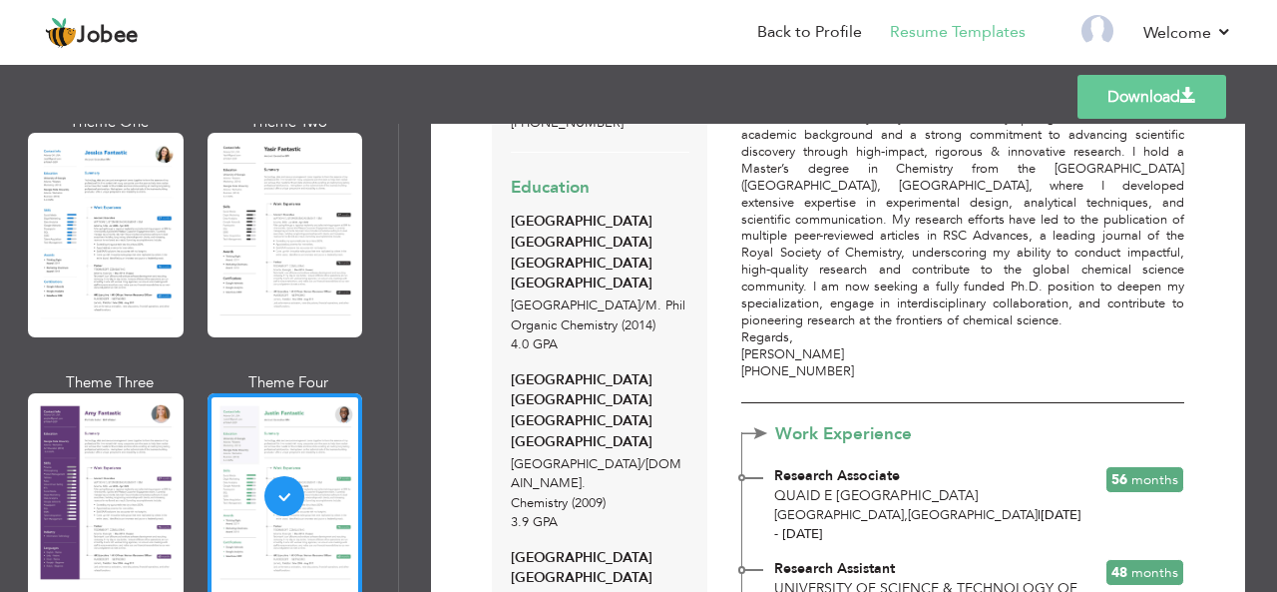
click at [517, 388] on div "[GEOGRAPHIC_DATA] [GEOGRAPHIC_DATA] [GEOGRAPHIC_DATA] [GEOGRAPHIC_DATA]" at bounding box center [600, 411] width 179 height 83
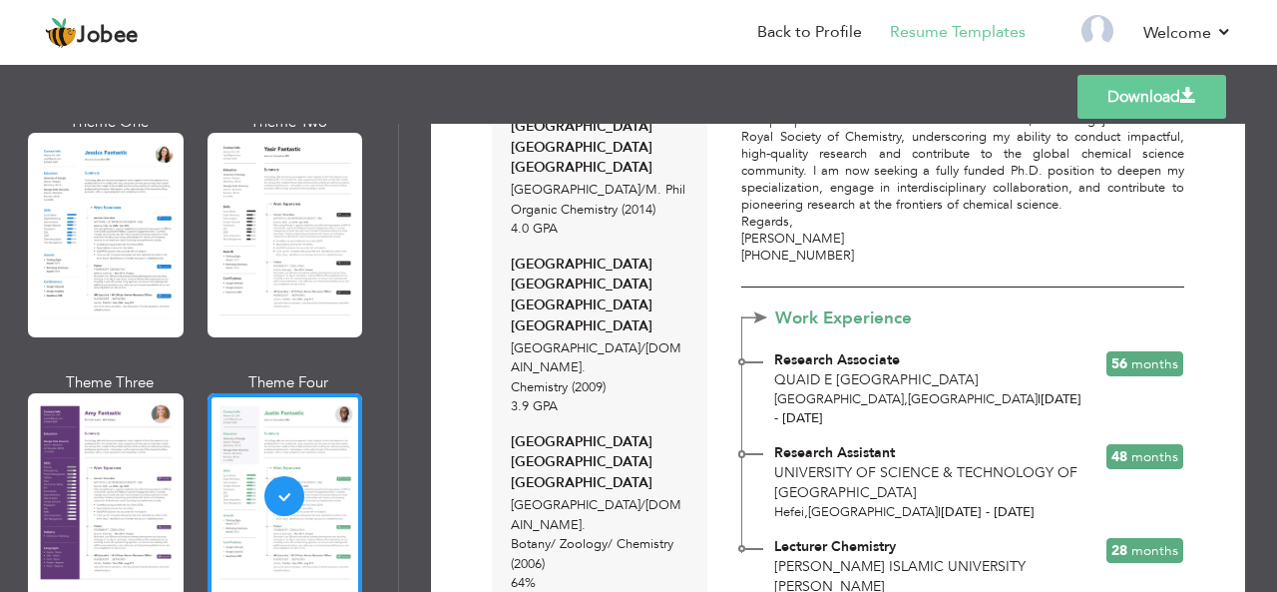
scroll to position [312, 0]
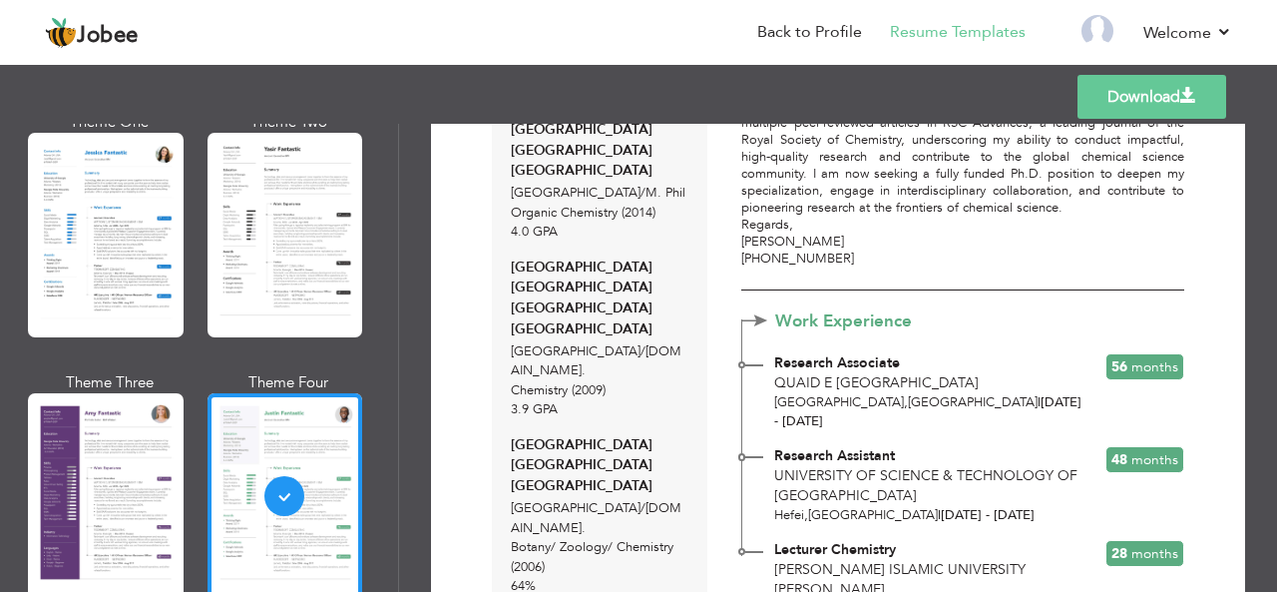
click at [527, 400] on span "3.9 GPA" at bounding box center [534, 409] width 47 height 18
click at [529, 400] on span "3.9 GPA" at bounding box center [534, 409] width 47 height 18
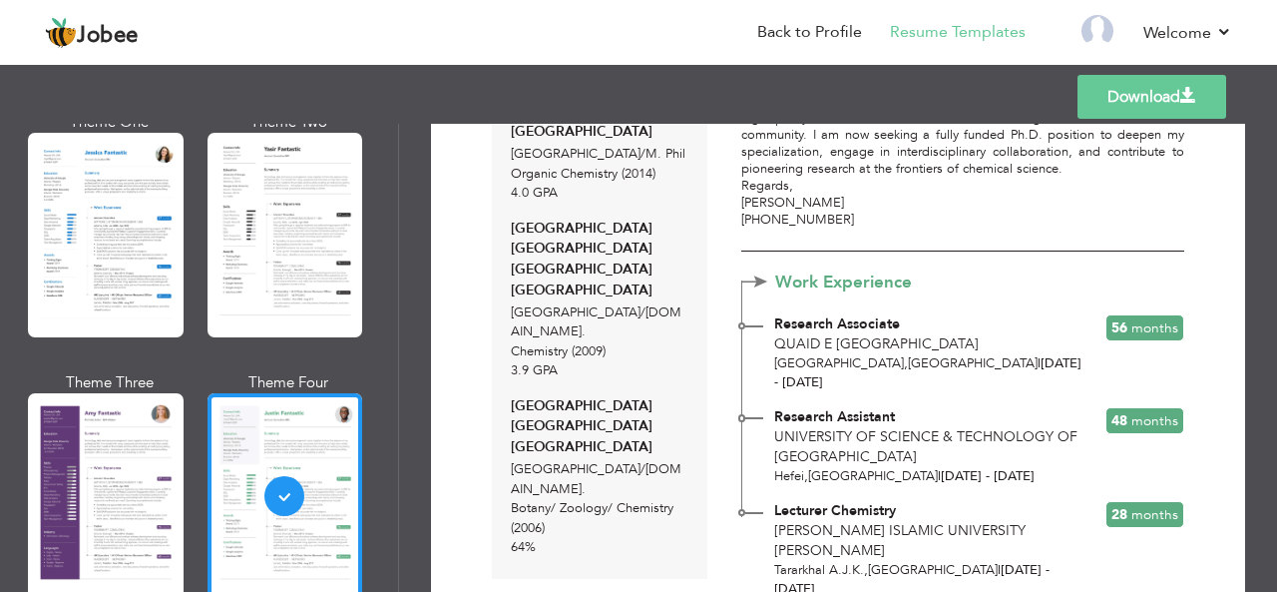
scroll to position [481, 0]
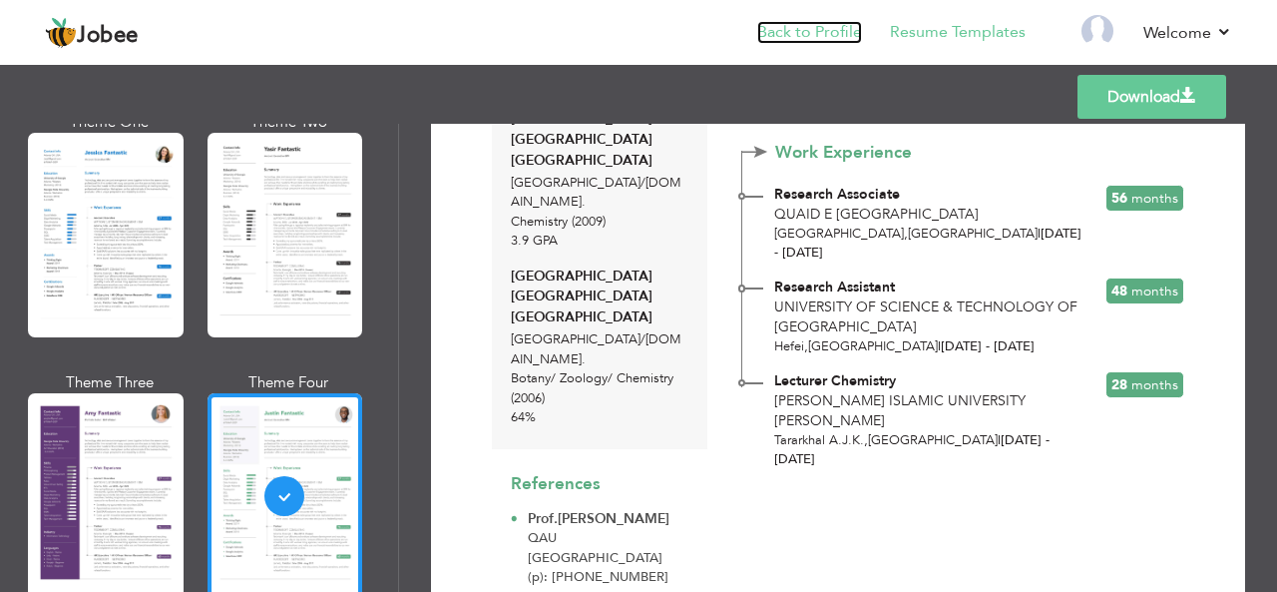
click at [841, 34] on link "Back to Profile" at bounding box center [809, 32] width 105 height 23
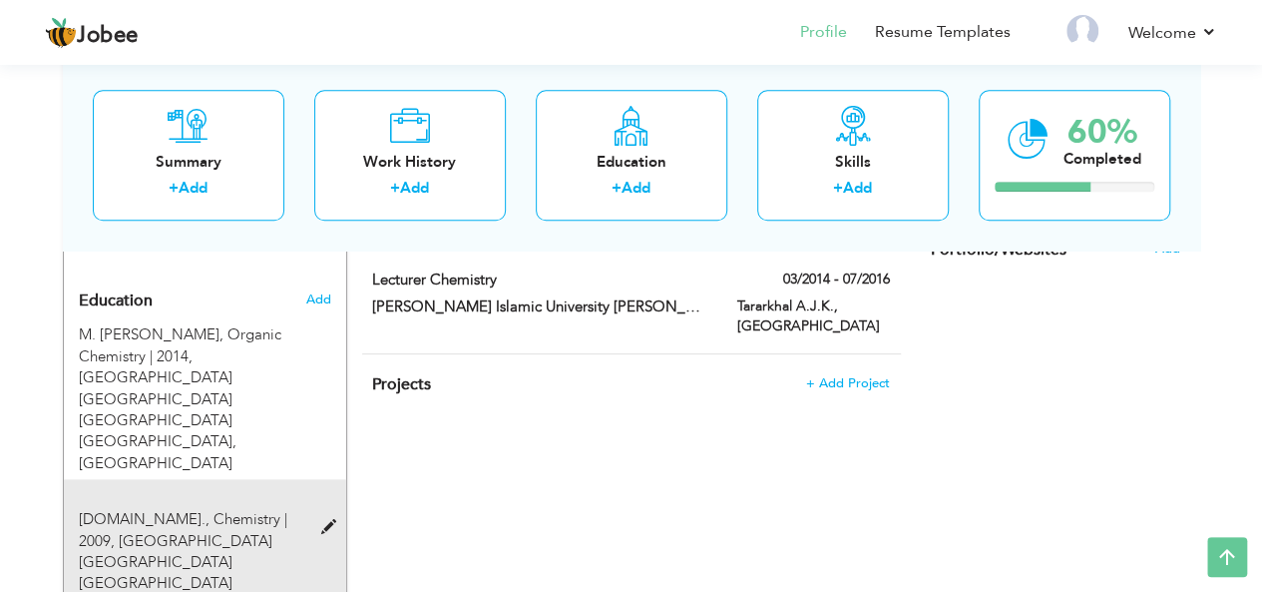
click at [323, 520] on span at bounding box center [332, 527] width 25 height 15
type input "[DOMAIN_NAME]."
type input "Chemistry"
type input "2009"
type input "[GEOGRAPHIC_DATA] [GEOGRAPHIC_DATA] [GEOGRAPHIC_DATA] [GEOGRAPHIC_DATA]"
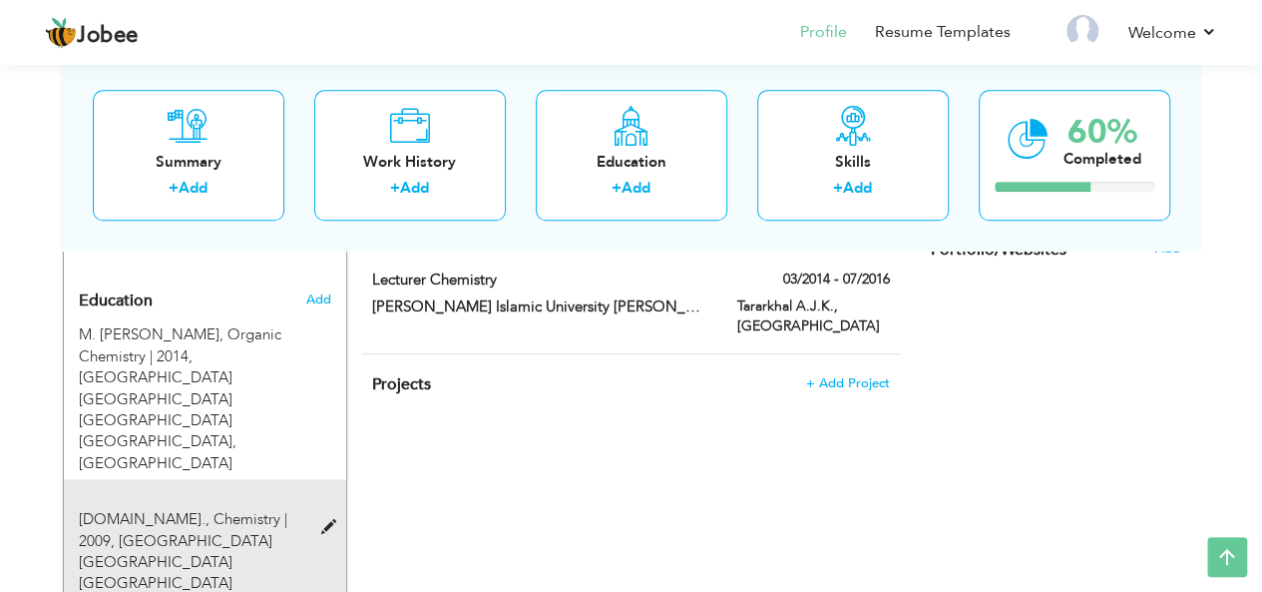
type input "3.94"
radio input "true"
type input "[GEOGRAPHIC_DATA]"
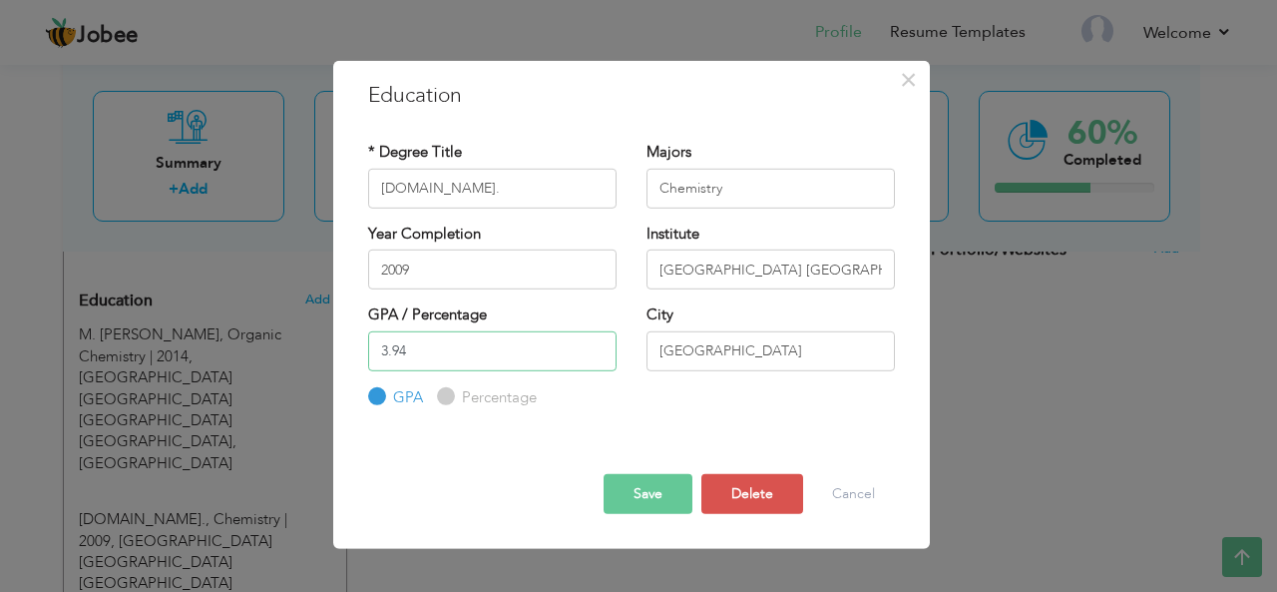
click at [421, 354] on input "3.94" at bounding box center [492, 350] width 248 height 40
click at [626, 487] on button "Save" at bounding box center [647, 494] width 89 height 40
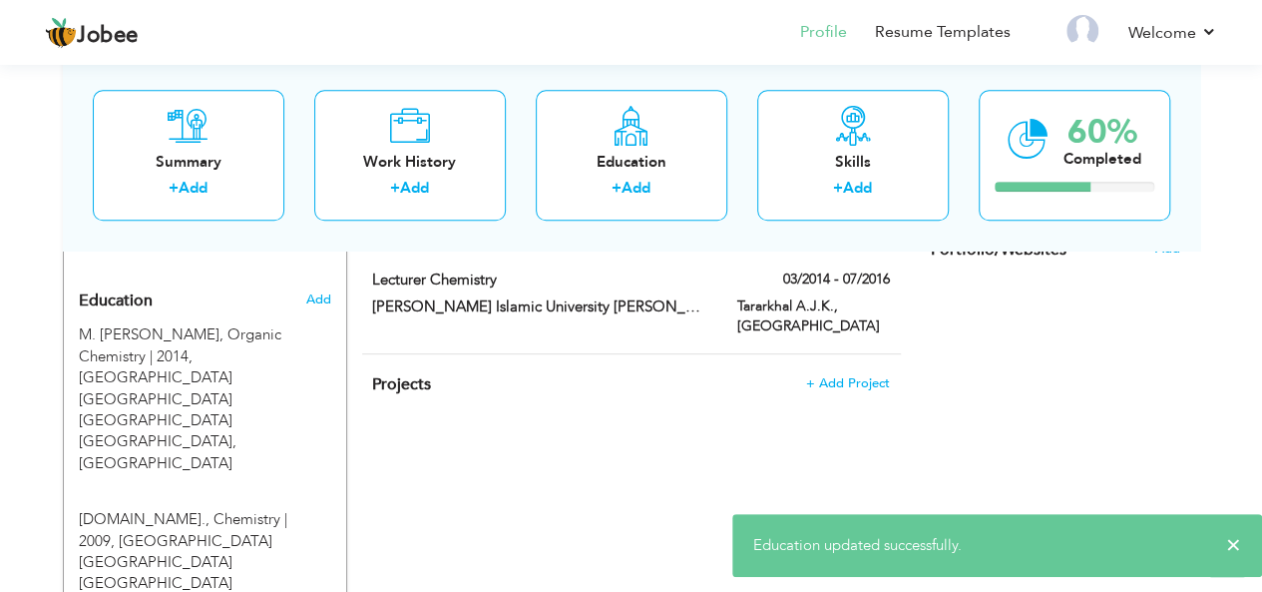
click at [626, 487] on div "CV Import Profile Strength 0% Select an Item from right menu Work History * Job…" at bounding box center [631, 255] width 569 height 1399
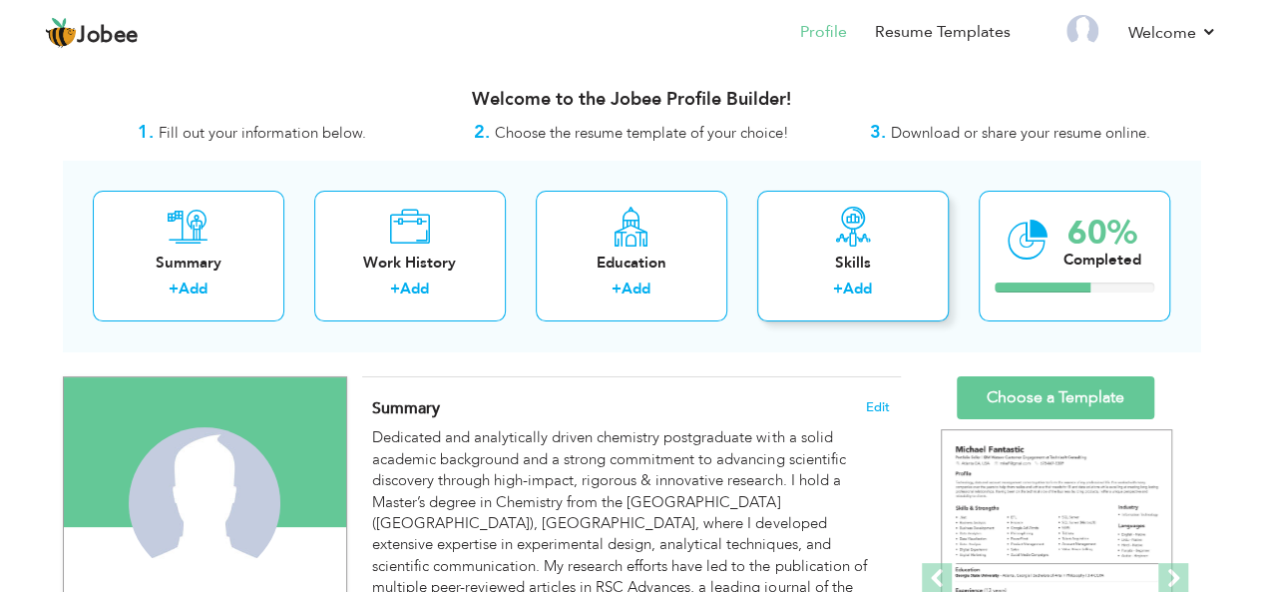
click at [880, 265] on div "Skills" at bounding box center [853, 262] width 160 height 21
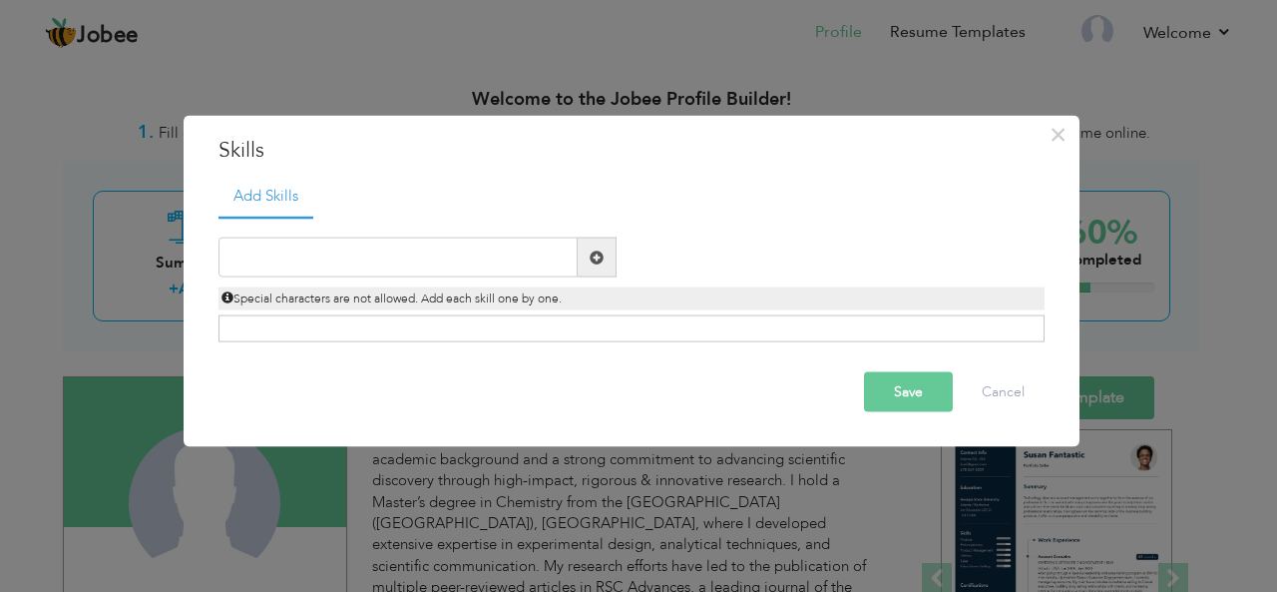
drag, startPoint x: 880, startPoint y: 265, endPoint x: 879, endPoint y: 81, distance: 184.5
click at [879, 81] on div "× Skills Add Skills Duplicate entry Already Exist Save Cancel" at bounding box center [638, 296] width 1277 height 592
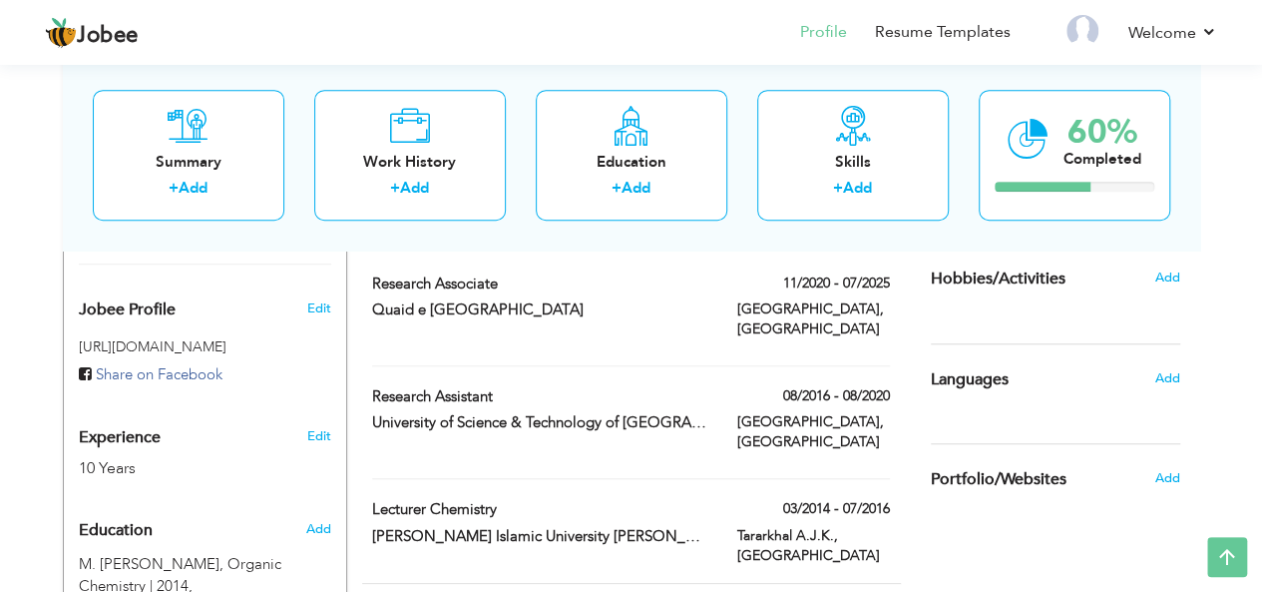
scroll to position [587, 0]
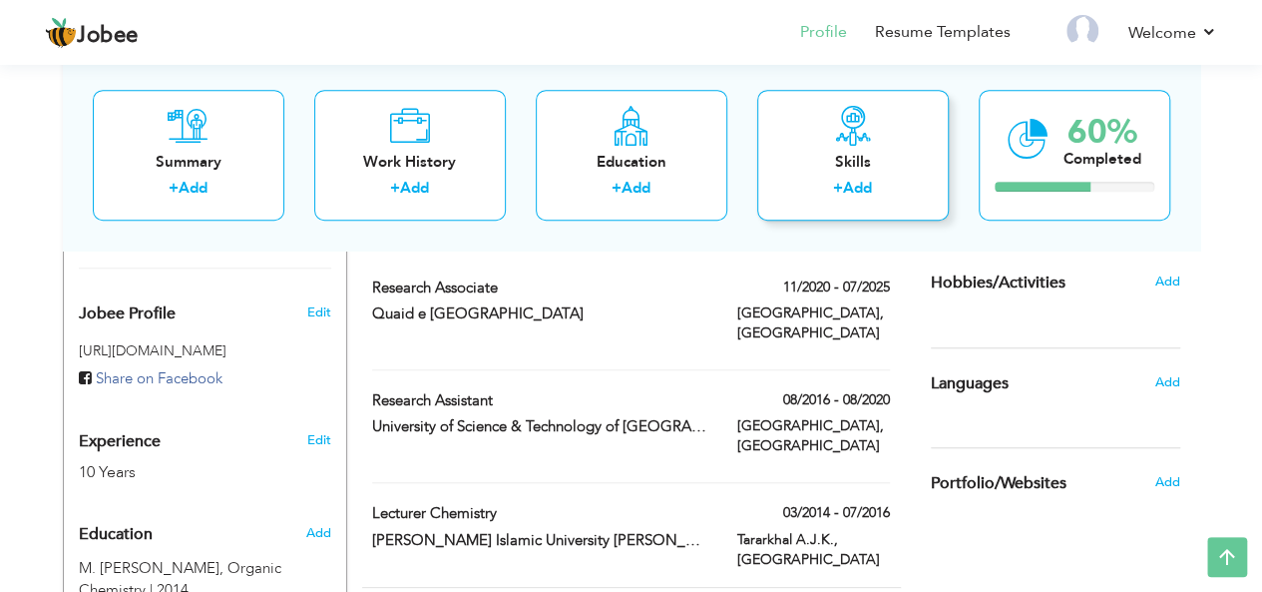
click at [880, 139] on div "Skills + Add" at bounding box center [853, 155] width 192 height 131
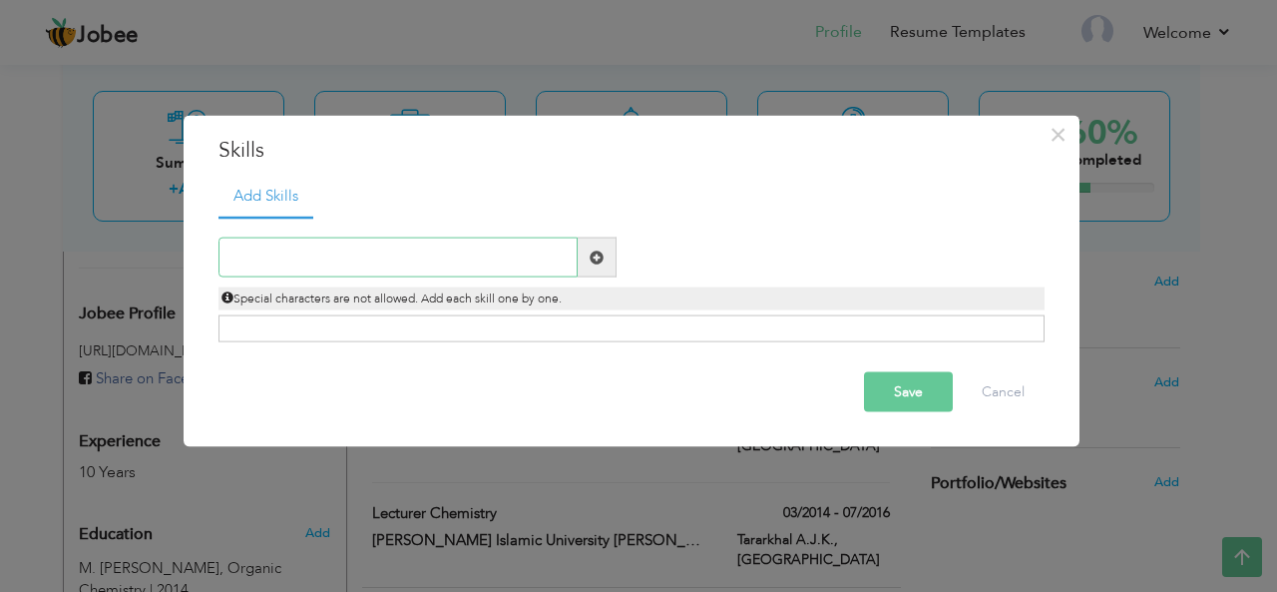
paste input "Research & Laboratory Skills"
type input "Research & Laboratory Skills"
click at [600, 266] on span at bounding box center [597, 257] width 39 height 40
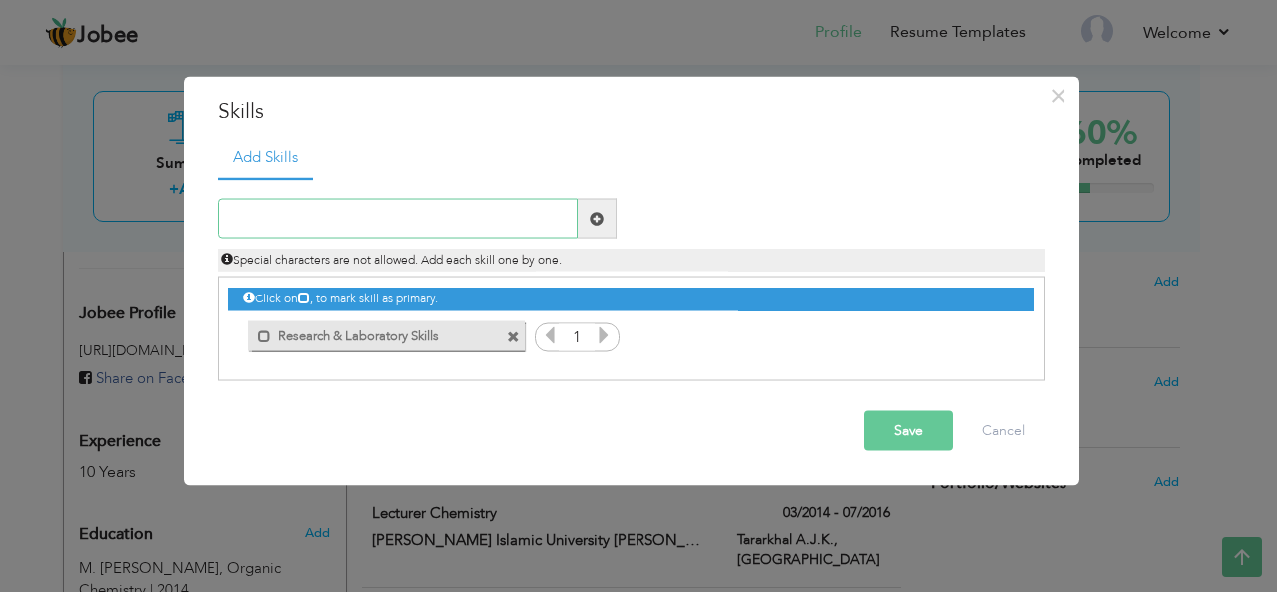
click at [395, 218] on input "text" at bounding box center [397, 219] width 359 height 40
paste input "Scientific Analysis & Technical Proficiency"
type input "Scientific Analysis & Technical Proficiency"
click at [593, 220] on span at bounding box center [597, 217] width 14 height 14
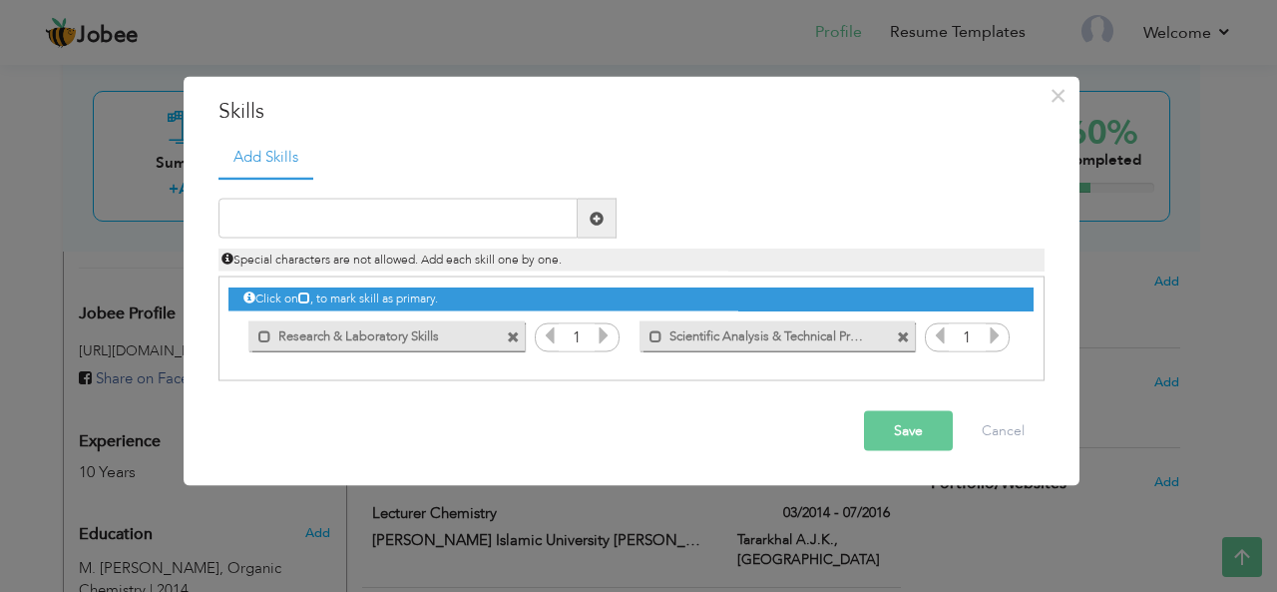
click at [606, 339] on icon at bounding box center [604, 335] width 18 height 18
click at [992, 339] on icon at bounding box center [995, 335] width 18 height 18
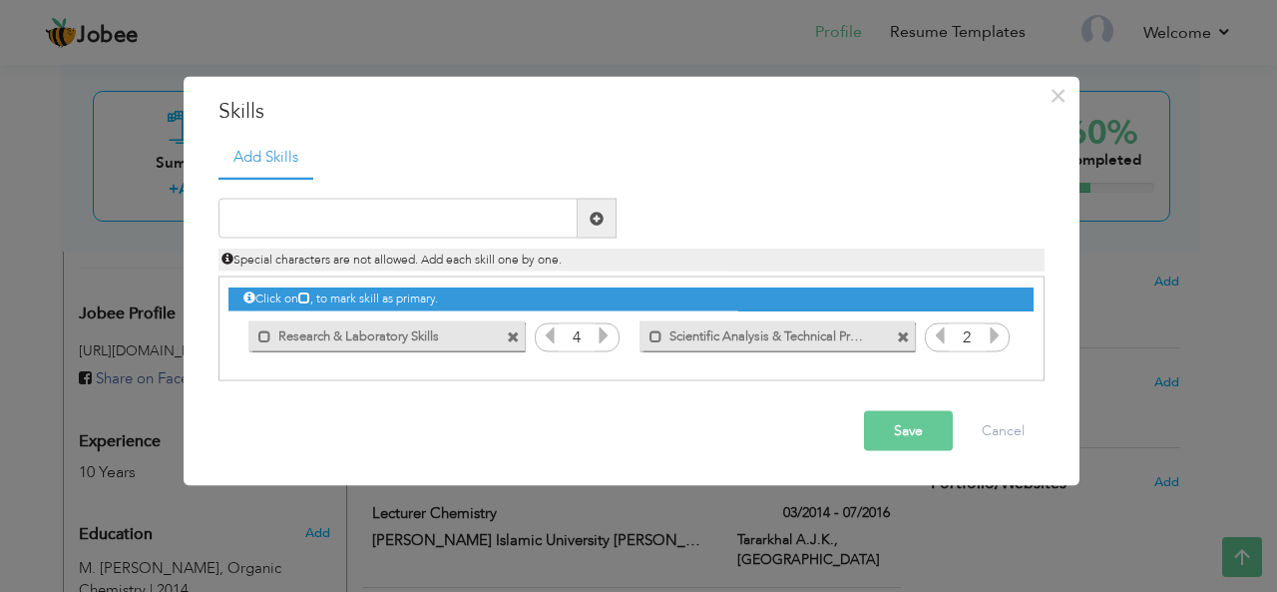
click at [992, 339] on icon at bounding box center [995, 335] width 18 height 18
click at [940, 335] on icon at bounding box center [940, 335] width 18 height 18
click at [519, 224] on input "text" at bounding box center [397, 219] width 359 height 40
paste input "Literature Review and Critical Evaluation"
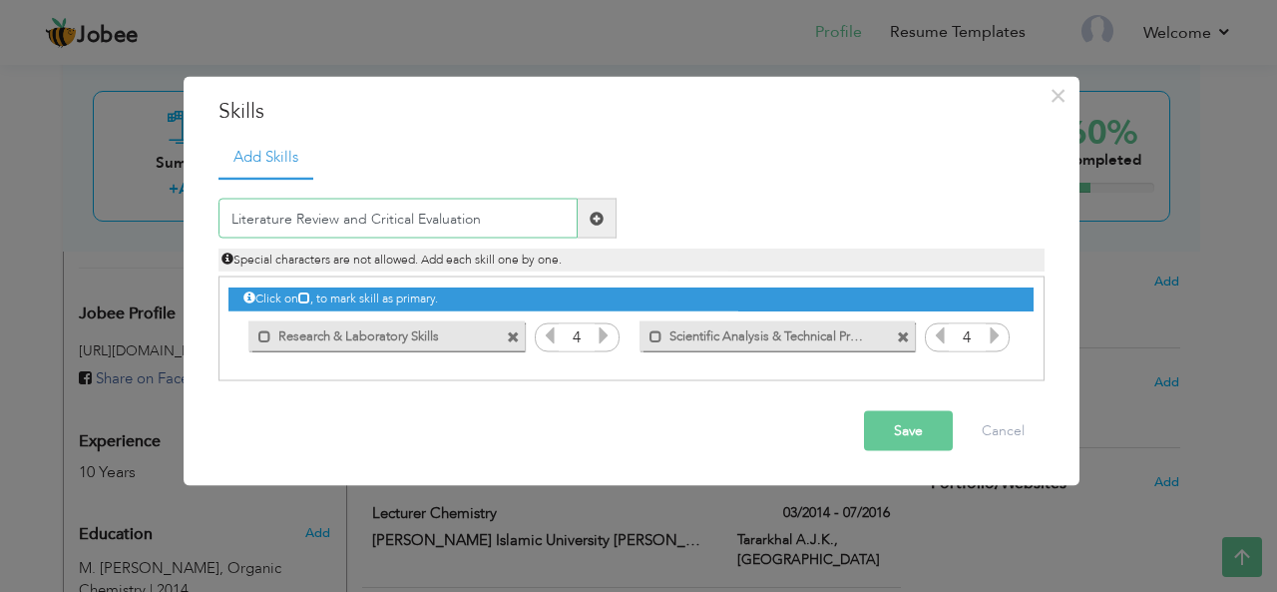
type input "Literature Review and Critical Evaluation"
click at [606, 225] on span at bounding box center [597, 219] width 39 height 40
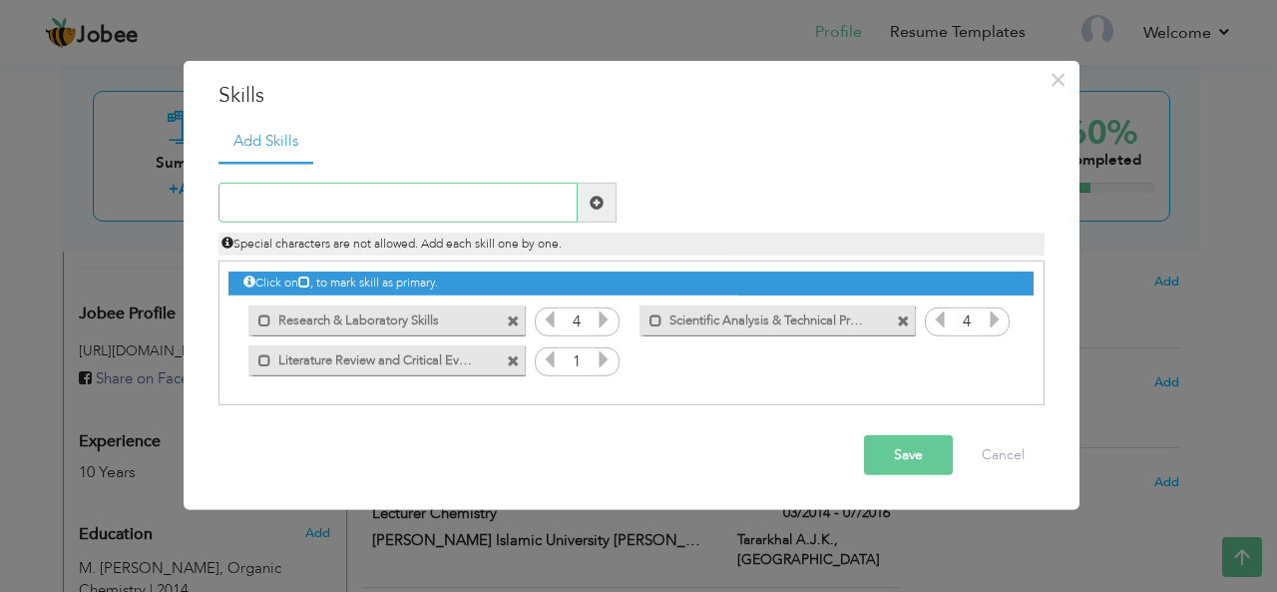
click at [521, 205] on input "text" at bounding box center [397, 203] width 359 height 40
paste input "Data Analysis and Interpretation"
type input "Data Analysis and Interpretation"
click at [581, 206] on span at bounding box center [597, 203] width 39 height 40
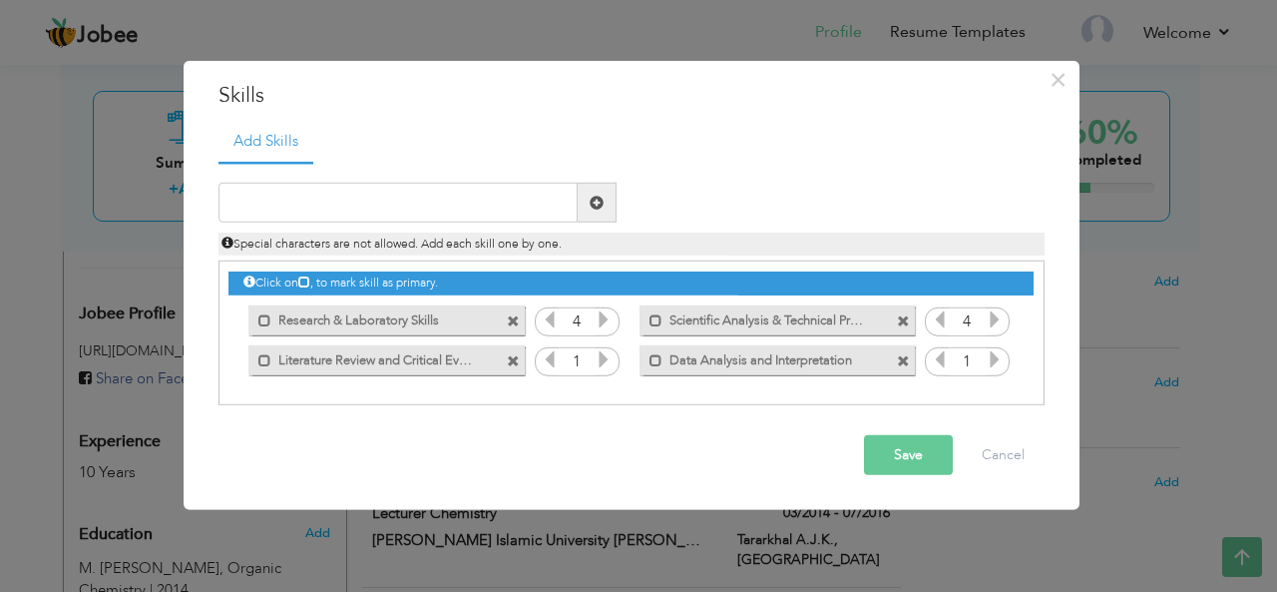
click at [602, 359] on icon at bounding box center [604, 359] width 18 height 18
click at [999, 358] on icon at bounding box center [995, 359] width 18 height 18
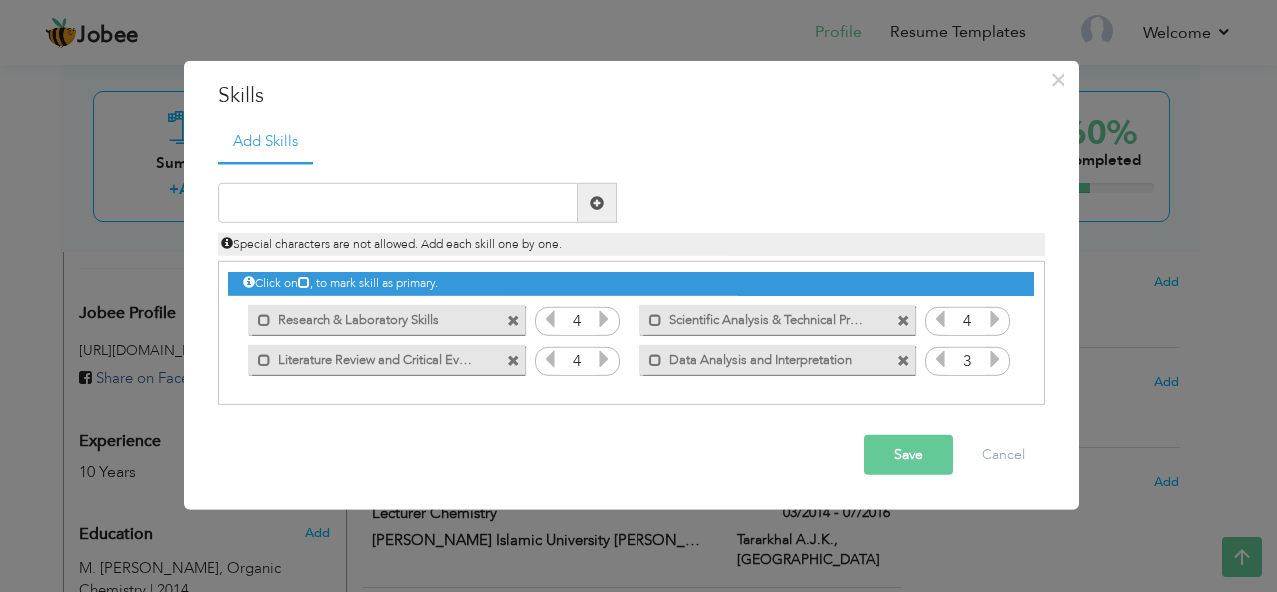
click at [999, 358] on icon at bounding box center [995, 359] width 18 height 18
click at [507, 198] on input "text" at bounding box center [397, 203] width 359 height 40
paste input "Scientific Writing & Communication"
type input "Scientific Writing & Communication"
click at [582, 204] on span at bounding box center [597, 203] width 39 height 40
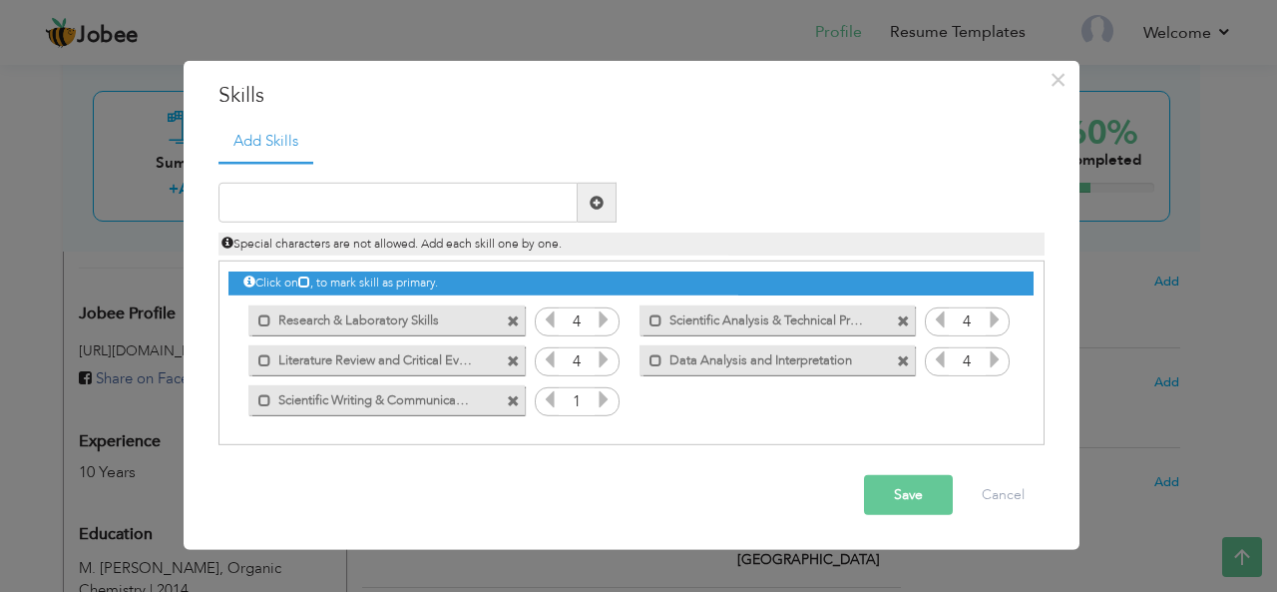
click at [582, 404] on input "1" at bounding box center [577, 401] width 37 height 28
click at [612, 404] on icon at bounding box center [604, 399] width 18 height 18
click at [610, 403] on icon at bounding box center [604, 399] width 18 height 18
click at [610, 404] on icon at bounding box center [604, 399] width 18 height 18
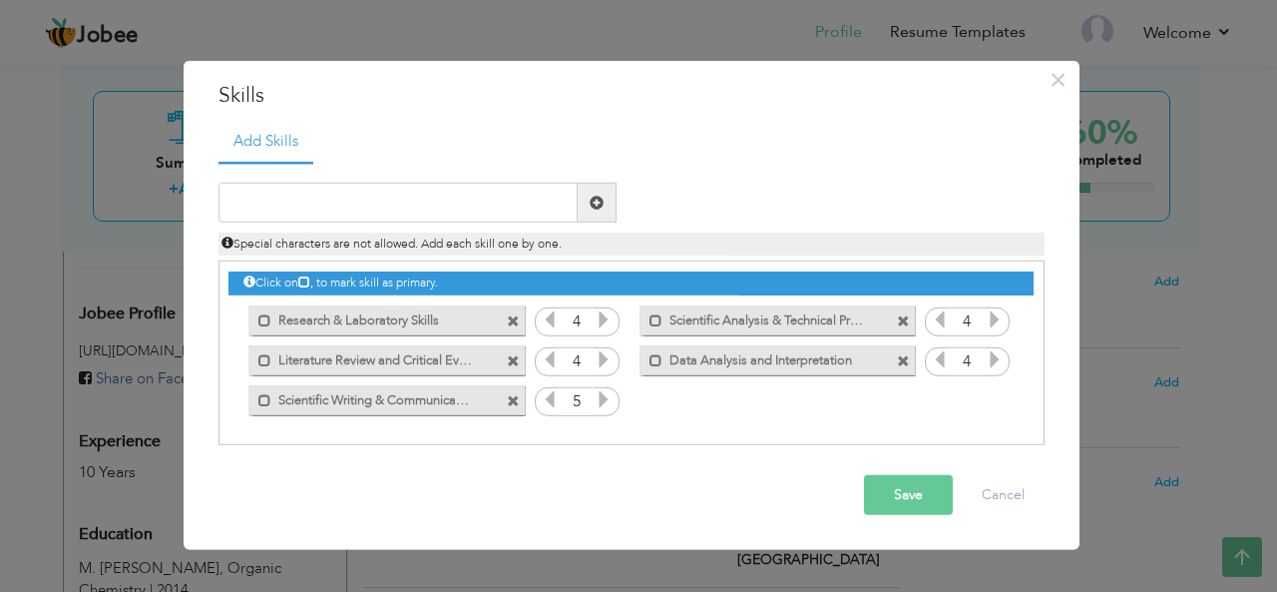
click at [557, 396] on icon at bounding box center [550, 399] width 18 height 18
click at [513, 216] on input "text" at bounding box center [397, 203] width 359 height 40
paste input "Collaborative & Organizational Skills"
type input "Collaborative & Organizational Skills"
click at [593, 212] on span at bounding box center [597, 203] width 39 height 40
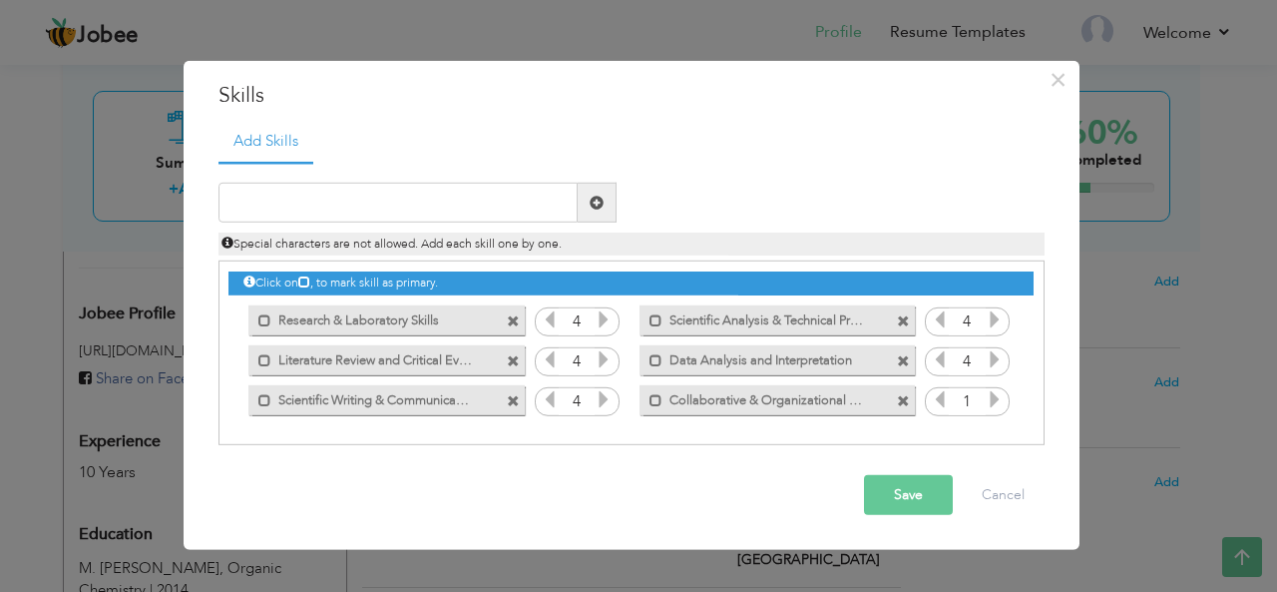
click at [1000, 400] on icon at bounding box center [995, 399] width 18 height 18
click at [923, 496] on button "Save" at bounding box center [908, 495] width 89 height 40
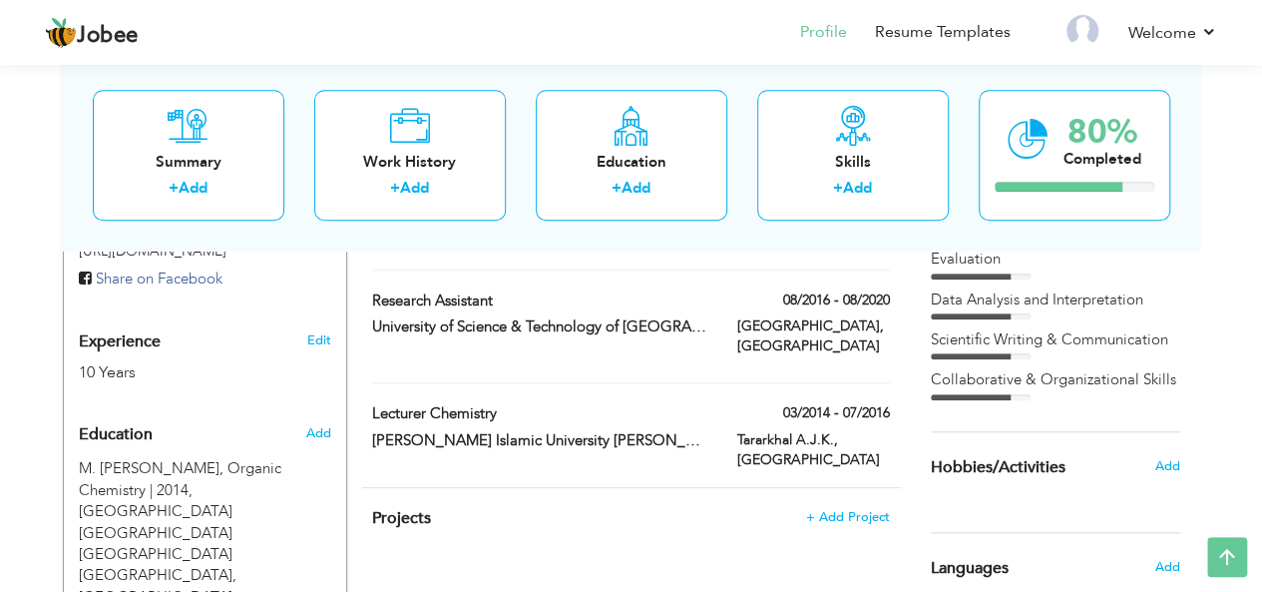
scroll to position [786, 0]
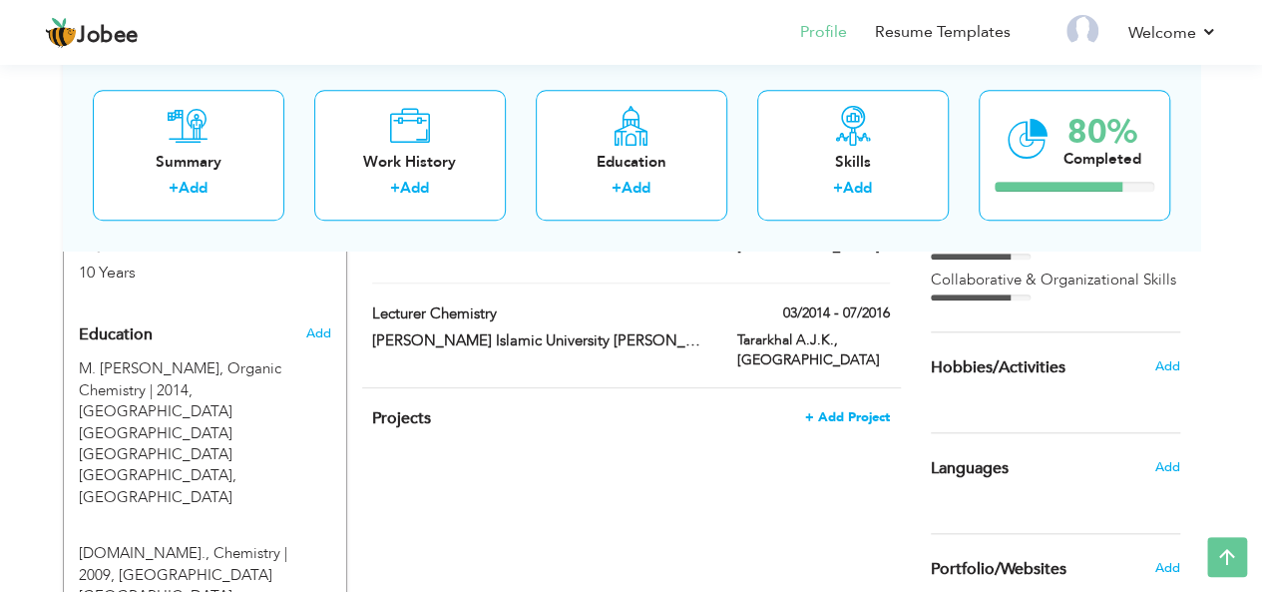
click at [849, 410] on span "+ Add Project" at bounding box center [847, 417] width 85 height 14
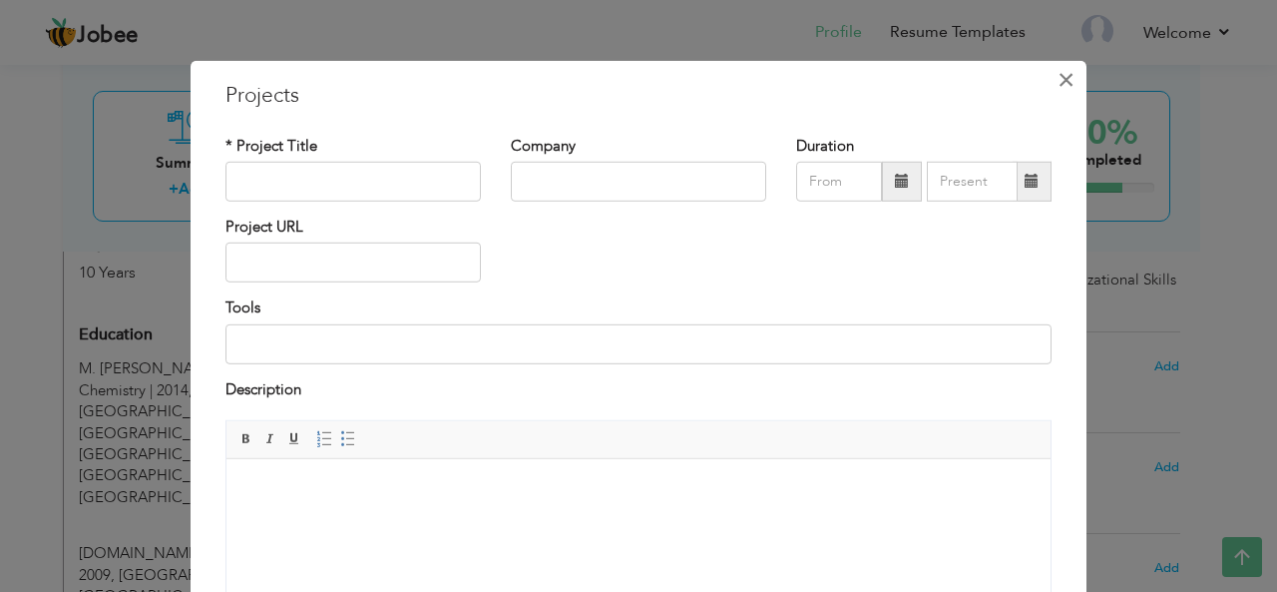
click at [1057, 78] on span "×" at bounding box center [1065, 79] width 17 height 36
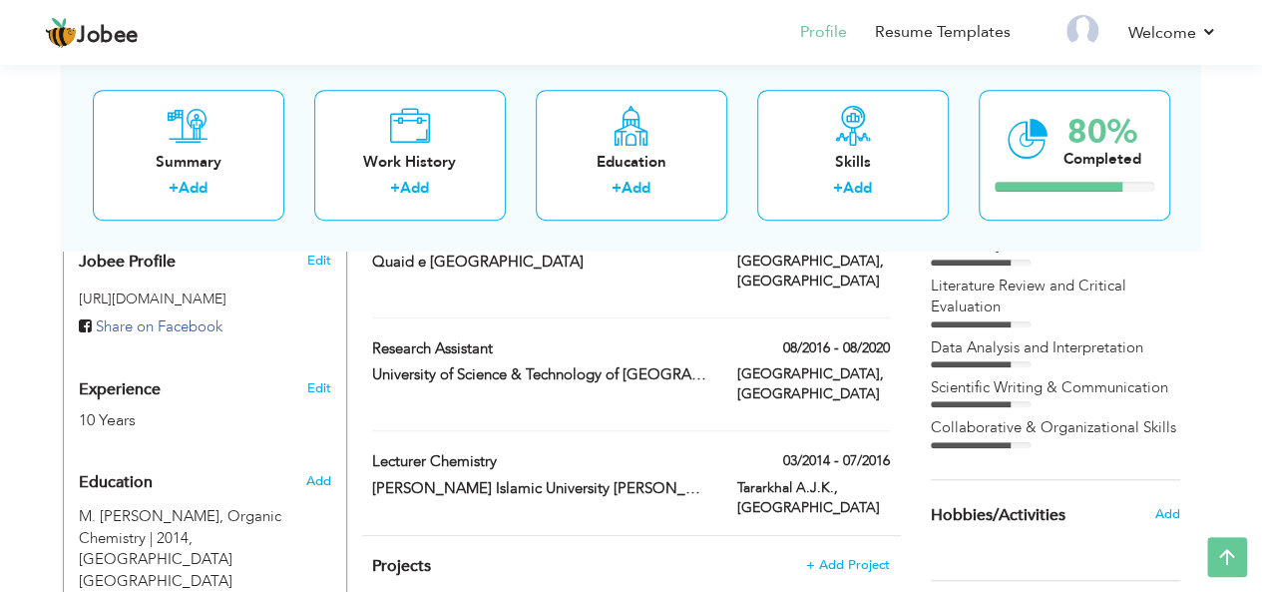
scroll to position [738, 0]
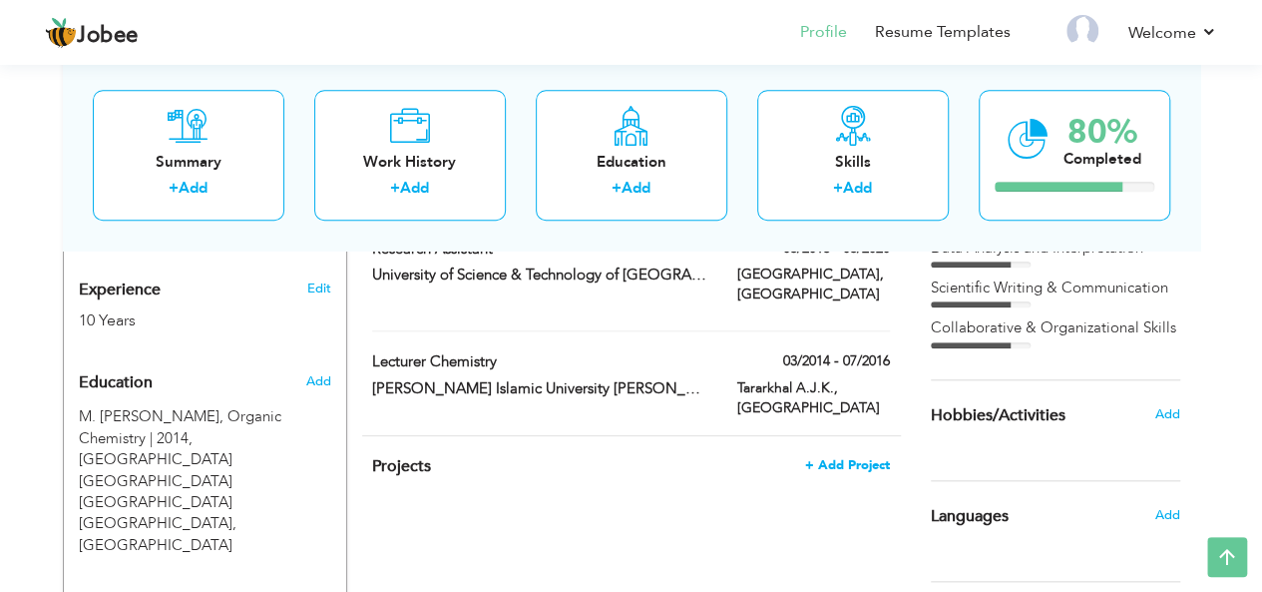
click at [850, 458] on span "+ Add Project" at bounding box center [847, 465] width 85 height 14
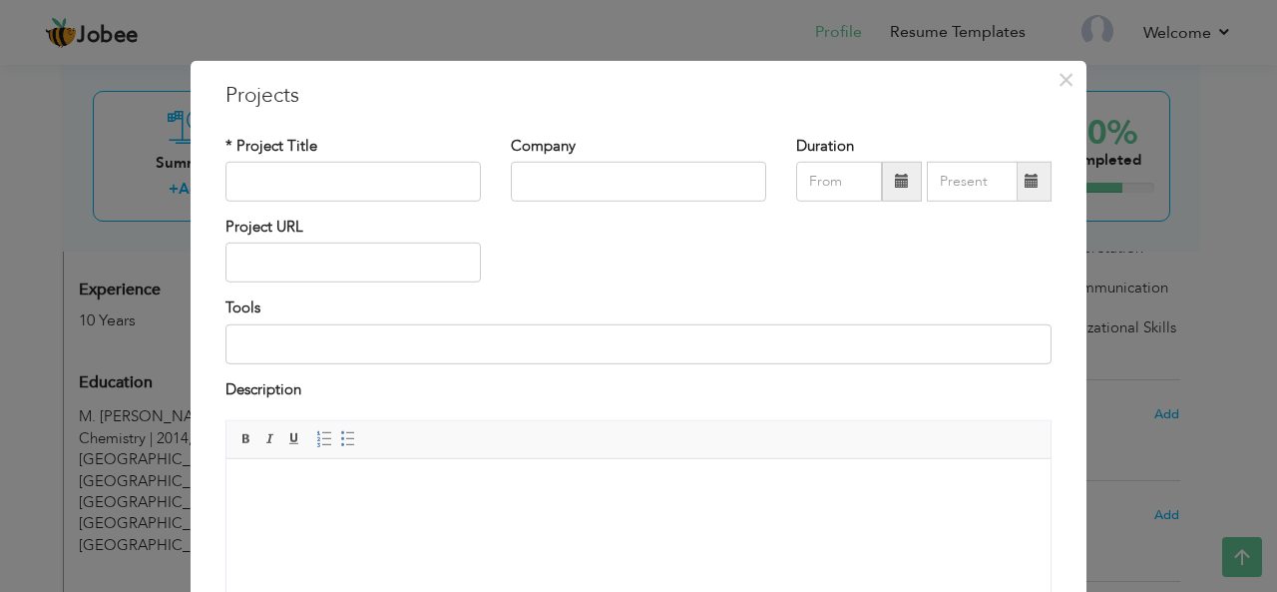
drag, startPoint x: 237, startPoint y: 141, endPoint x: 302, endPoint y: 144, distance: 64.9
click at [302, 144] on label "* Project Title" at bounding box center [271, 145] width 92 height 21
click at [1057, 81] on span "×" at bounding box center [1065, 79] width 17 height 36
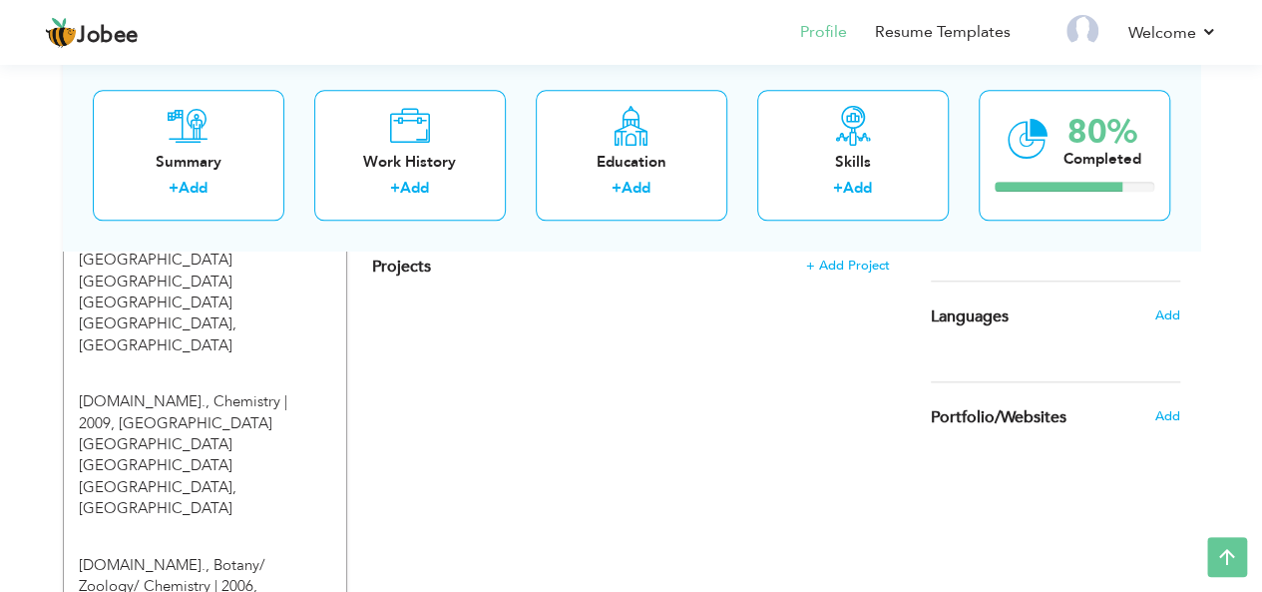
scroll to position [838, 0]
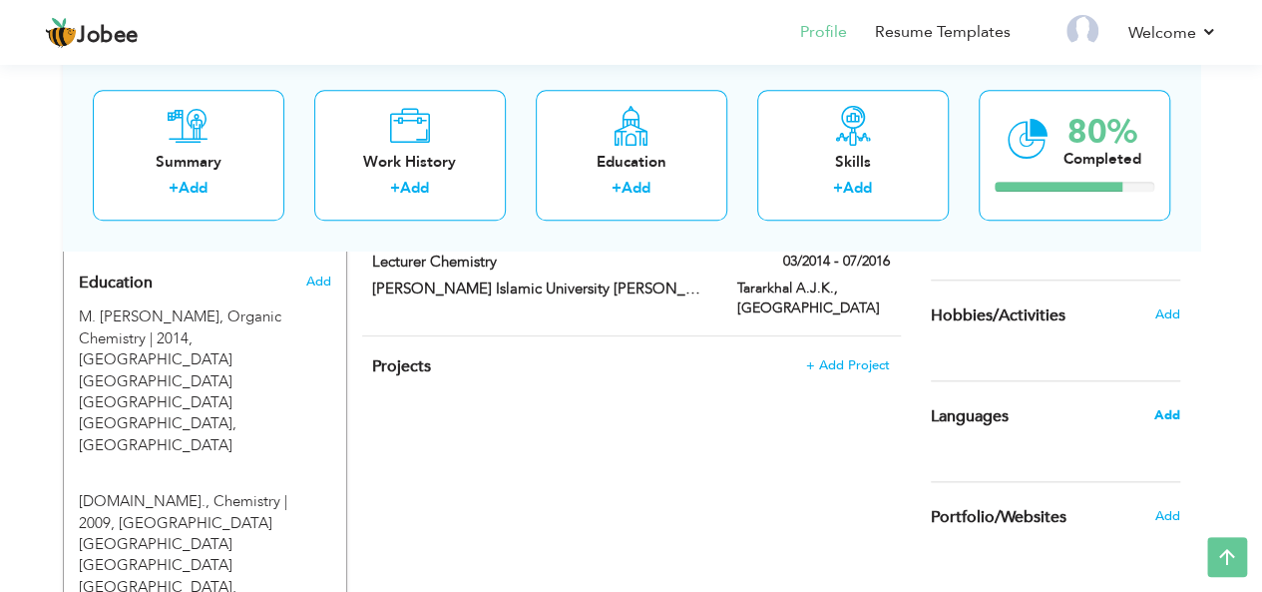
click at [1175, 424] on span "Add" at bounding box center [1166, 415] width 26 height 18
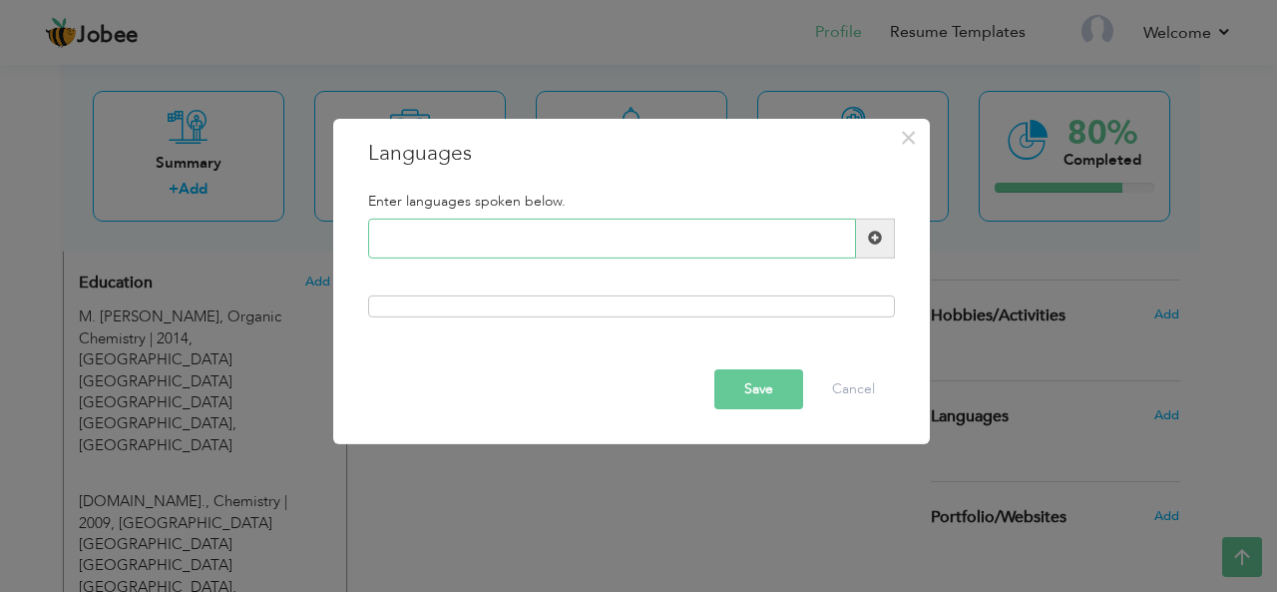
click at [540, 232] on input "text" at bounding box center [612, 238] width 488 height 40
type input "Urdu"
click at [891, 233] on span at bounding box center [875, 238] width 39 height 40
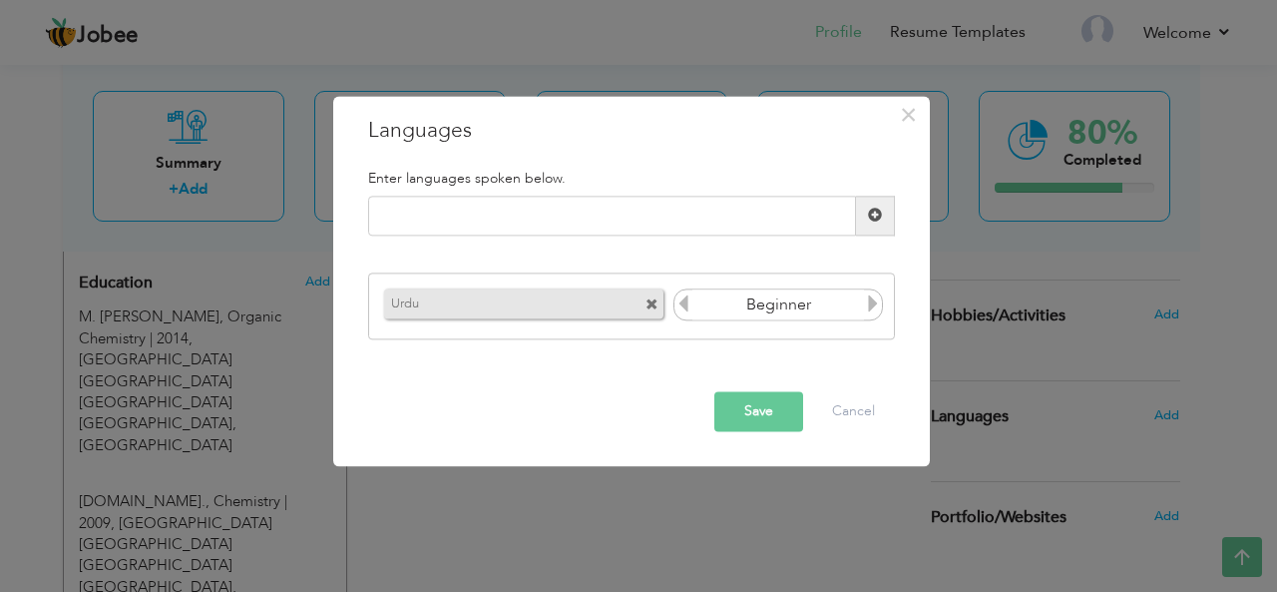
click at [882, 302] on icon at bounding box center [873, 304] width 18 height 18
click at [775, 400] on button "Save" at bounding box center [758, 411] width 89 height 40
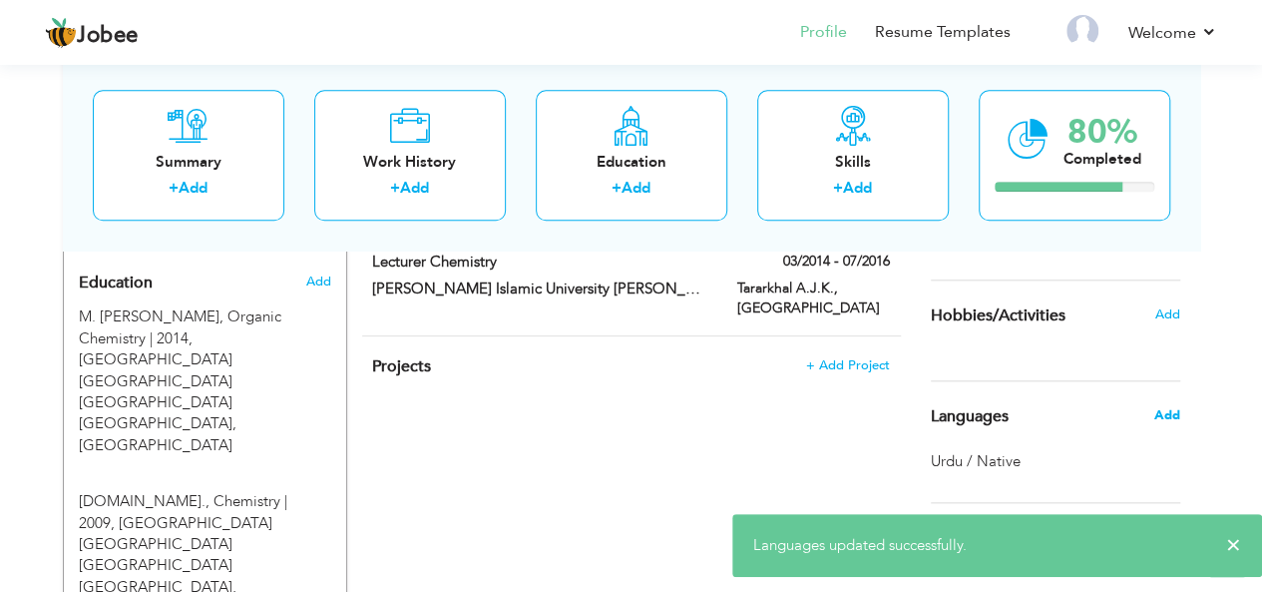
click at [1162, 424] on span "Add" at bounding box center [1166, 415] width 26 height 18
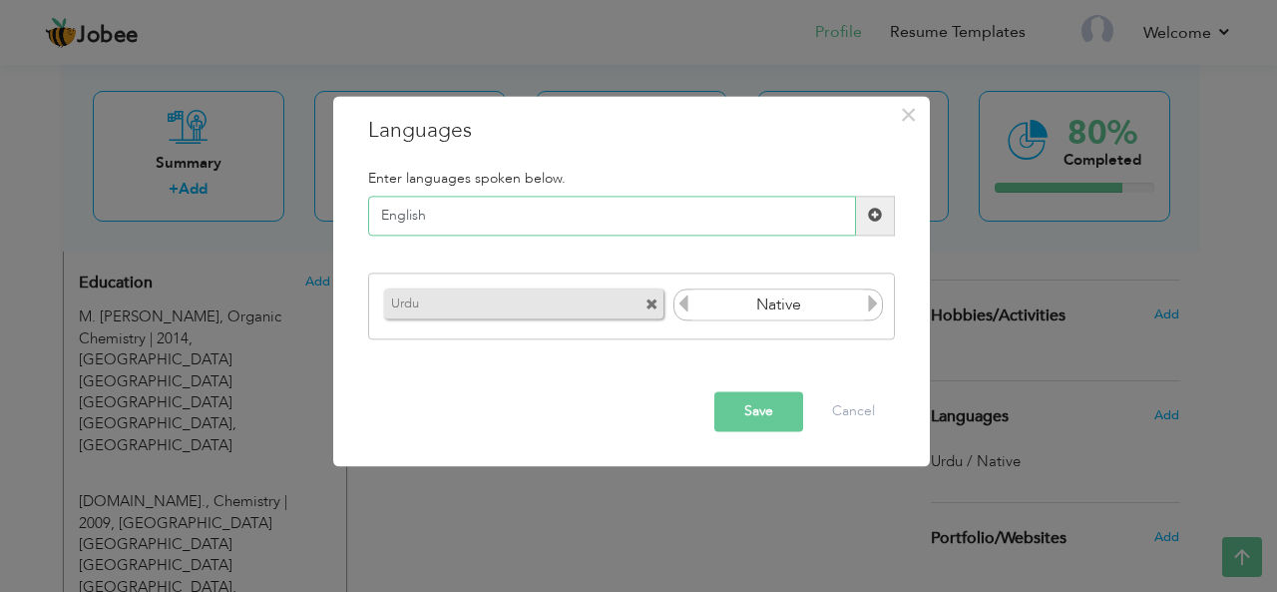
type input "English"
click at [782, 410] on button "Save" at bounding box center [758, 411] width 89 height 40
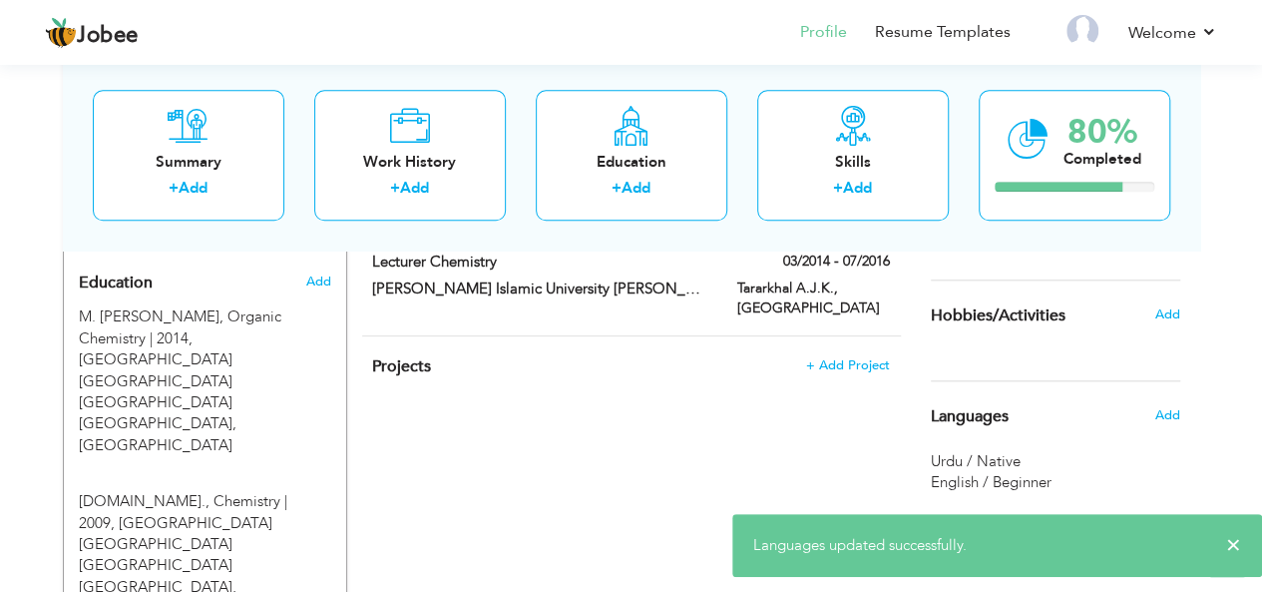
click at [1073, 451] on div "Languages Add" at bounding box center [1055, 416] width 279 height 70
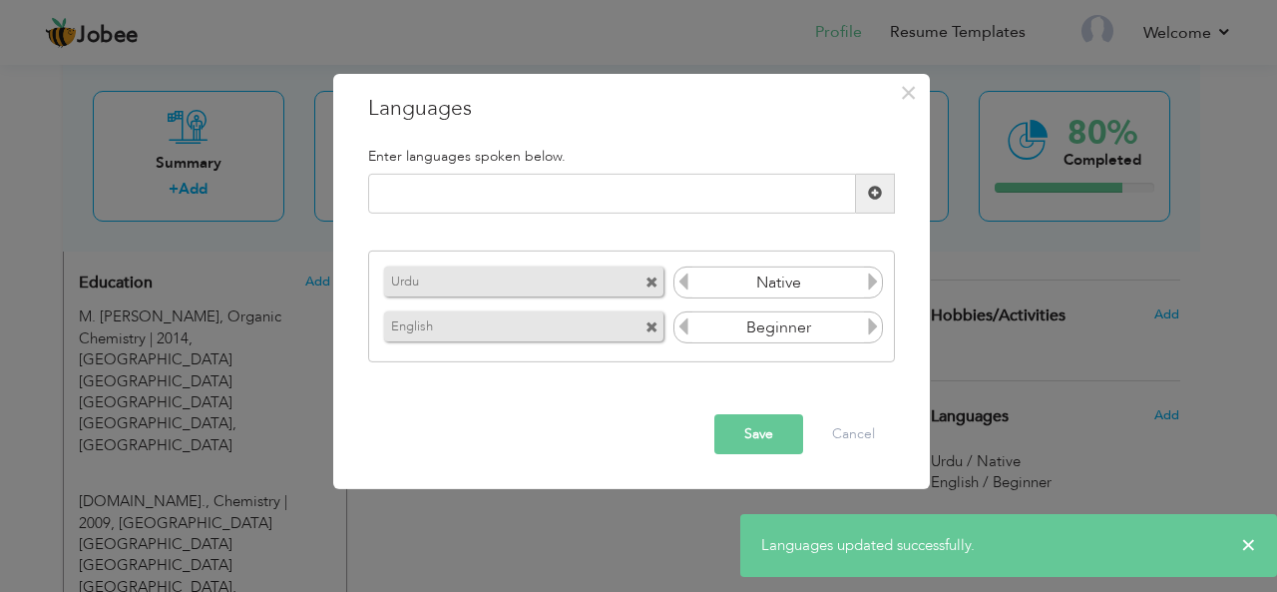
click at [870, 325] on icon at bounding box center [873, 326] width 18 height 18
click at [870, 324] on icon at bounding box center [873, 326] width 18 height 18
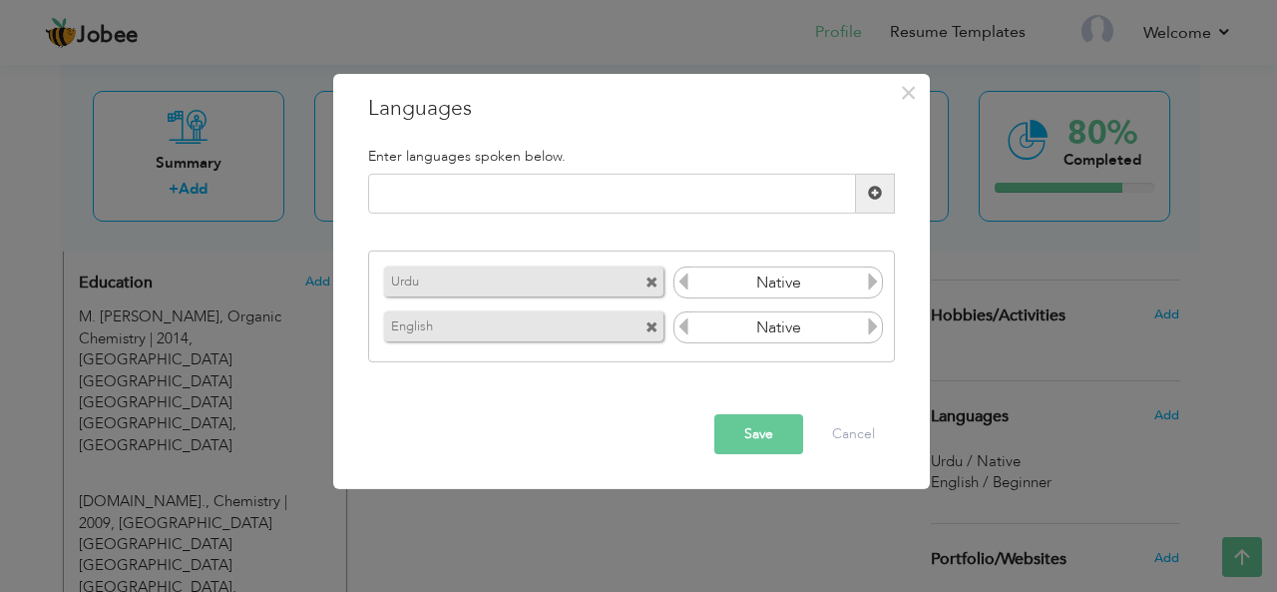
click at [870, 324] on icon at bounding box center [873, 326] width 18 height 18
click at [690, 323] on icon at bounding box center [683, 326] width 18 height 18
click at [766, 430] on button "Save" at bounding box center [758, 434] width 89 height 40
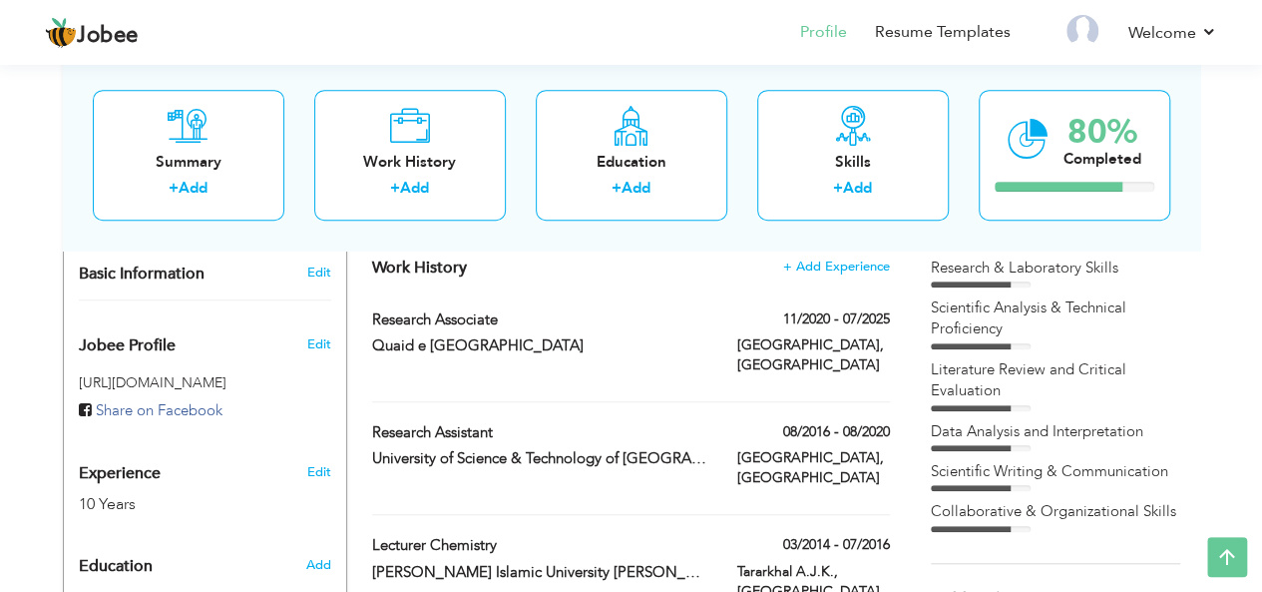
scroll to position [550, 0]
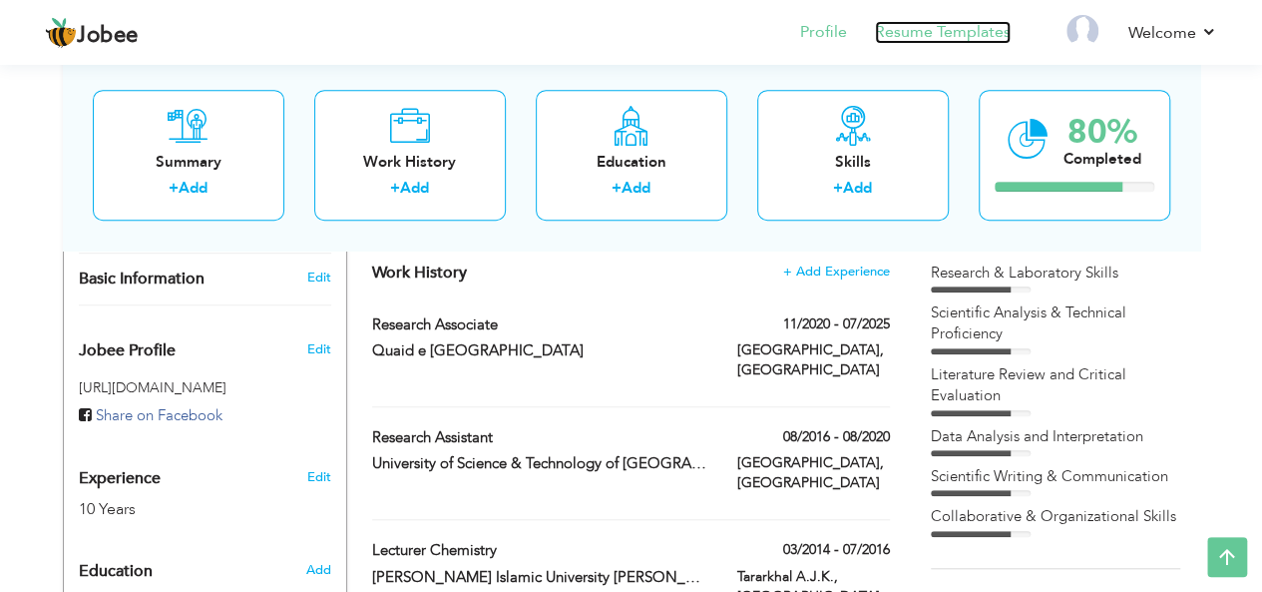
click at [930, 28] on link "Resume Templates" at bounding box center [943, 32] width 136 height 23
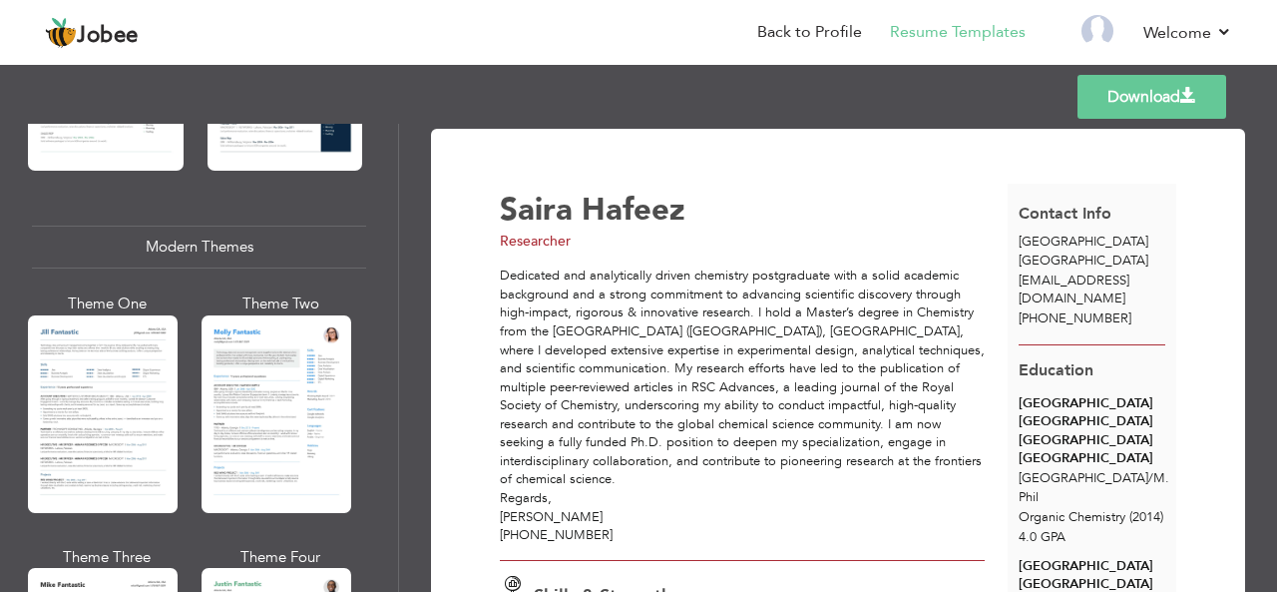
scroll to position [825, 0]
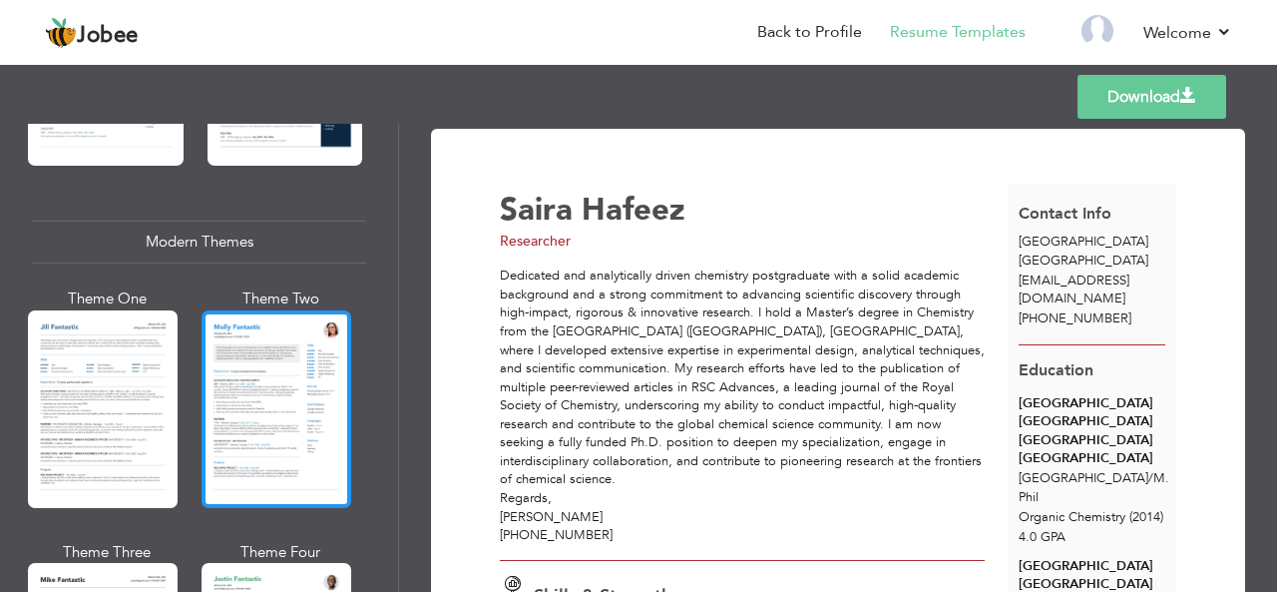
click at [236, 374] on div at bounding box center [276, 409] width 150 height 198
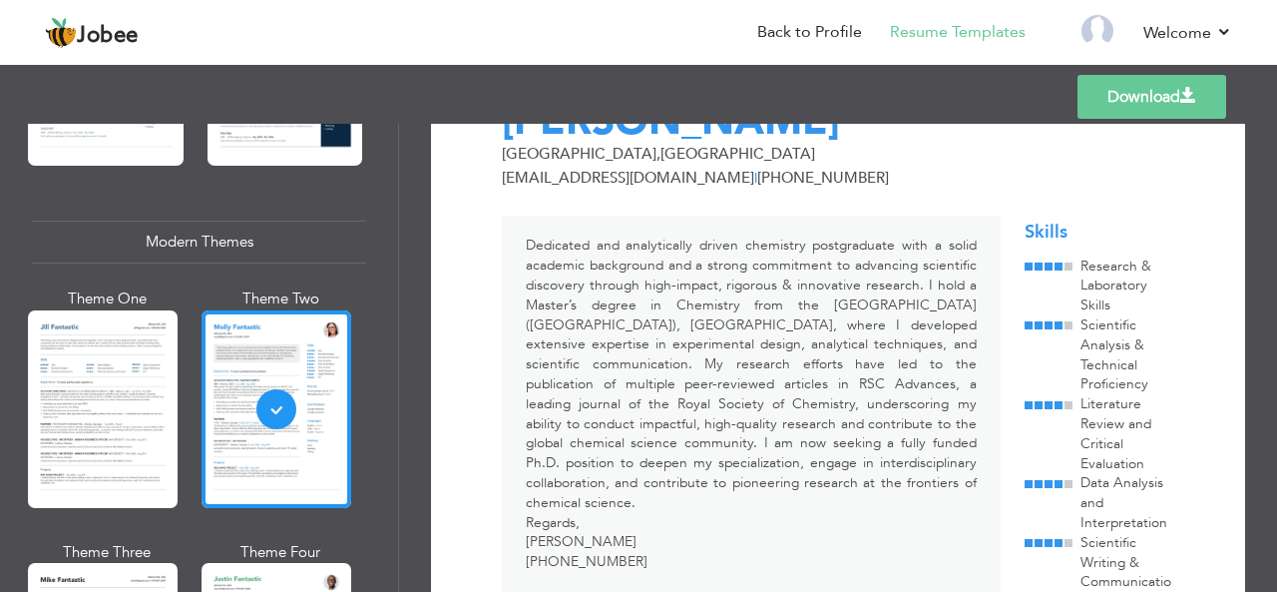
scroll to position [0, 0]
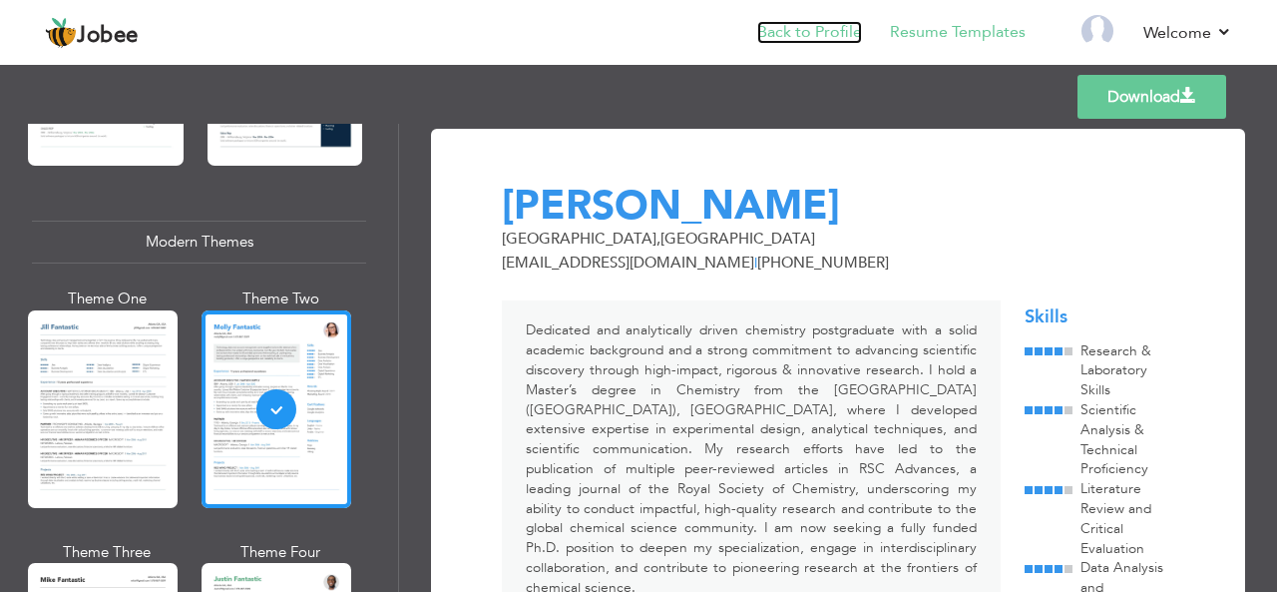
click at [838, 25] on link "Back to Profile" at bounding box center [809, 32] width 105 height 23
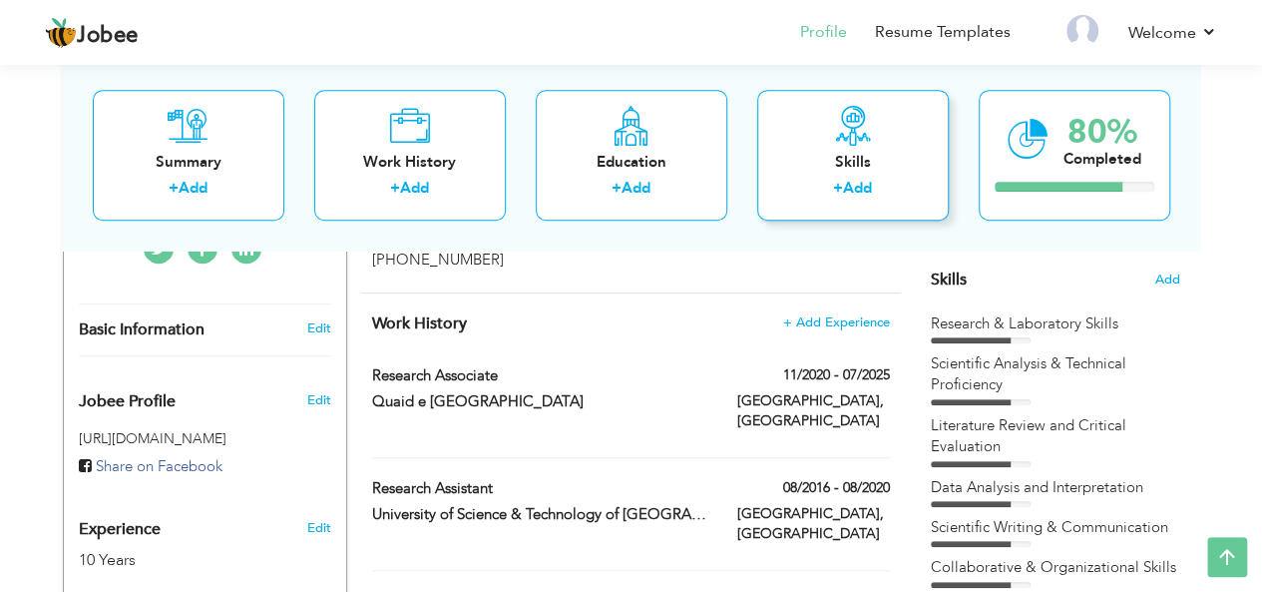
scroll to position [898, 0]
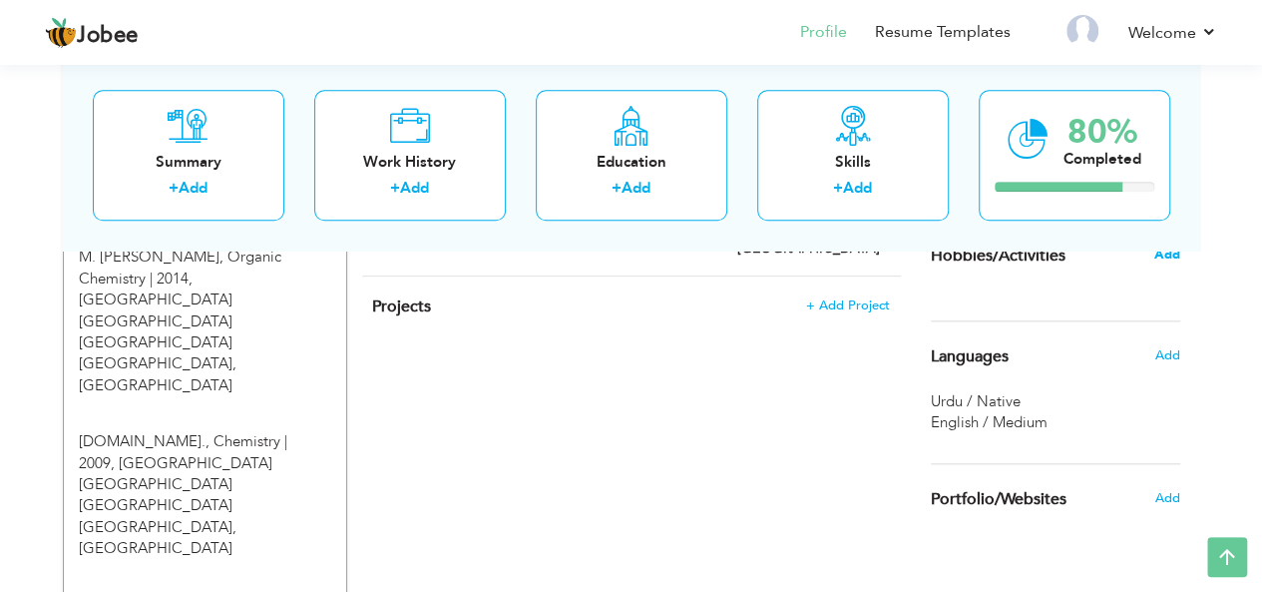
click at [1166, 263] on span "Add" at bounding box center [1166, 254] width 26 height 18
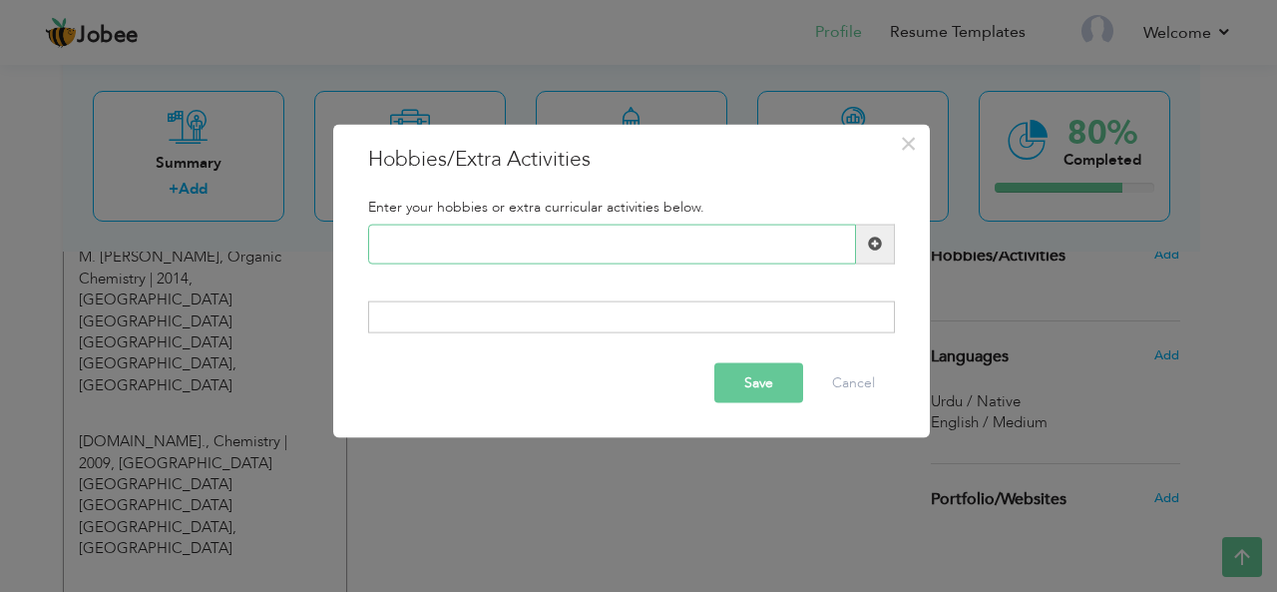
paste input "Reading scientific journa"
click at [383, 240] on input "Reading scientific journa" at bounding box center [612, 243] width 488 height 40
click at [555, 302] on div at bounding box center [631, 317] width 527 height 32
click at [551, 312] on div at bounding box center [631, 317] width 527 height 32
click at [534, 310] on div at bounding box center [631, 317] width 527 height 32
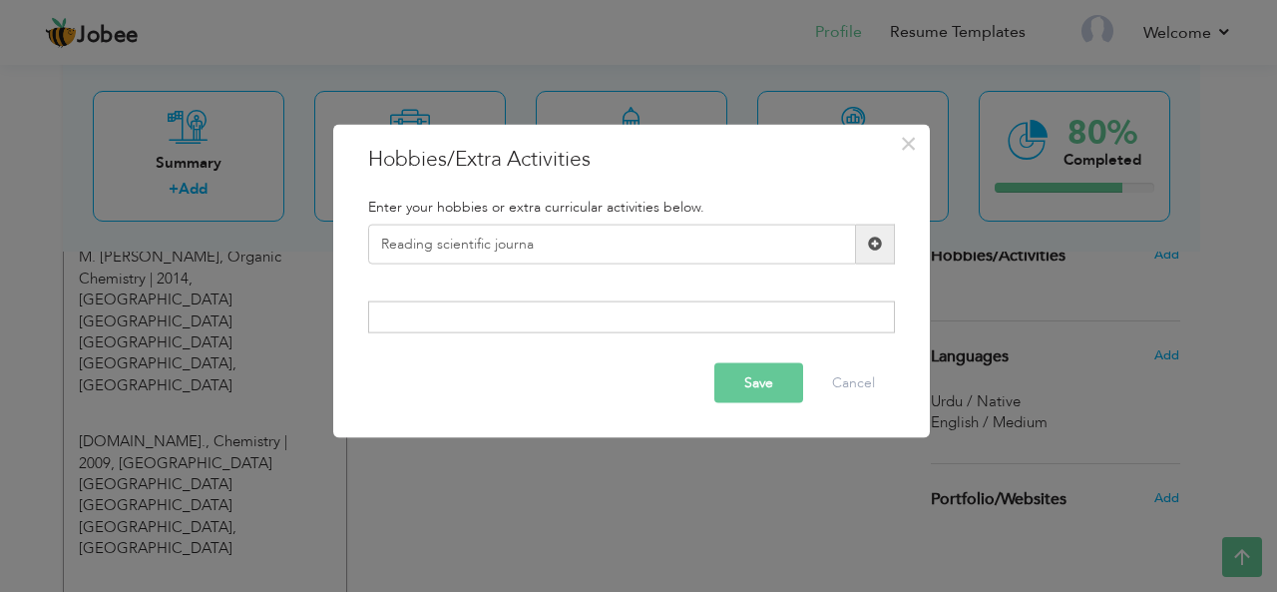
click at [534, 310] on div at bounding box center [631, 317] width 527 height 32
click at [598, 244] on input "Reading scientific journa" at bounding box center [612, 243] width 488 height 40
click at [838, 384] on button "Cancel" at bounding box center [853, 383] width 83 height 40
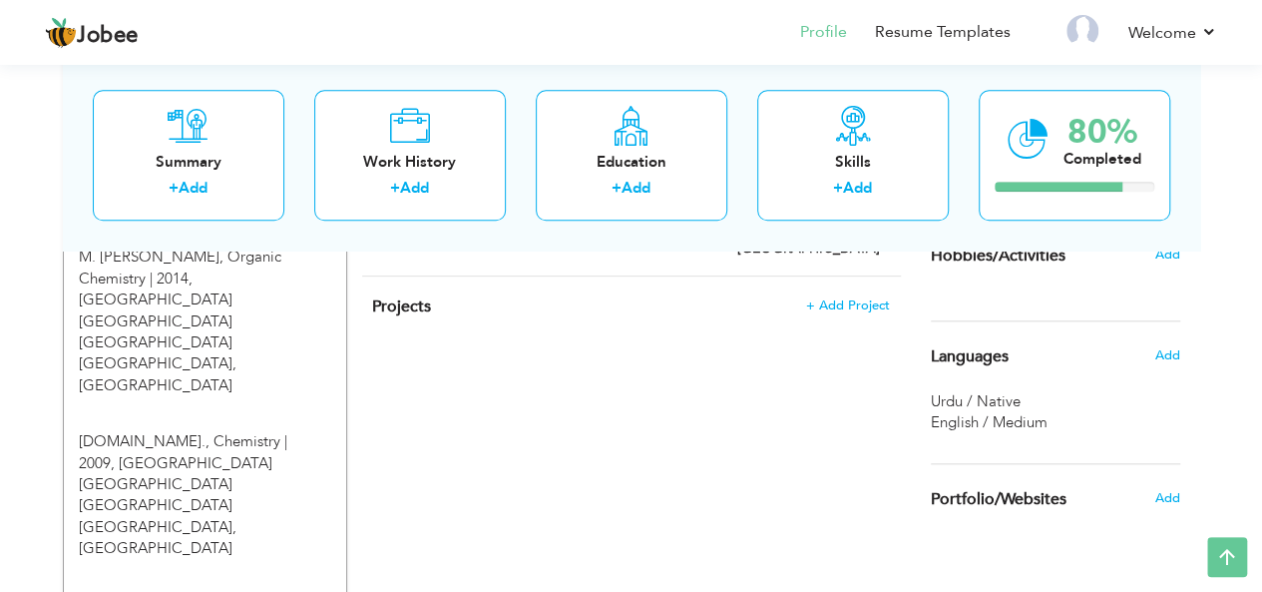
click at [1025, 265] on span "Hobbies/Activities" at bounding box center [998, 256] width 135 height 18
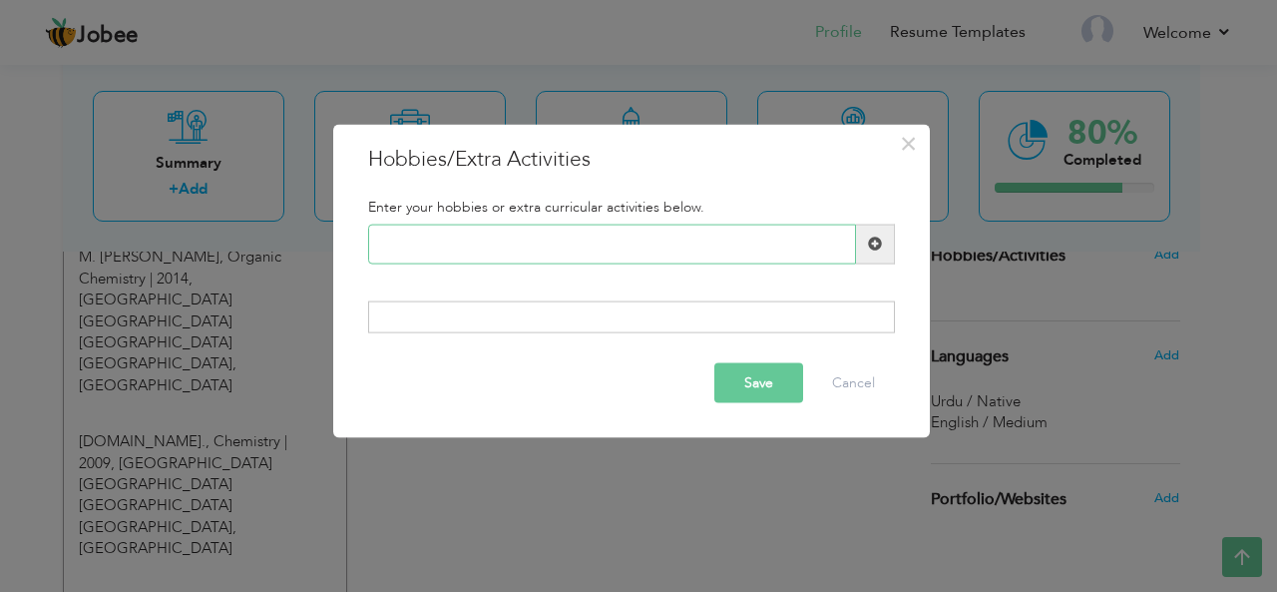
click at [543, 241] on input "text" at bounding box center [612, 243] width 488 height 40
paste input "Attending webinars,"
click at [450, 238] on input "Attending webinars," at bounding box center [612, 243] width 488 height 40
click at [526, 236] on input "Attending webinars," at bounding box center [612, 243] width 488 height 40
type input "Attending webinars"
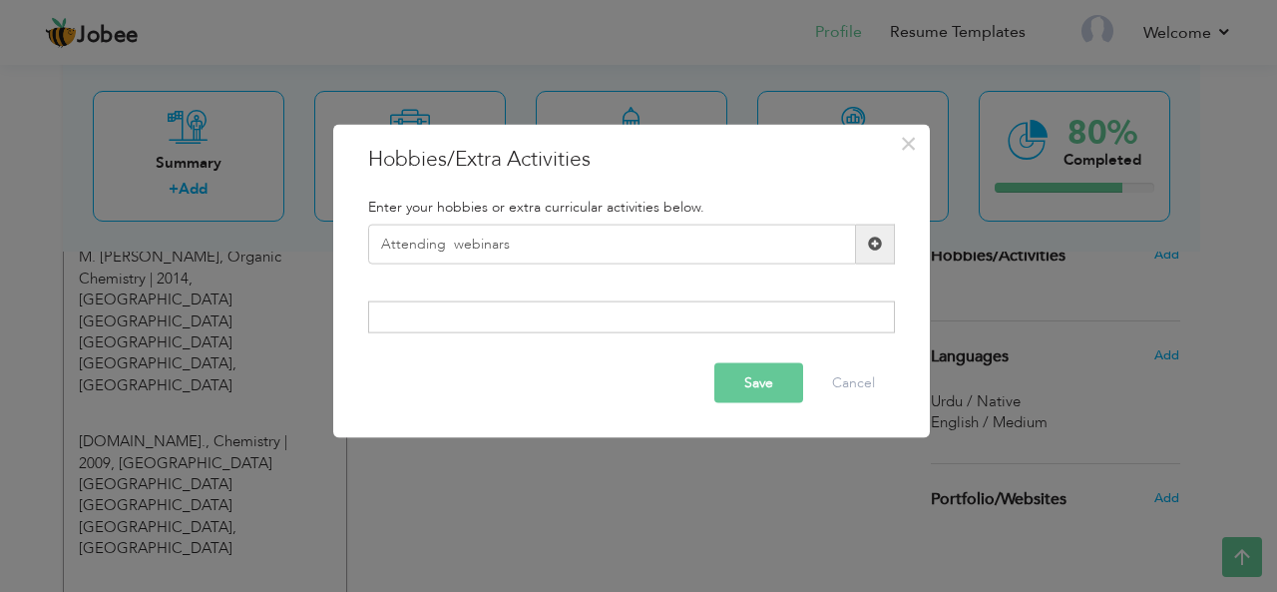
click at [782, 385] on button "Save" at bounding box center [758, 383] width 89 height 40
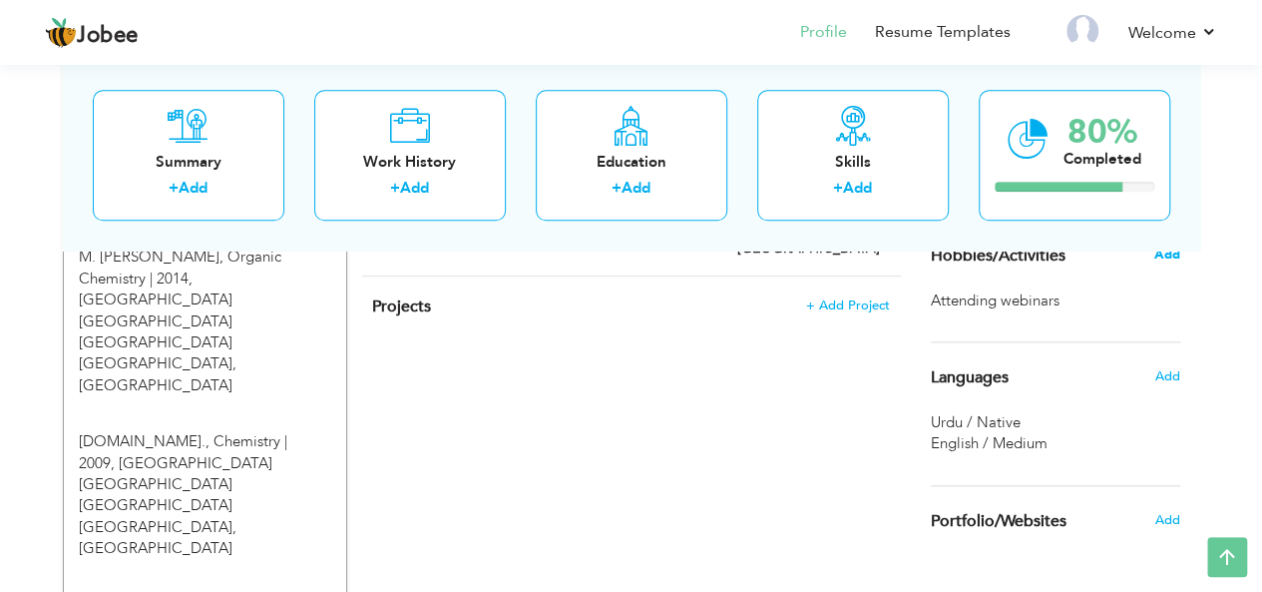
click at [1161, 263] on span "Add" at bounding box center [1166, 254] width 26 height 18
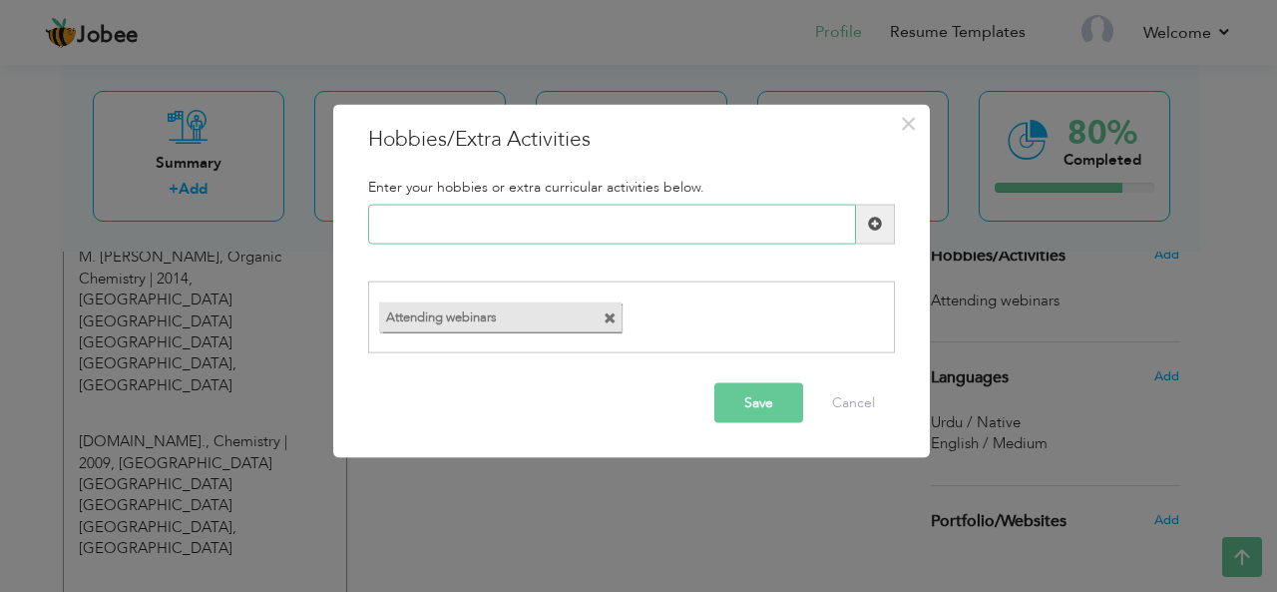
paste input "Reading scientific journa"
click at [489, 217] on input "Reading scientific journa" at bounding box center [612, 223] width 488 height 40
type input "Reading journals"
click at [794, 388] on button "Save" at bounding box center [758, 403] width 89 height 40
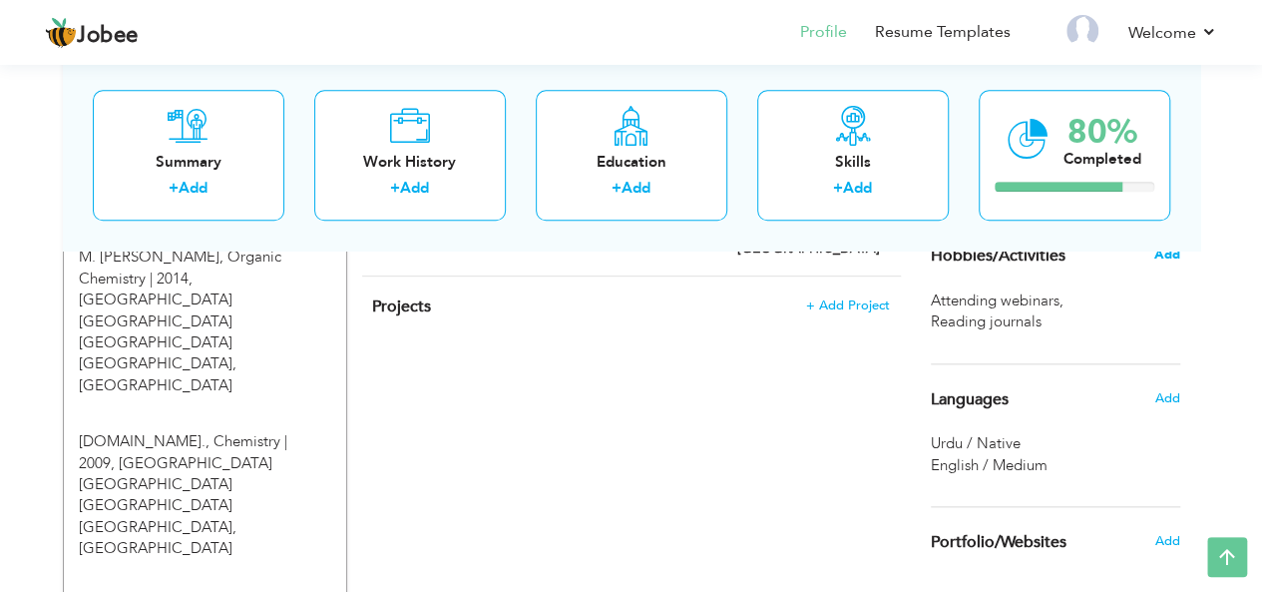
click at [1169, 263] on span "Add" at bounding box center [1166, 254] width 26 height 18
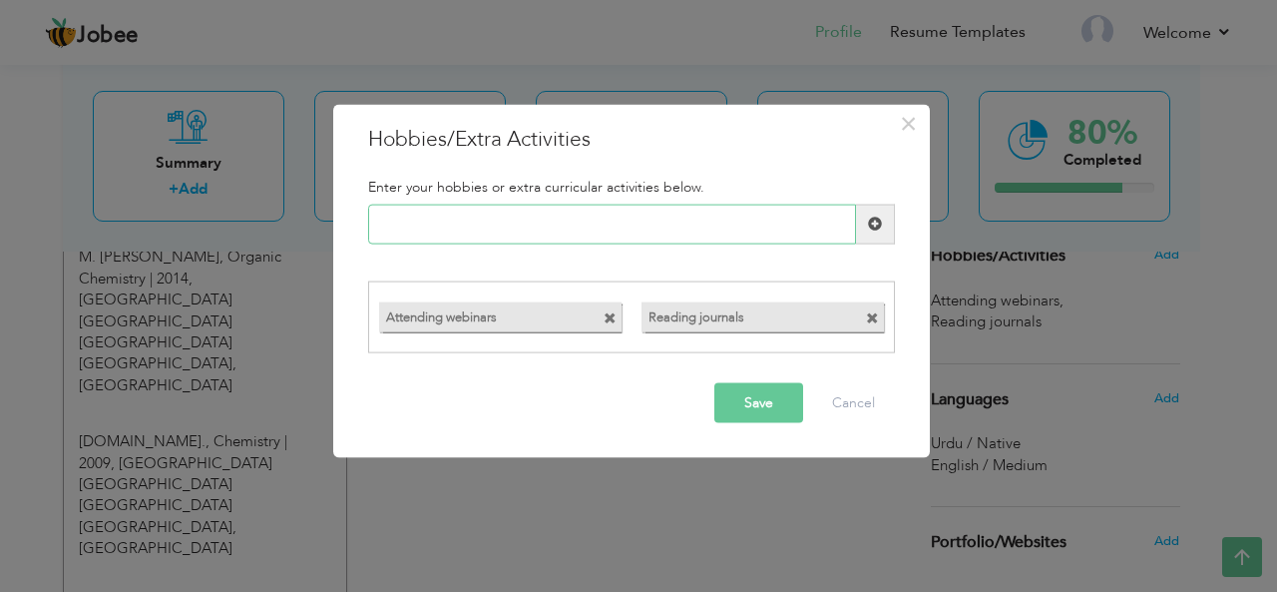
paste input "Mentoring junior"
drag, startPoint x: 481, startPoint y: 232, endPoint x: 449, endPoint y: 232, distance: 31.9
click at [449, 232] on input "Mentoring junior" at bounding box center [612, 223] width 488 height 40
type input "Mentoring Students"
drag, startPoint x: 738, startPoint y: 406, endPoint x: 909, endPoint y: 544, distance: 219.2
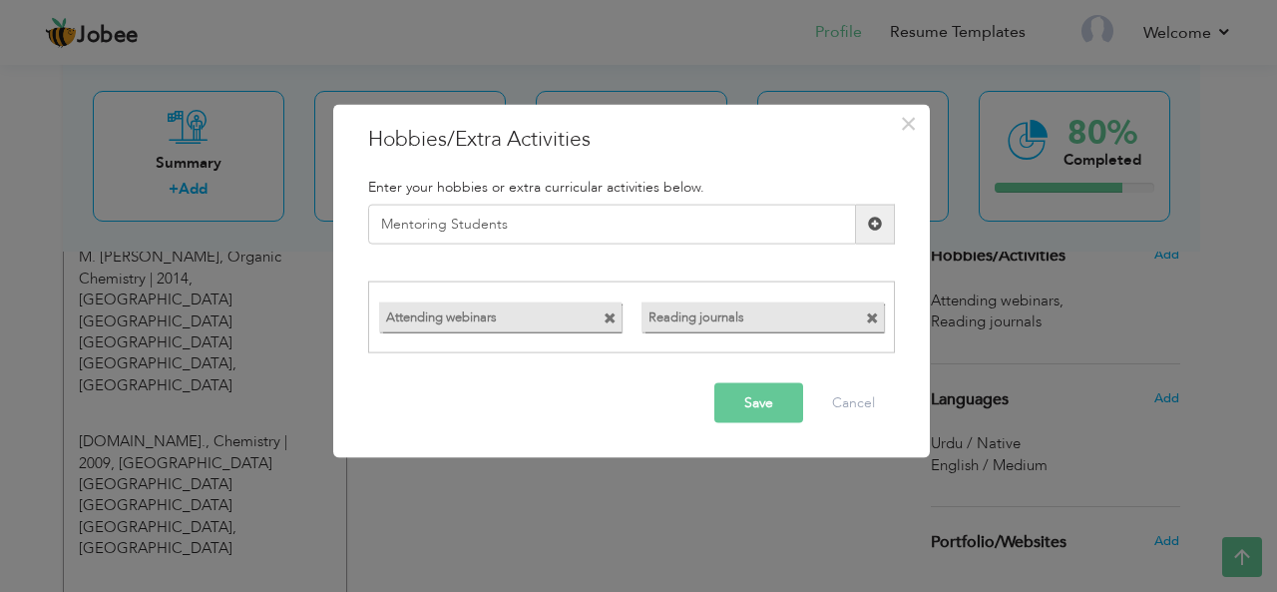
click at [738, 405] on button "Save" at bounding box center [758, 403] width 89 height 40
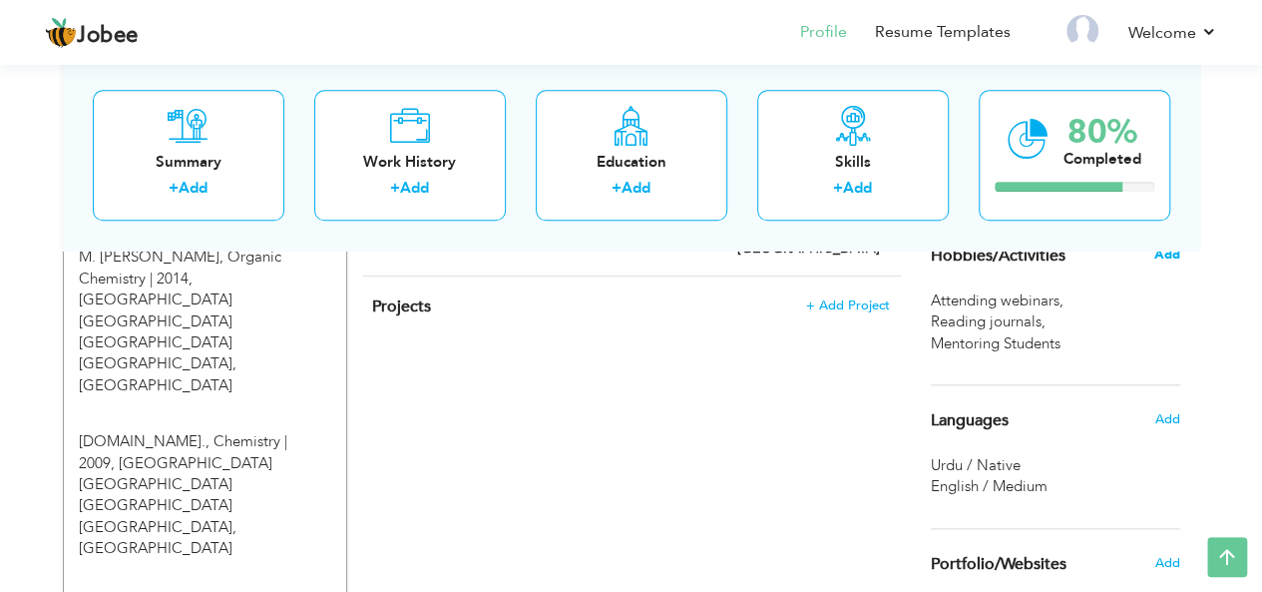
click at [1169, 263] on span "Add" at bounding box center [1166, 254] width 26 height 18
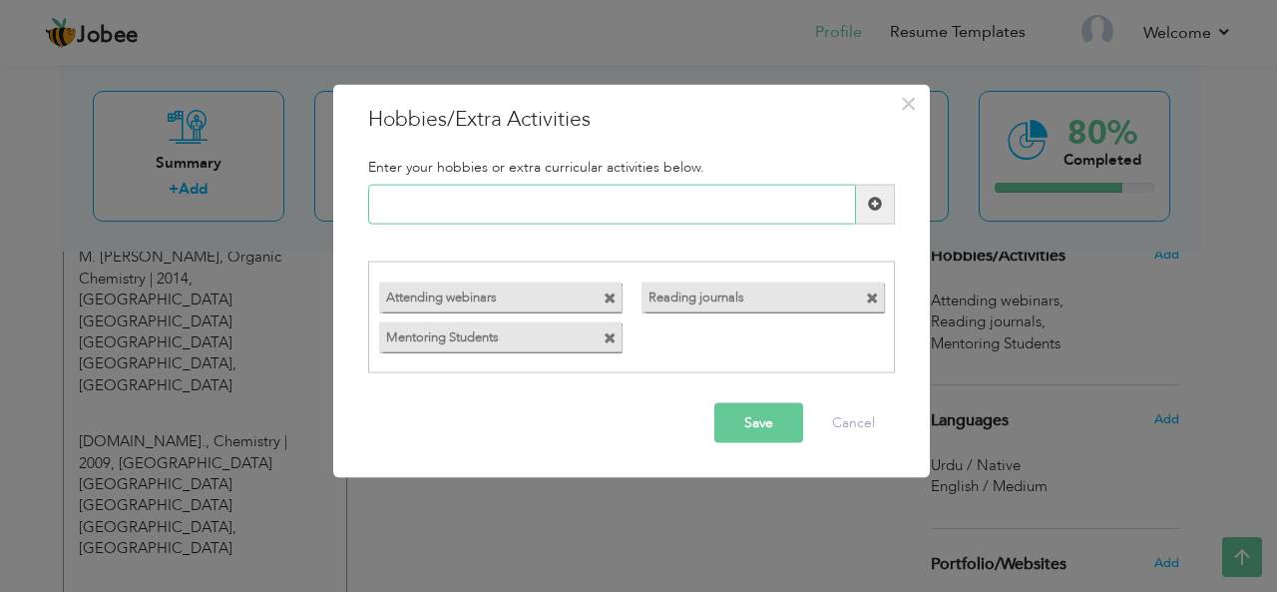
paste input "puzzle-solving"
click at [383, 209] on input "puzzle-solving" at bounding box center [612, 204] width 488 height 40
click at [389, 203] on input "puzzle-solving" at bounding box center [612, 204] width 488 height 40
type input "Puzzle-solving"
click at [755, 428] on button "Save" at bounding box center [758, 423] width 89 height 40
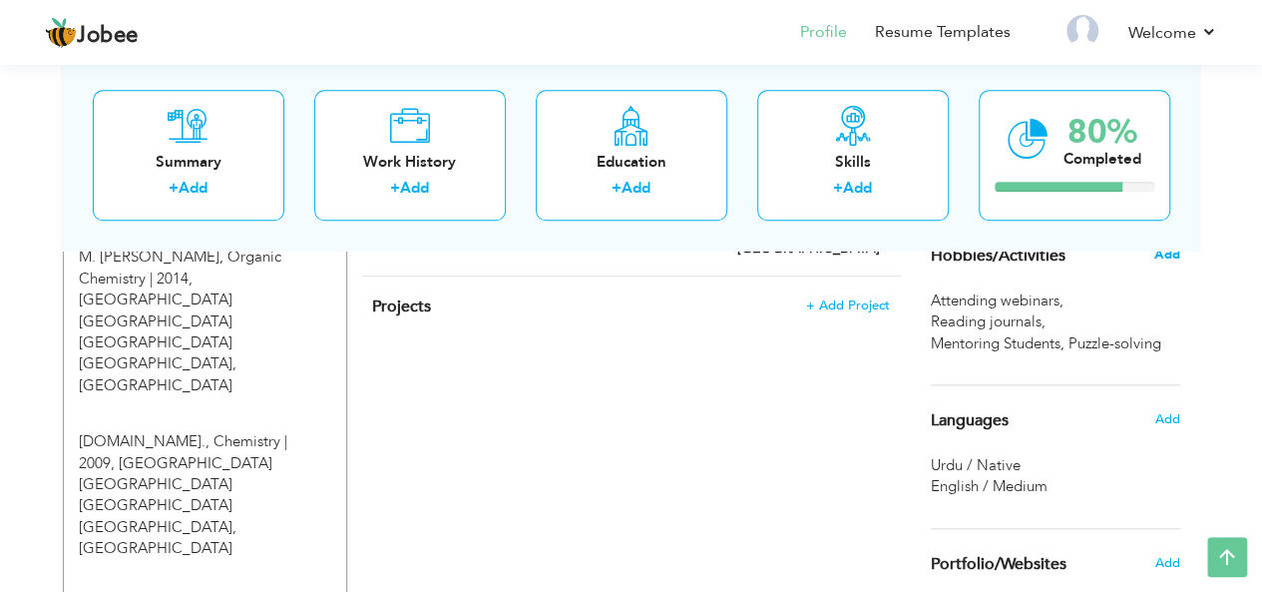
click at [1155, 263] on span "Add" at bounding box center [1166, 254] width 26 height 18
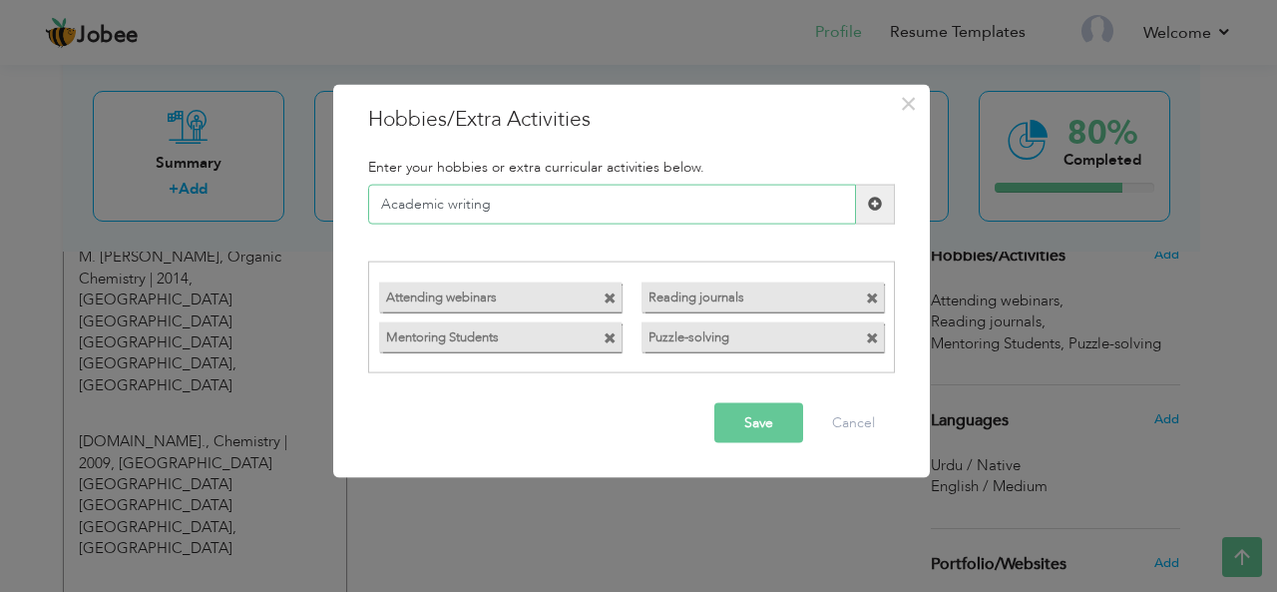
type input "Academic writing"
click at [751, 412] on button "Save" at bounding box center [758, 423] width 89 height 40
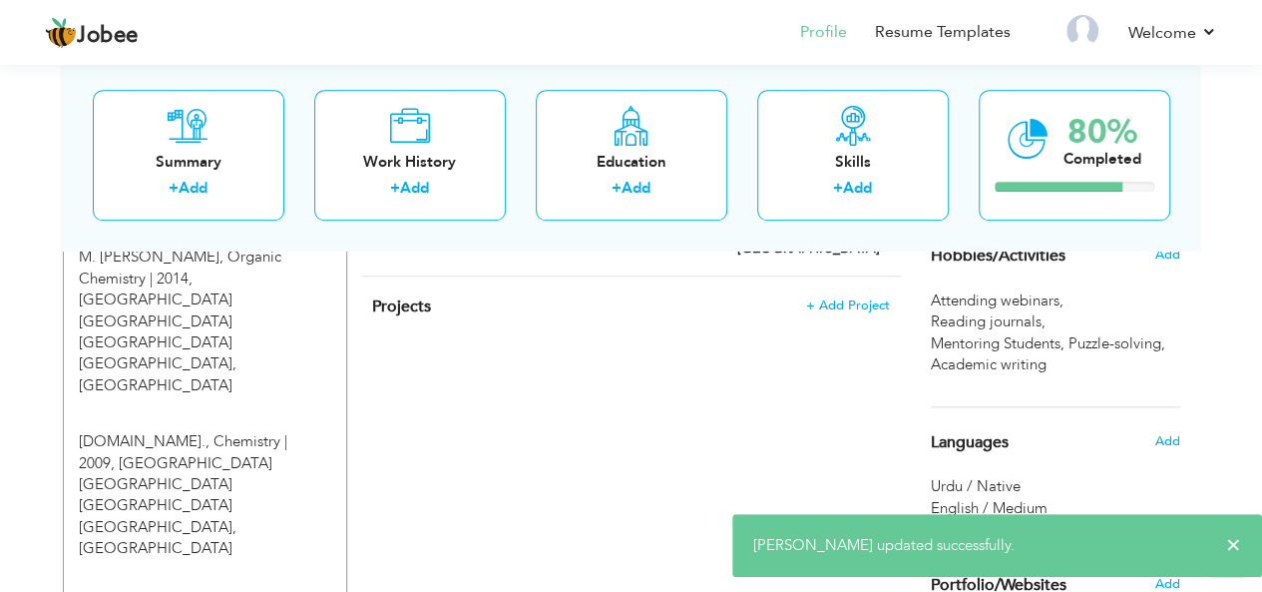
click at [1159, 264] on div "Add" at bounding box center [1171, 254] width 47 height 38
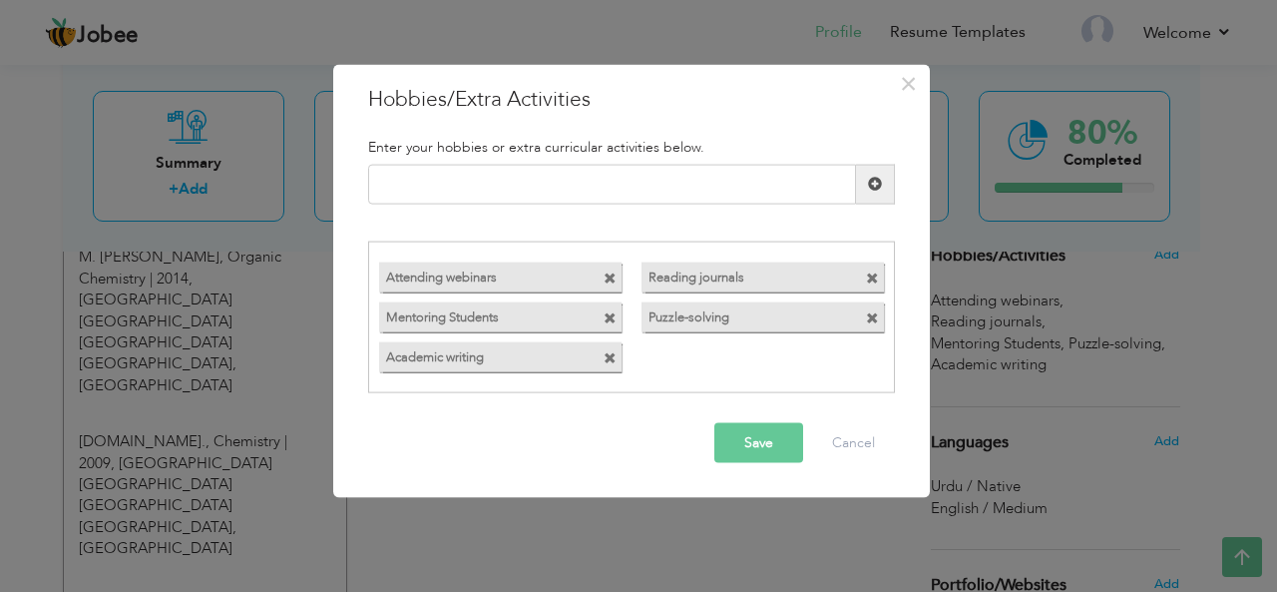
click at [768, 466] on div "Save Cancel" at bounding box center [631, 443] width 557 height 70
click at [766, 456] on button "Save" at bounding box center [758, 443] width 89 height 40
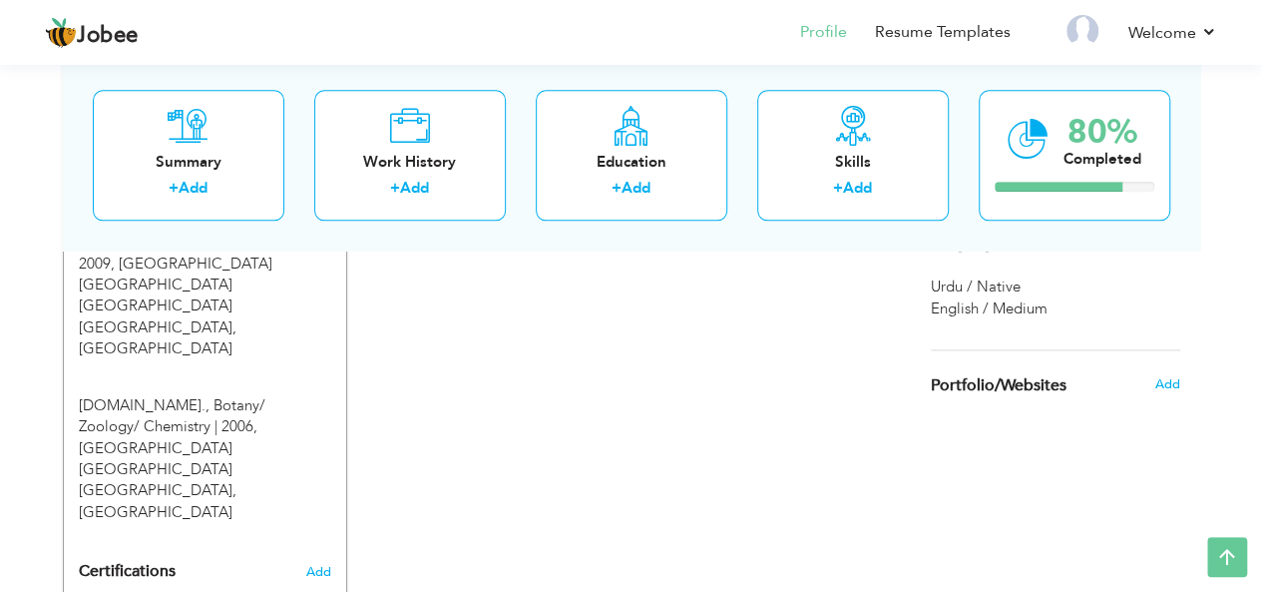
scroll to position [1197, 0]
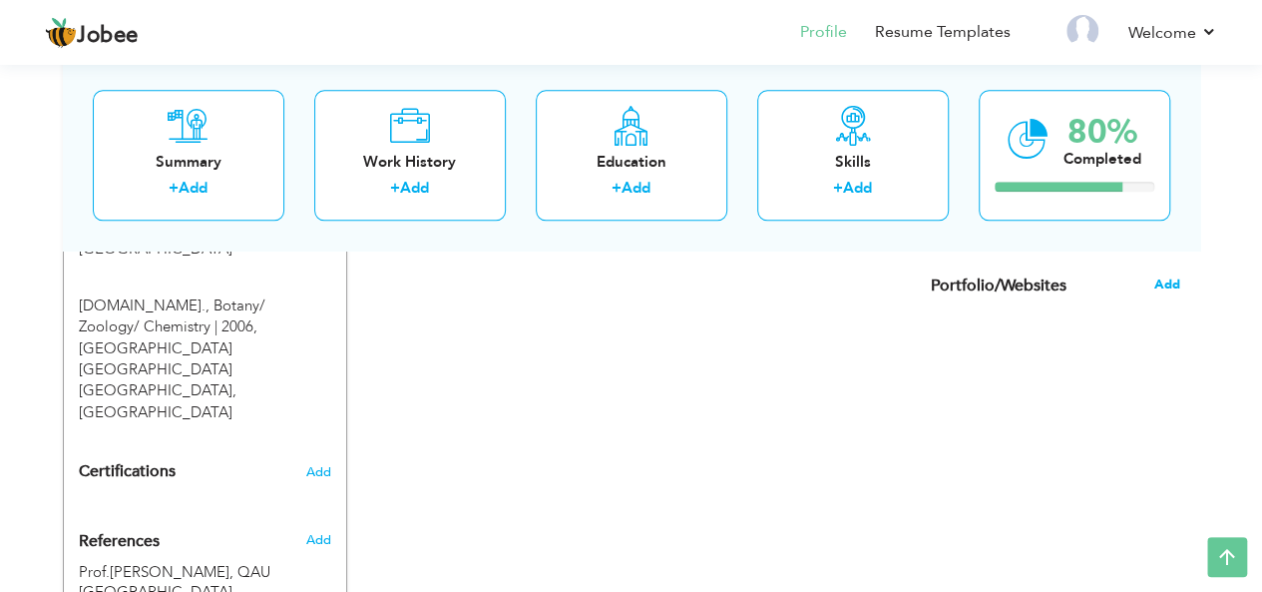
click at [1175, 293] on span "Add" at bounding box center [1166, 284] width 26 height 18
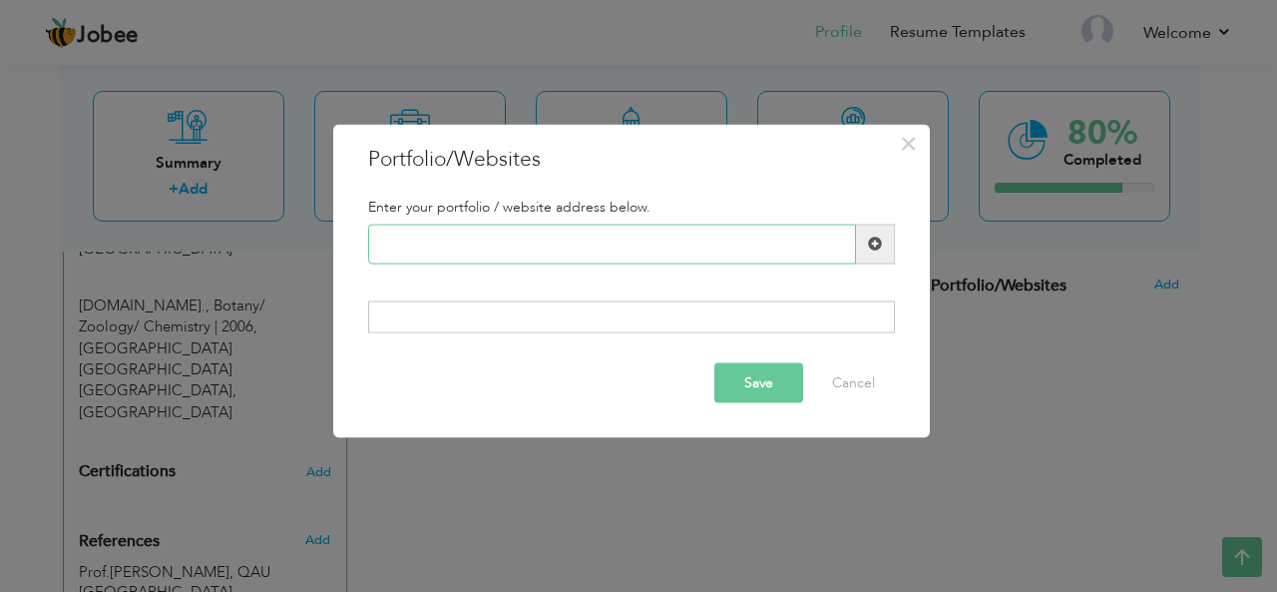
click at [715, 248] on input "text" at bounding box center [612, 243] width 488 height 40
type input "dsd"
drag, startPoint x: 427, startPoint y: 256, endPoint x: 331, endPoint y: 258, distance: 95.8
click at [332, 258] on div "× Portfolio/Websites Enter your portfolio / website address below. dsd Duplicat…" at bounding box center [631, 296] width 598 height 346
paste input "[URL][DOMAIN_NAME]"
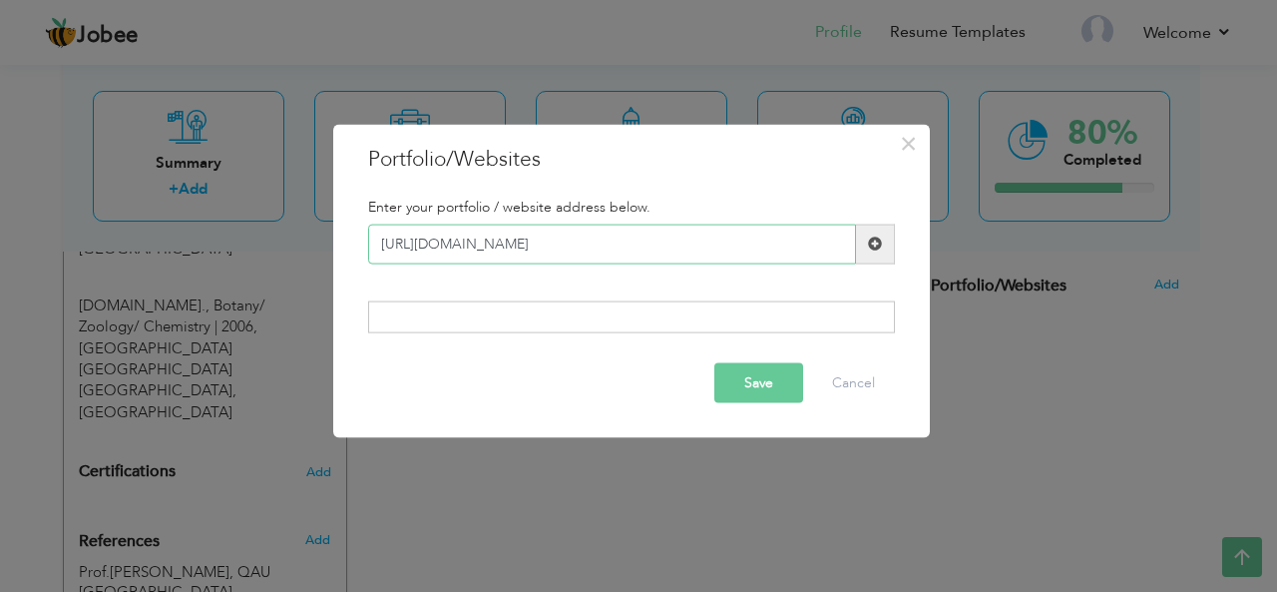
type input "[URL][DOMAIN_NAME]"
click at [768, 382] on button "Save" at bounding box center [758, 383] width 89 height 40
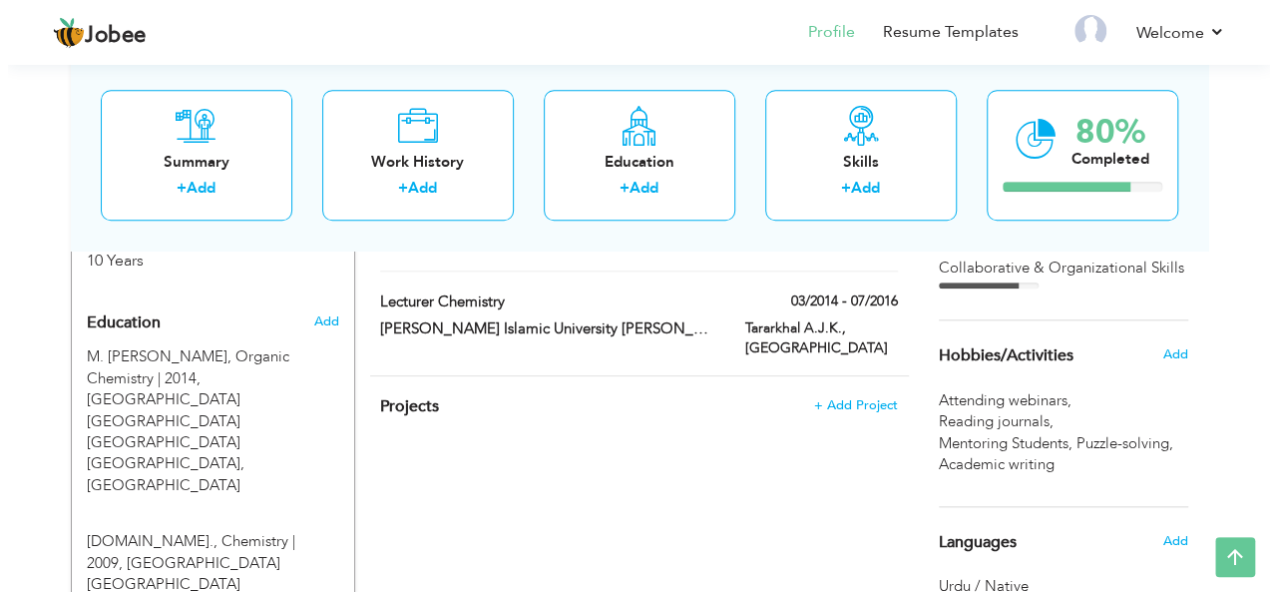
scroll to position [698, 0]
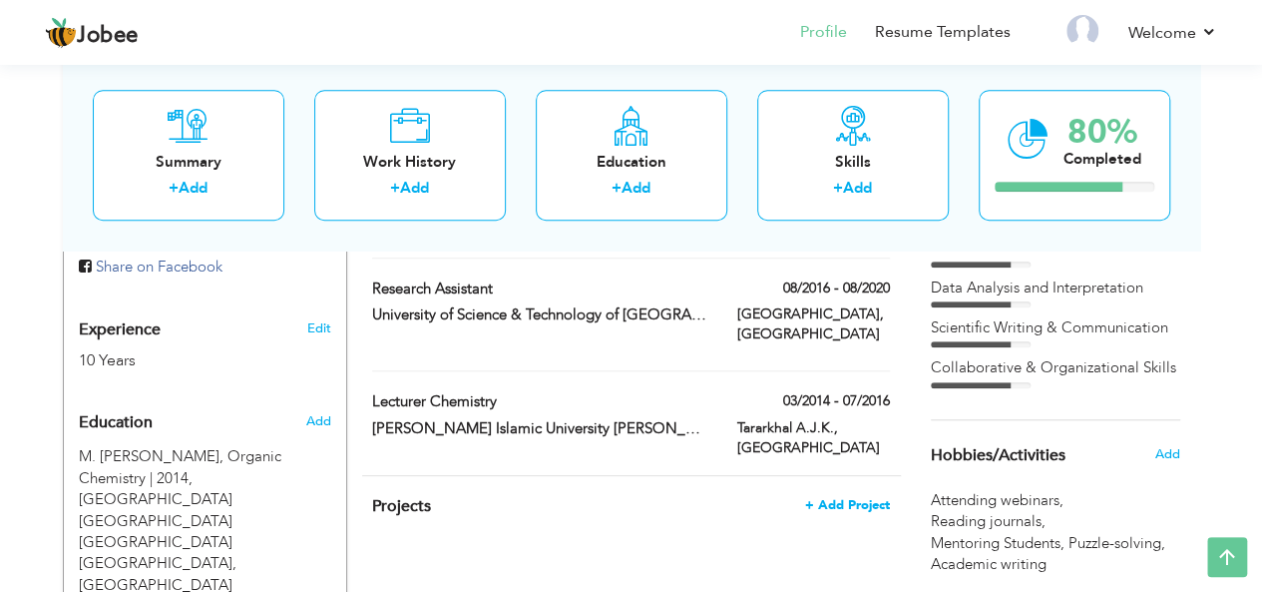
click at [853, 498] on span "+ Add Project" at bounding box center [847, 505] width 85 height 14
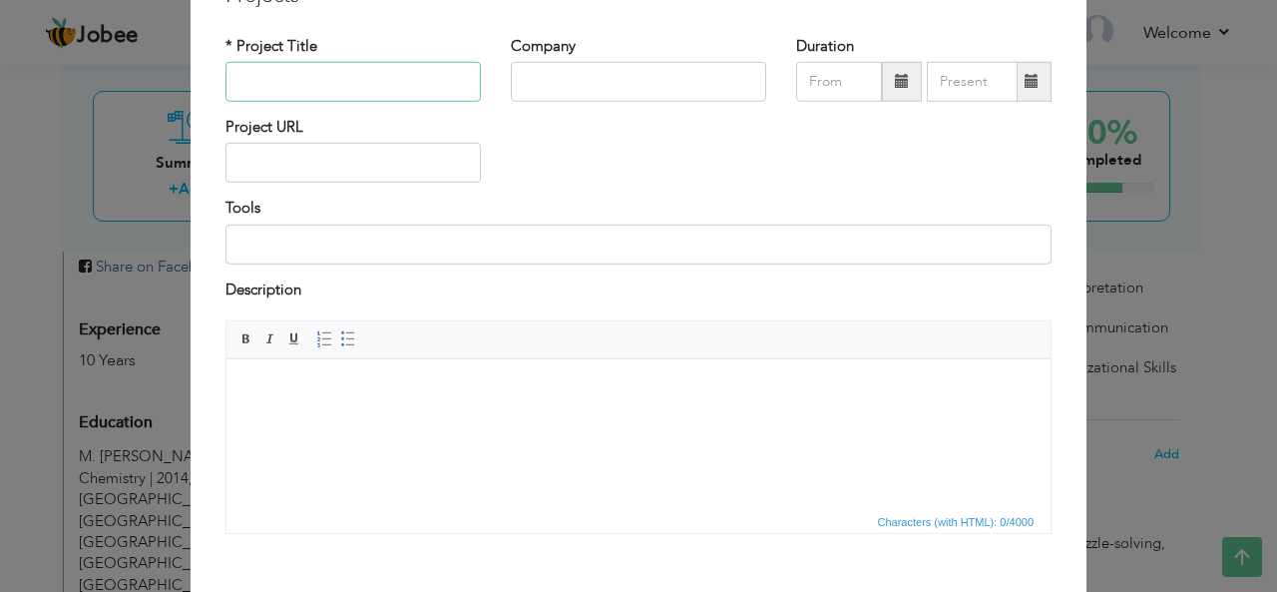
scroll to position [199, 0]
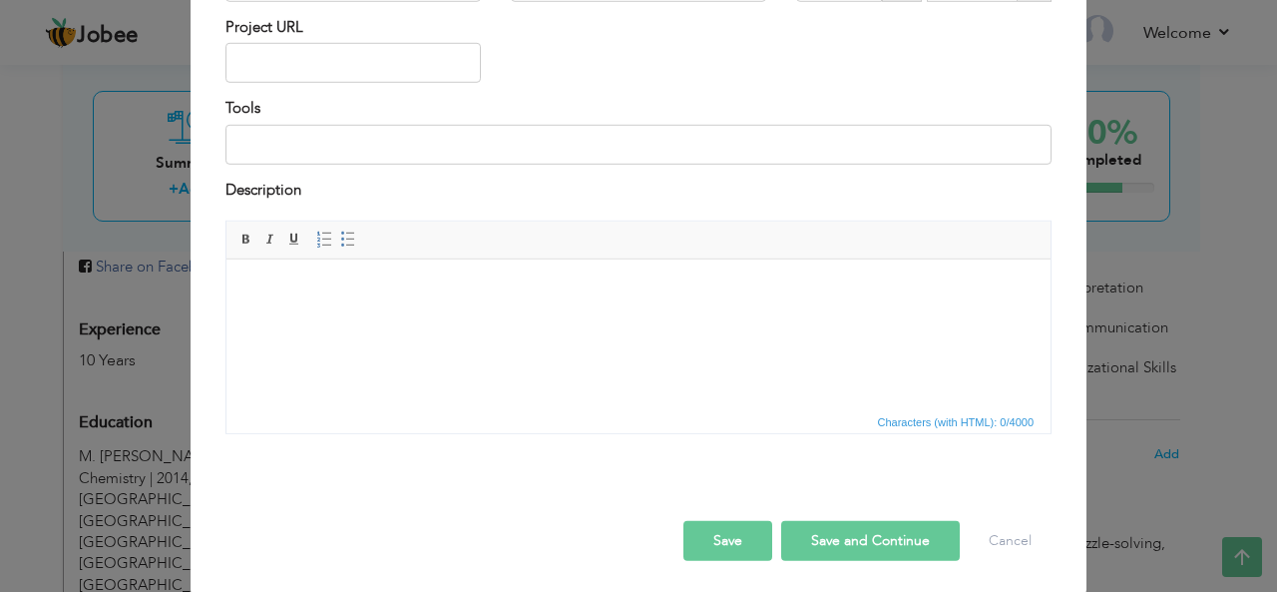
click at [590, 320] on html at bounding box center [638, 289] width 824 height 61
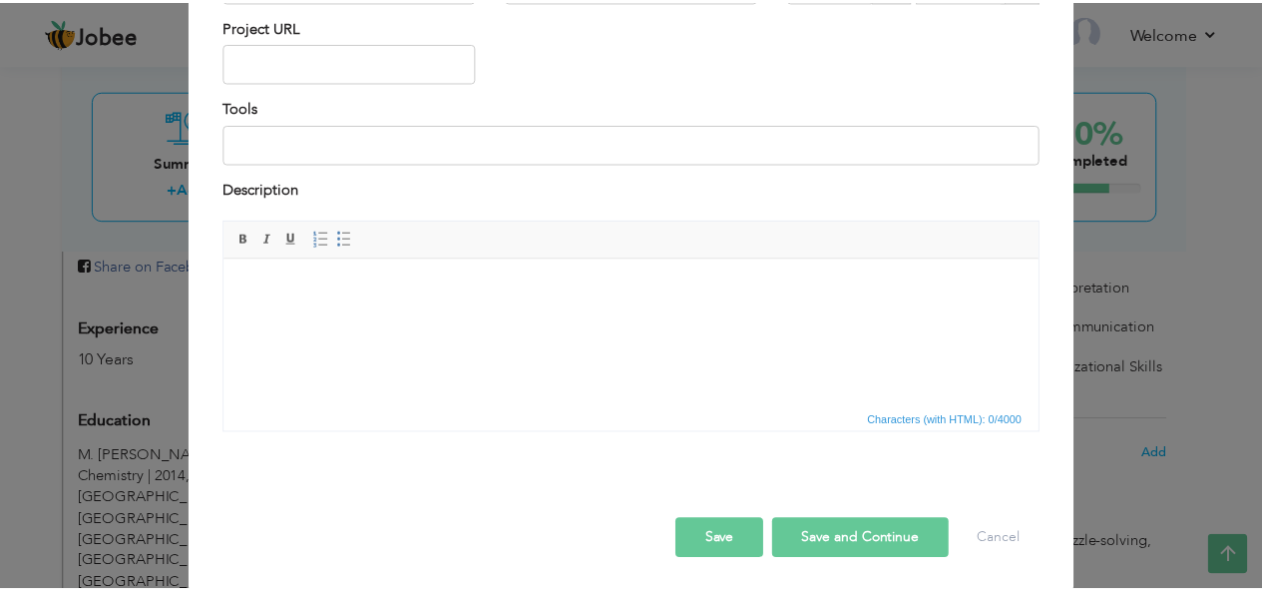
scroll to position [0, 0]
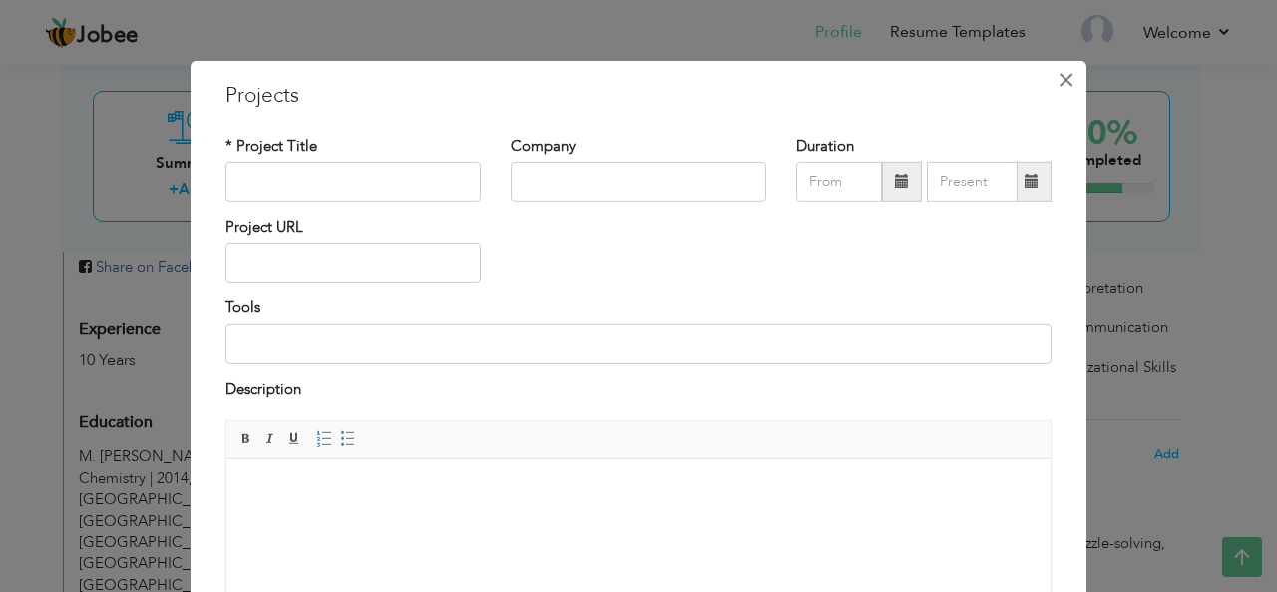
click at [1057, 73] on span "×" at bounding box center [1065, 79] width 17 height 36
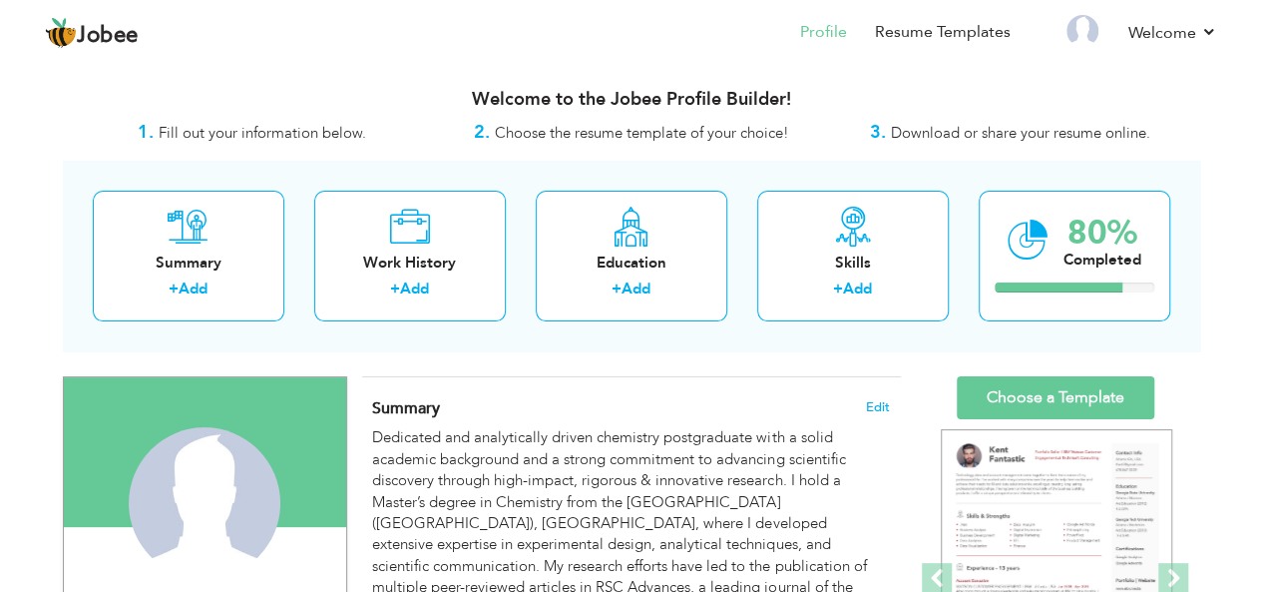
scroll to position [100, 0]
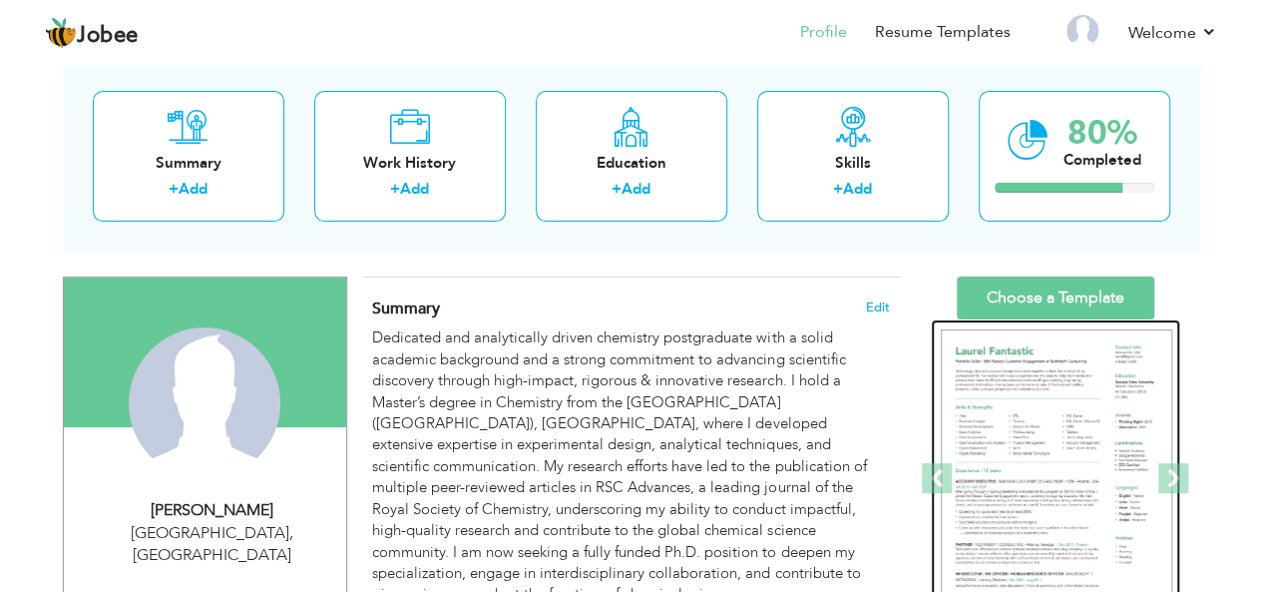
click at [1071, 393] on img at bounding box center [1056, 478] width 231 height 299
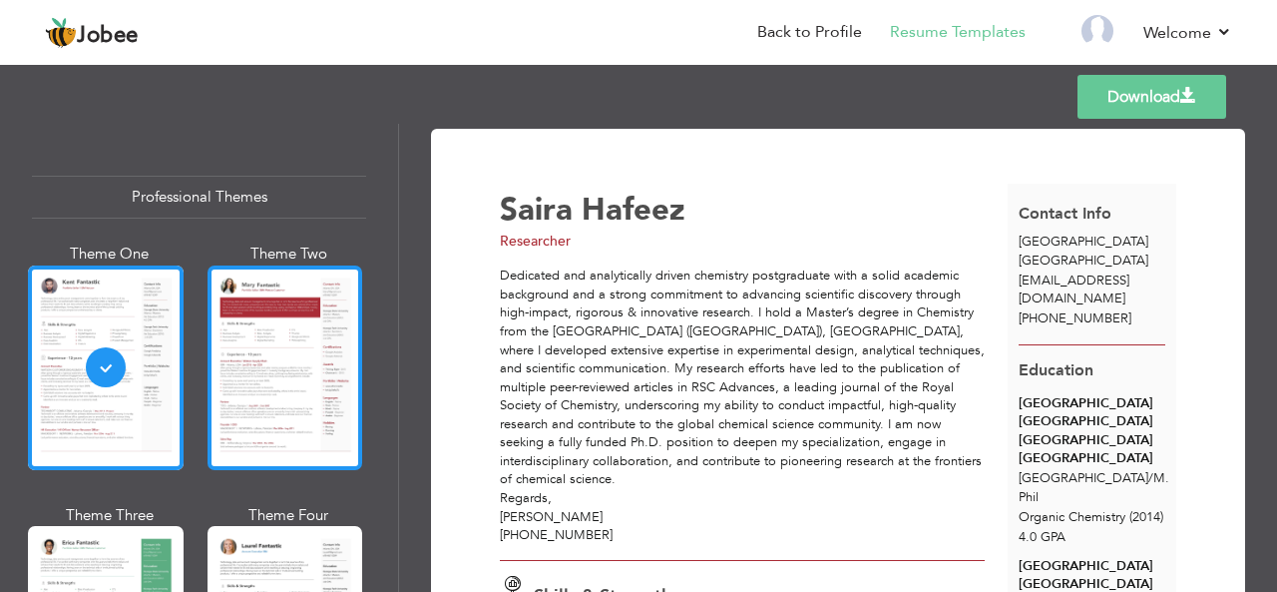
click at [285, 405] on div at bounding box center [285, 367] width 156 height 204
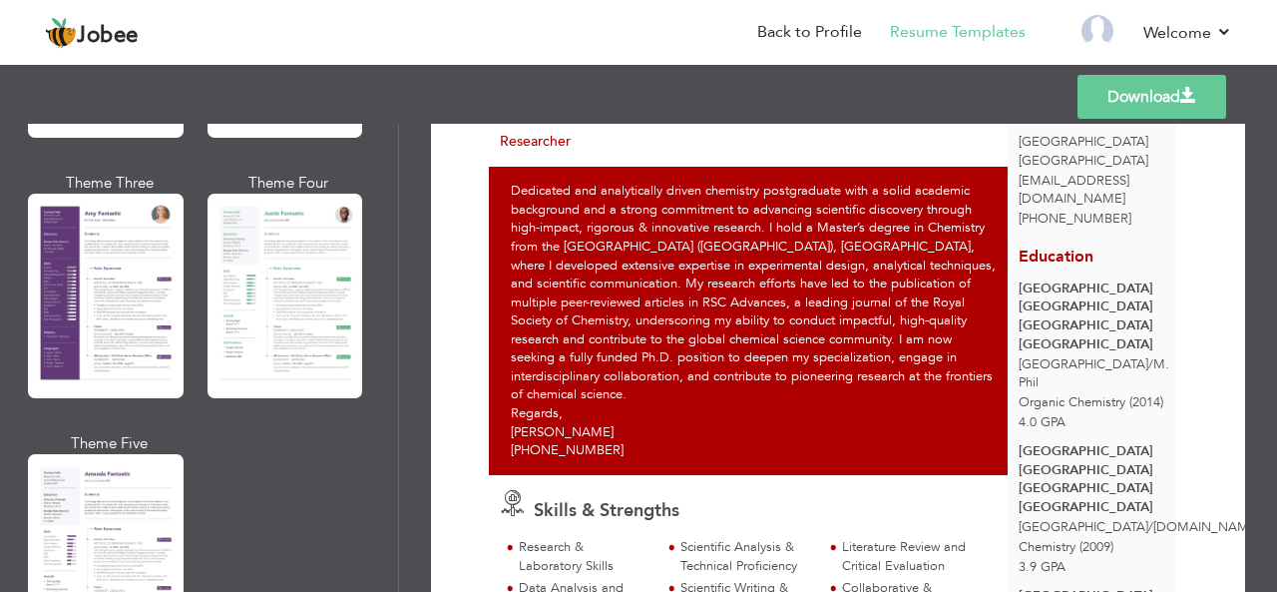
scroll to position [1995, 0]
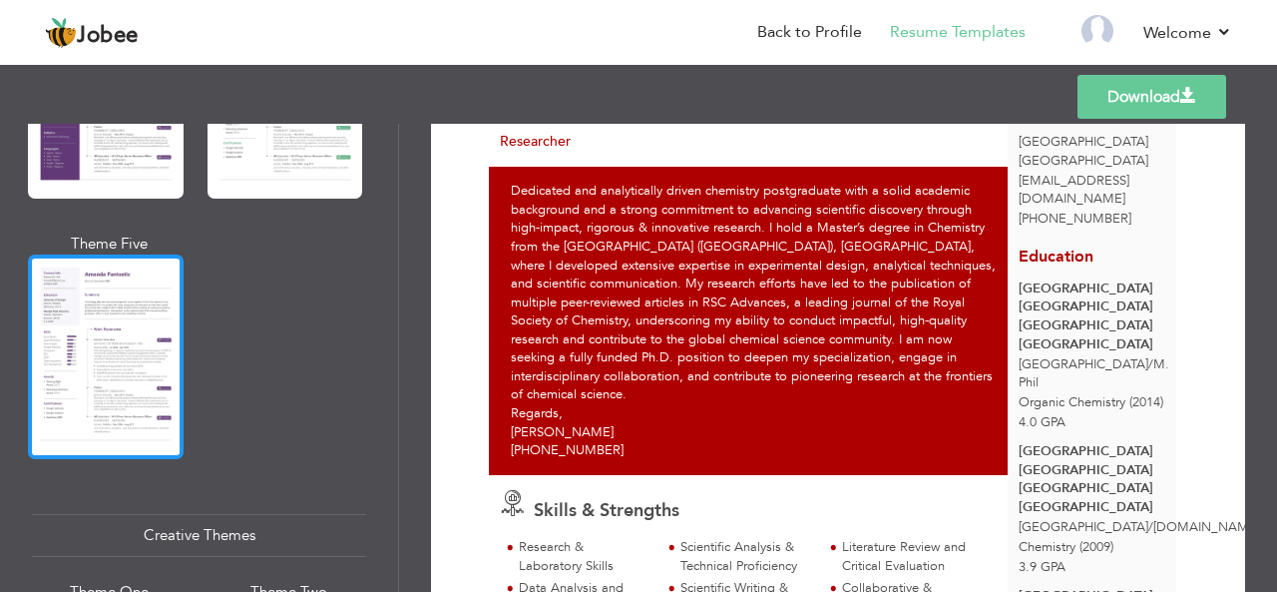
click at [128, 371] on div at bounding box center [106, 356] width 156 height 204
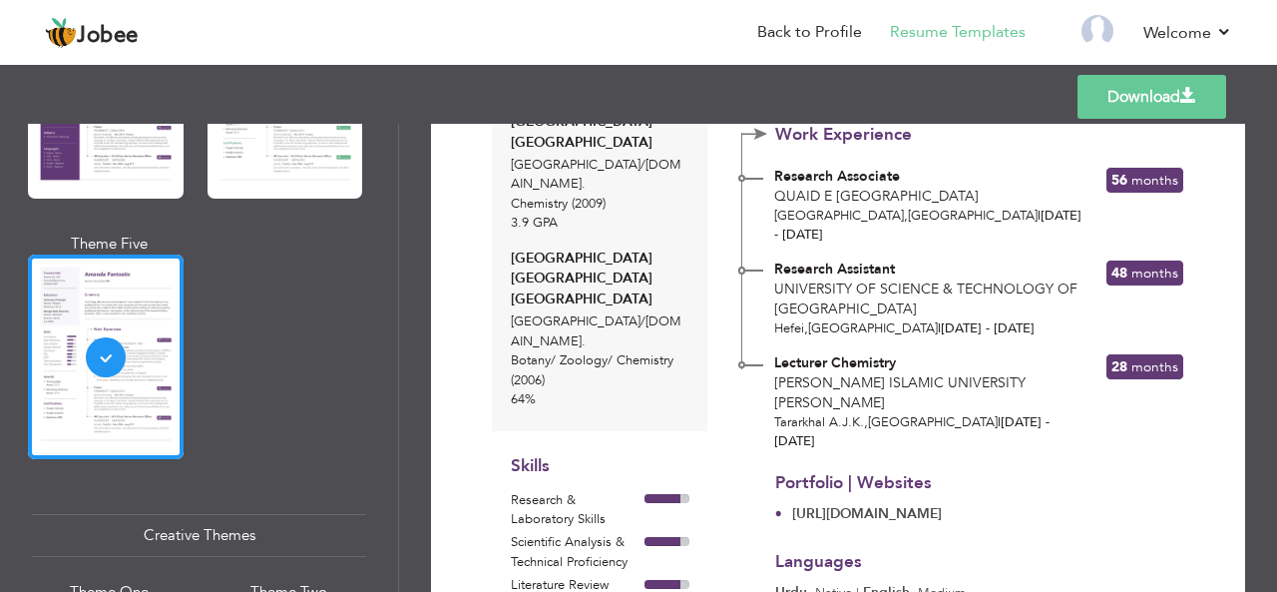
scroll to position [698, 0]
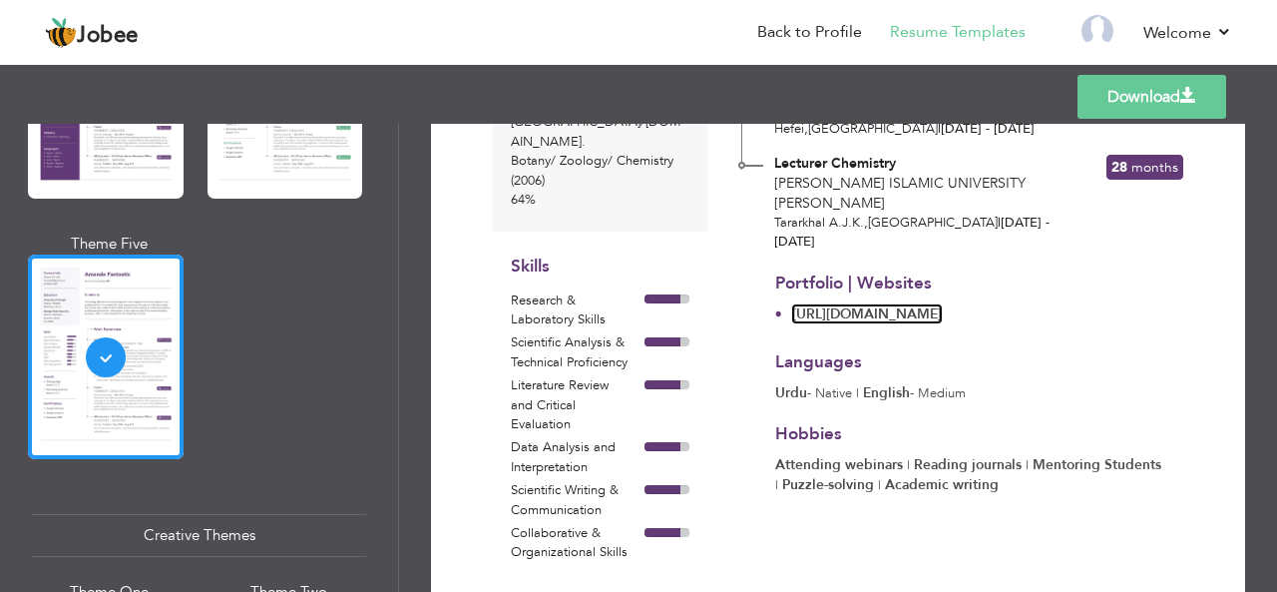
click at [942, 304] on link "[URL][DOMAIN_NAME]" at bounding box center [867, 313] width 150 height 19
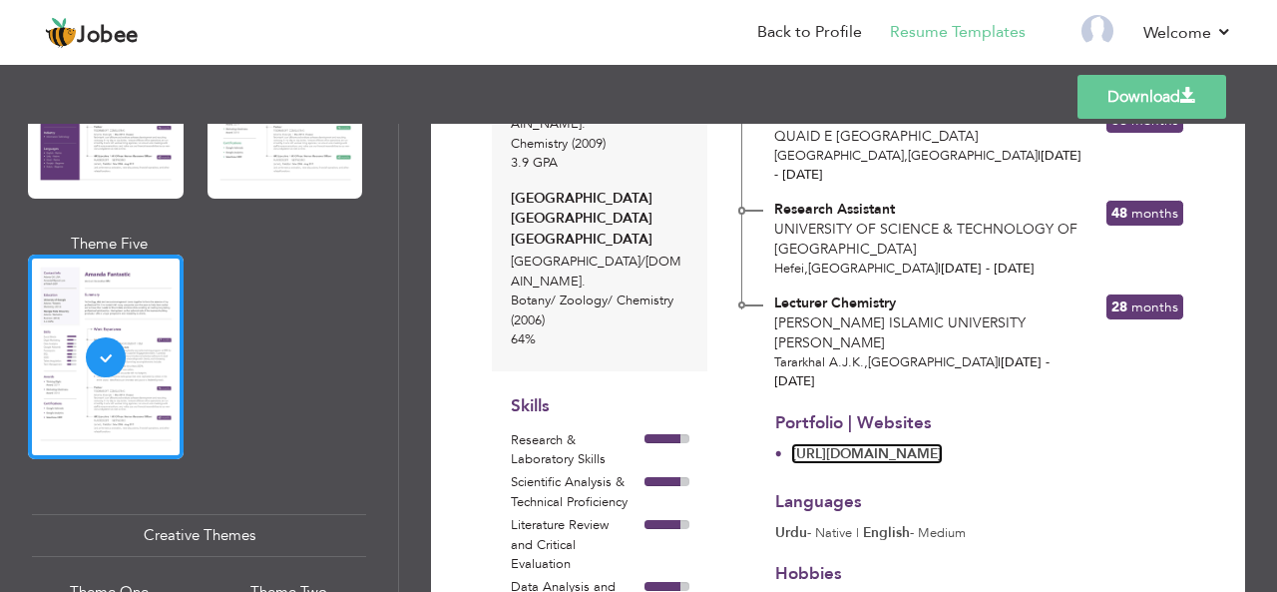
scroll to position [560, 0]
click at [878, 443] on link "[URL][DOMAIN_NAME]" at bounding box center [867, 452] width 150 height 19
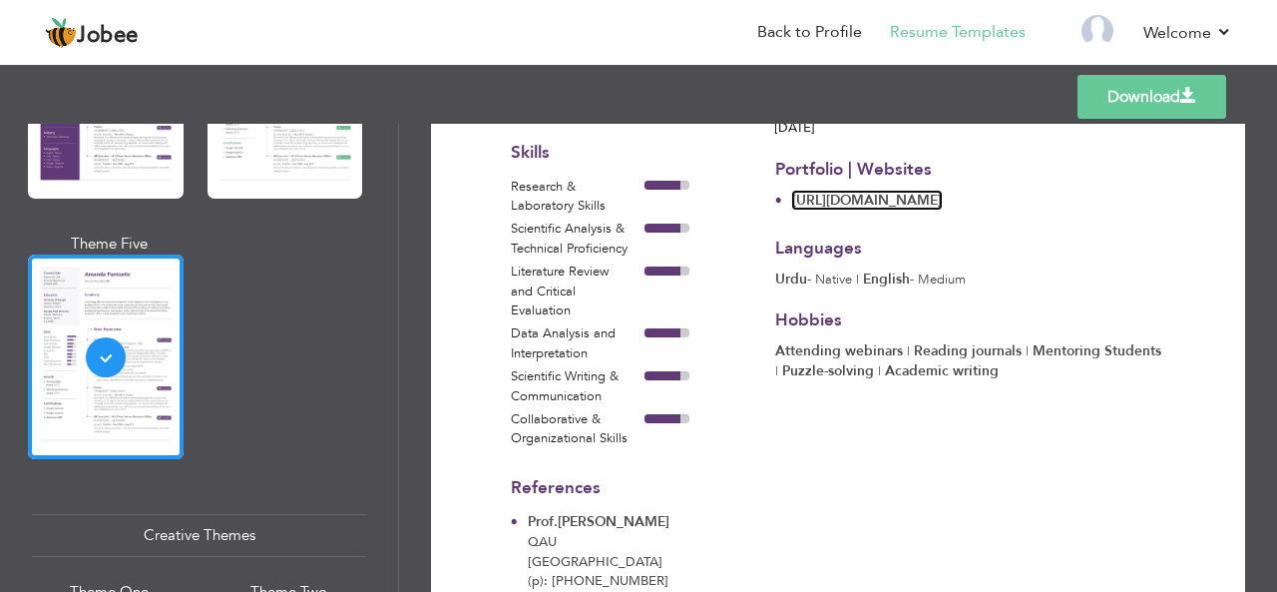
scroll to position [776, 0]
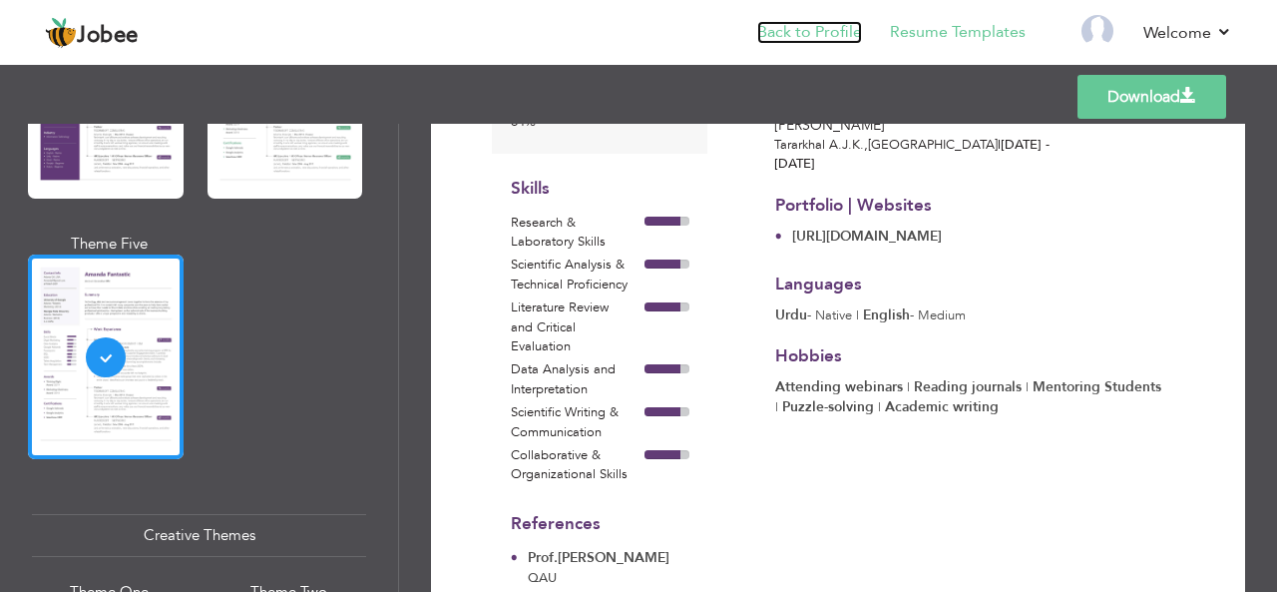
click at [796, 33] on link "Back to Profile" at bounding box center [809, 32] width 105 height 23
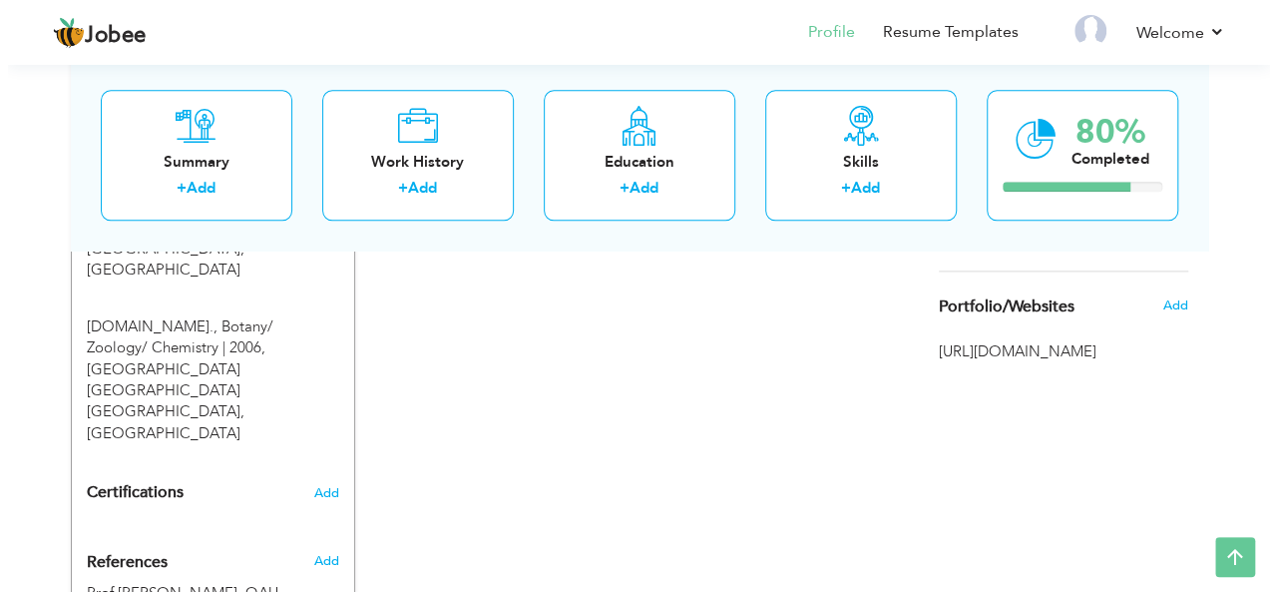
scroll to position [1179, 0]
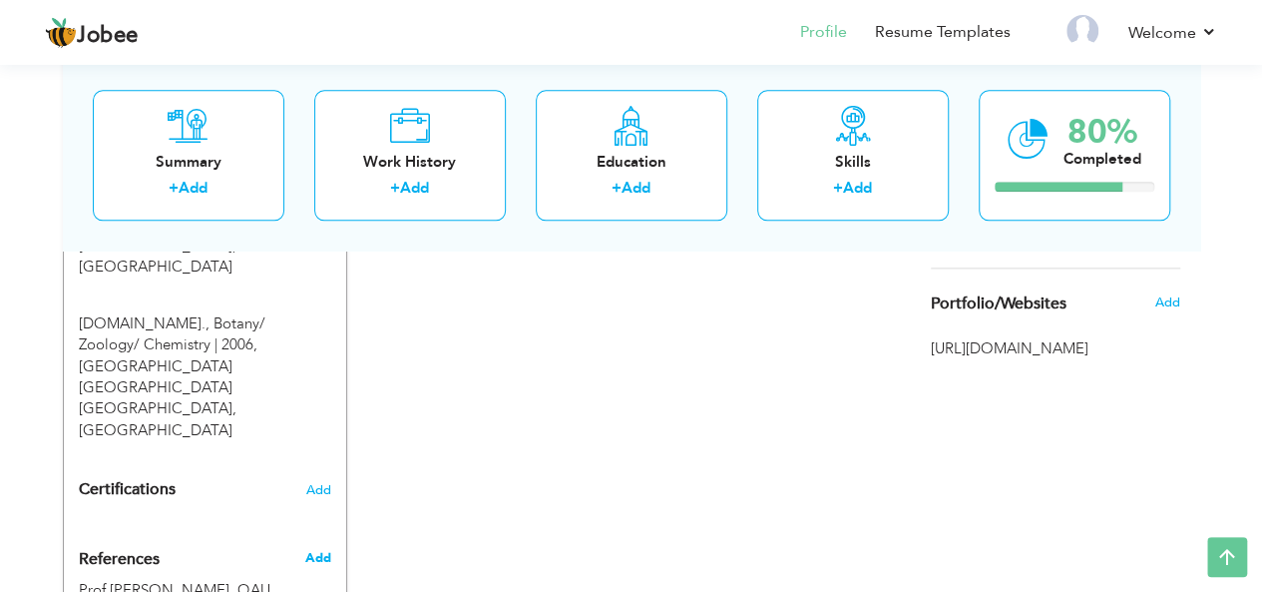
click at [318, 549] on span "Add" at bounding box center [317, 558] width 26 height 18
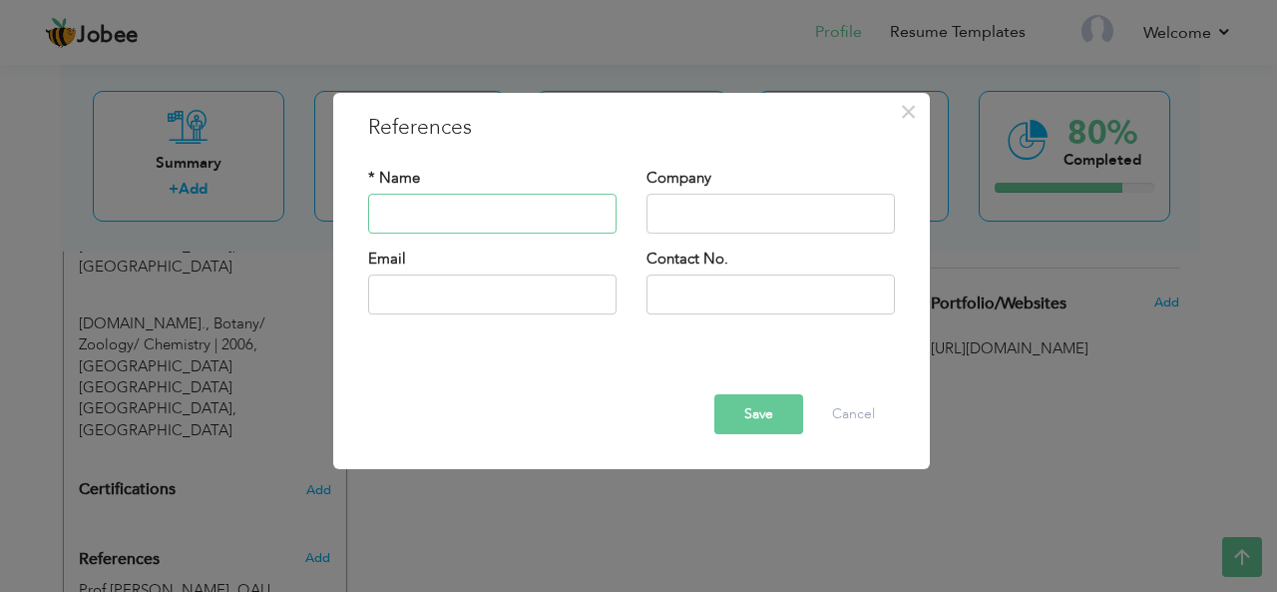
click at [428, 218] on input "text" at bounding box center [492, 214] width 248 height 40
type input "d"
type input "Dr. [PERSON_NAME]"
click at [680, 217] on input "text" at bounding box center [770, 214] width 248 height 40
type input "D"
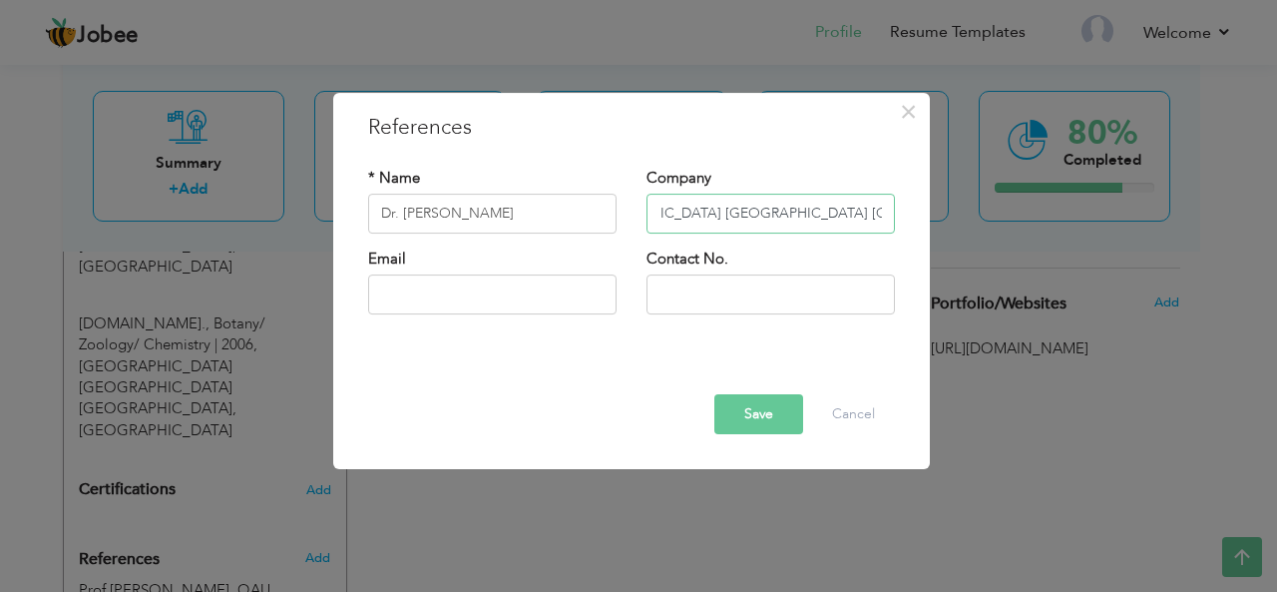
scroll to position [0, 90]
type input "[GEOGRAPHIC_DATA] [GEOGRAPHIC_DATA] [GEOGRAPHIC_DATA]"
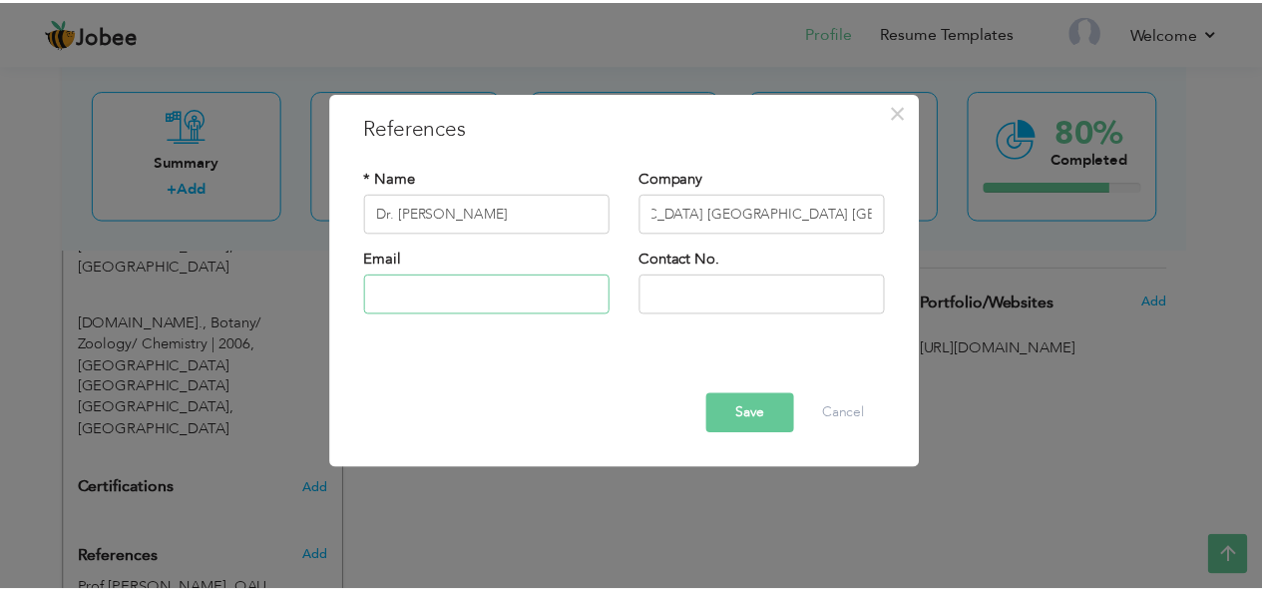
scroll to position [0, 0]
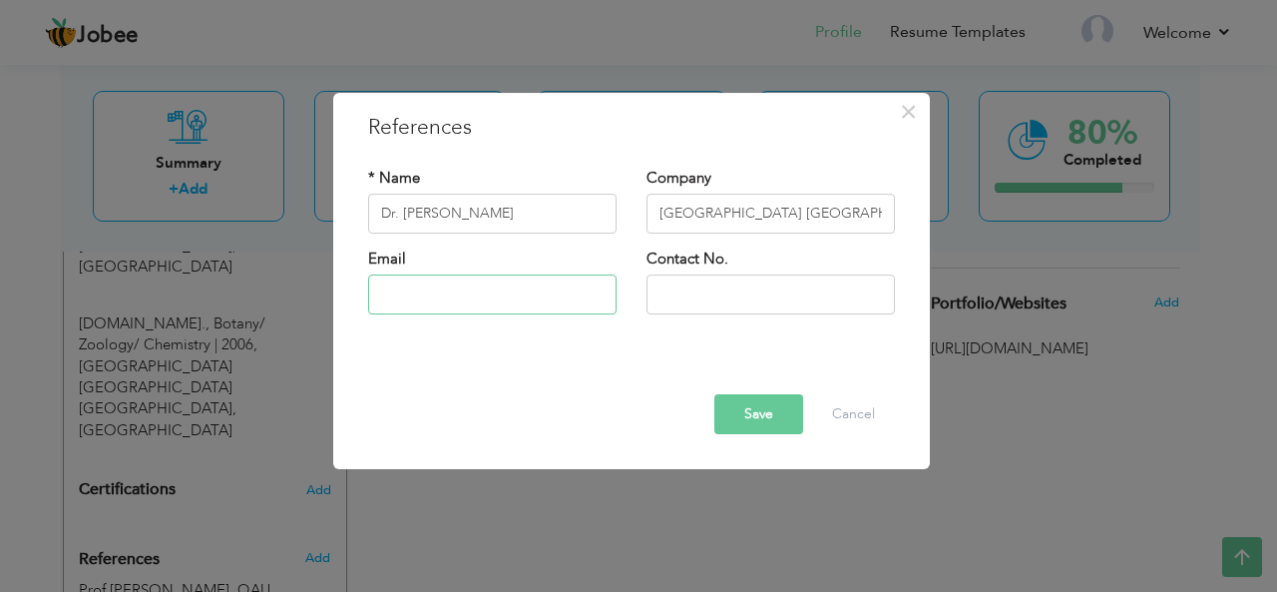
click at [399, 296] on input "text" at bounding box center [492, 294] width 248 height 40
type input "[EMAIL_ADDRESS][DOMAIN_NAME]"
click at [705, 287] on input "text" at bounding box center [770, 294] width 248 height 40
click at [696, 298] on input "+923334" at bounding box center [770, 294] width 248 height 40
click at [714, 296] on input "+92334" at bounding box center [770, 294] width 248 height 40
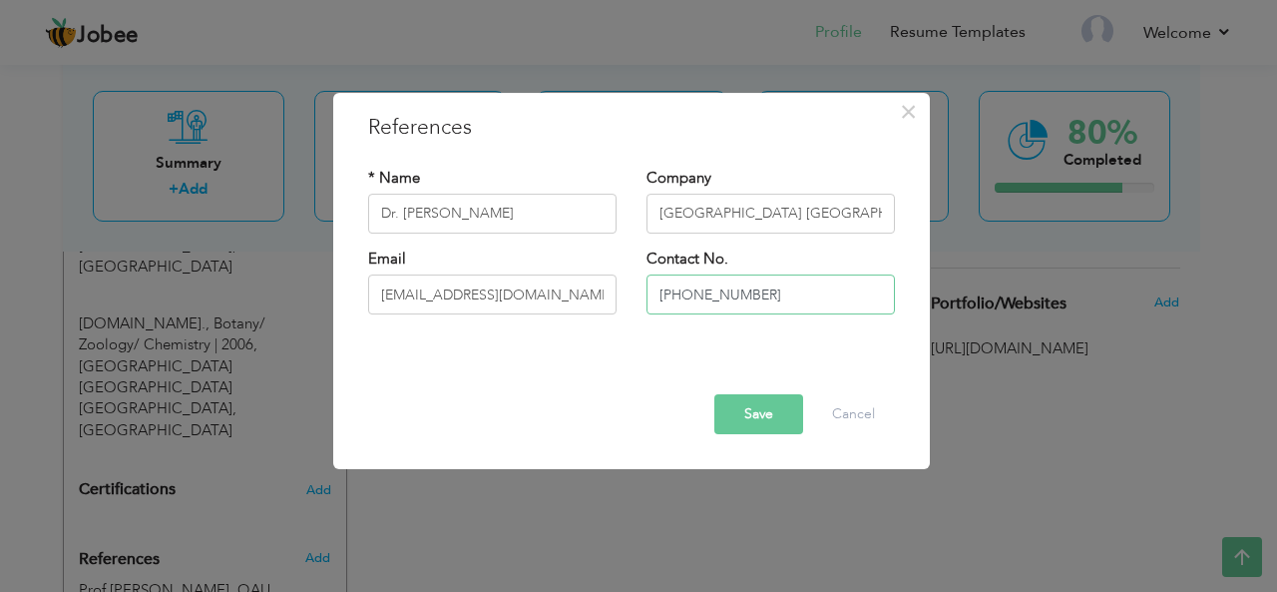
type input "[PHONE_NUMBER]"
click at [761, 416] on button "Save" at bounding box center [758, 414] width 89 height 40
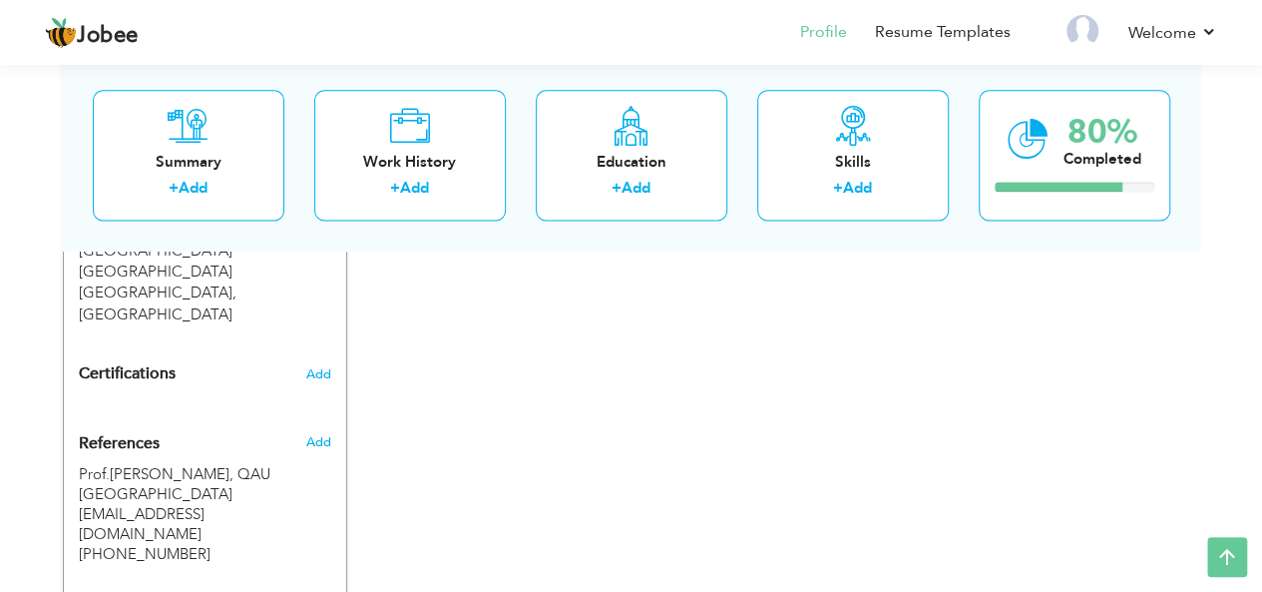
scroll to position [1369, 0]
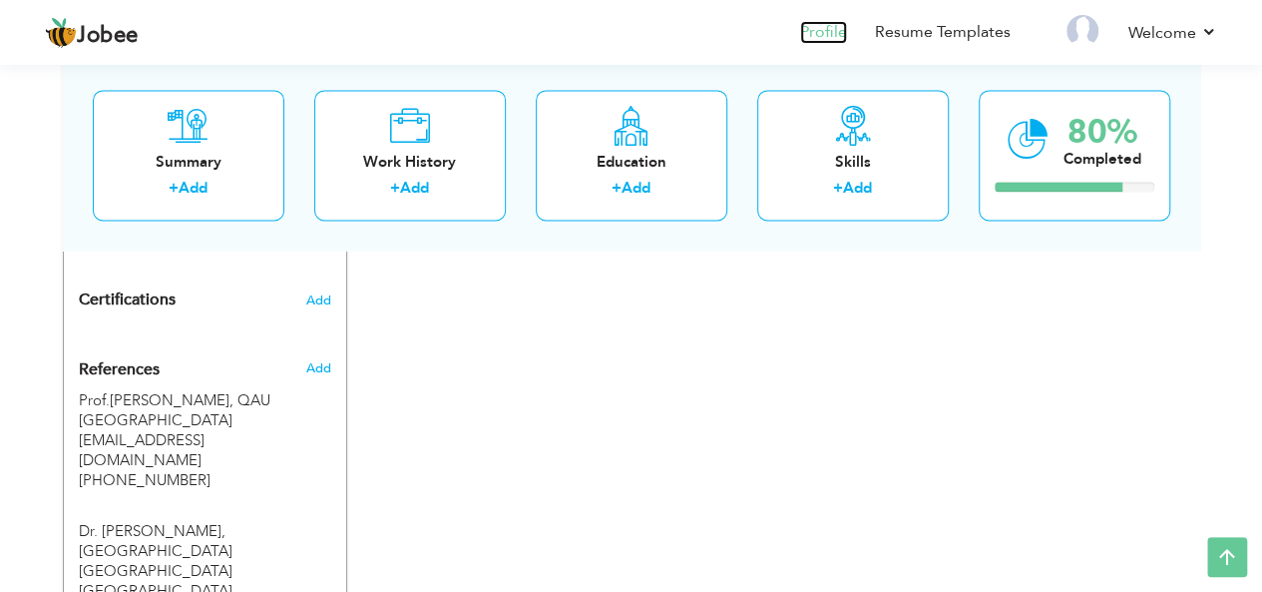
click at [827, 33] on link "Profile" at bounding box center [823, 32] width 47 height 23
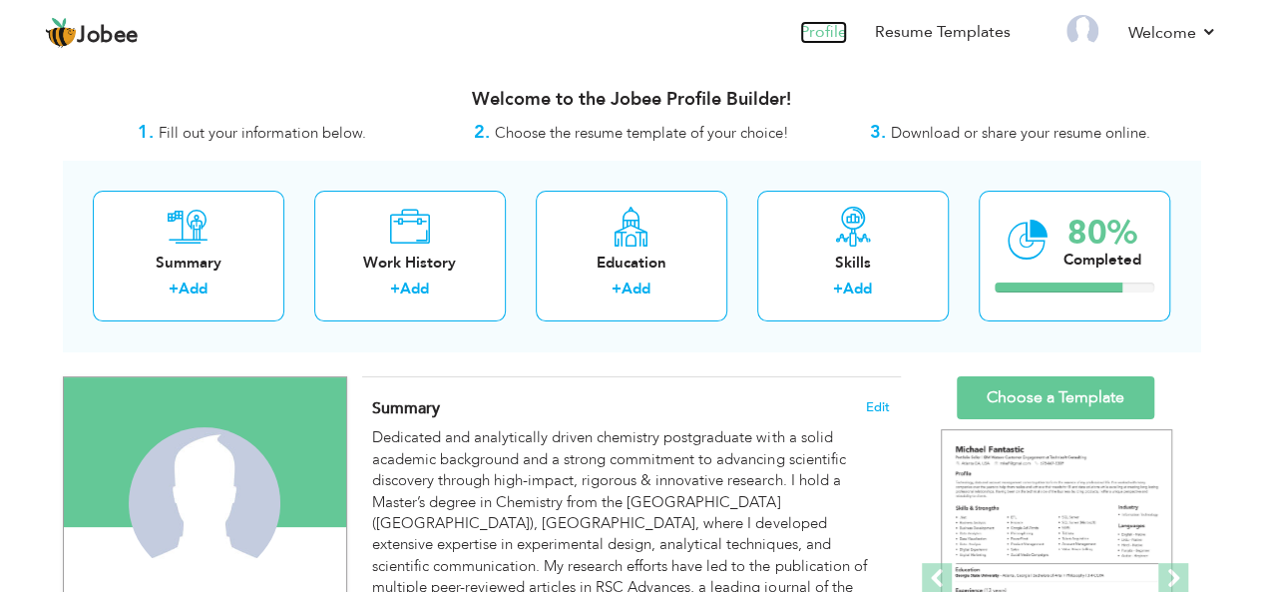
click at [822, 33] on link "Profile" at bounding box center [823, 32] width 47 height 23
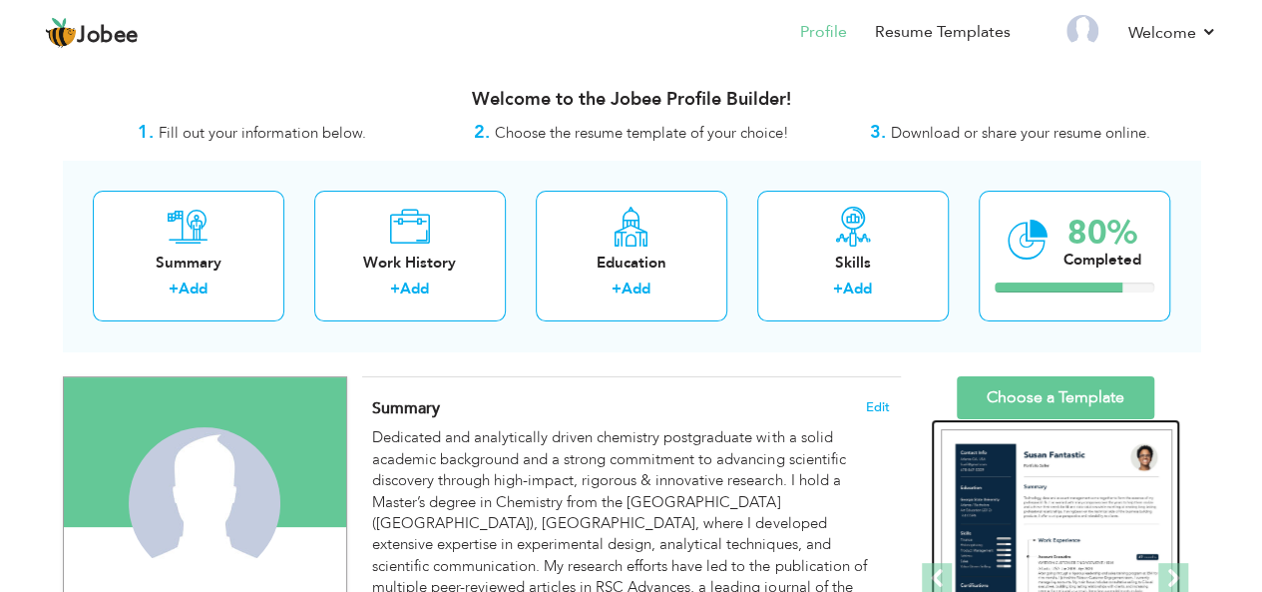
click at [1054, 456] on img at bounding box center [1056, 578] width 231 height 299
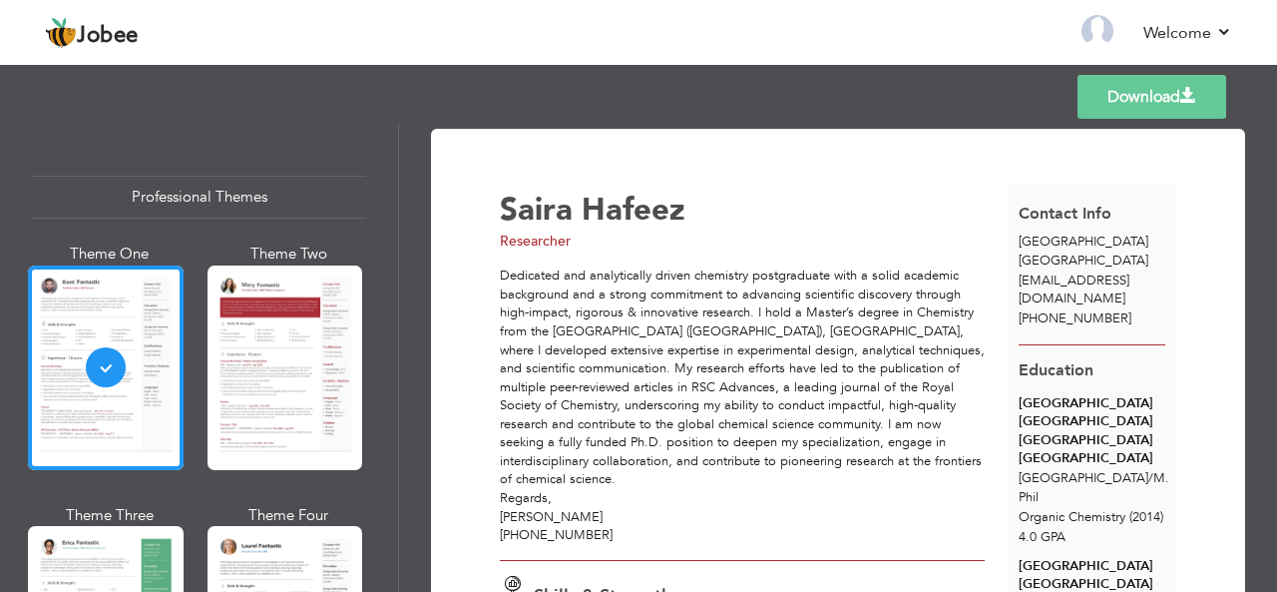
drag, startPoint x: 389, startPoint y: 148, endPoint x: 391, endPoint y: 161, distance: 13.1
click at [391, 161] on div "Professional Themes Theme One Theme Two Theme Three Theme Six" at bounding box center [199, 358] width 398 height 468
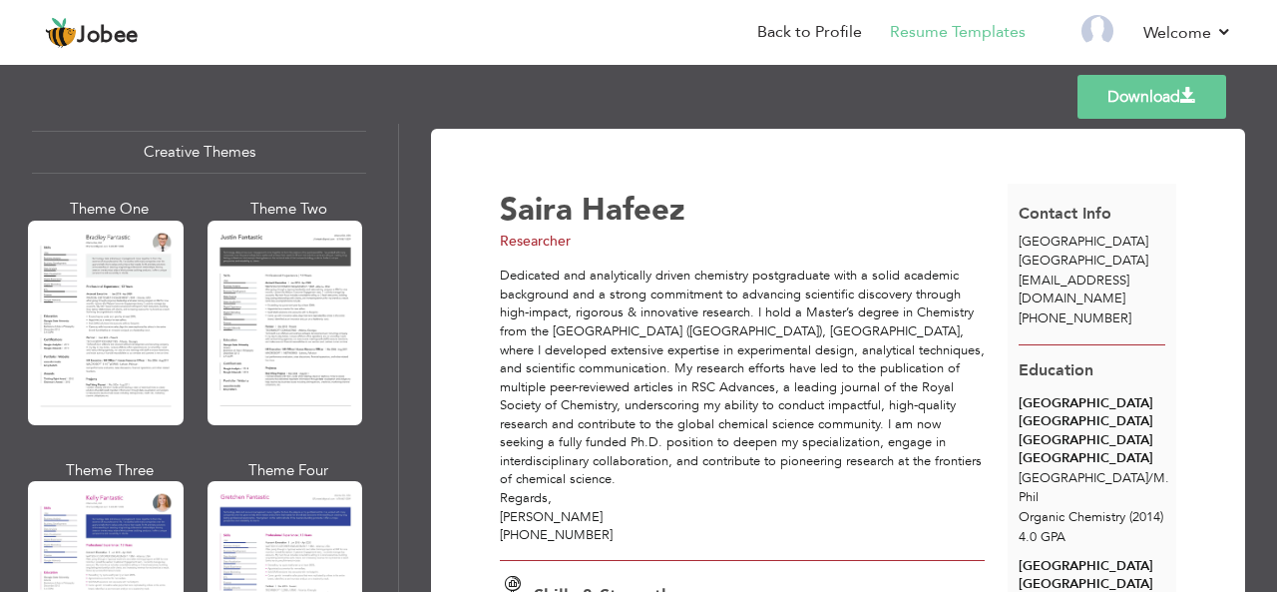
scroll to position [2390, 0]
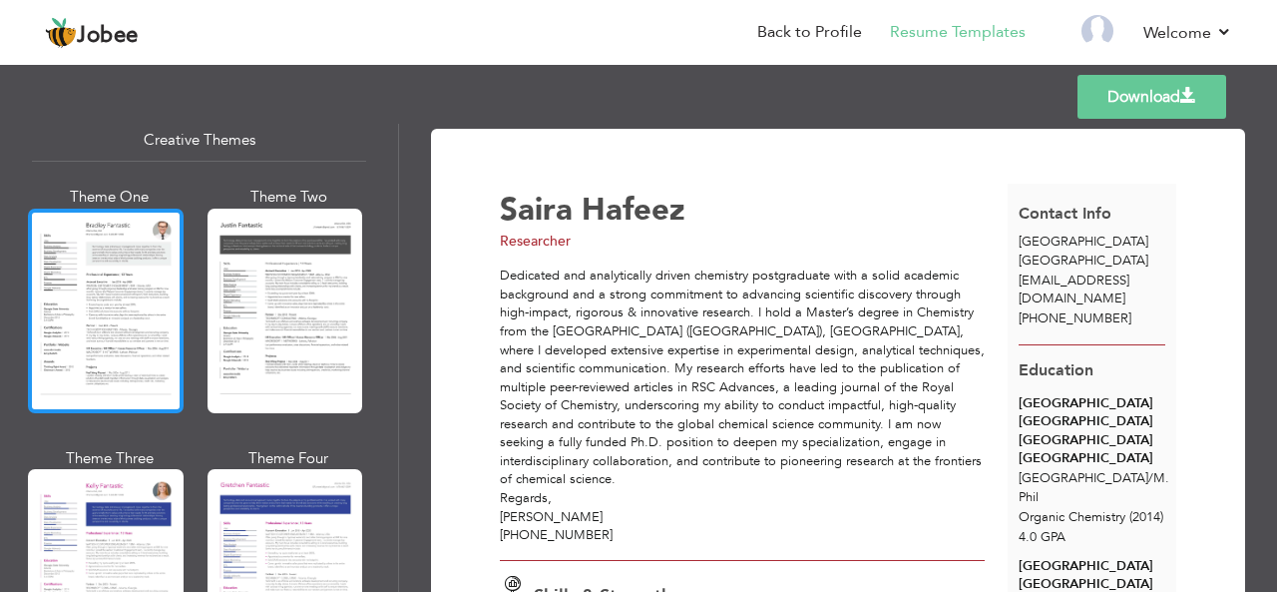
click at [136, 327] on div at bounding box center [106, 310] width 156 height 204
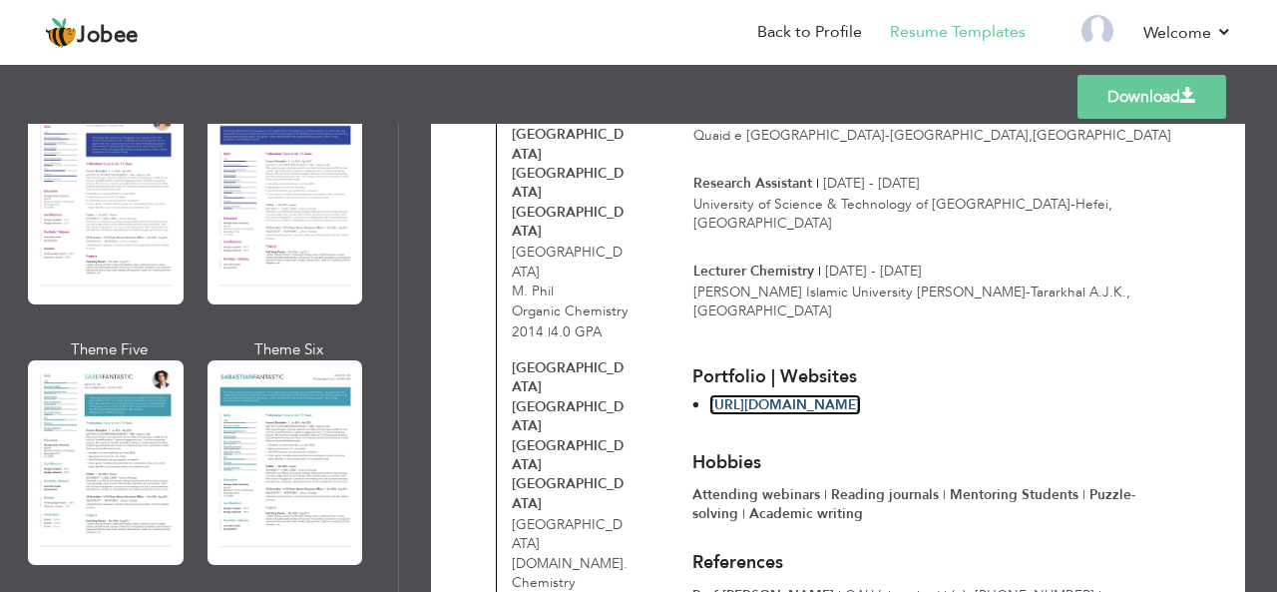
scroll to position [2742, 0]
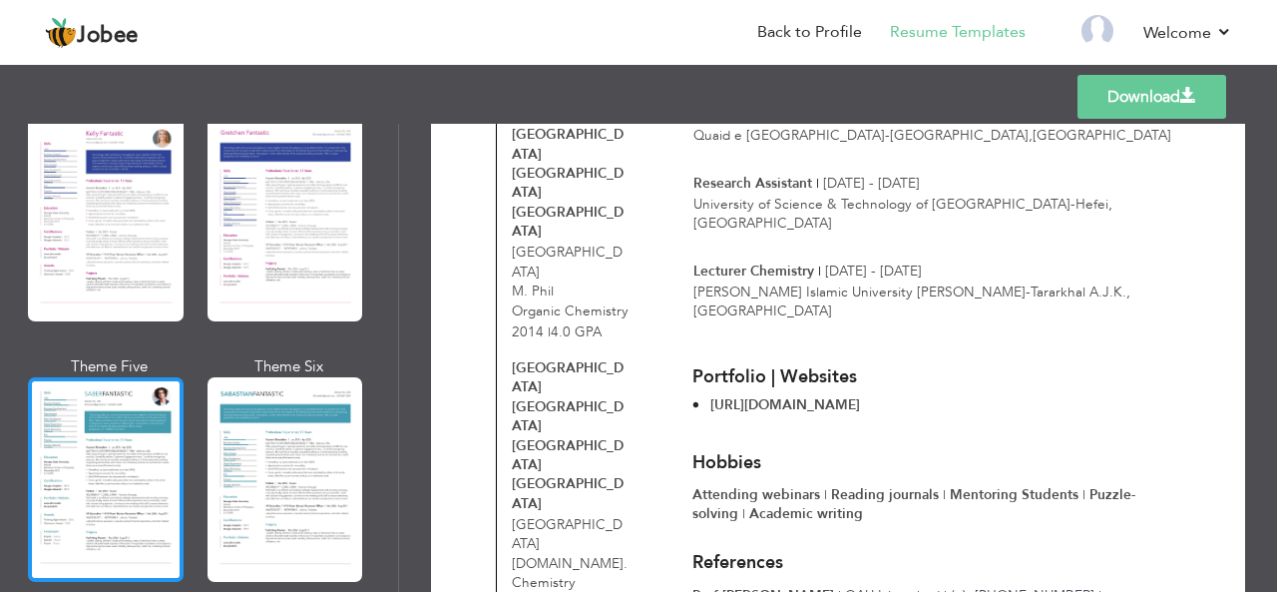
click at [122, 419] on div at bounding box center [106, 479] width 156 height 204
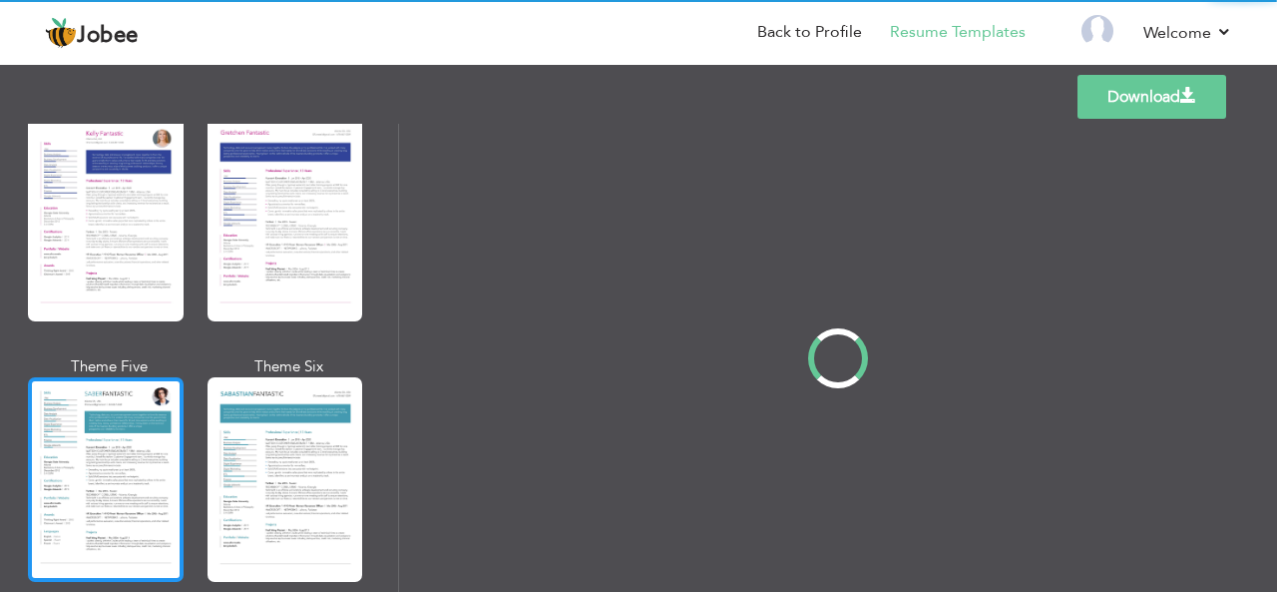
scroll to position [0, 0]
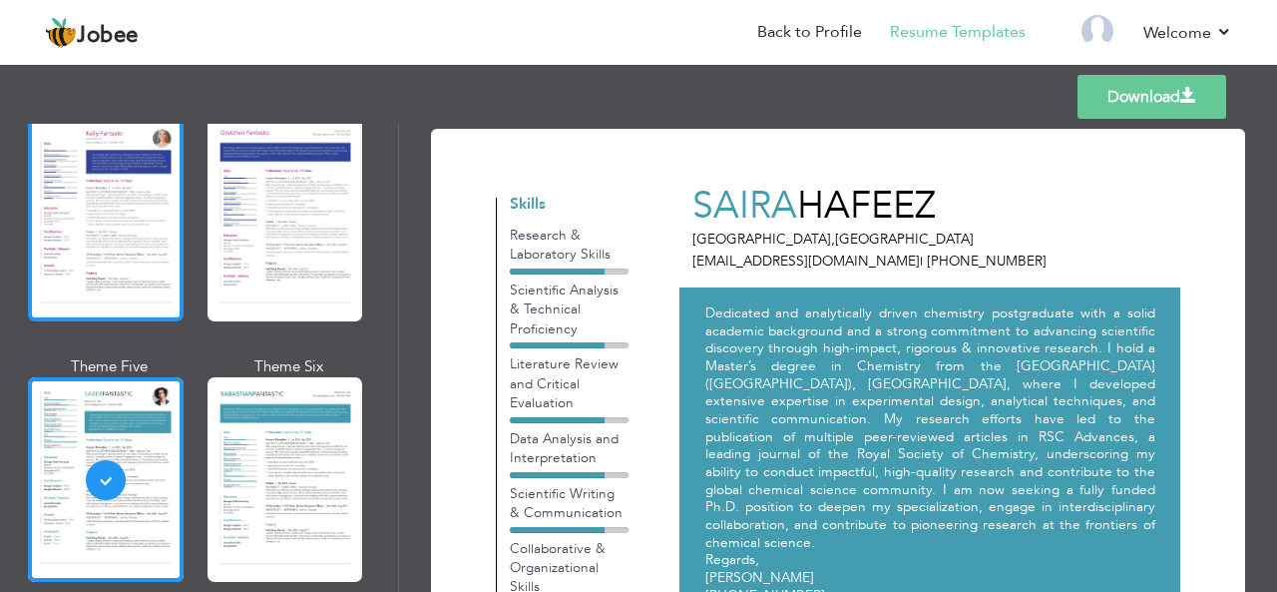
click at [144, 208] on div at bounding box center [106, 219] width 156 height 204
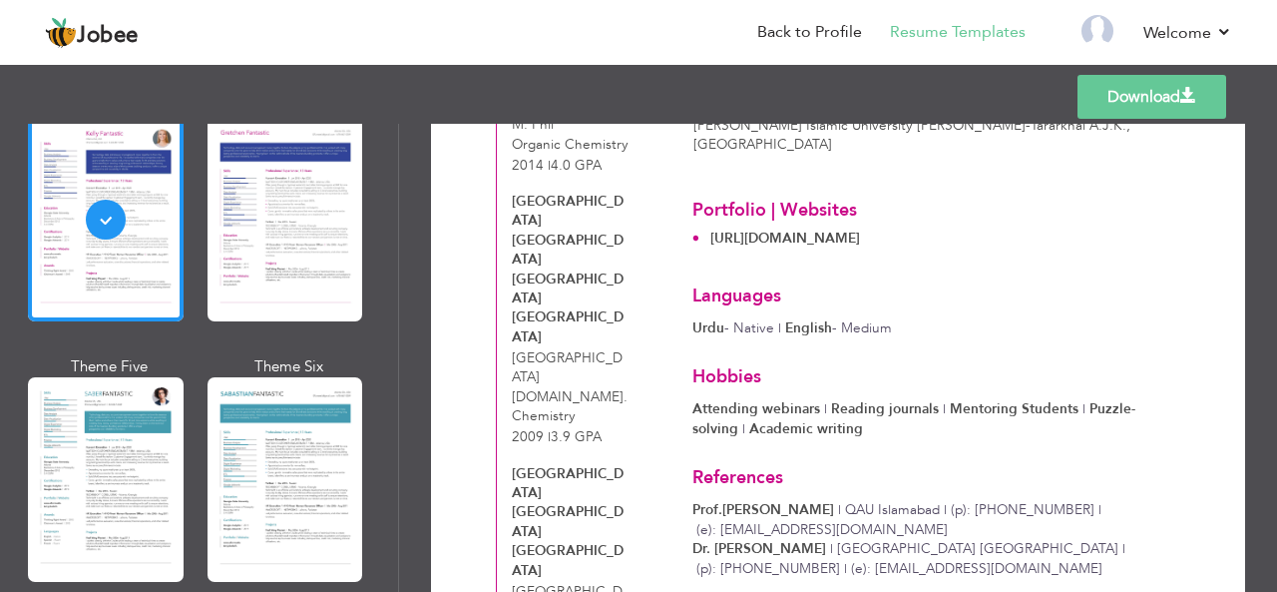
scroll to position [806, 0]
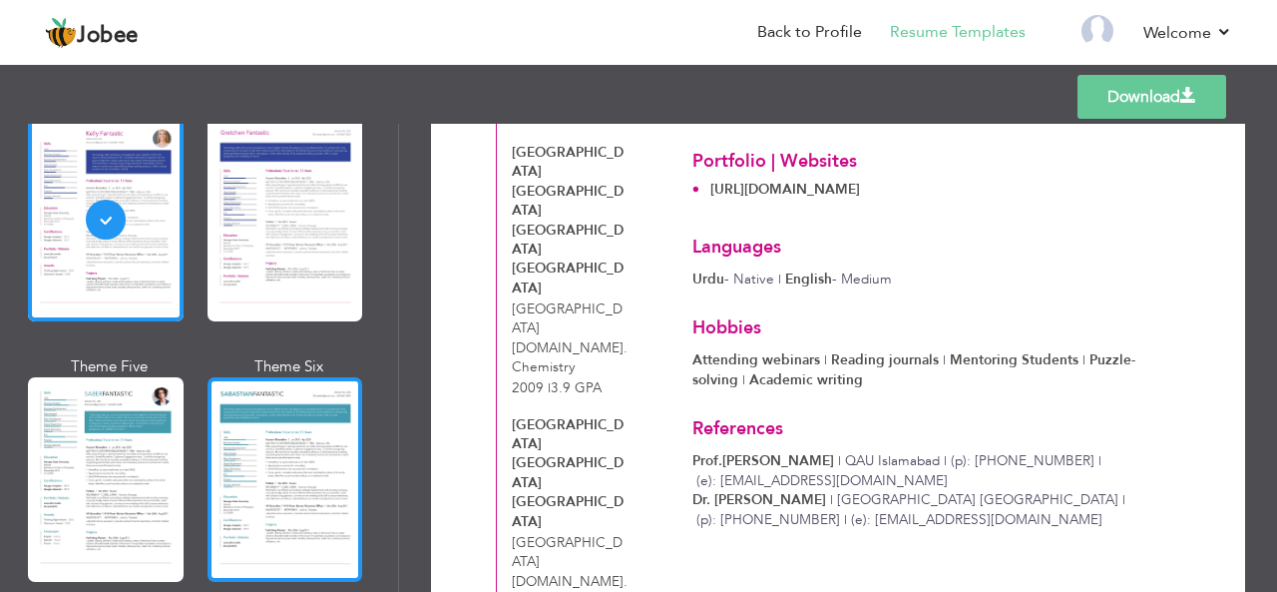
click at [291, 430] on div at bounding box center [285, 479] width 156 height 204
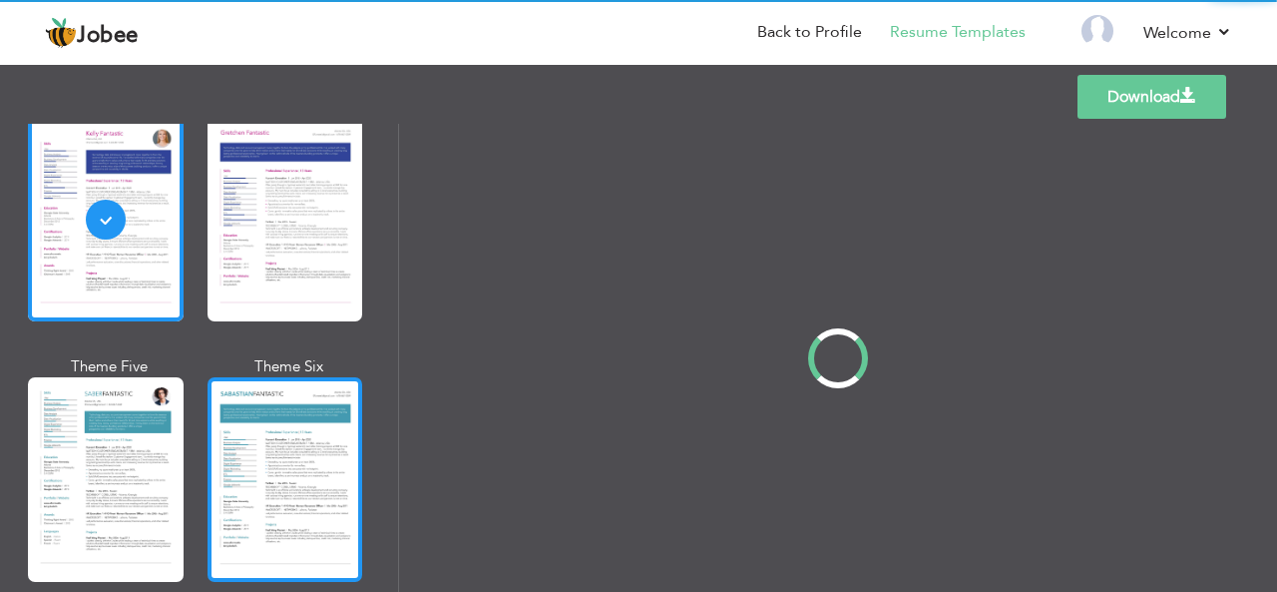
scroll to position [0, 0]
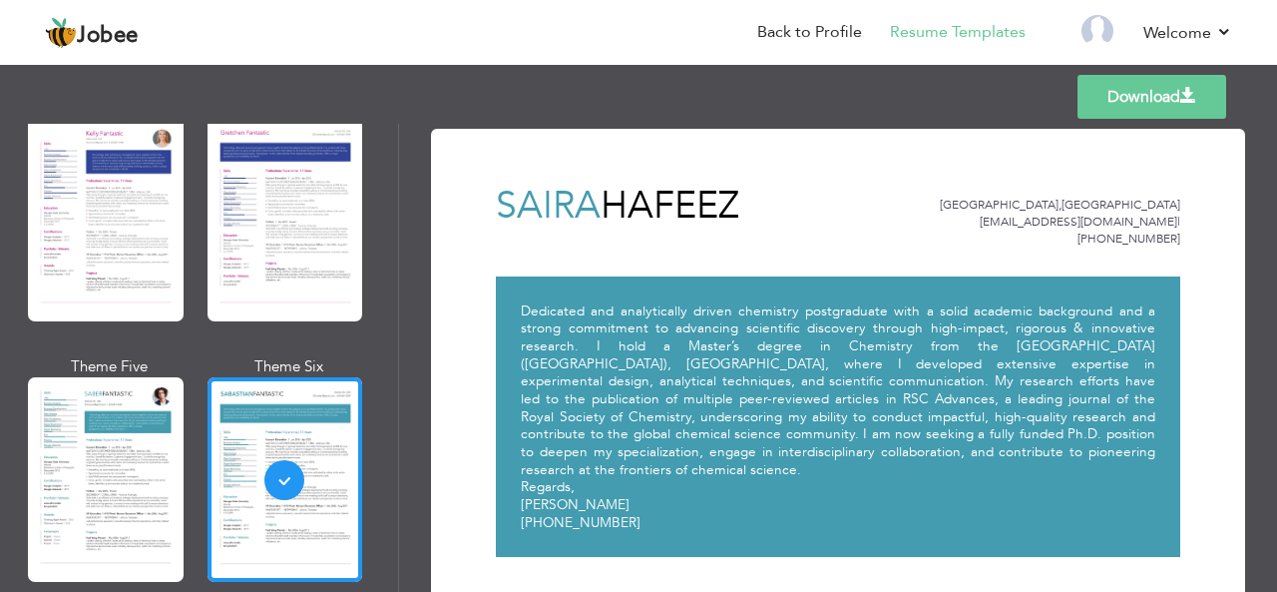
click at [396, 446] on div "Professional Themes Theme One Theme Two Theme Three Theme Six" at bounding box center [199, 358] width 398 height 468
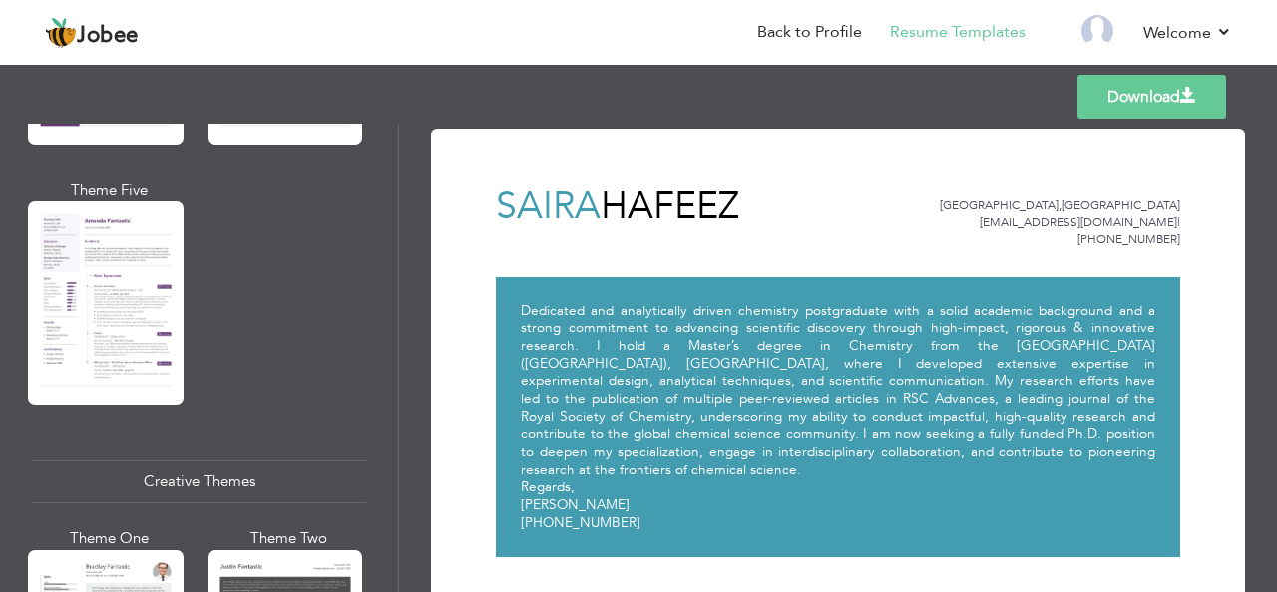
scroll to position [2067, 0]
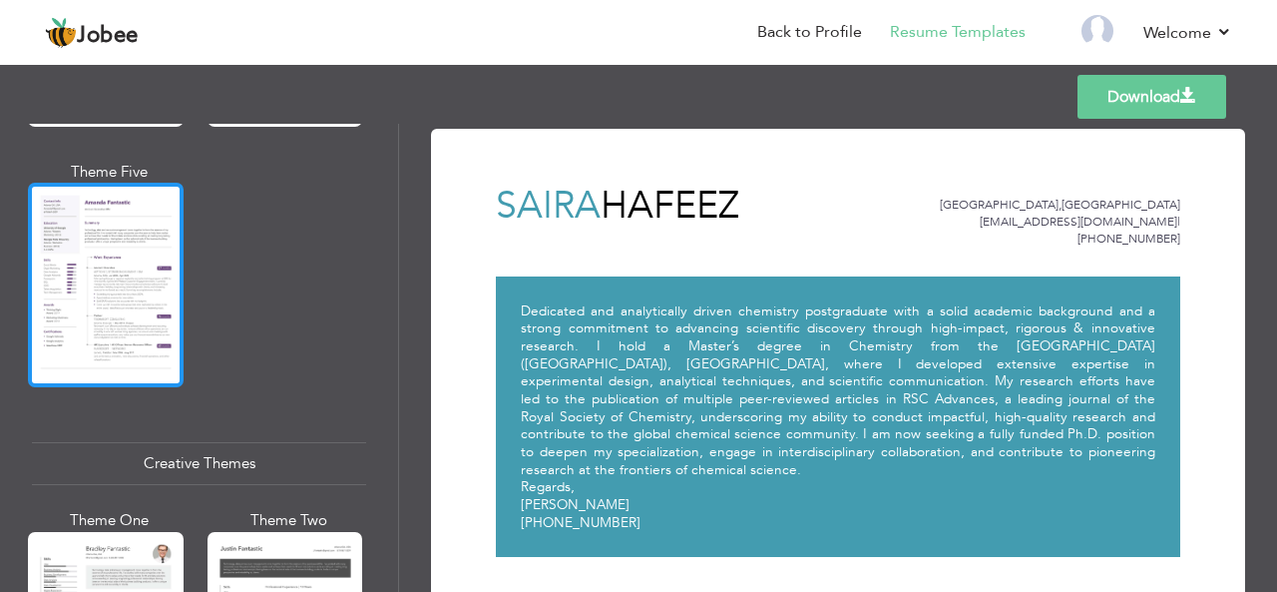
click at [88, 222] on div at bounding box center [106, 285] width 156 height 204
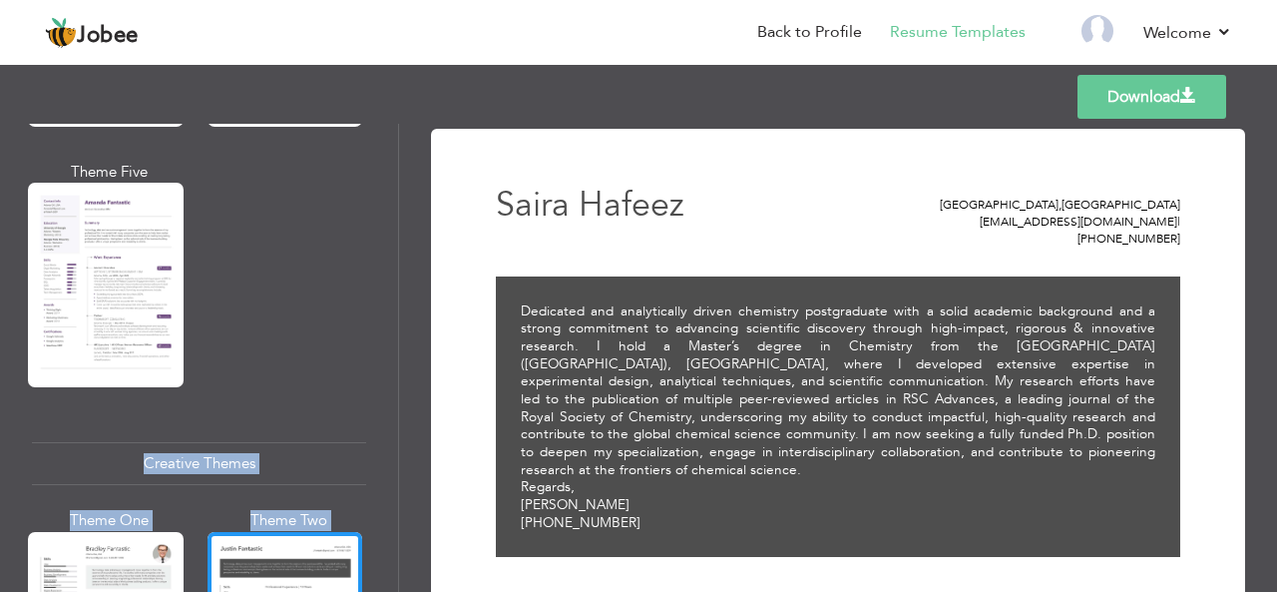
drag, startPoint x: 390, startPoint y: 390, endPoint x: 401, endPoint y: 375, distance: 18.6
click at [401, 375] on div "Professional Themes Theme One Theme Two Theme Three Theme Four" at bounding box center [638, 358] width 1277 height 468
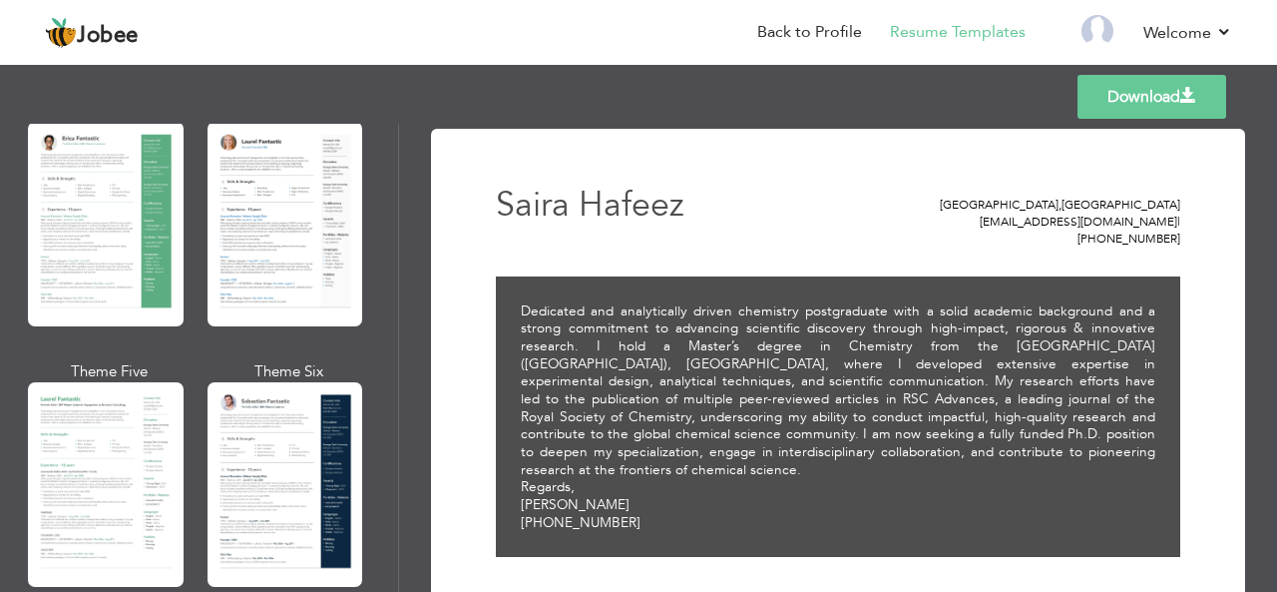
scroll to position [392, 0]
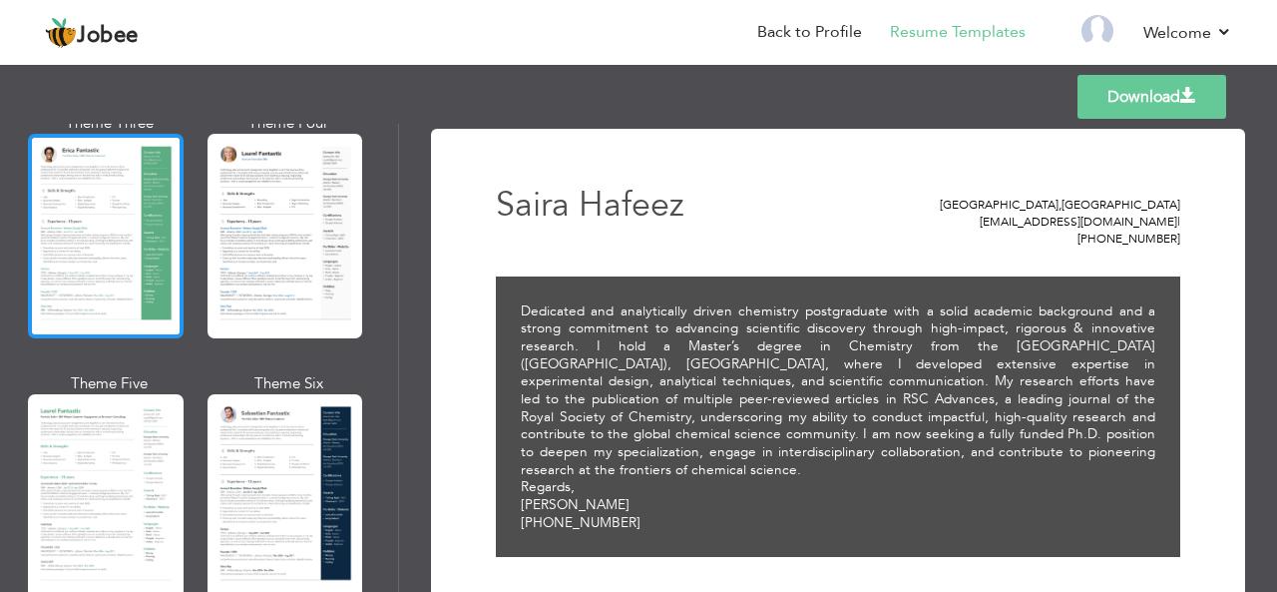
click at [138, 222] on div at bounding box center [106, 236] width 156 height 204
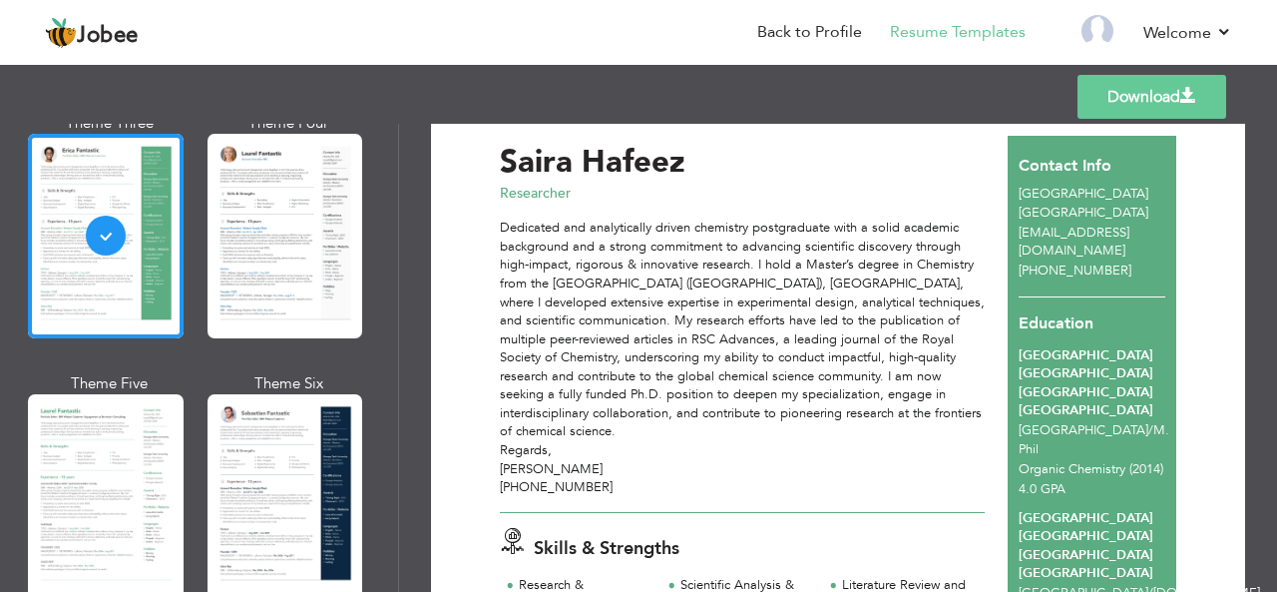
scroll to position [50, 0]
click at [1157, 101] on link "Download" at bounding box center [1151, 97] width 149 height 44
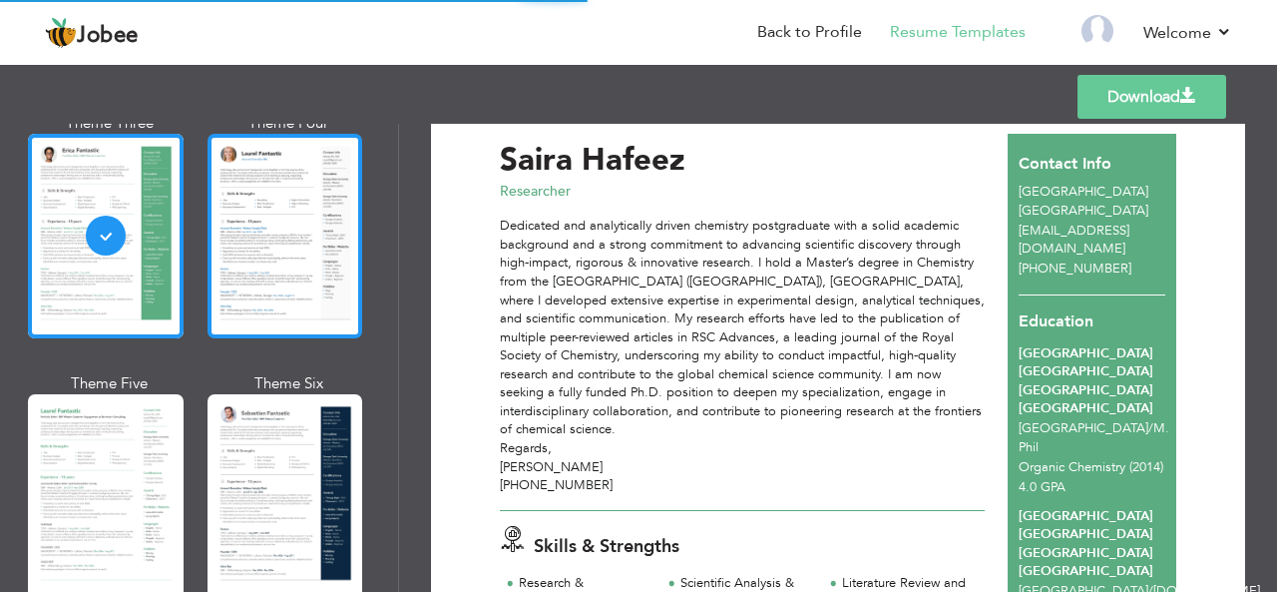
click at [311, 210] on div at bounding box center [285, 236] width 156 height 204
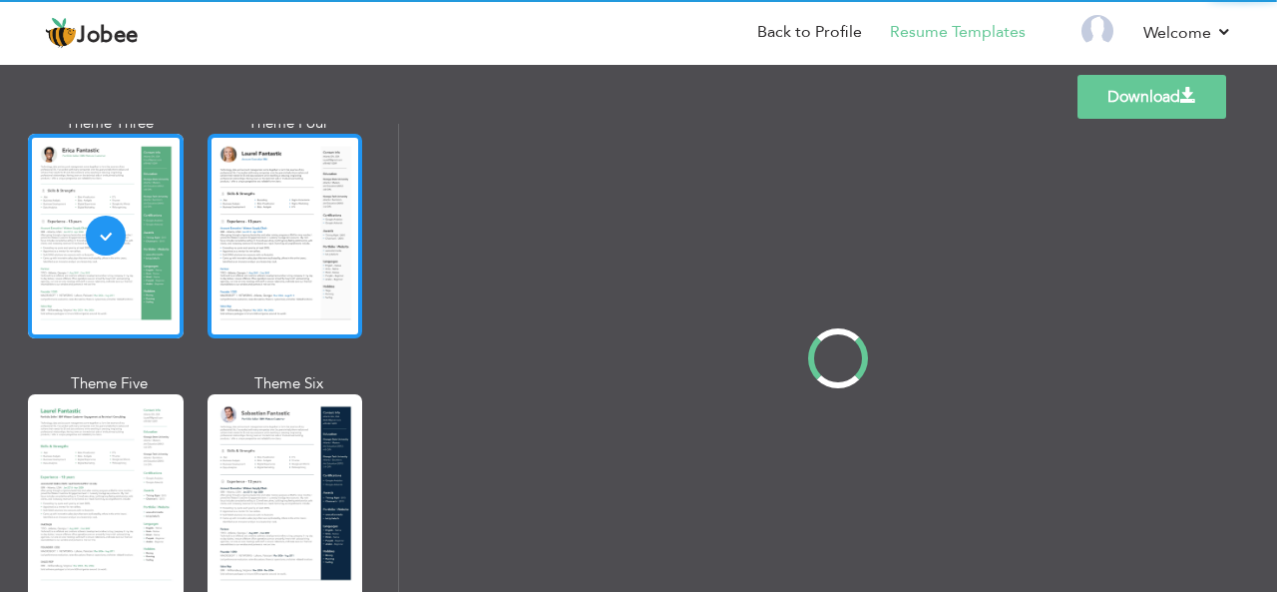
scroll to position [0, 0]
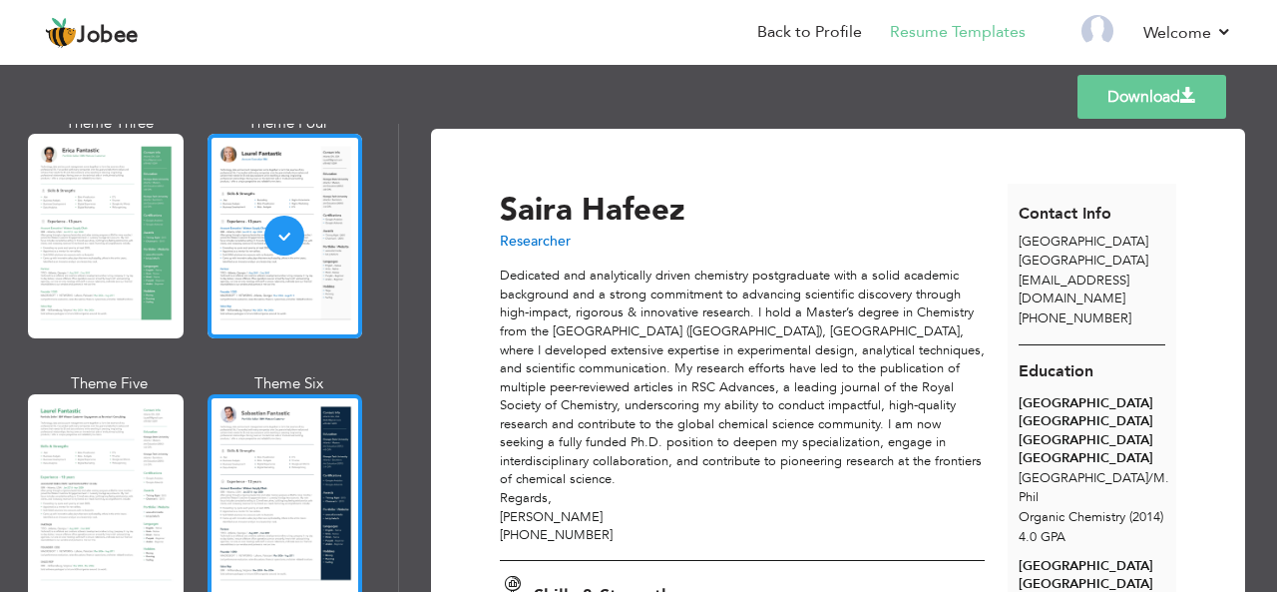
click at [298, 529] on div at bounding box center [285, 496] width 156 height 204
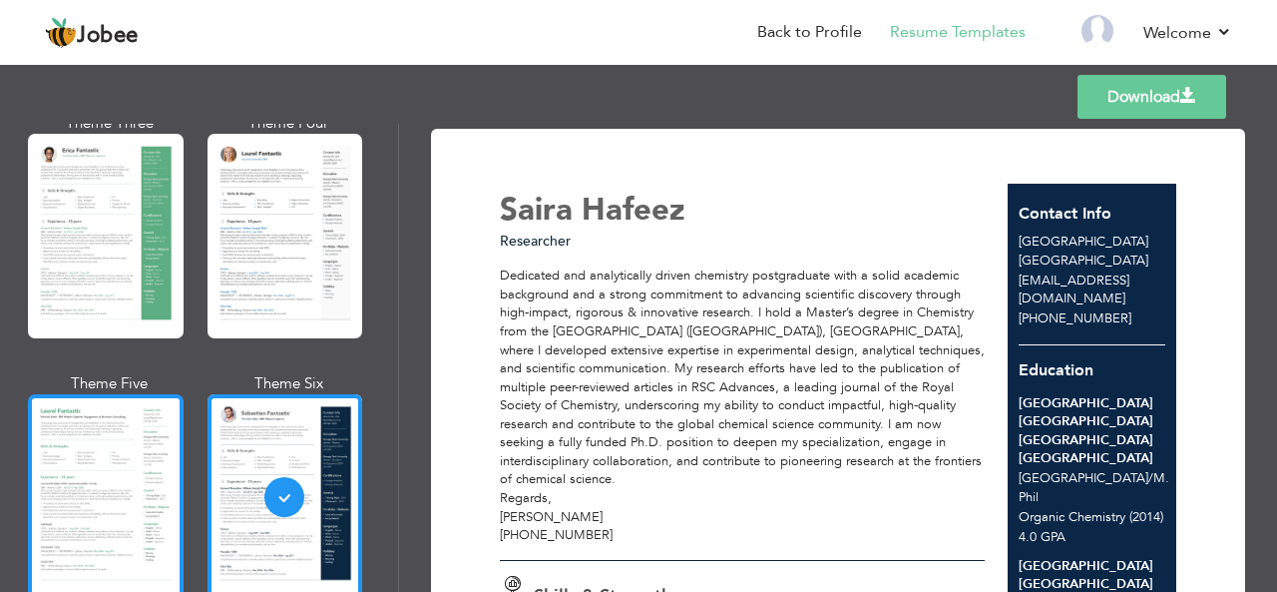
click at [112, 471] on div at bounding box center [106, 496] width 156 height 204
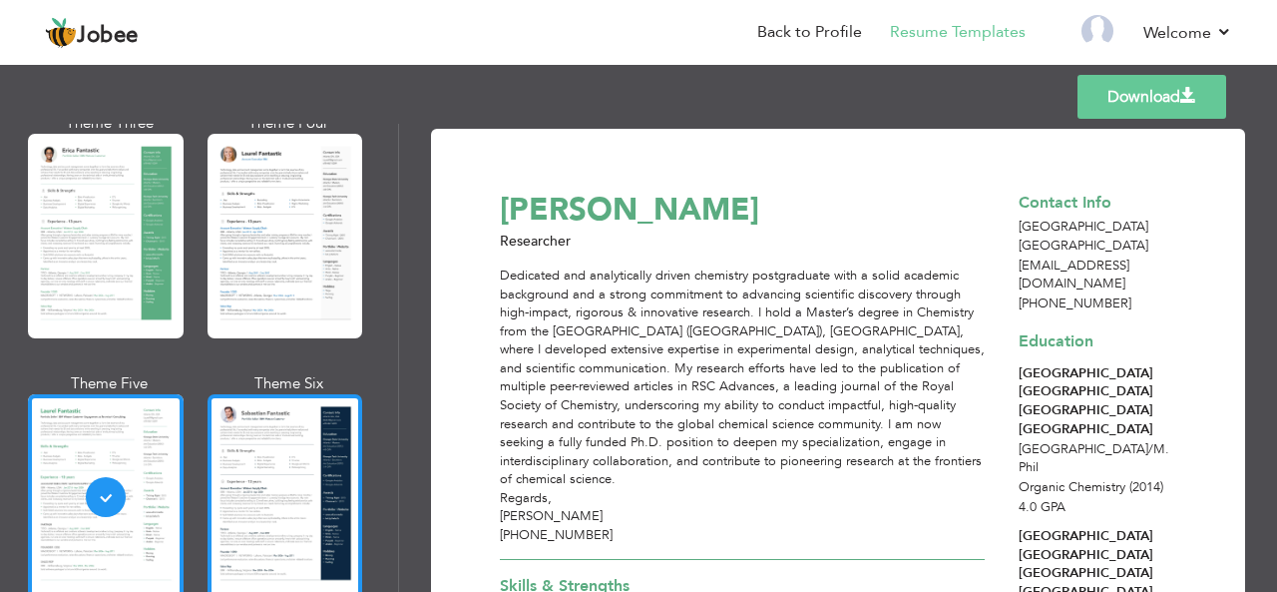
click at [243, 454] on div at bounding box center [285, 496] width 156 height 204
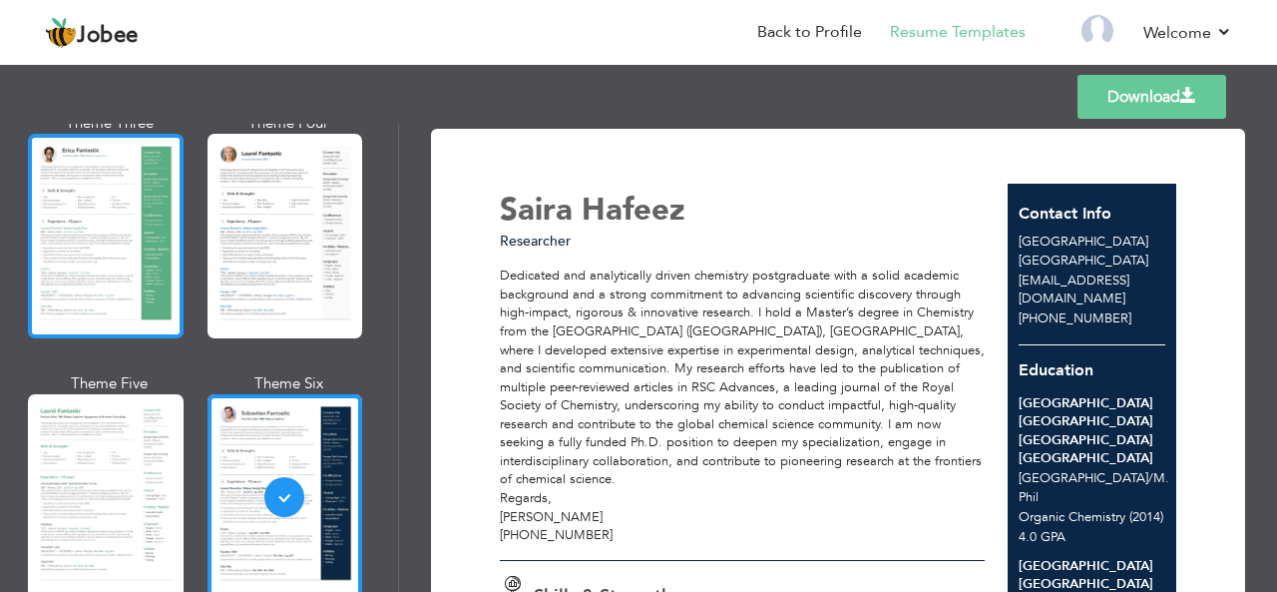
click at [89, 293] on div at bounding box center [106, 236] width 156 height 204
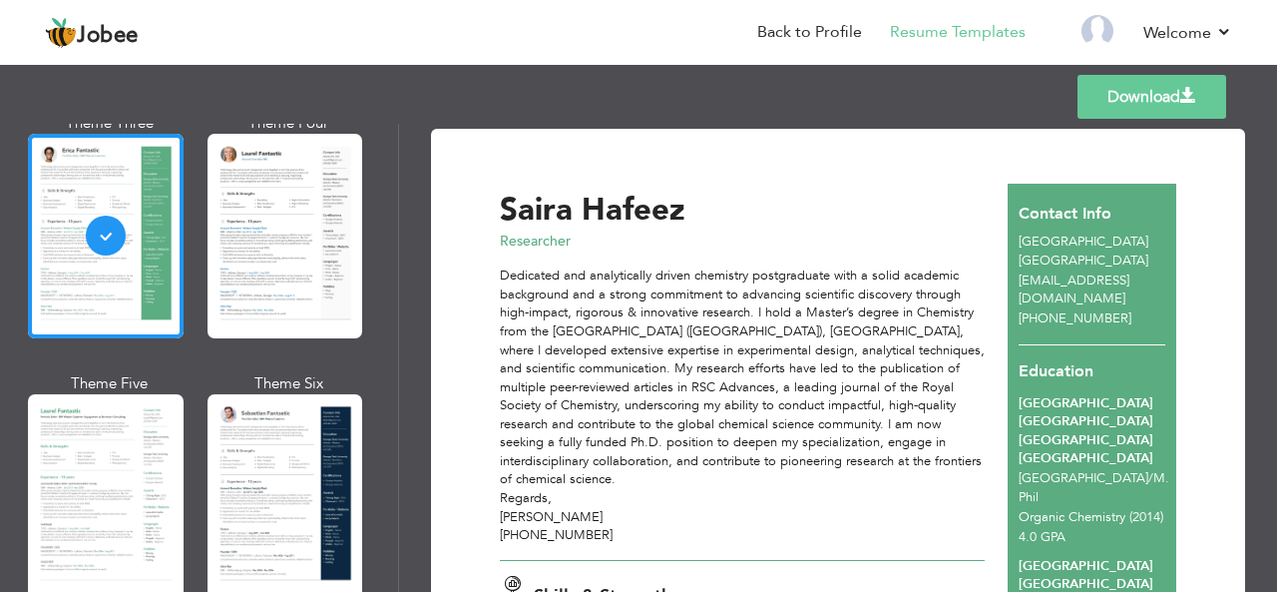
click at [1095, 87] on link "Download" at bounding box center [1151, 97] width 149 height 44
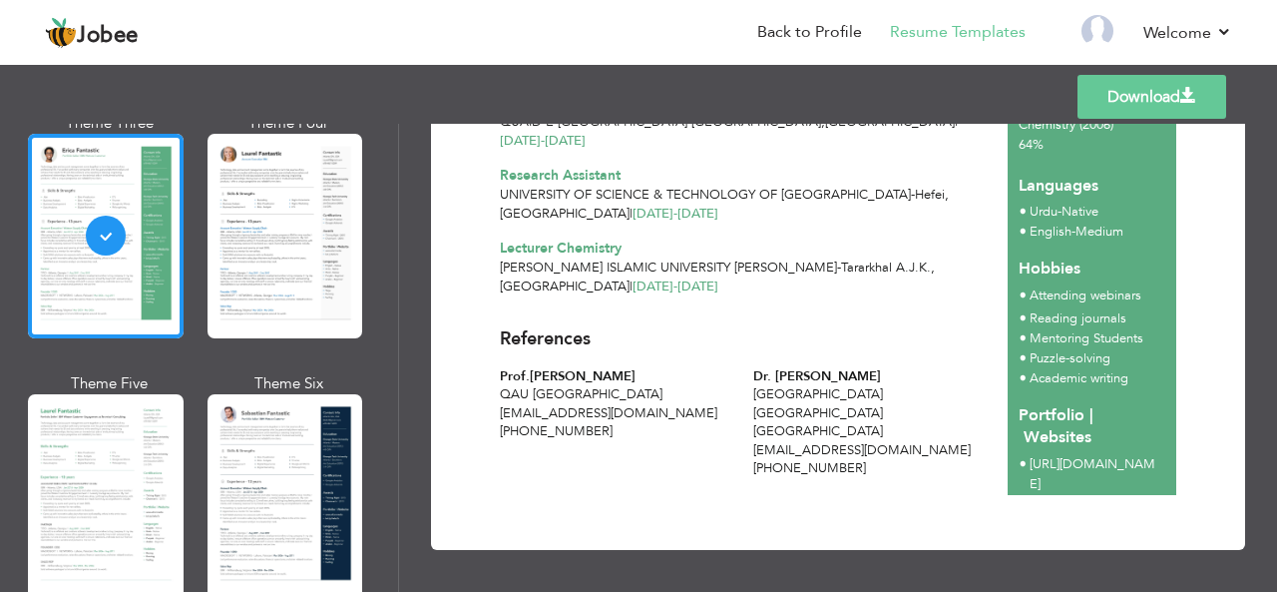
scroll to position [687, 0]
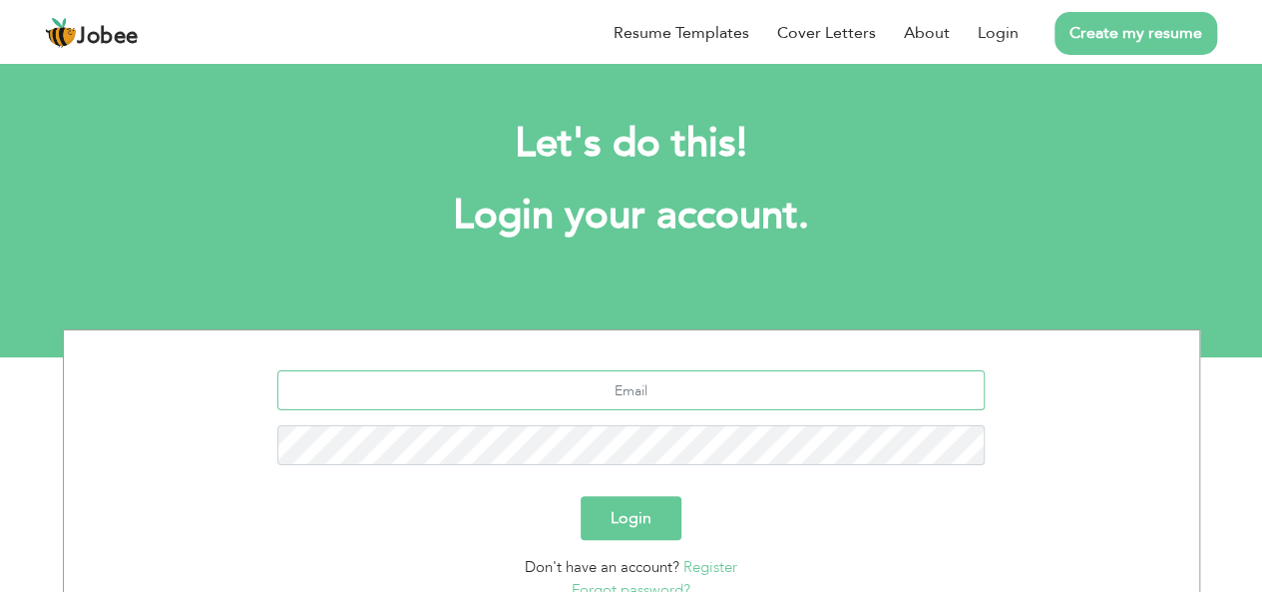
click at [627, 401] on input "text" at bounding box center [630, 390] width 707 height 40
type input "[EMAIL_ADDRESS][DOMAIN_NAME]"
click at [529, 396] on input "text" at bounding box center [630, 390] width 707 height 40
click at [616, 406] on input "text" at bounding box center [630, 390] width 707 height 40
type input "[EMAIL_ADDRESS][DOMAIN_NAME]"
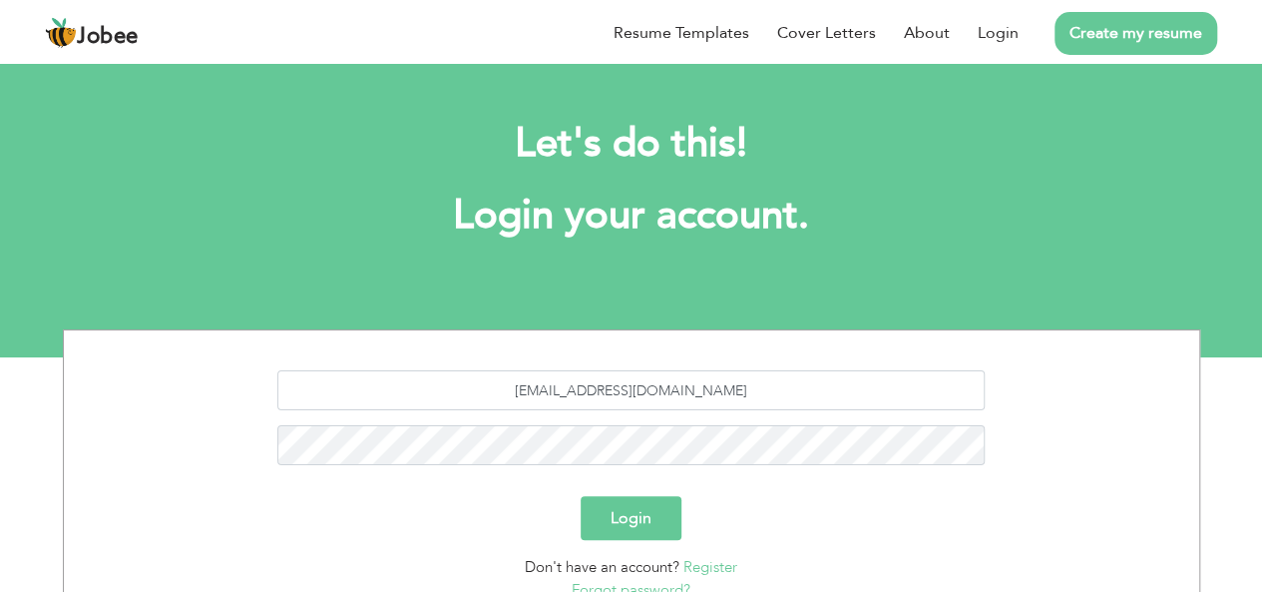
click at [660, 510] on button "Login" at bounding box center [631, 518] width 101 height 44
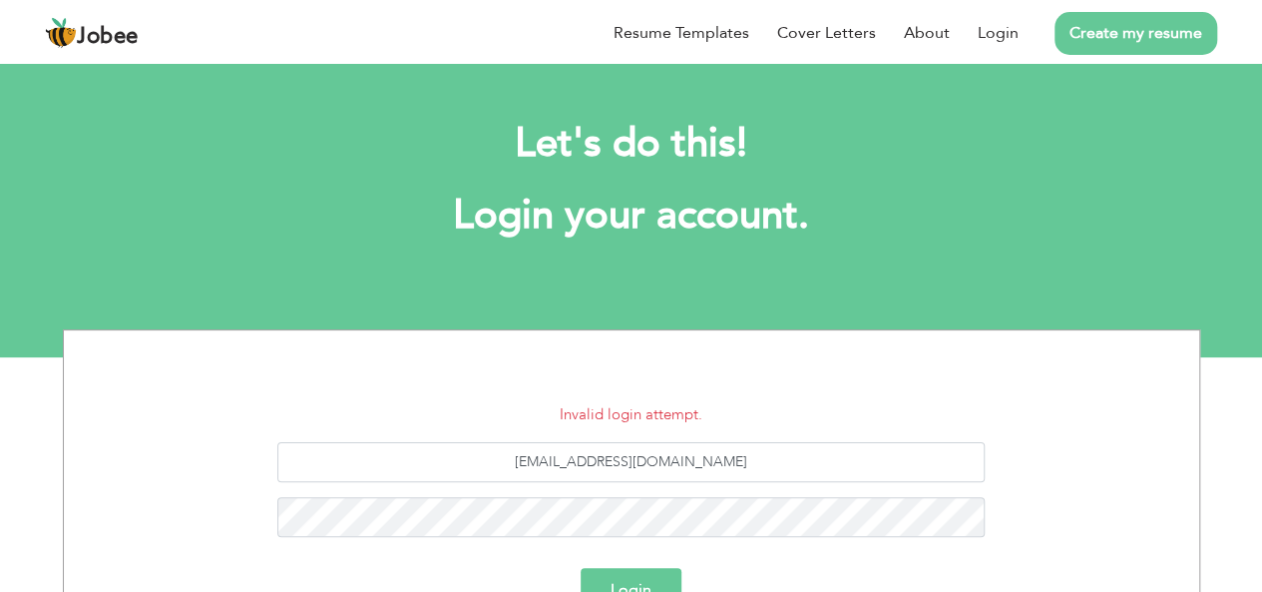
click at [648, 584] on button "Login" at bounding box center [631, 590] width 101 height 44
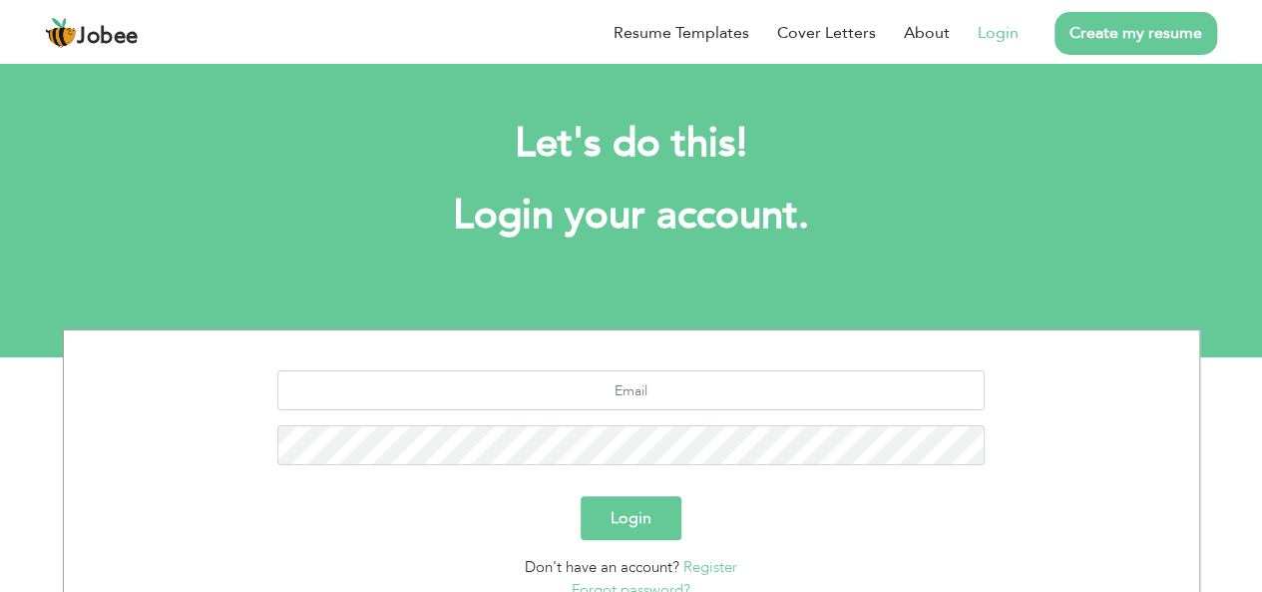
click at [1018, 31] on link "Login" at bounding box center [998, 33] width 41 height 24
click at [499, 236] on h1 "Login your account." at bounding box center [631, 216] width 1077 height 52
click at [523, 385] on input "text" at bounding box center [630, 390] width 707 height 40
type input "[EMAIL_ADDRESS][DOMAIN_NAME]"
click at [648, 520] on button "Login" at bounding box center [631, 518] width 101 height 44
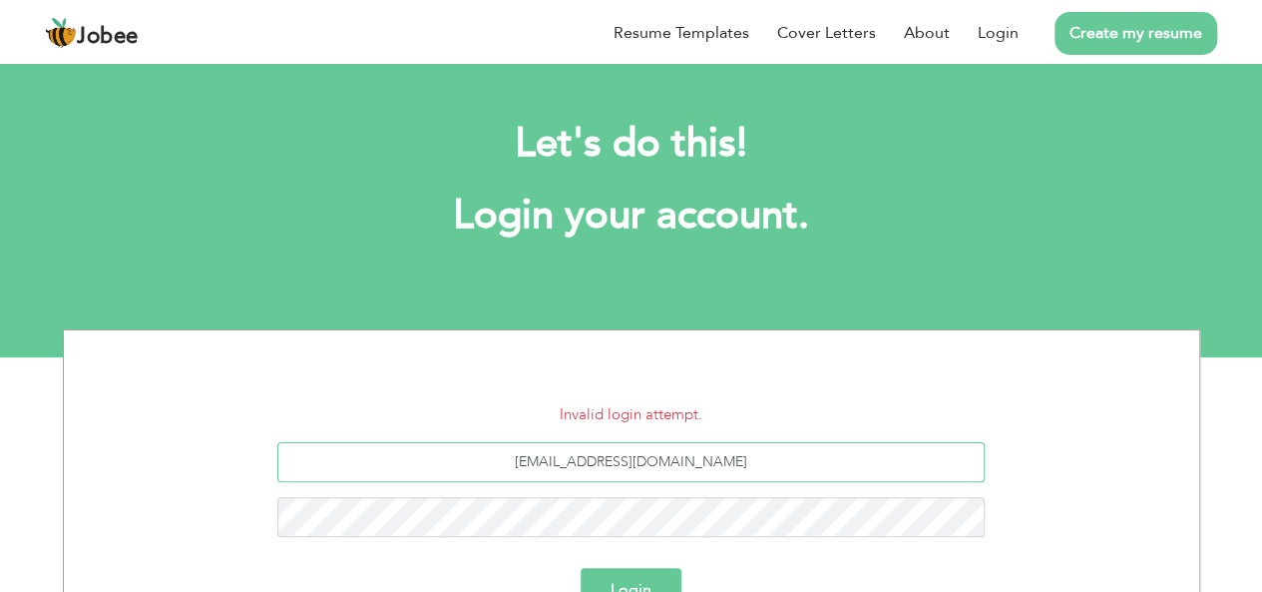
click at [570, 463] on input "[EMAIL_ADDRESS][DOMAIN_NAME]" at bounding box center [630, 462] width 707 height 40
click at [628, 576] on button "Login" at bounding box center [631, 590] width 101 height 44
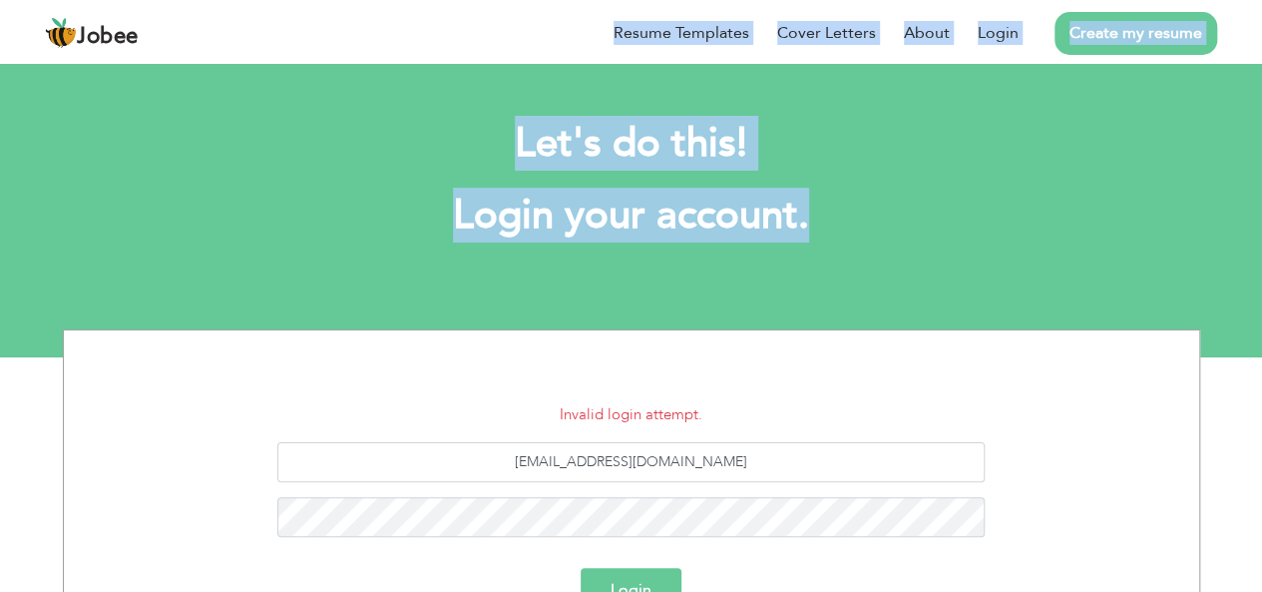
drag, startPoint x: 1260, startPoint y: 47, endPoint x: 1276, endPoint y: 225, distance: 179.3
click at [1261, 225] on html "Jobee Resume Templates Cover Letters About Login Create my resume Let's do this…" at bounding box center [631, 178] width 1262 height 357
click at [898, 202] on h1 "Login your account." at bounding box center [631, 216] width 1077 height 52
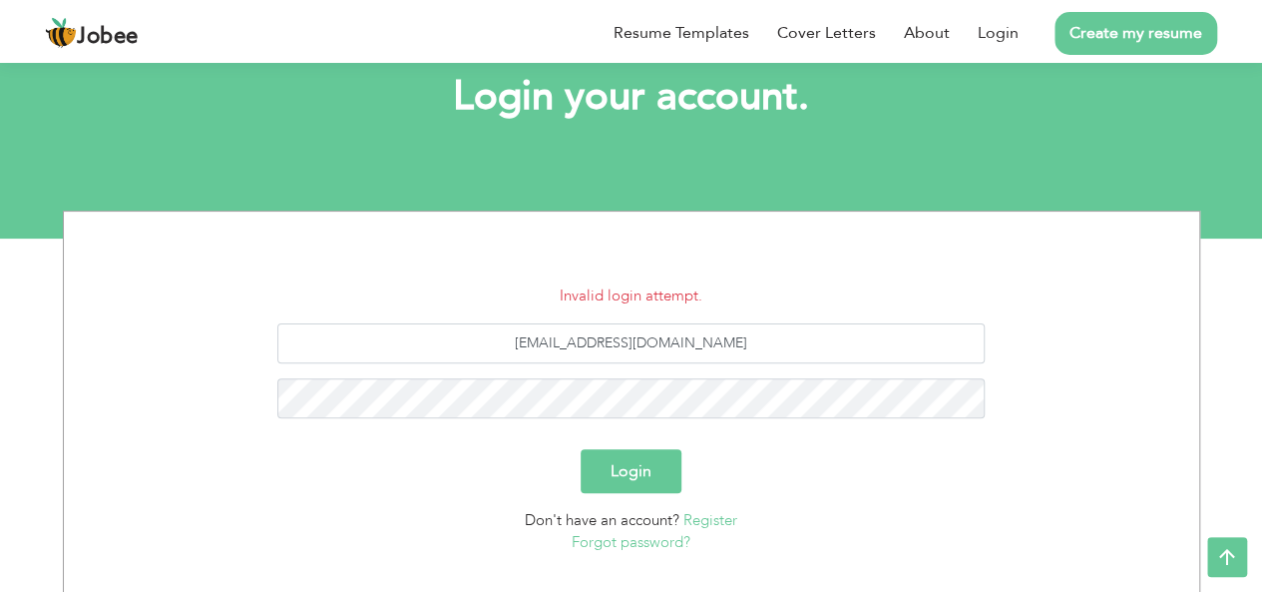
scroll to position [120, 0]
drag, startPoint x: 1215, startPoint y: 1, endPoint x: 795, endPoint y: 232, distance: 479.5
click at [795, 232] on section "Invalid login attempt. sarahafeez782@gmail.com Login Don't have an account? Reg…" at bounding box center [631, 397] width 1105 height 374
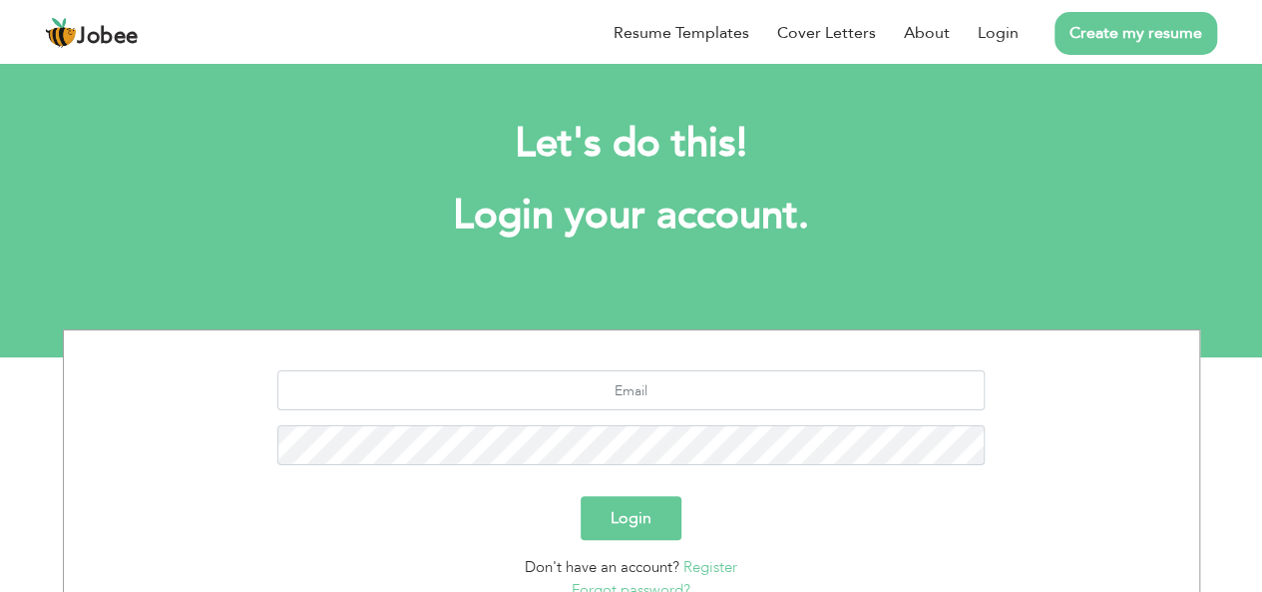
scroll to position [166, 0]
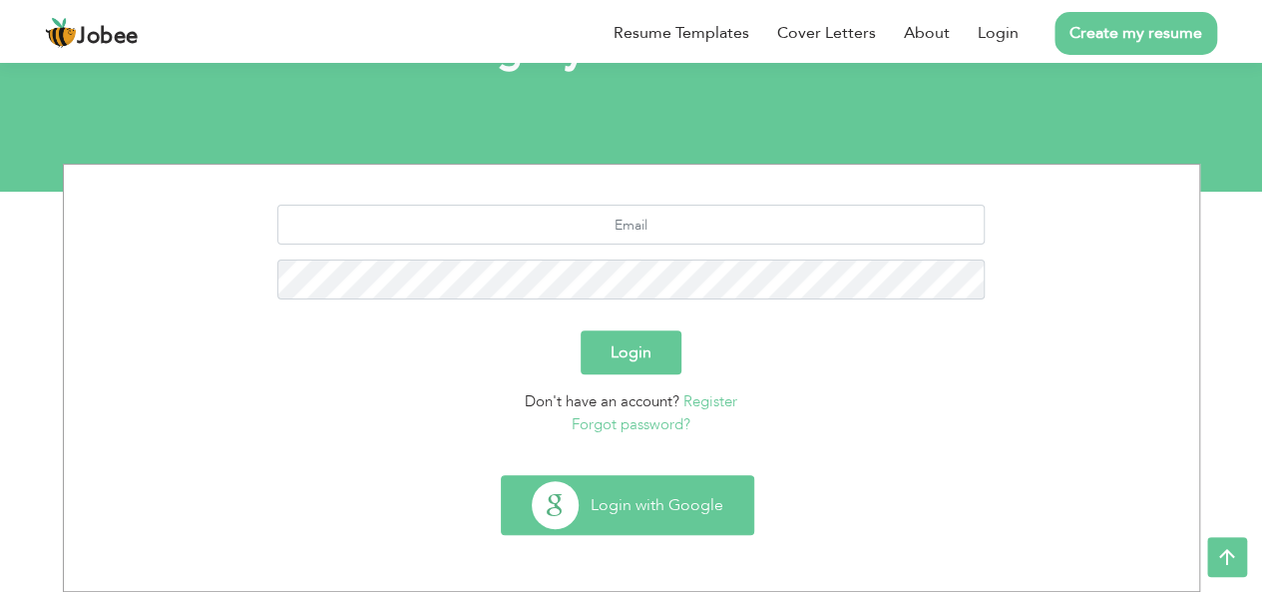
click at [583, 532] on button "Login with Google" at bounding box center [627, 505] width 251 height 58
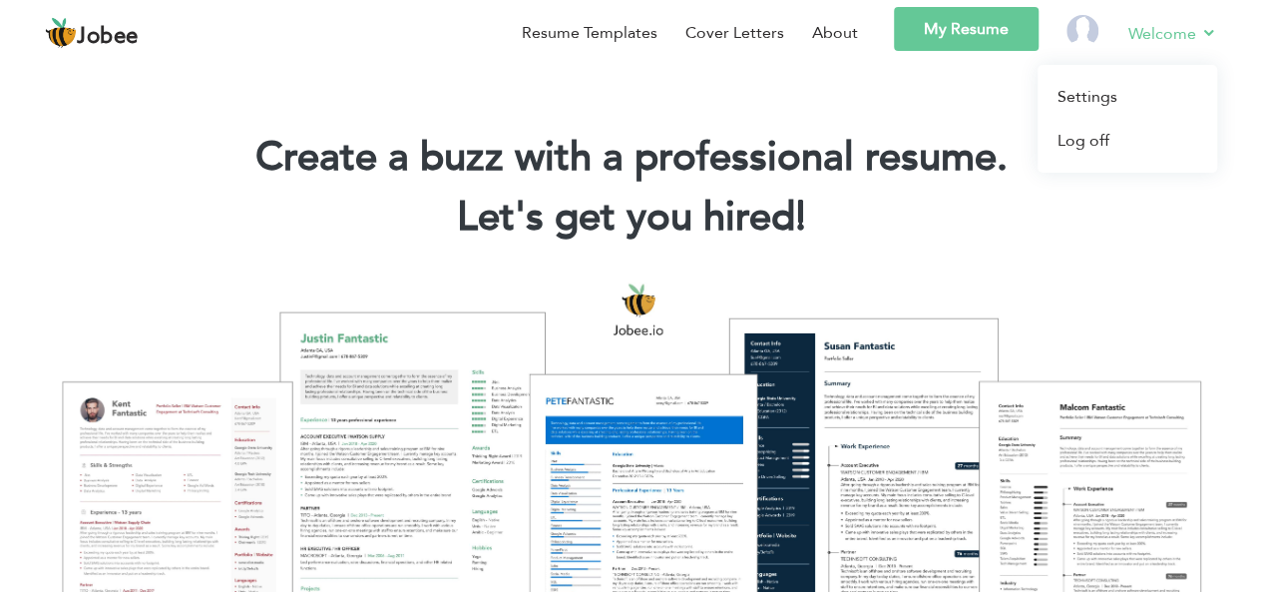
click at [1101, 24] on li "Welcome Settings Log off" at bounding box center [1158, 36] width 117 height 58
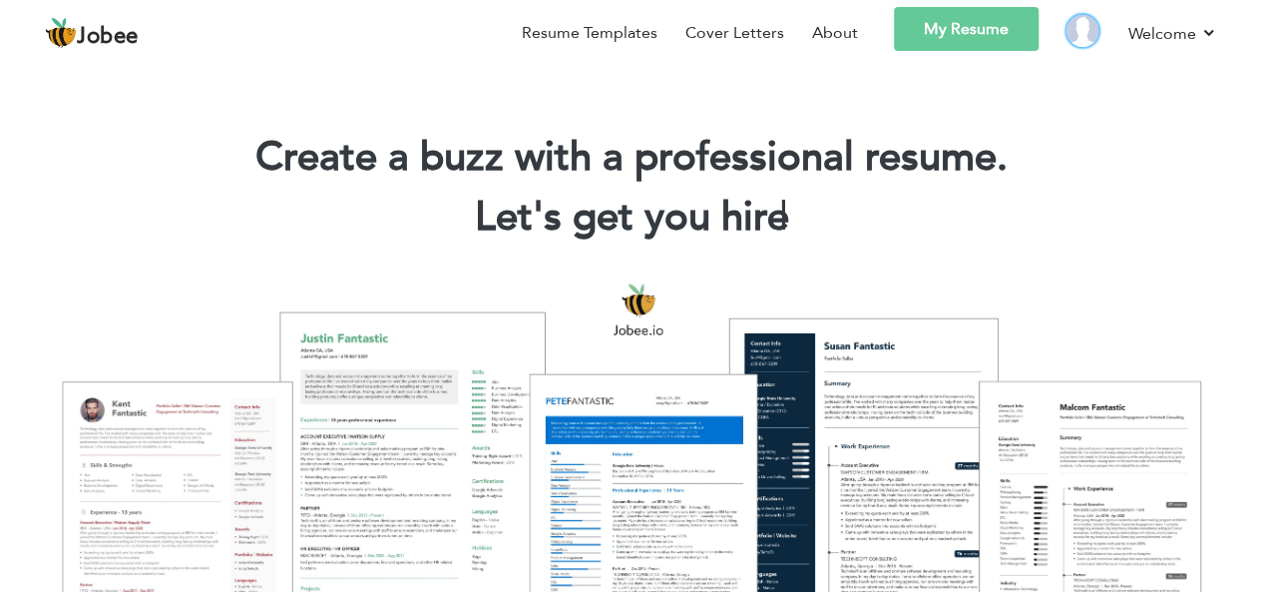
click at [1085, 33] on img at bounding box center [1082, 31] width 32 height 32
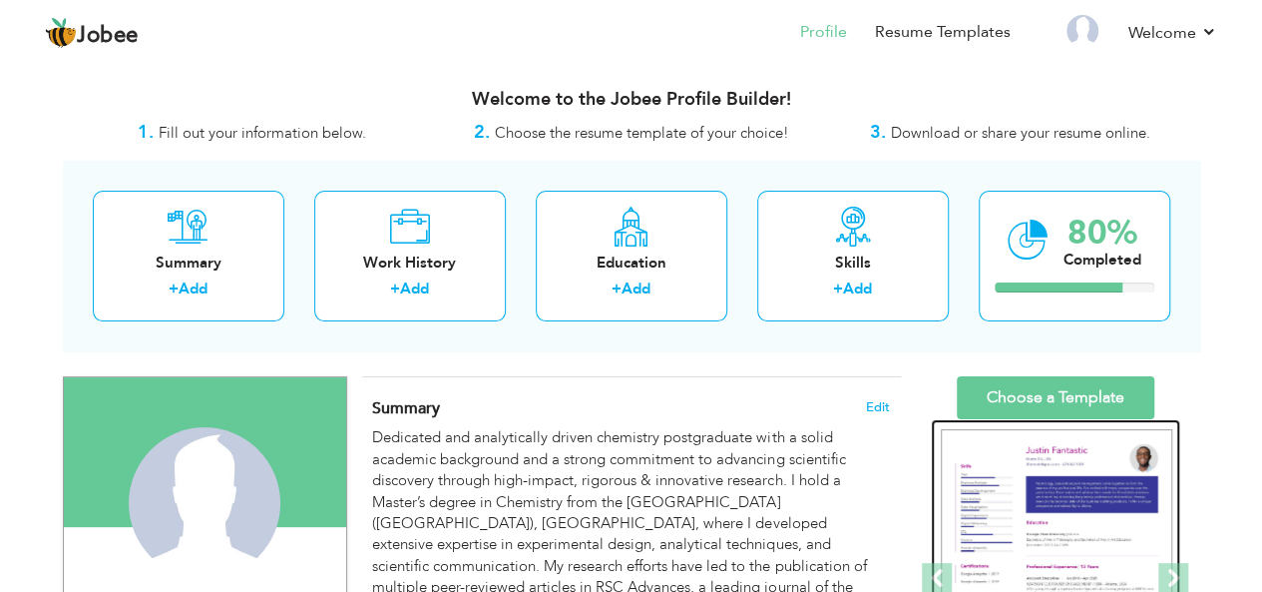
click at [974, 490] on img at bounding box center [1056, 578] width 231 height 299
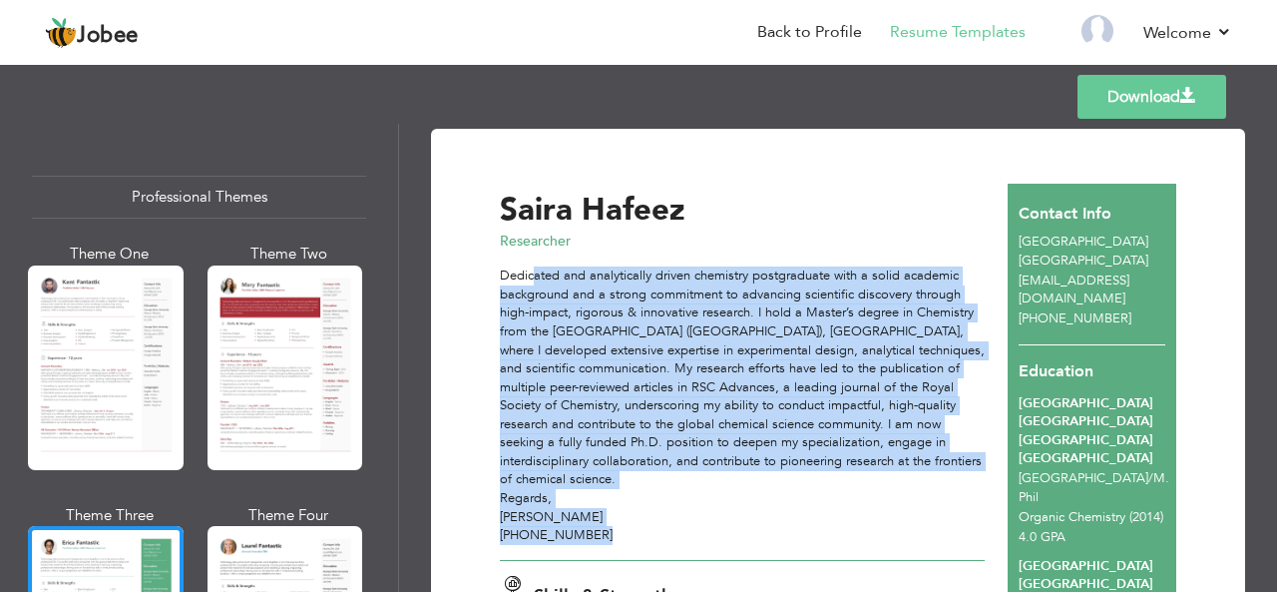
drag, startPoint x: 520, startPoint y: 275, endPoint x: 620, endPoint y: 548, distance: 290.4
click at [620, 544] on div "Dedicated and analytically driven chemistry postgraduate with a solid academic …" at bounding box center [742, 404] width 485 height 277
copy div "Dedicated and analytically driven chemistry postgraduate with a solid academic …"
